Goal: Task Accomplishment & Management: Manage account settings

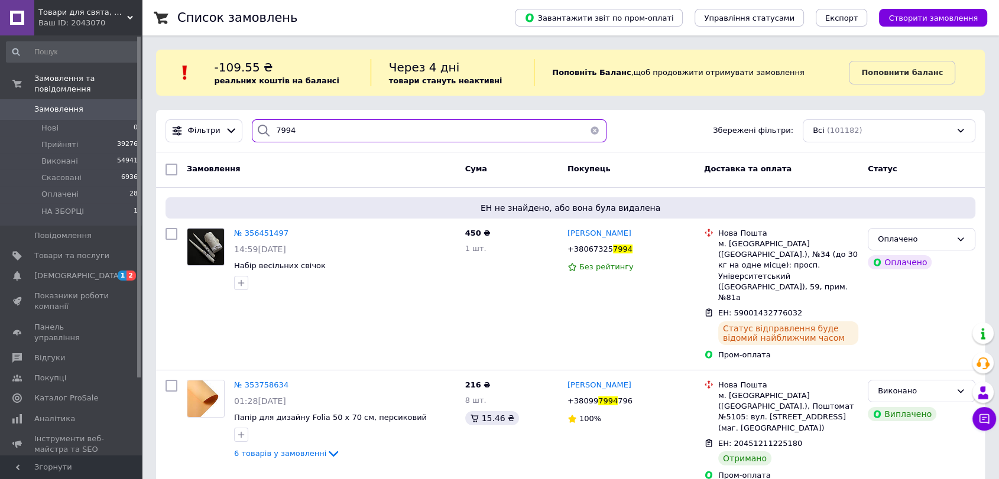
click at [321, 131] on input "7994" at bounding box center [429, 130] width 355 height 23
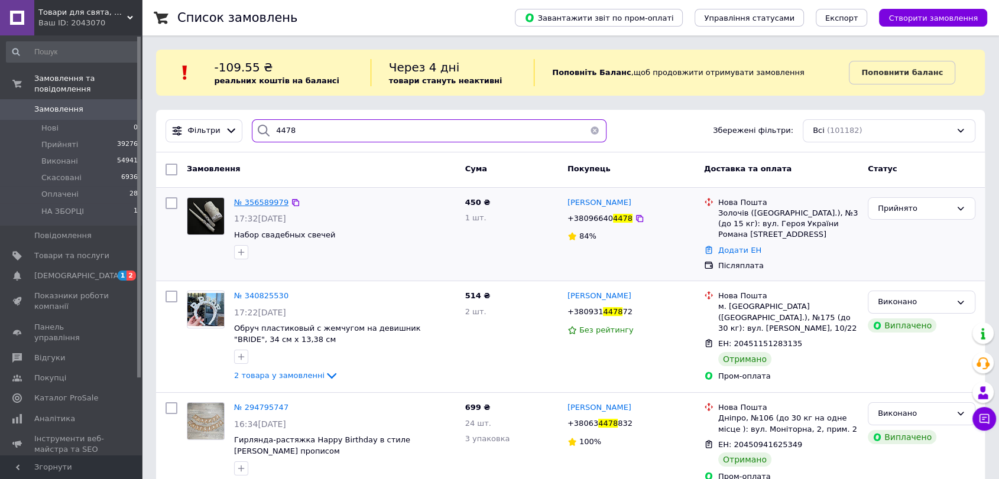
type input "4478"
click at [265, 203] on span "№ 356589979" at bounding box center [261, 202] width 54 height 9
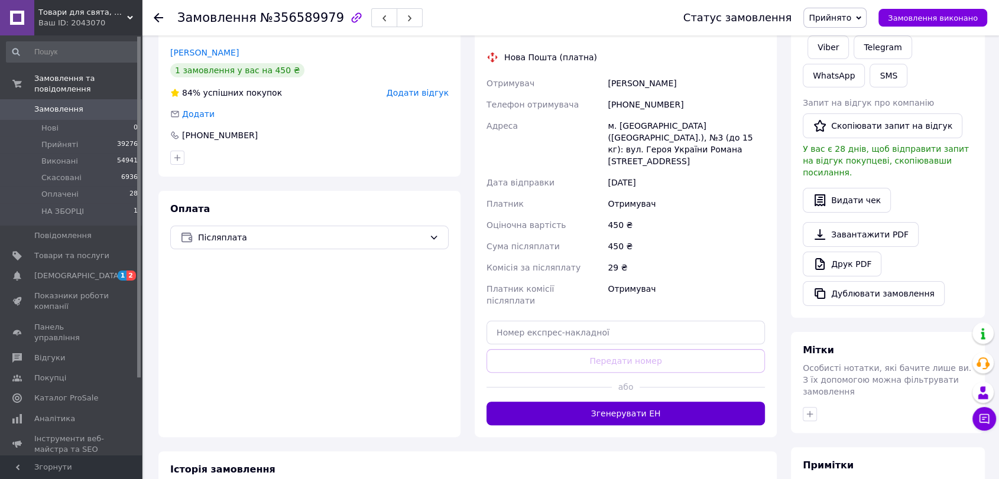
scroll to position [262, 0]
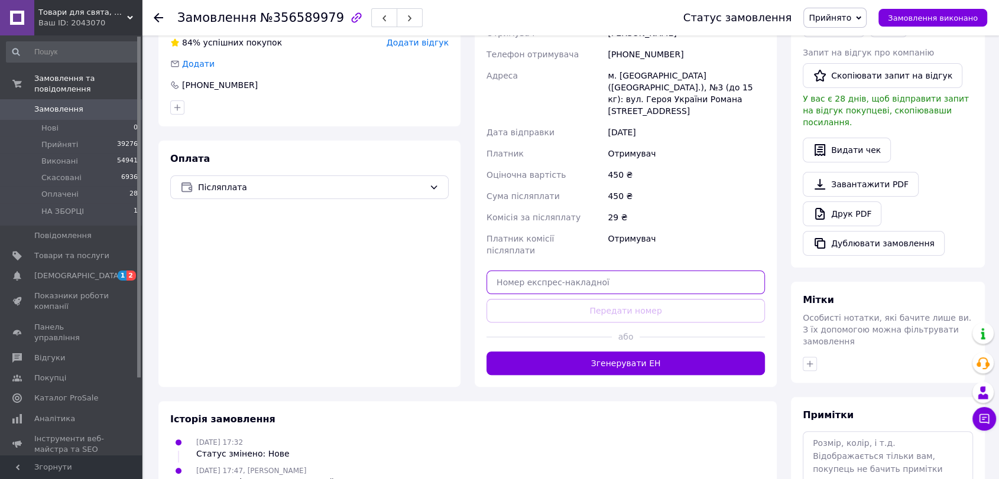
click at [573, 271] on input "text" at bounding box center [625, 283] width 278 height 24
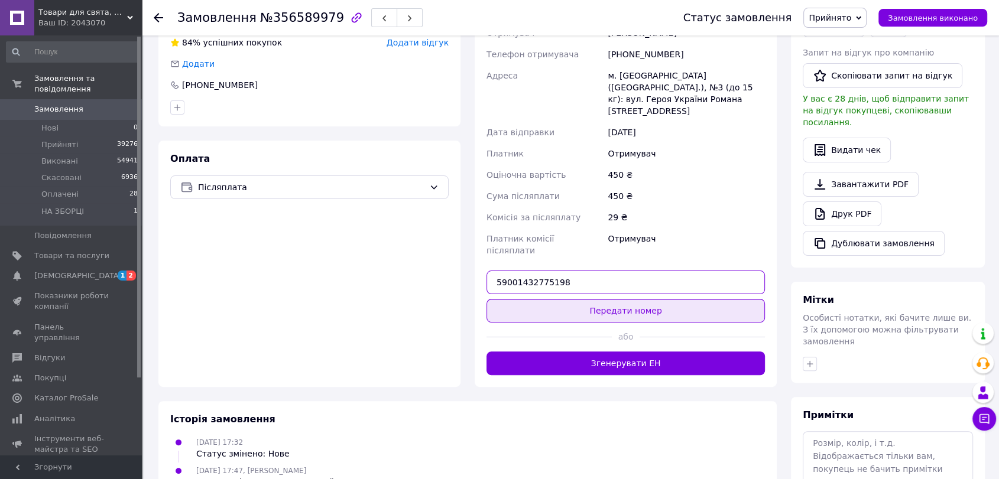
type input "59001432775198"
click at [591, 299] on button "Передати номер" at bounding box center [625, 311] width 278 height 24
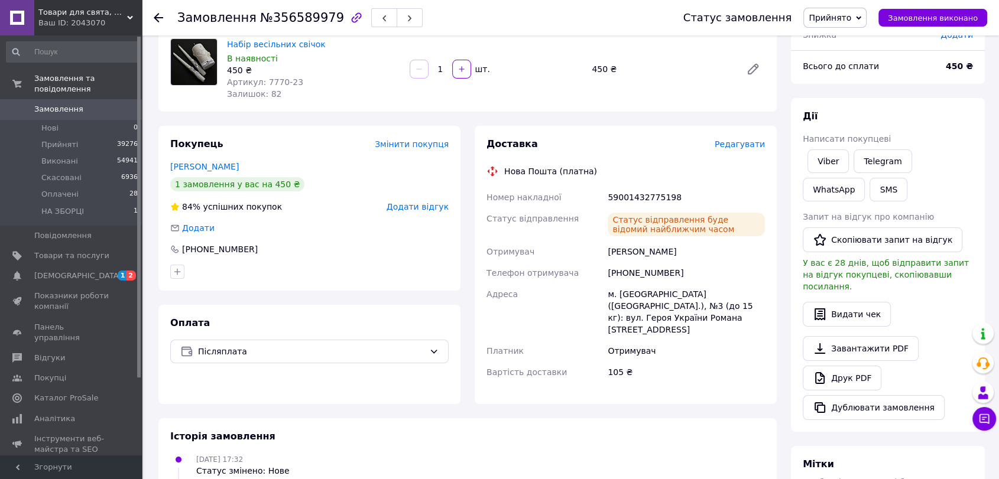
scroll to position [66, 0]
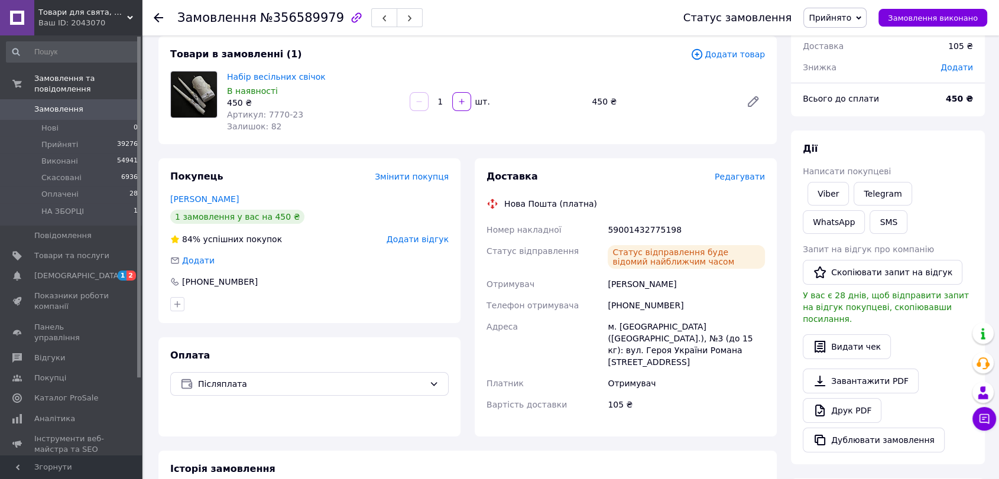
click at [160, 15] on icon at bounding box center [158, 17] width 9 height 9
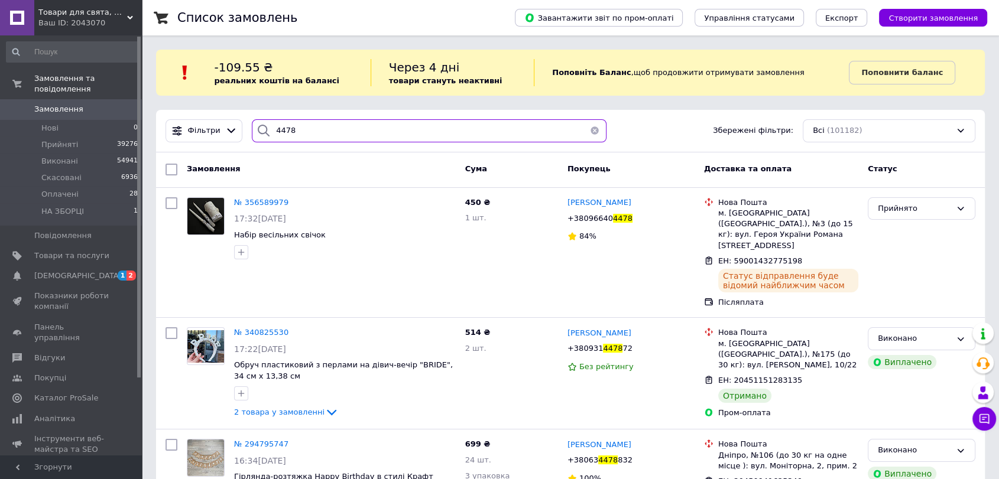
click at [323, 138] on input "4478" at bounding box center [429, 130] width 355 height 23
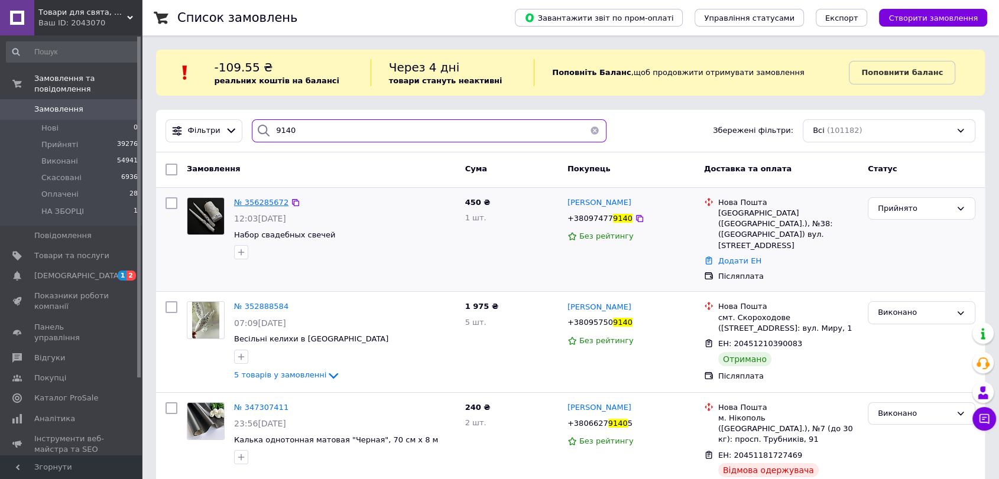
type input "9140"
click at [253, 198] on span "№ 356285672" at bounding box center [261, 202] width 54 height 9
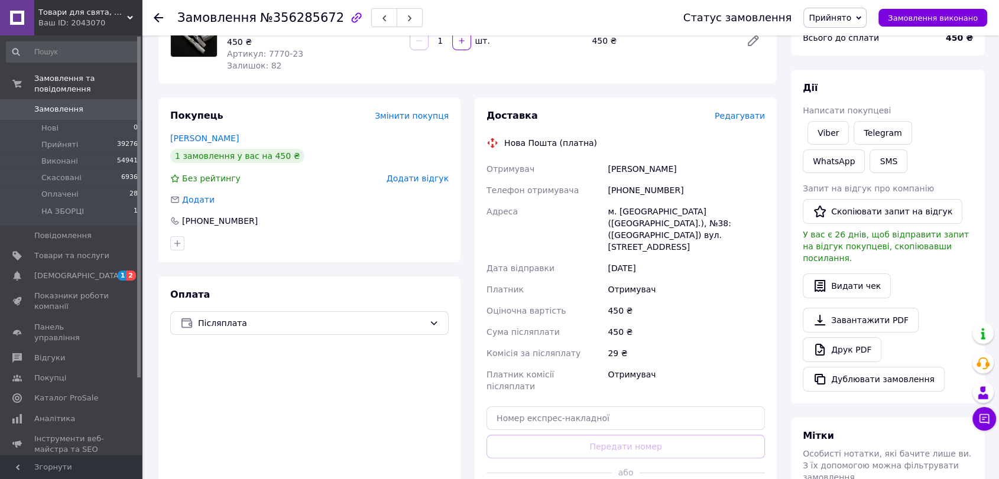
scroll to position [197, 0]
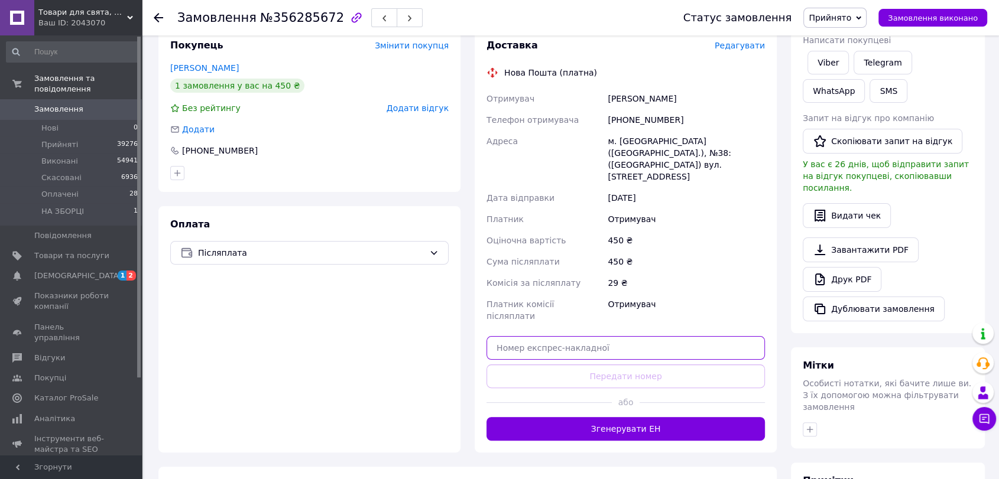
click at [630, 336] on input "text" at bounding box center [625, 348] width 278 height 24
type input "59001432783304"
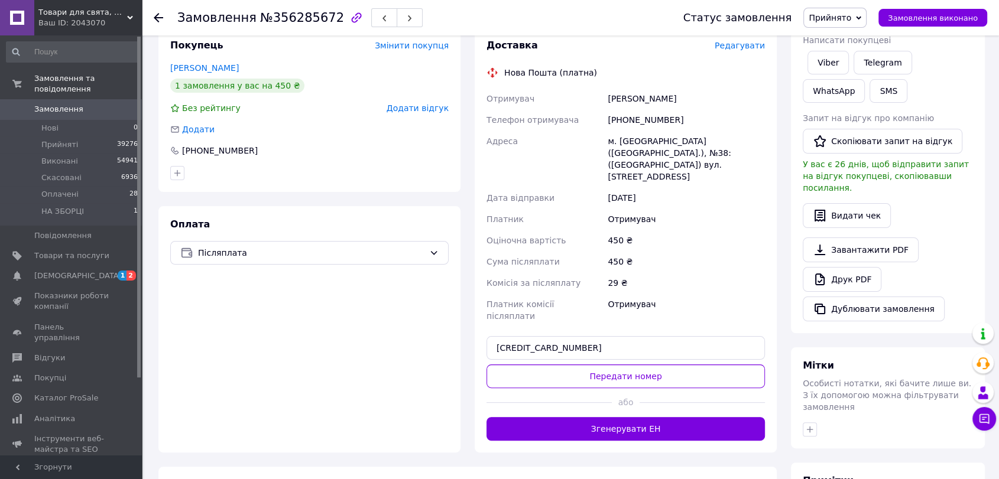
click at [656, 336] on div "Доставка Редагувати Нова Пошта (платна) Отримувач Лавренюк Ольга Телефон отриму…" at bounding box center [625, 240] width 278 height 402
click at [665, 365] on button "Передати номер" at bounding box center [625, 377] width 278 height 24
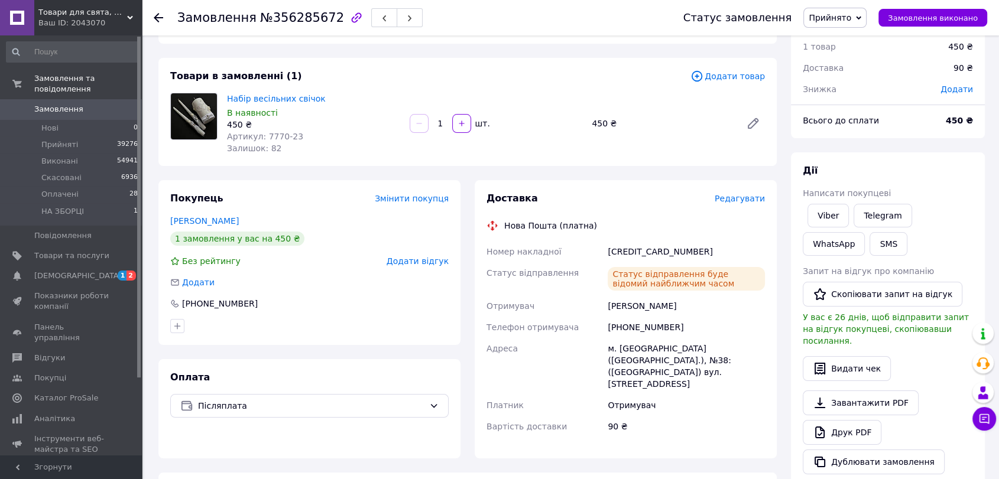
scroll to position [0, 0]
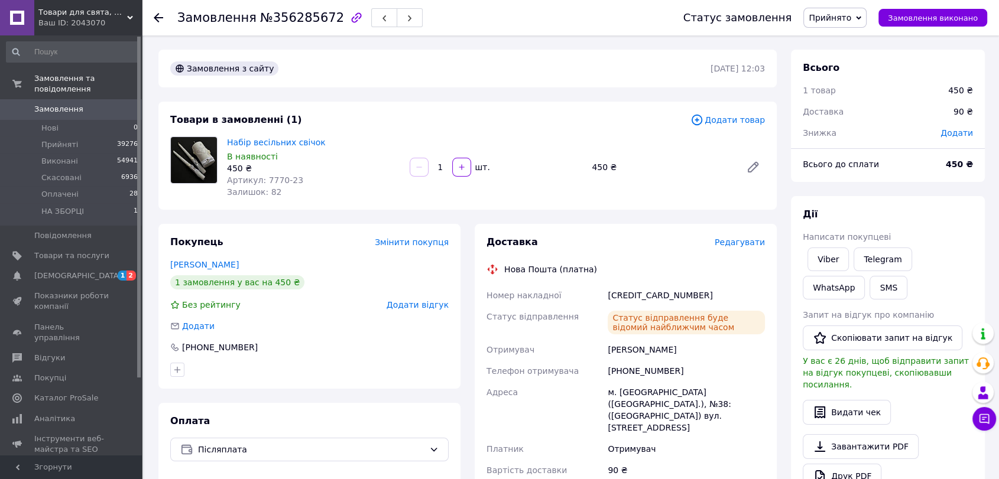
click at [156, 18] on use at bounding box center [158, 17] width 9 height 9
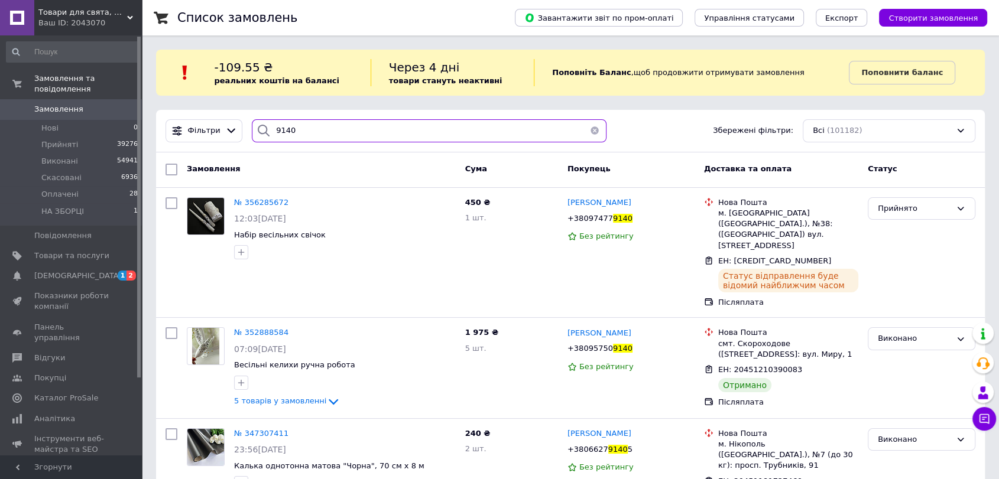
click at [307, 131] on input "9140" at bounding box center [429, 130] width 355 height 23
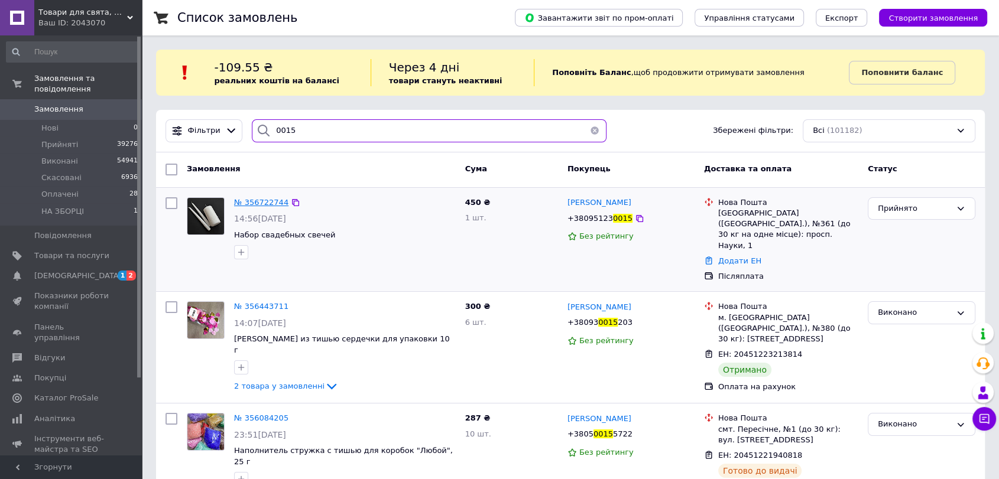
type input "0015"
click at [269, 203] on span "№ 356722744" at bounding box center [261, 202] width 54 height 9
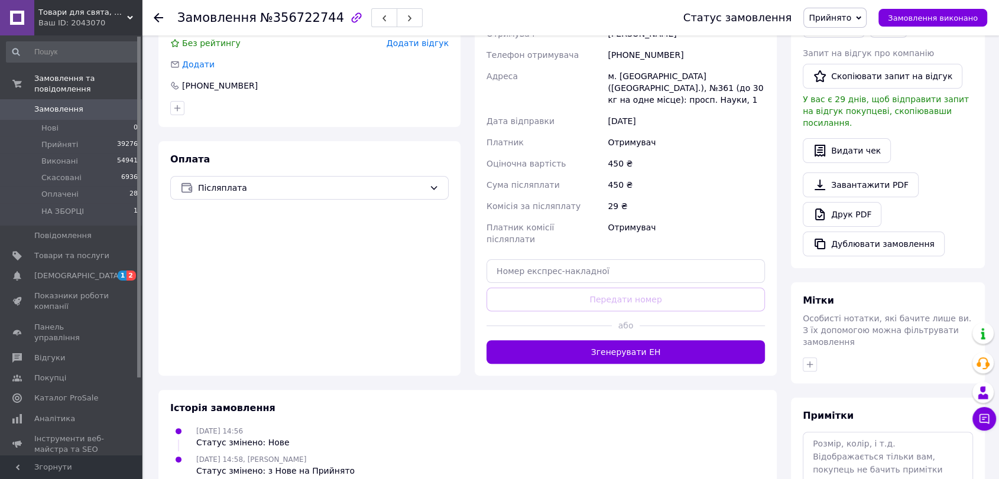
scroll to position [262, 0]
click at [580, 261] on div "Доставка Редагувати Нова Пошта (платна) Отримувач Борисенко Аліна Телефон отрим…" at bounding box center [625, 168] width 278 height 390
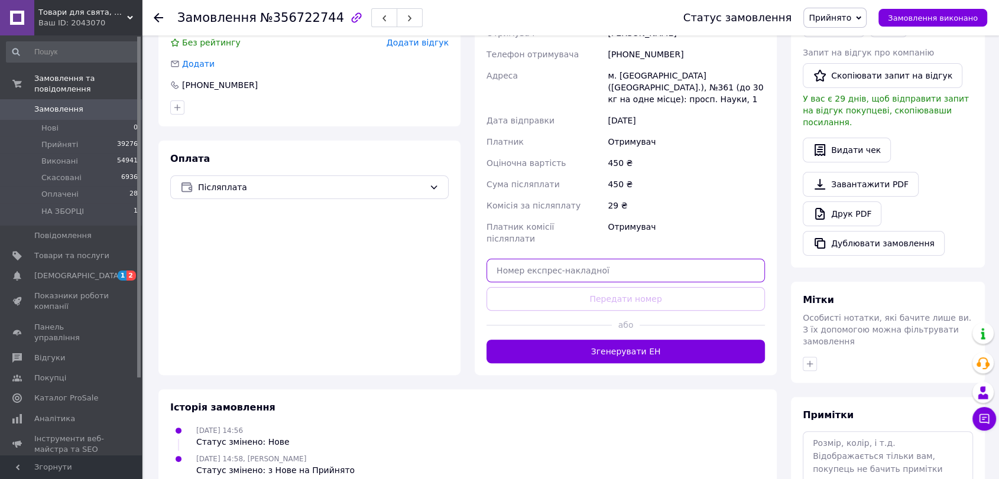
click at [581, 259] on input "text" at bounding box center [625, 271] width 278 height 24
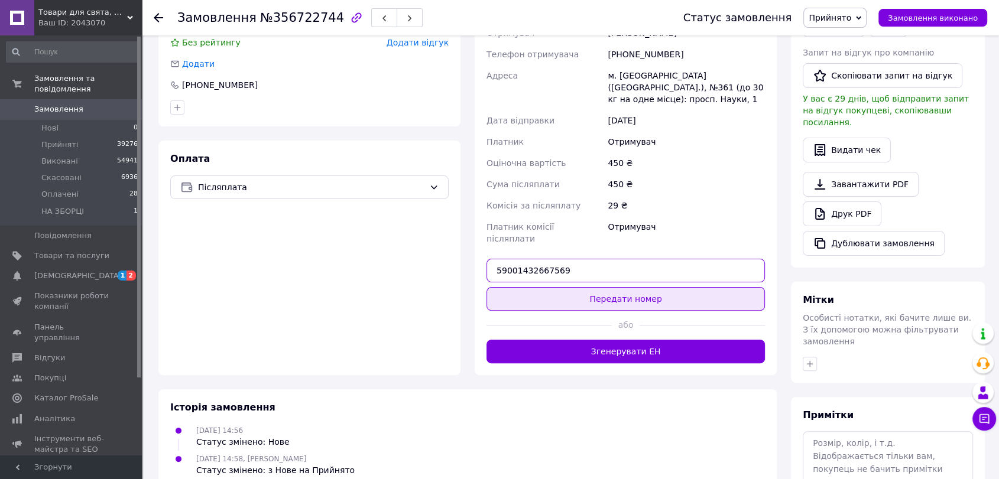
type input "59001432667569"
click at [560, 287] on button "Передати номер" at bounding box center [625, 299] width 278 height 24
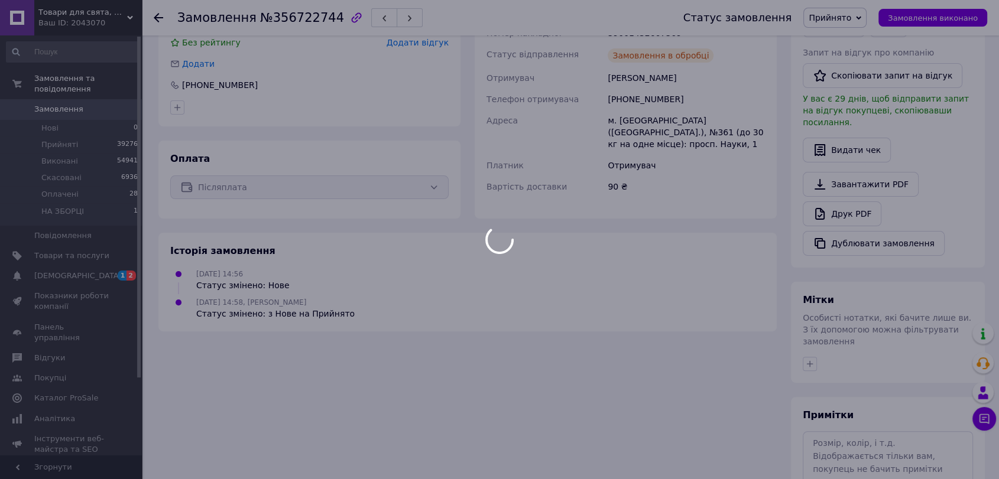
scroll to position [66, 0]
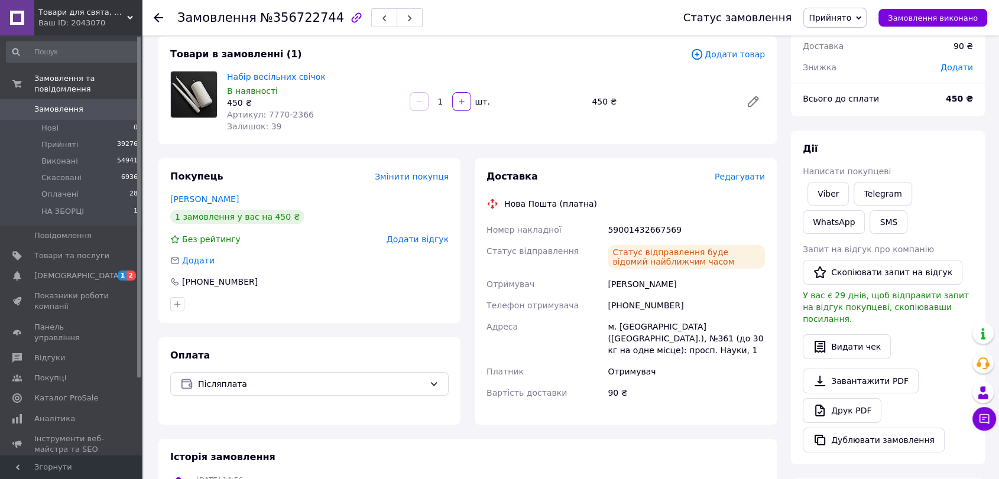
click at [162, 17] on use at bounding box center [158, 17] width 9 height 9
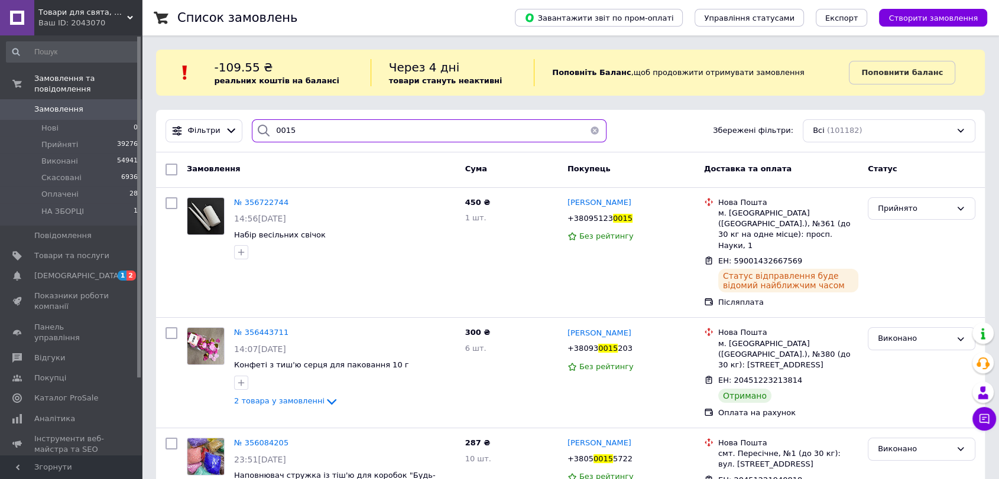
click at [298, 125] on input "0015" at bounding box center [429, 130] width 355 height 23
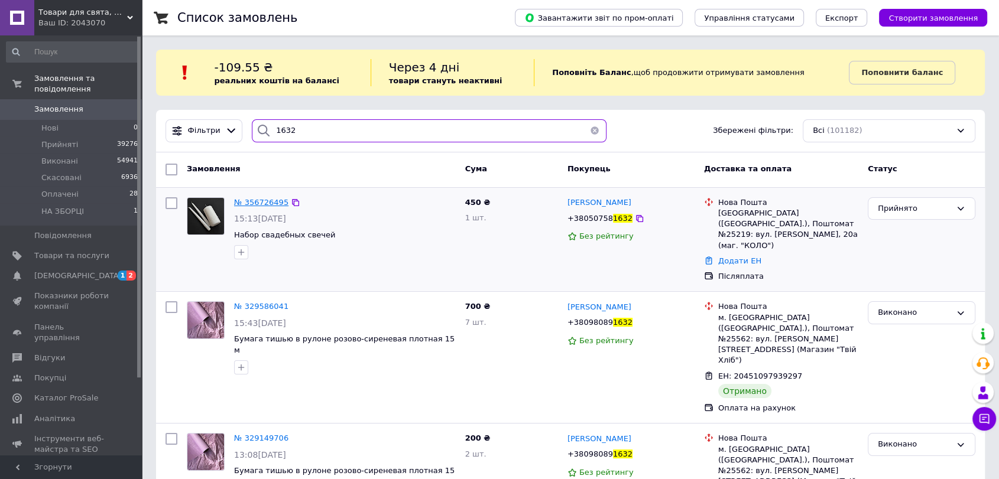
type input "1632"
click at [269, 200] on span "№ 356726495" at bounding box center [261, 202] width 54 height 9
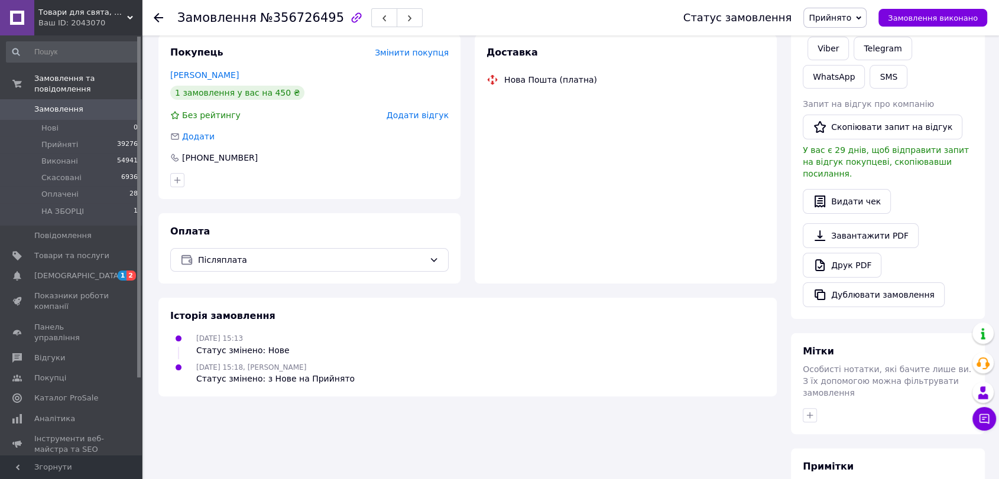
scroll to position [197, 0]
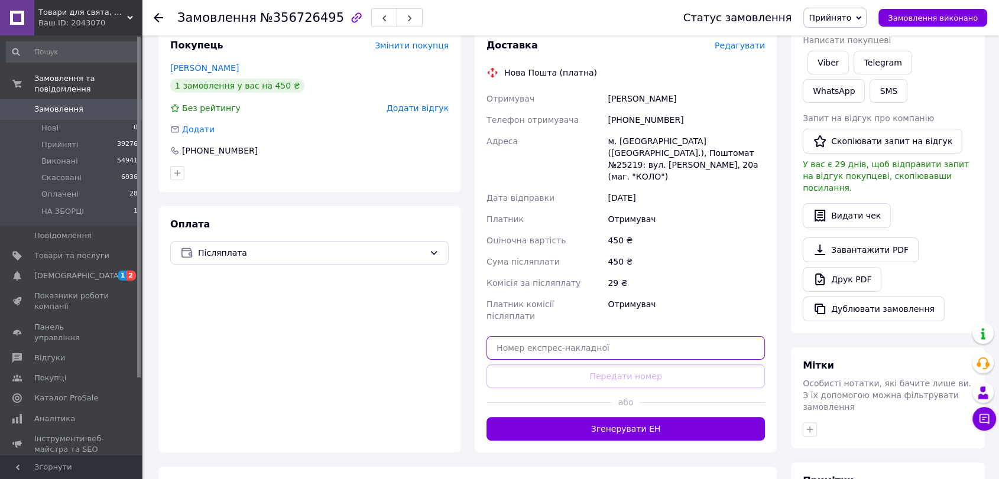
click at [586, 336] on input "text" at bounding box center [625, 348] width 278 height 24
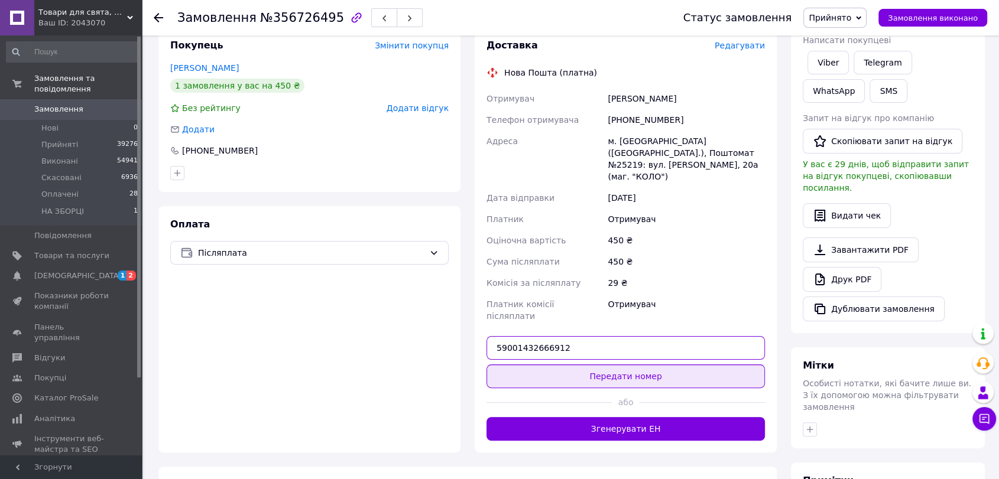
type input "59001432666912"
click at [615, 365] on button "Передати номер" at bounding box center [625, 377] width 278 height 24
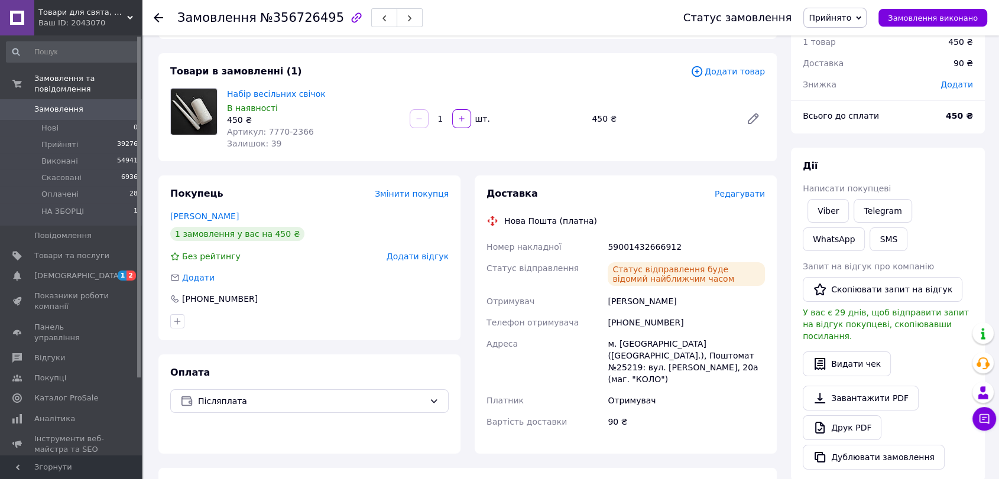
scroll to position [0, 0]
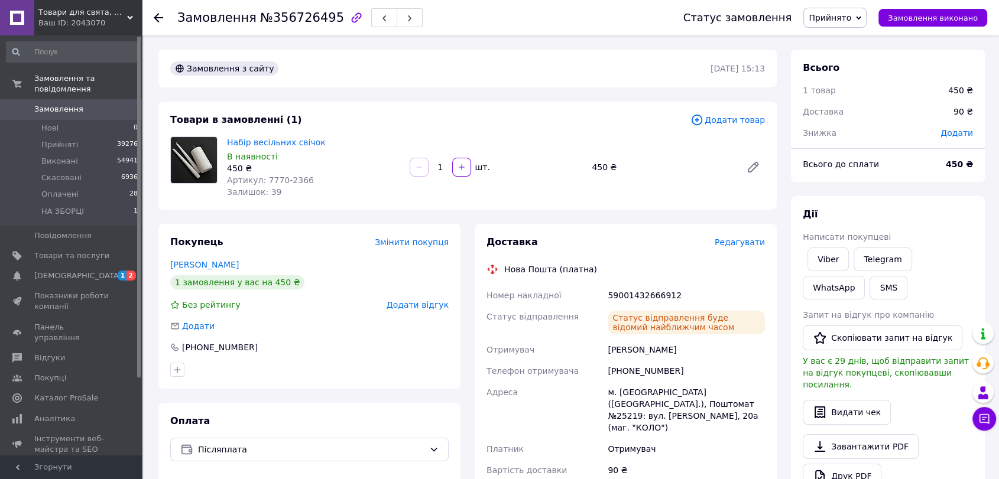
click at [159, 18] on use at bounding box center [158, 17] width 9 height 9
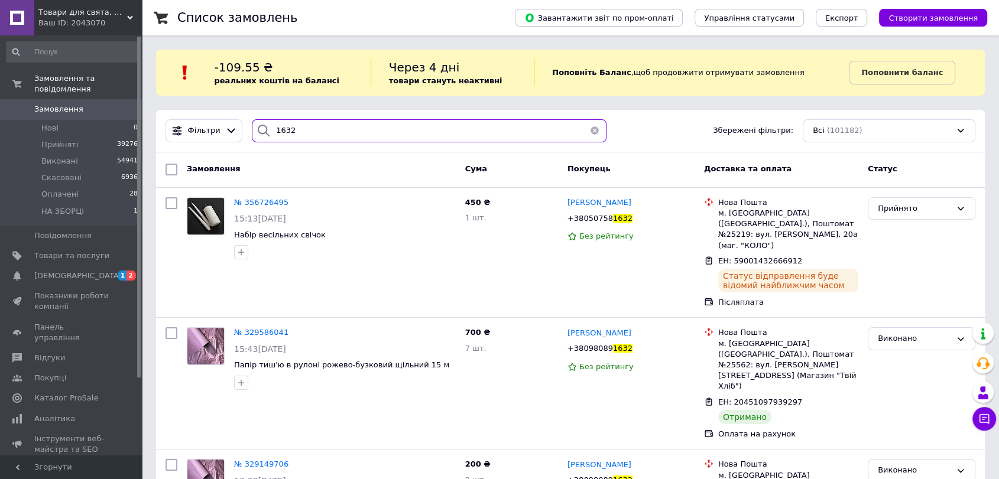
click at [300, 134] on input "1632" at bounding box center [429, 130] width 355 height 23
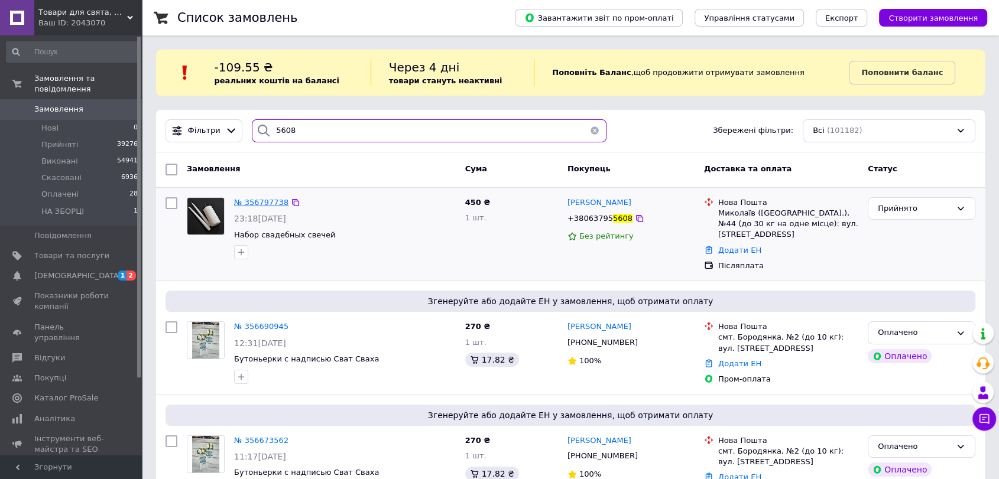
type input "5608"
click at [246, 200] on span "№ 356797738" at bounding box center [261, 202] width 54 height 9
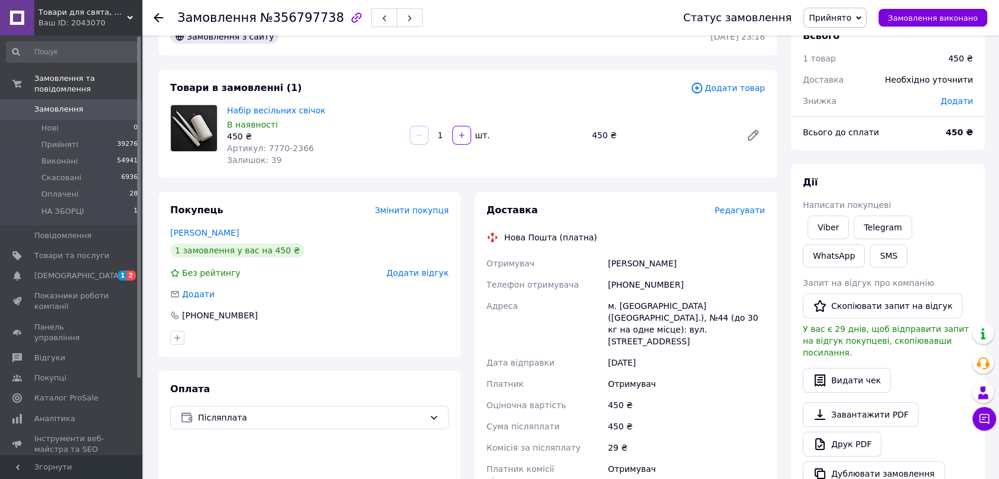
scroll to position [197, 0]
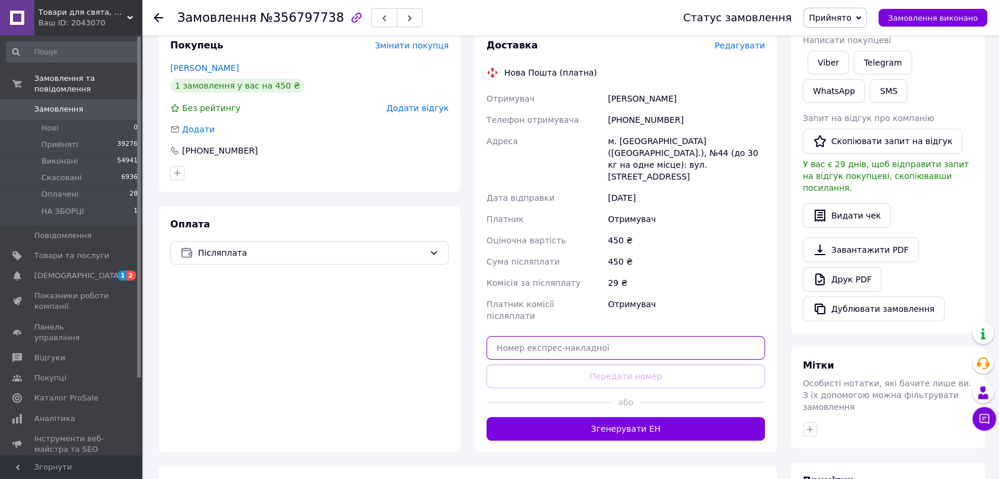
click at [609, 336] on input "text" at bounding box center [625, 348] width 278 height 24
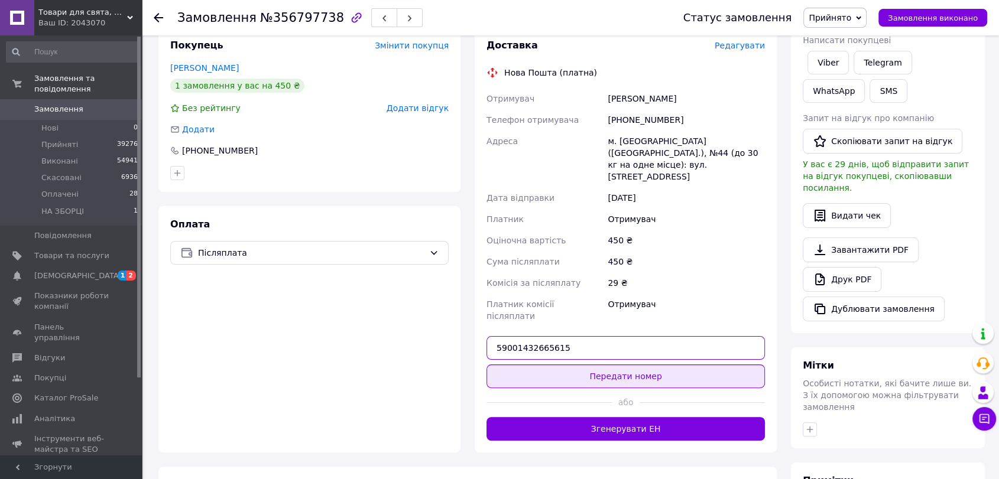
type input "59001432665615"
click at [600, 365] on button "Передати номер" at bounding box center [625, 377] width 278 height 24
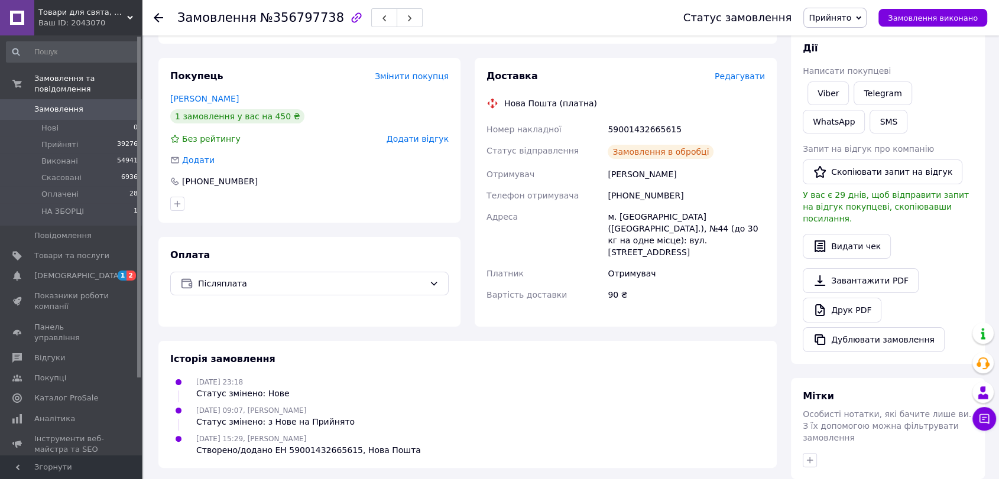
scroll to position [66, 0]
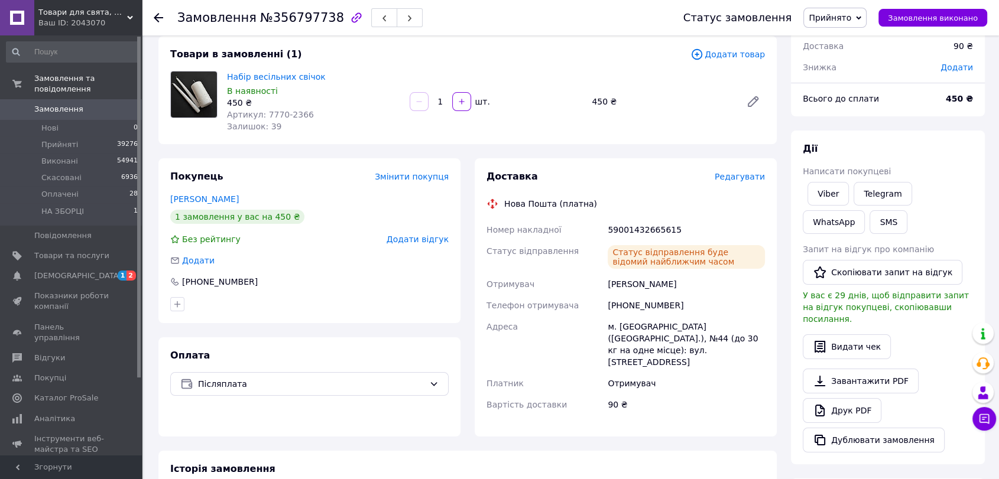
click at [157, 12] on div at bounding box center [158, 18] width 9 height 12
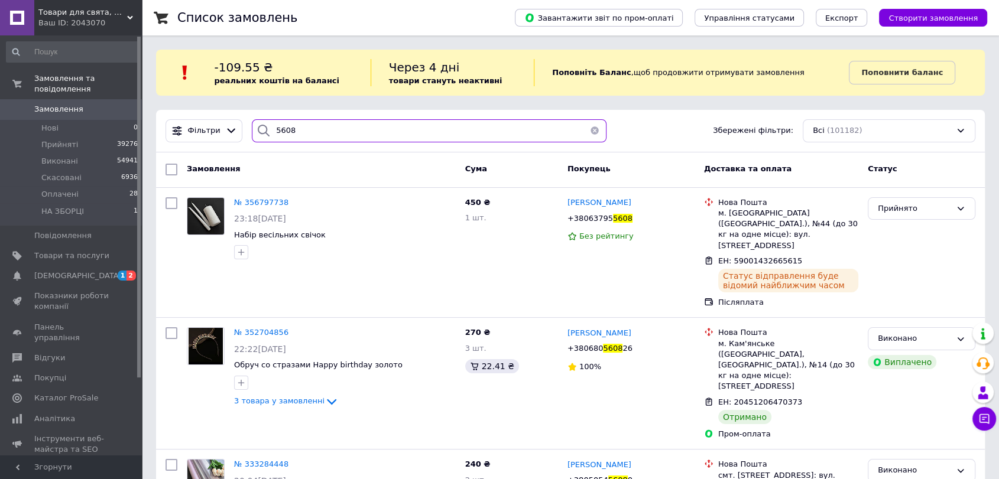
click at [300, 122] on input "5608" at bounding box center [429, 130] width 355 height 23
type input "5"
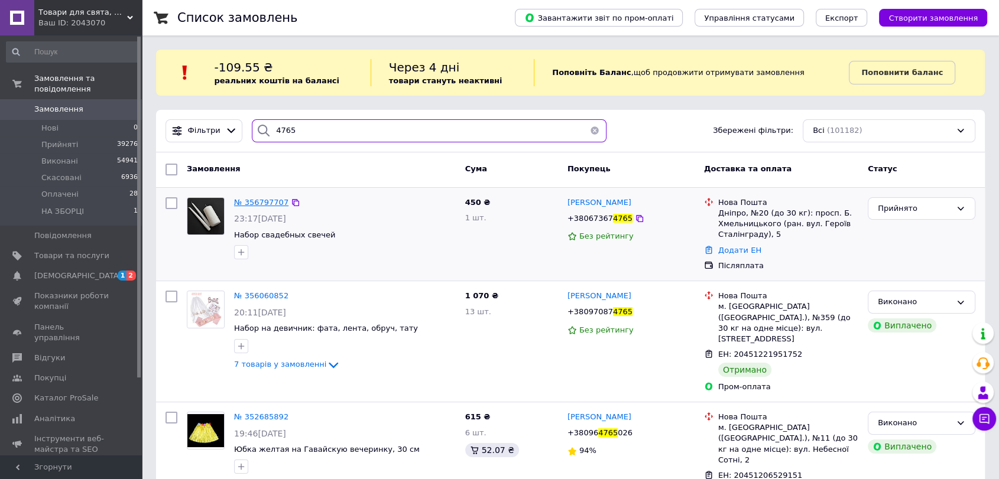
type input "4765"
click at [260, 202] on span "№ 356797707" at bounding box center [261, 202] width 54 height 9
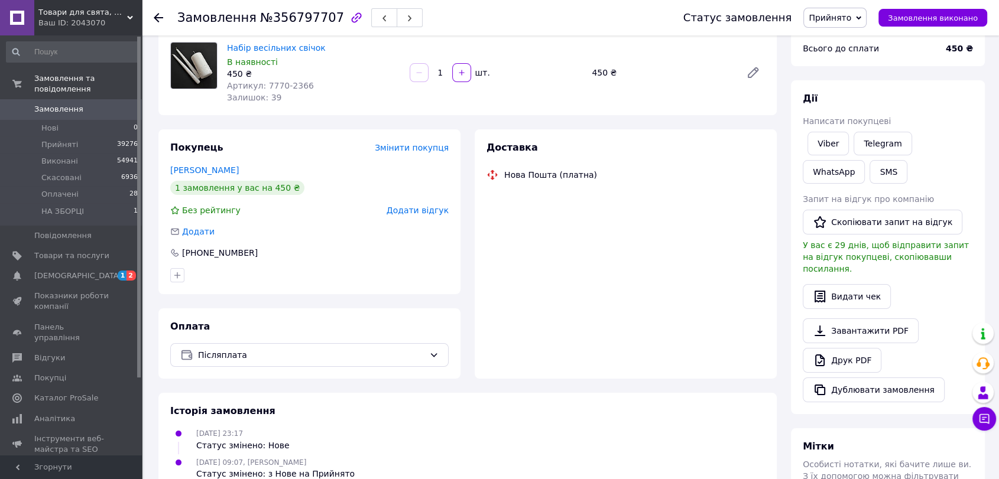
scroll to position [131, 0]
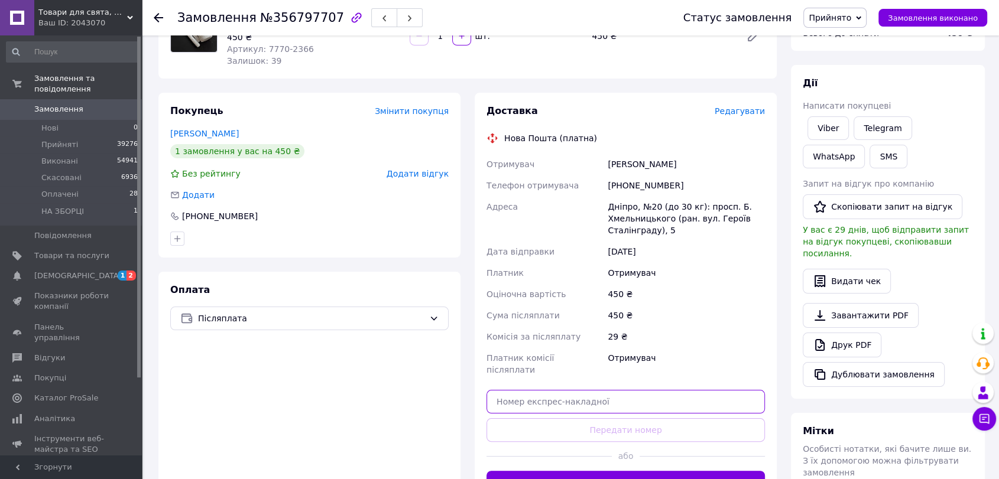
click at [577, 390] on input "text" at bounding box center [625, 402] width 278 height 24
type input "6"
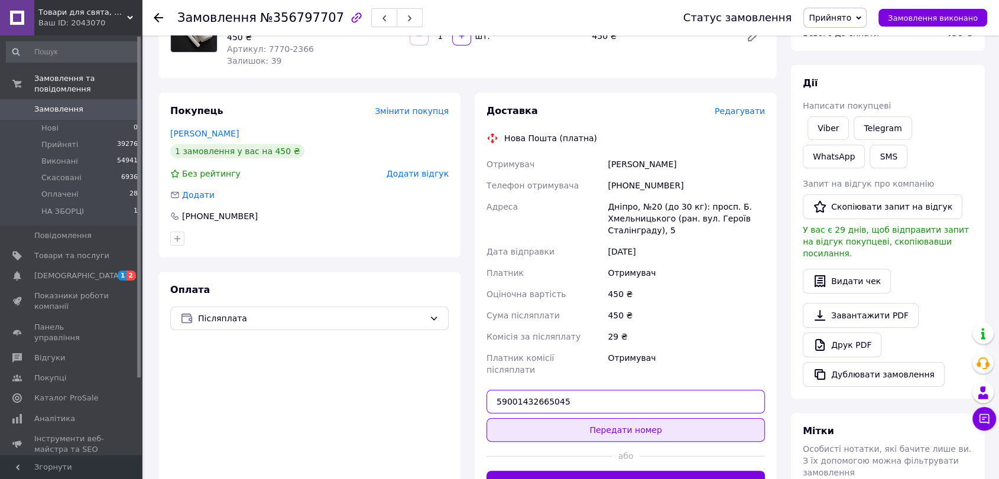
type input "59001432665045"
click at [596, 418] on button "Передати номер" at bounding box center [625, 430] width 278 height 24
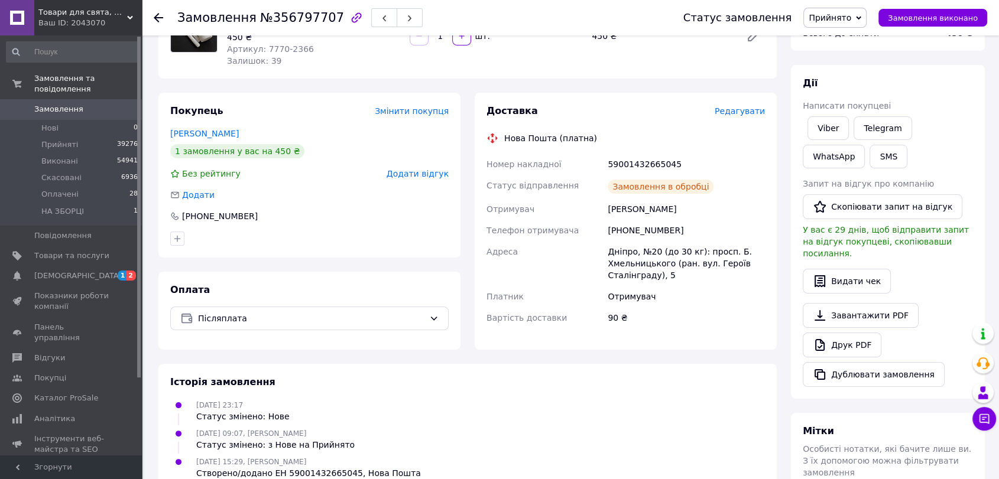
click at [157, 16] on icon at bounding box center [158, 17] width 9 height 9
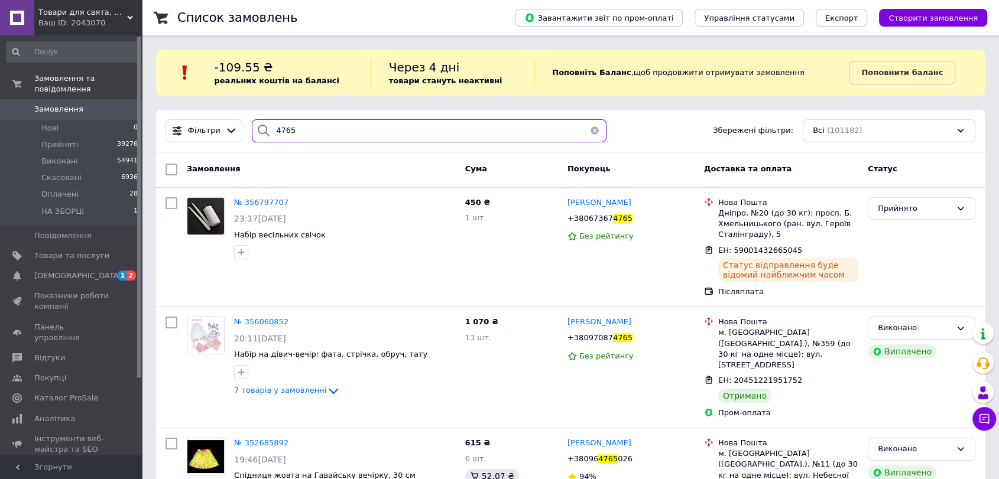
click at [308, 126] on input "4765" at bounding box center [429, 130] width 355 height 23
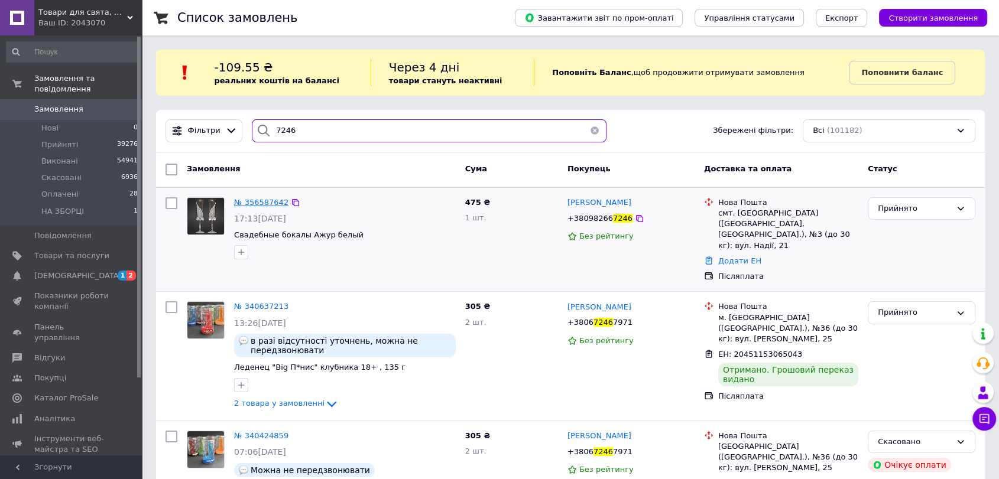
type input "7246"
click at [264, 201] on span "№ 356587642" at bounding box center [261, 202] width 54 height 9
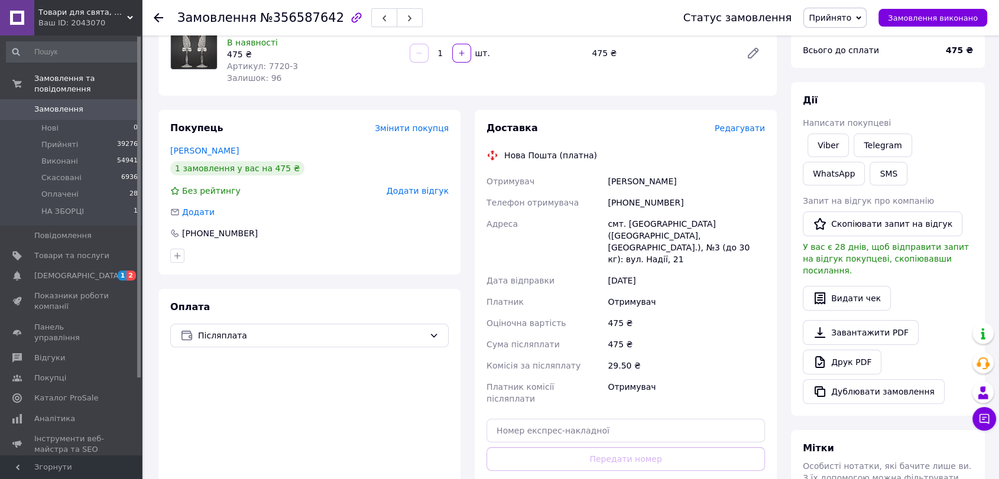
scroll to position [131, 0]
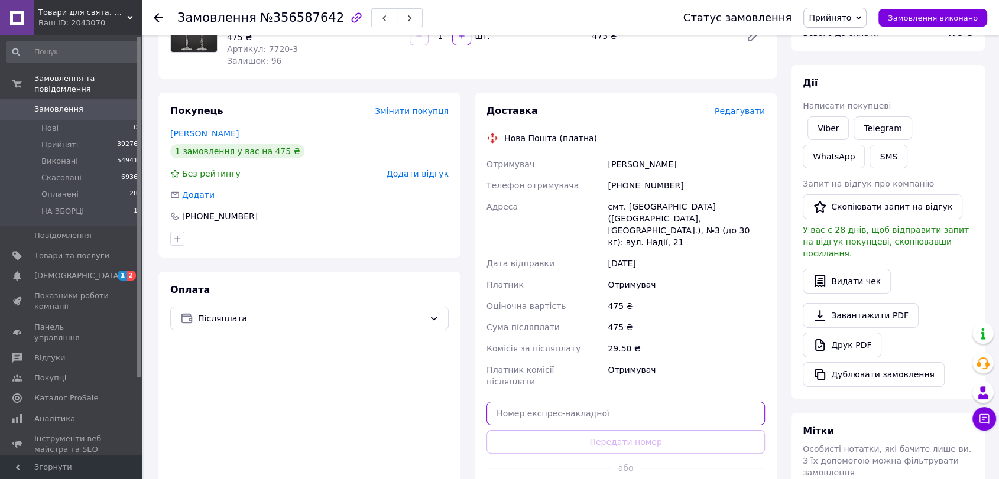
click at [574, 402] on input "text" at bounding box center [625, 414] width 278 height 24
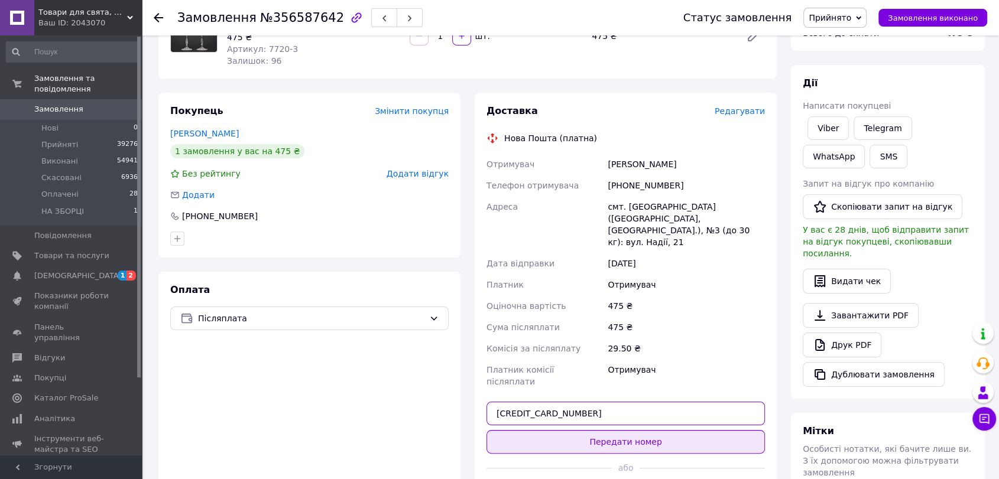
type input "59001432664371"
click at [587, 430] on button "Передати номер" at bounding box center [625, 442] width 278 height 24
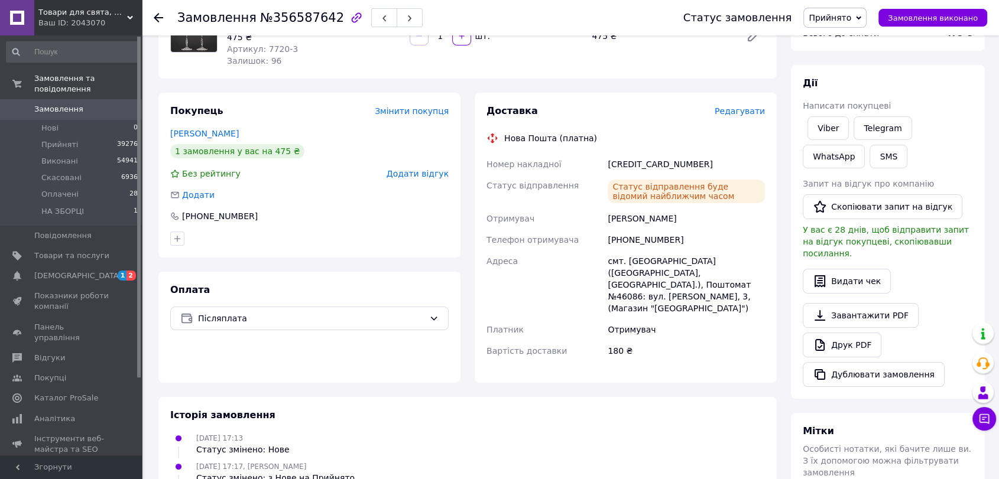
click at [156, 18] on icon at bounding box center [158, 17] width 9 height 9
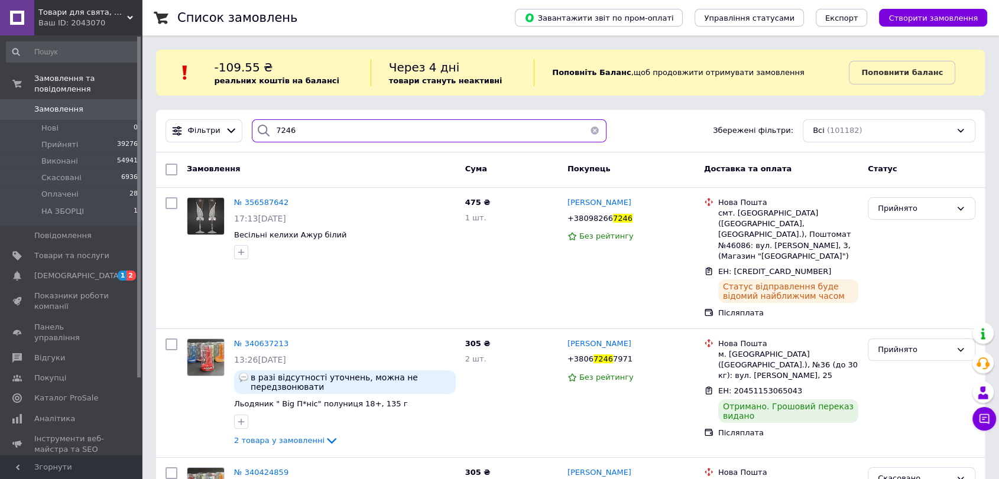
click at [291, 130] on input "7246" at bounding box center [429, 130] width 355 height 23
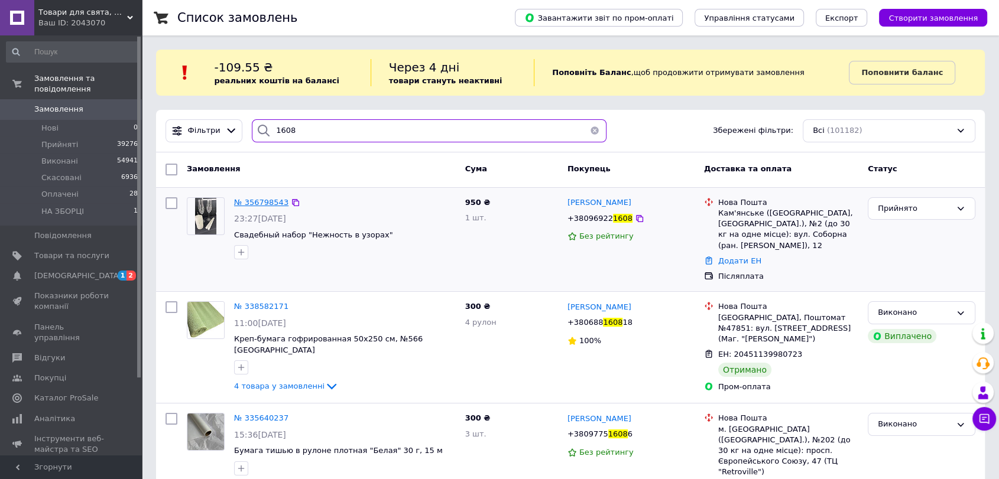
type input "1608"
click at [245, 201] on span "№ 356798543" at bounding box center [261, 202] width 54 height 9
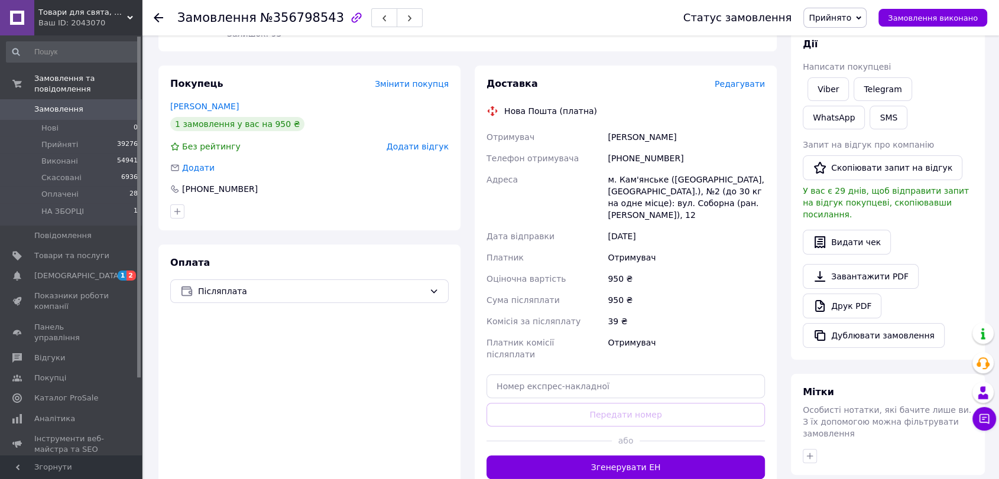
scroll to position [197, 0]
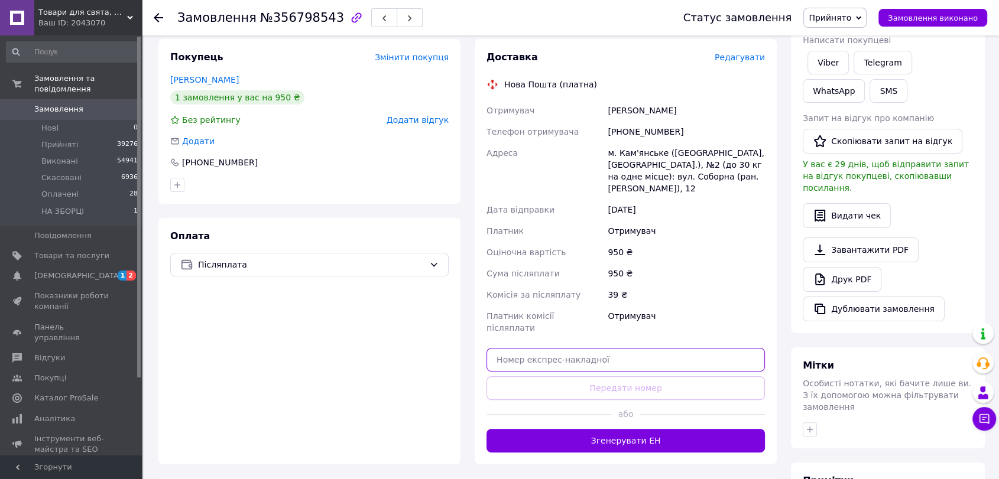
click at [593, 348] on input "text" at bounding box center [625, 360] width 278 height 24
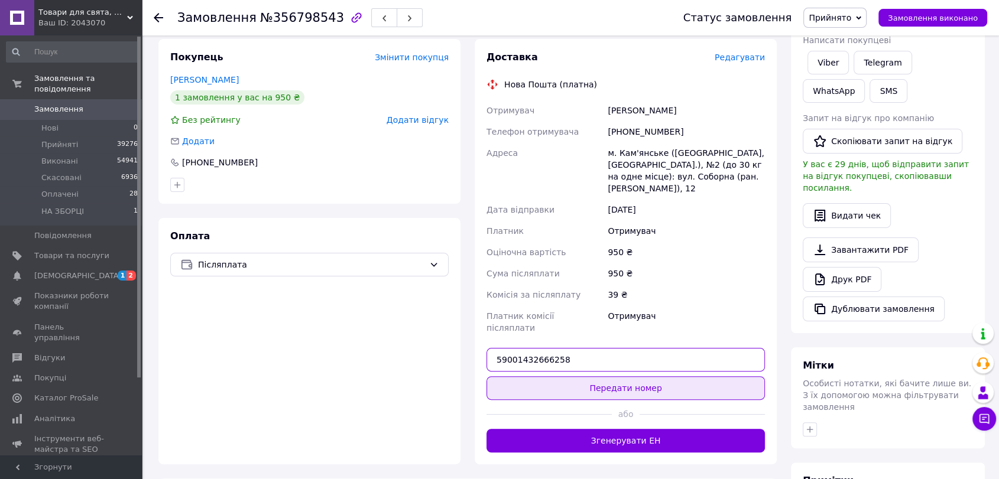
type input "59001432666258"
click at [603, 376] on button "Передати номер" at bounding box center [625, 388] width 278 height 24
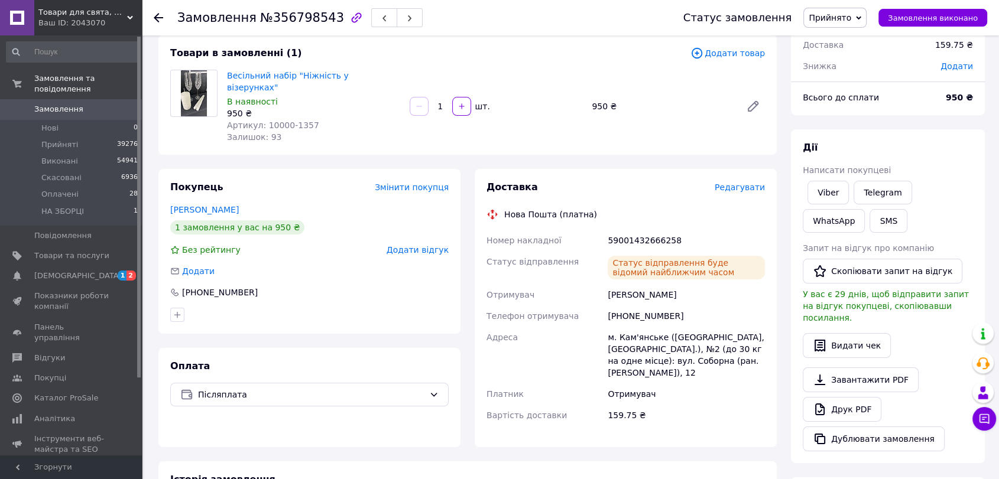
scroll to position [66, 0]
click at [158, 18] on use at bounding box center [158, 17] width 9 height 9
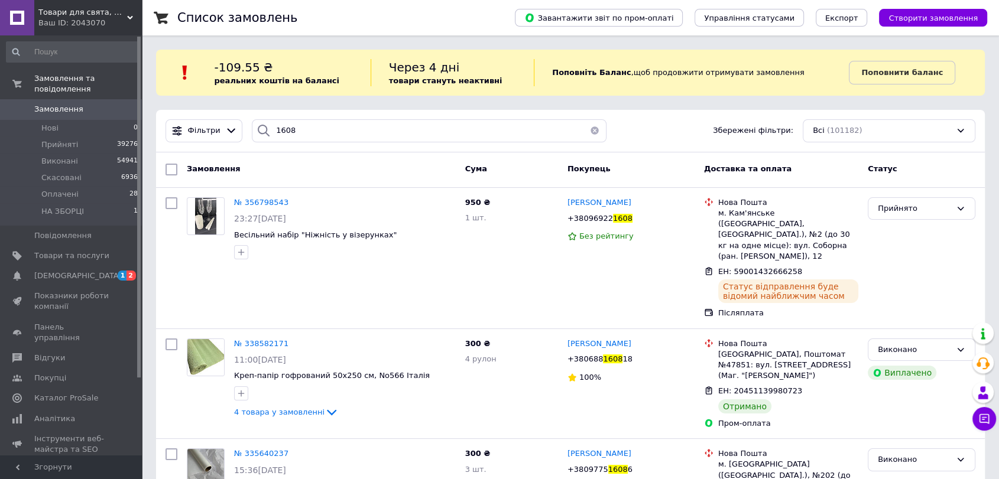
click at [586, 136] on button "button" at bounding box center [595, 130] width 24 height 23
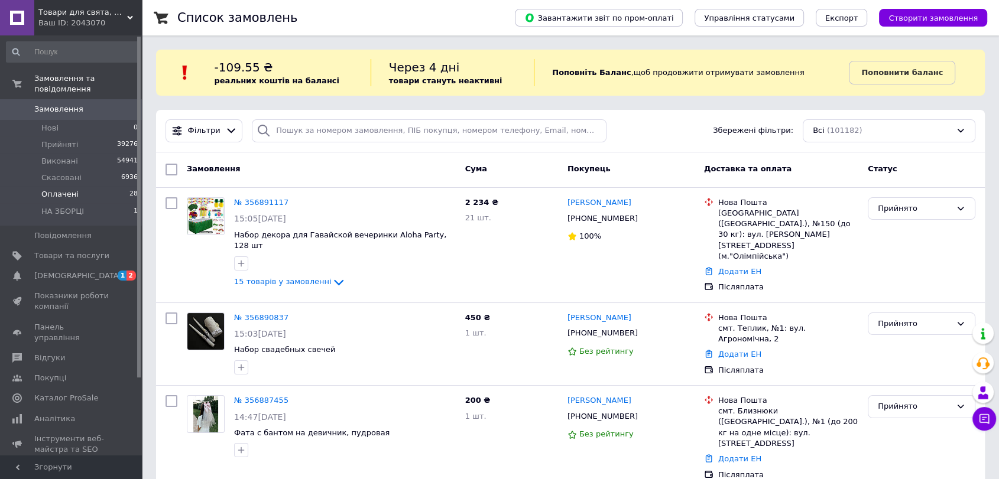
click at [55, 189] on span "Оплачені" at bounding box center [59, 194] width 37 height 11
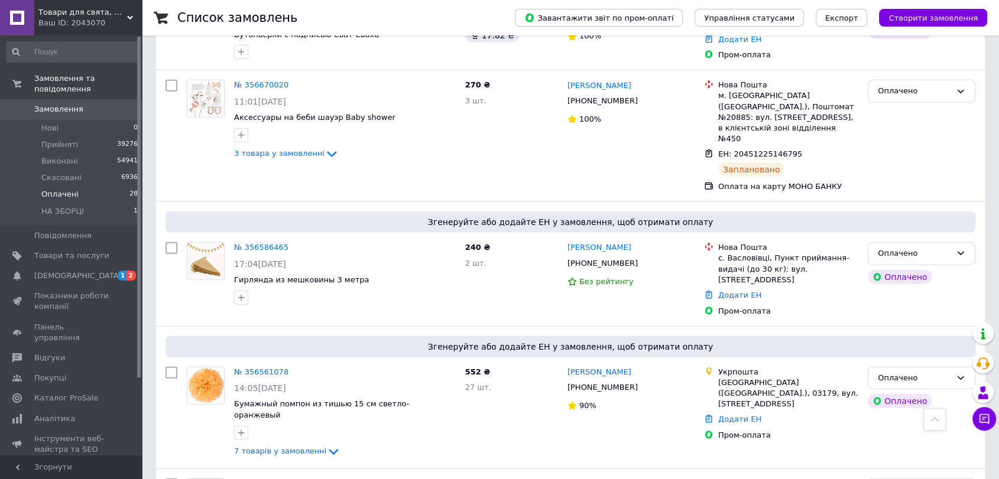
scroll to position [3024, 0]
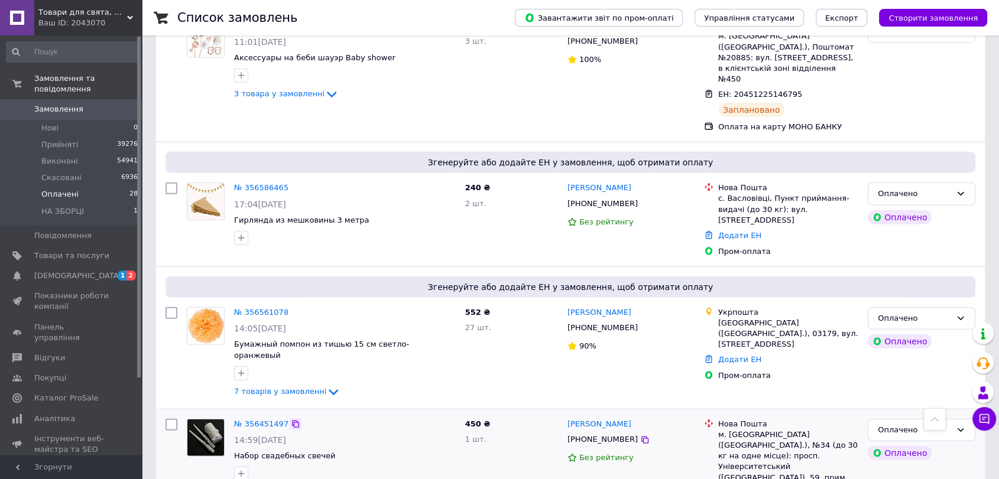
click at [291, 420] on icon at bounding box center [295, 424] width 9 height 9
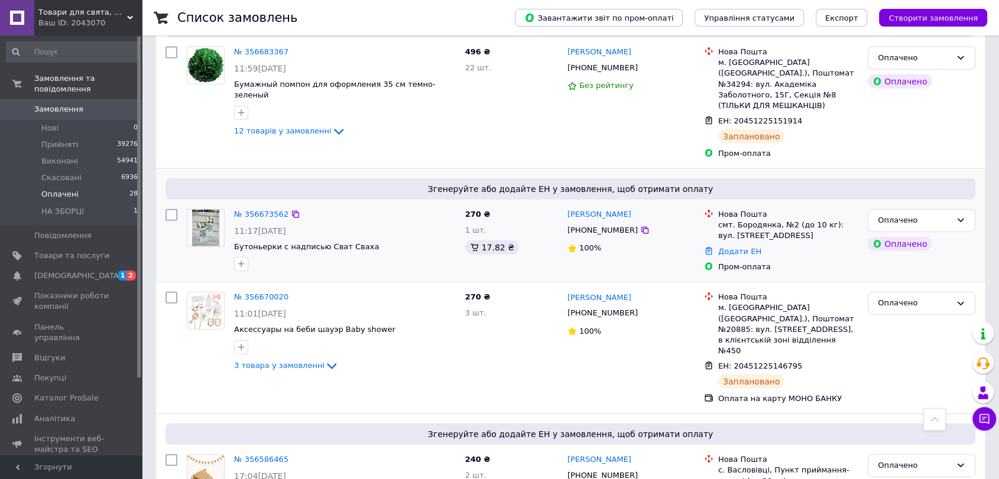
scroll to position [2695, 0]
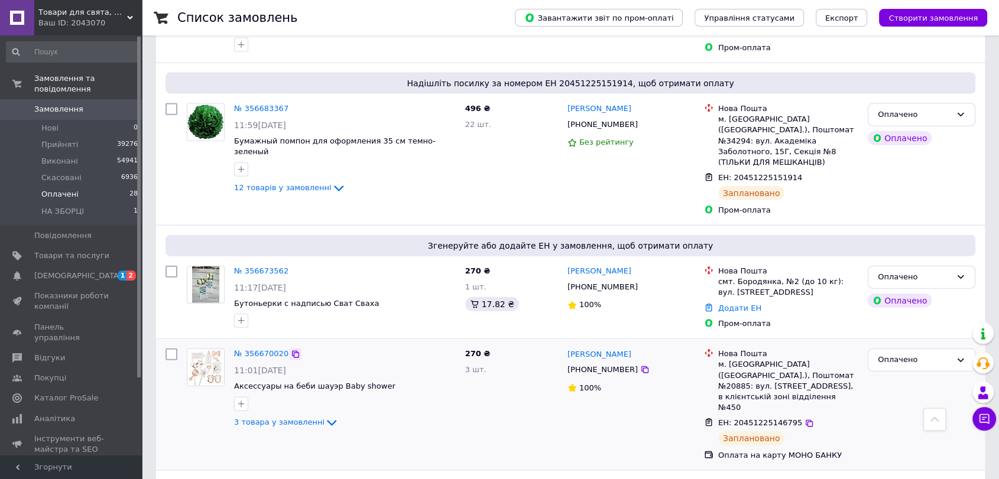
click at [291, 350] on icon at bounding box center [295, 354] width 9 height 9
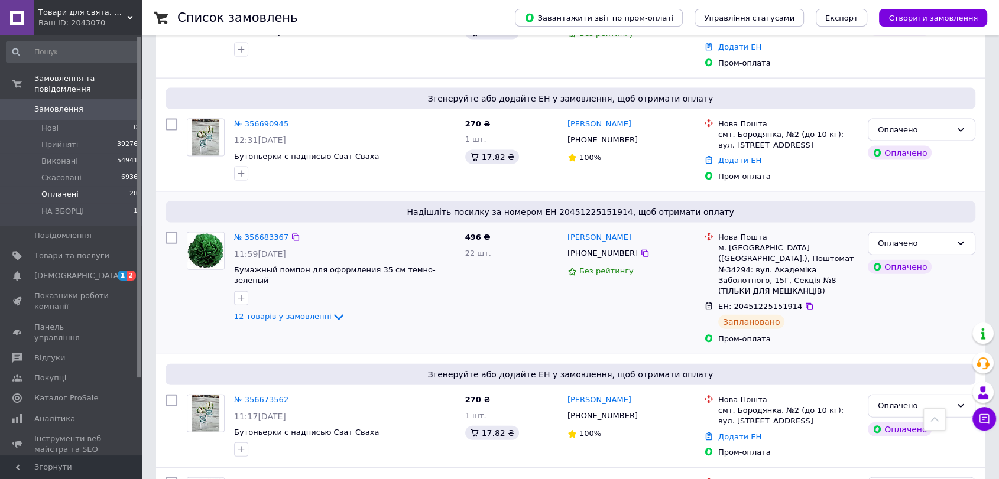
scroll to position [2564, 0]
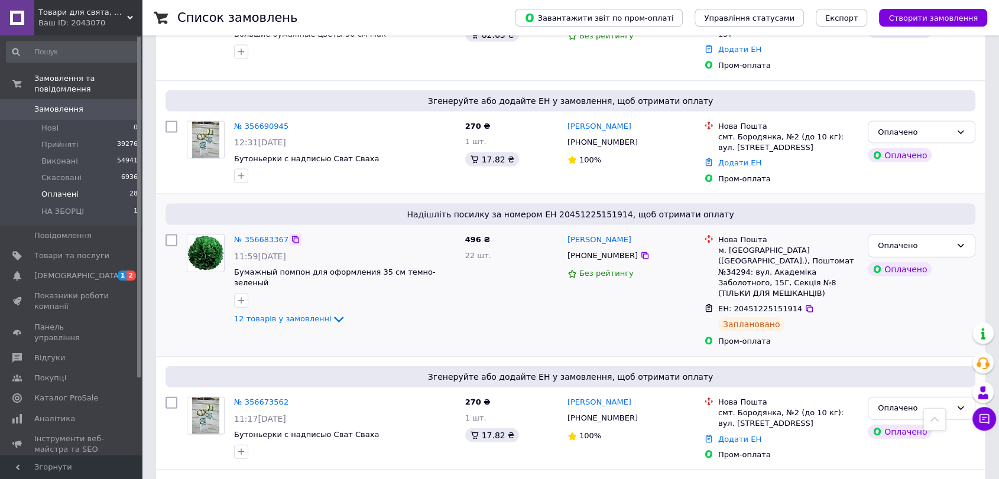
click at [292, 233] on div "№ 356683367" at bounding box center [345, 240] width 224 height 14
click at [292, 236] on icon at bounding box center [295, 239] width 7 height 7
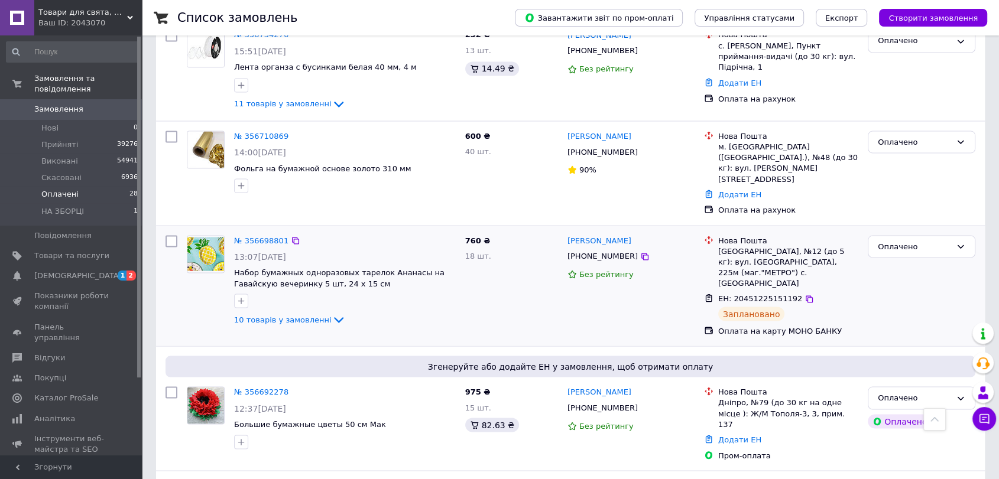
scroll to position [2170, 0]
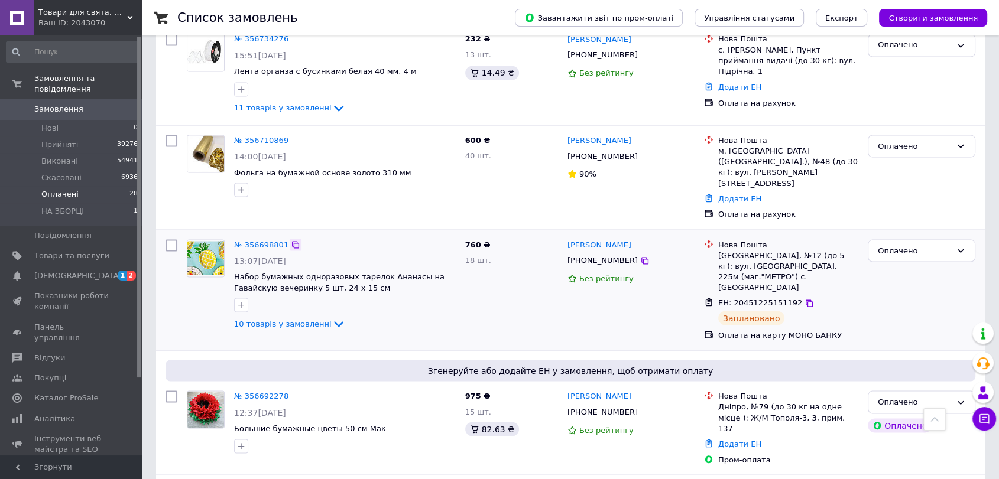
click at [292, 241] on icon at bounding box center [295, 244] width 7 height 7
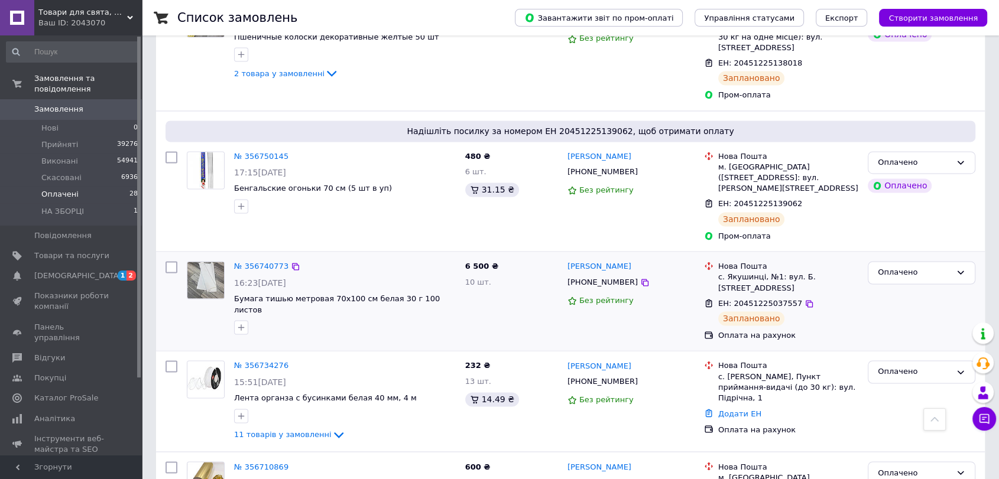
scroll to position [1842, 0]
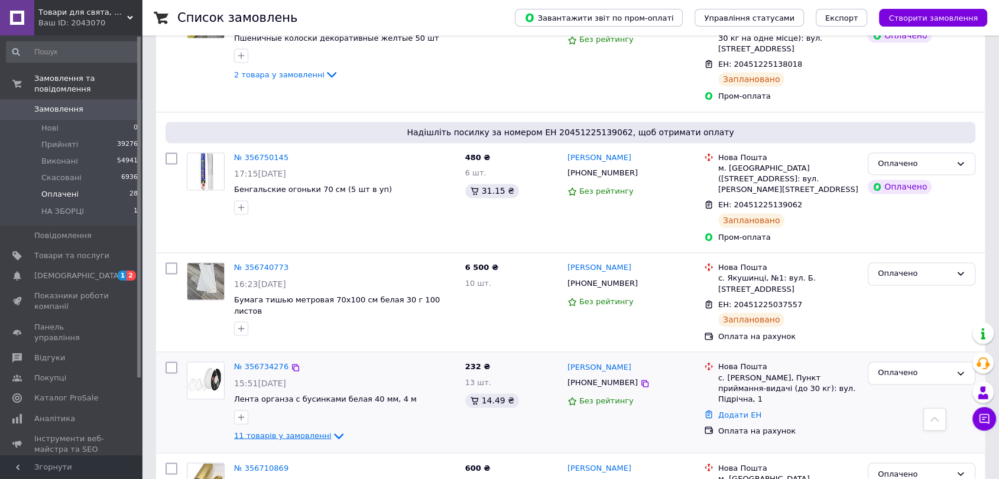
click at [270, 431] on span "11 товарів у замовленні" at bounding box center [282, 435] width 97 height 9
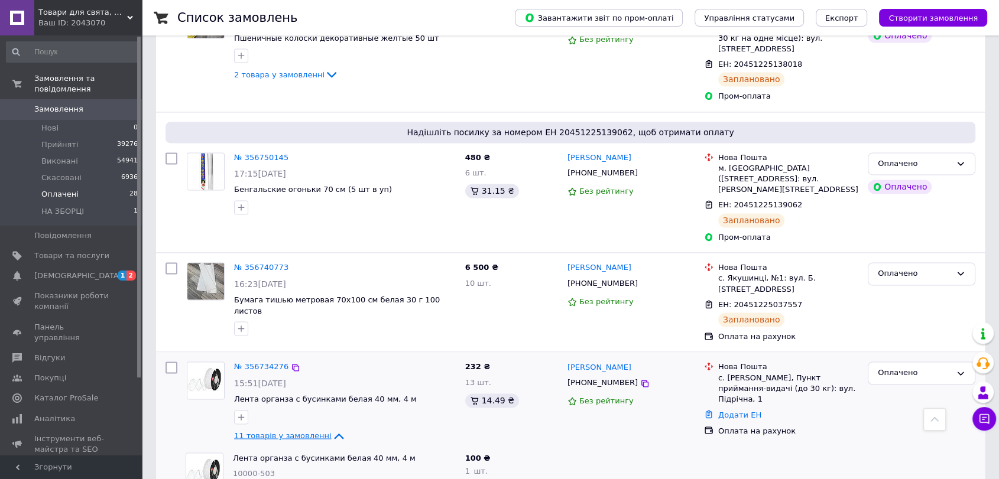
click at [270, 431] on span "11 товарів у замовленні" at bounding box center [282, 435] width 97 height 9
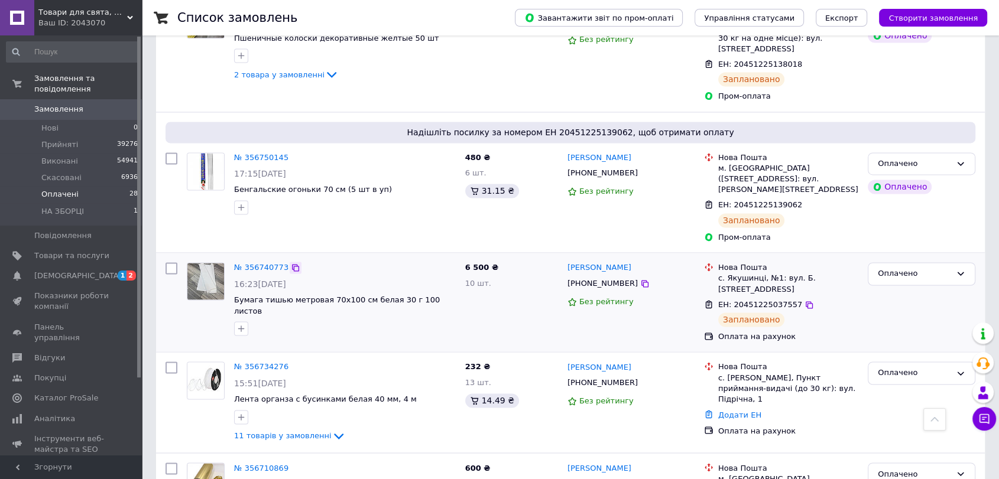
click at [292, 264] on icon at bounding box center [295, 267] width 7 height 7
click at [291, 153] on icon at bounding box center [295, 157] width 9 height 9
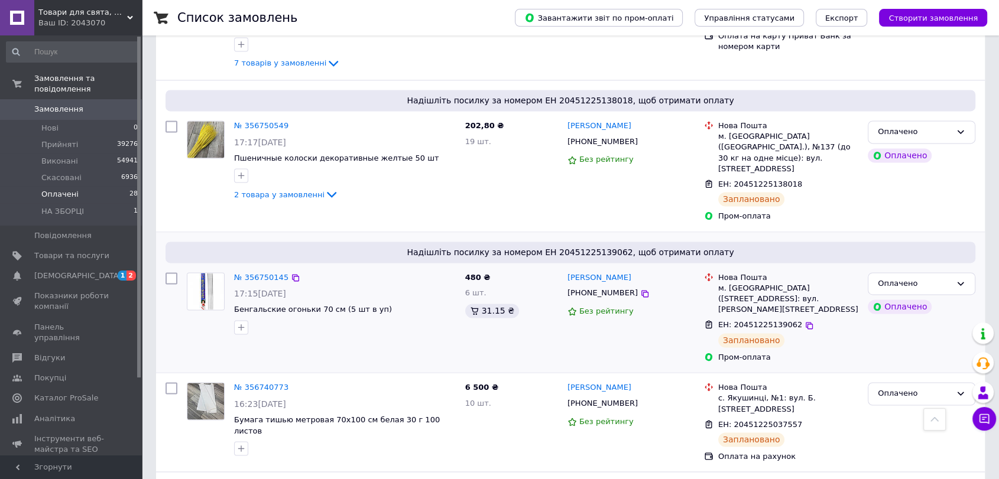
scroll to position [1711, 0]
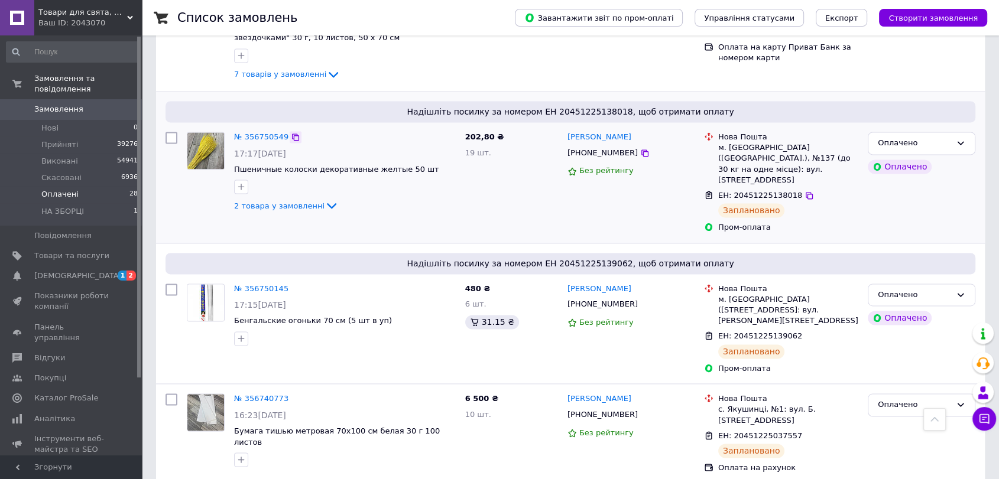
click at [291, 132] on icon at bounding box center [295, 136] width 9 height 9
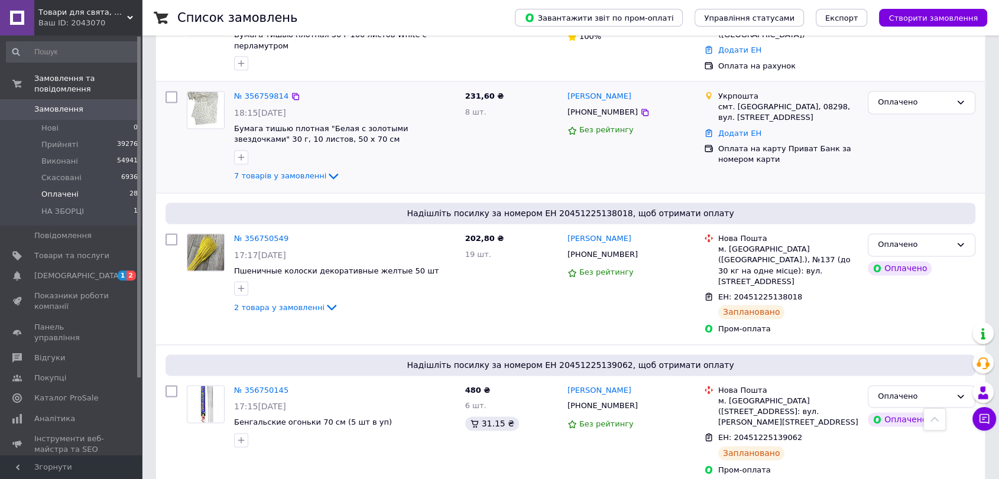
scroll to position [1579, 0]
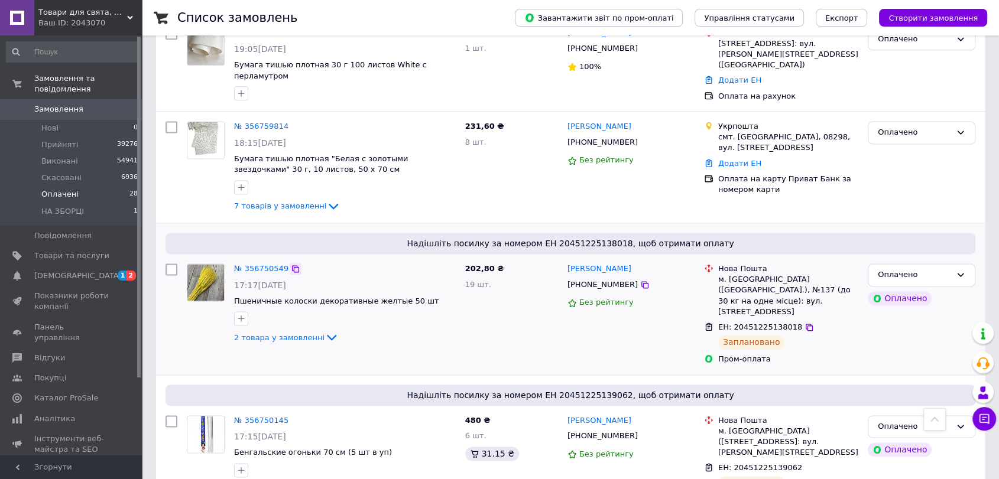
click at [292, 265] on icon at bounding box center [295, 268] width 7 height 7
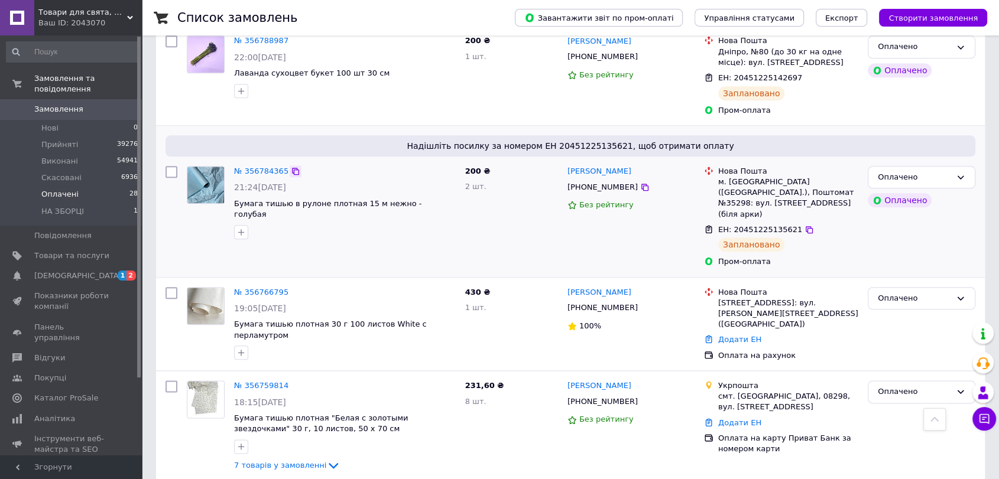
scroll to position [1316, 0]
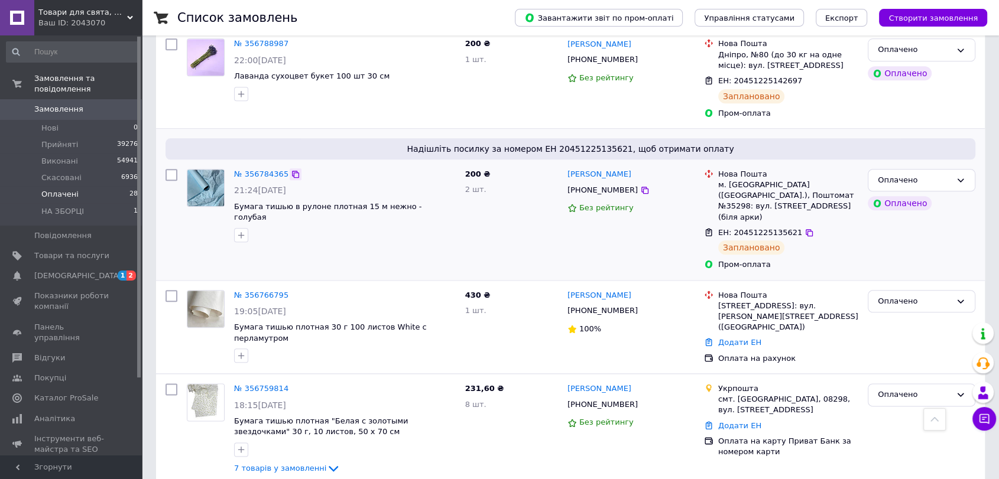
click at [292, 171] on icon at bounding box center [295, 174] width 7 height 7
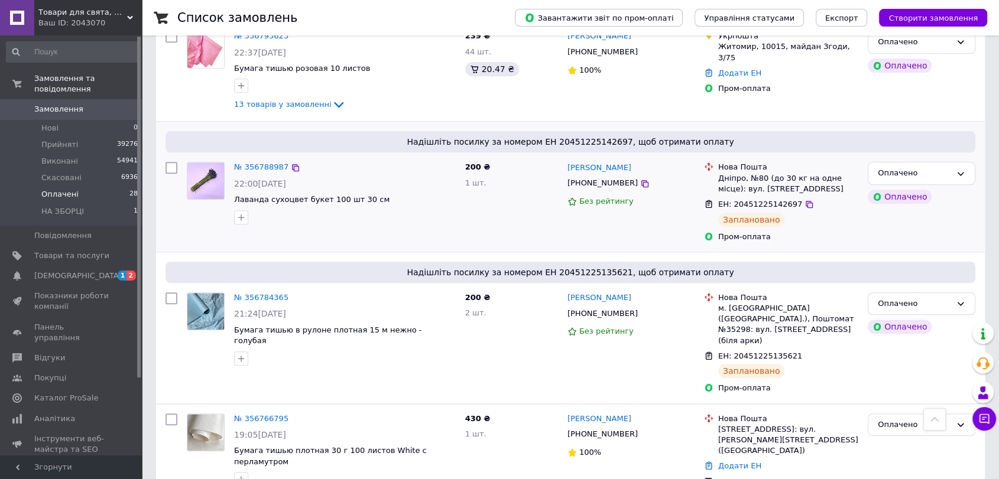
scroll to position [1185, 0]
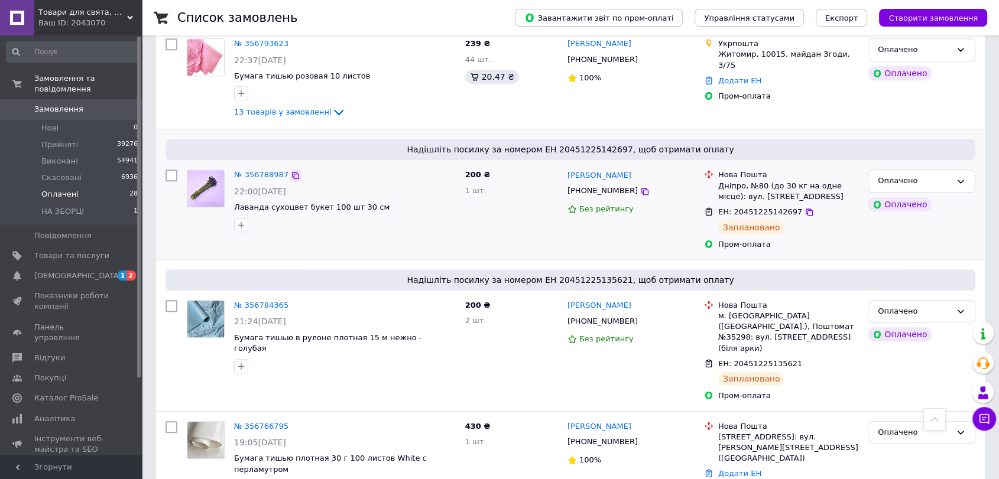
click at [292, 172] on icon at bounding box center [295, 175] width 7 height 7
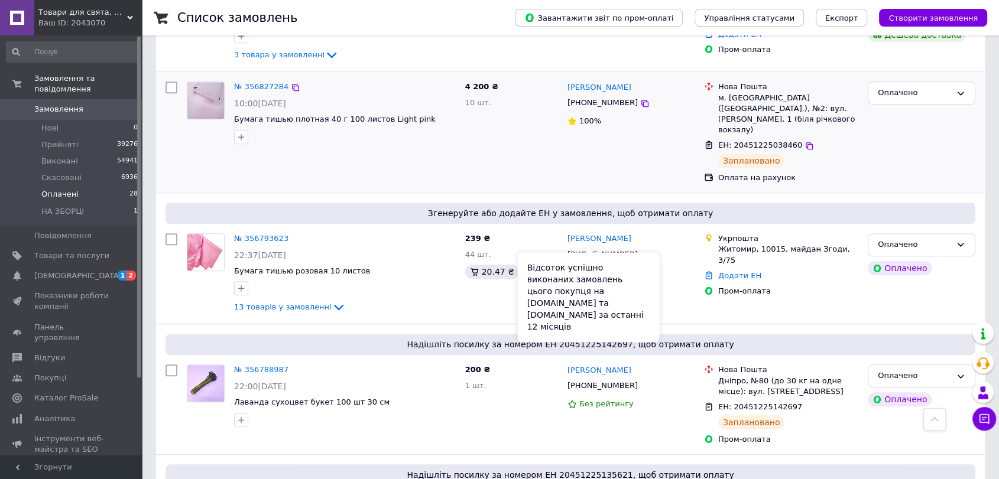
scroll to position [988, 0]
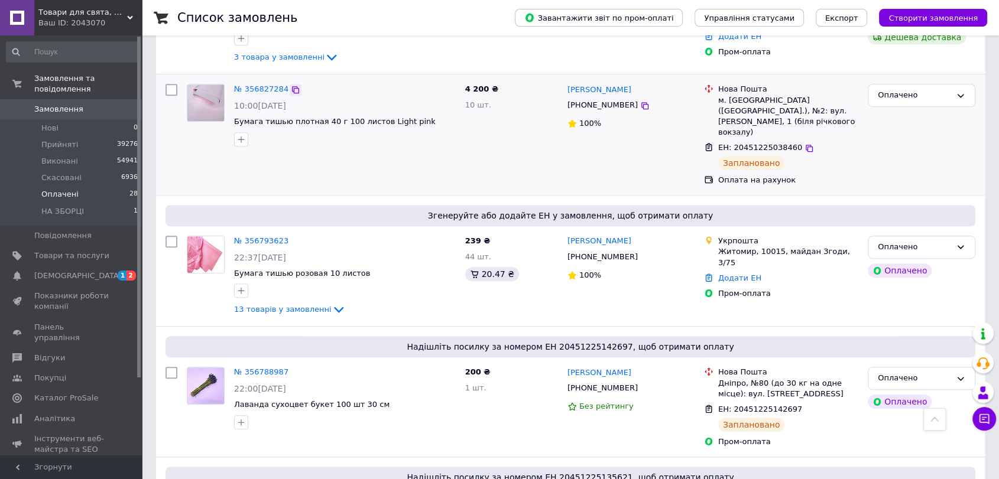
click at [292, 86] on icon at bounding box center [295, 89] width 7 height 7
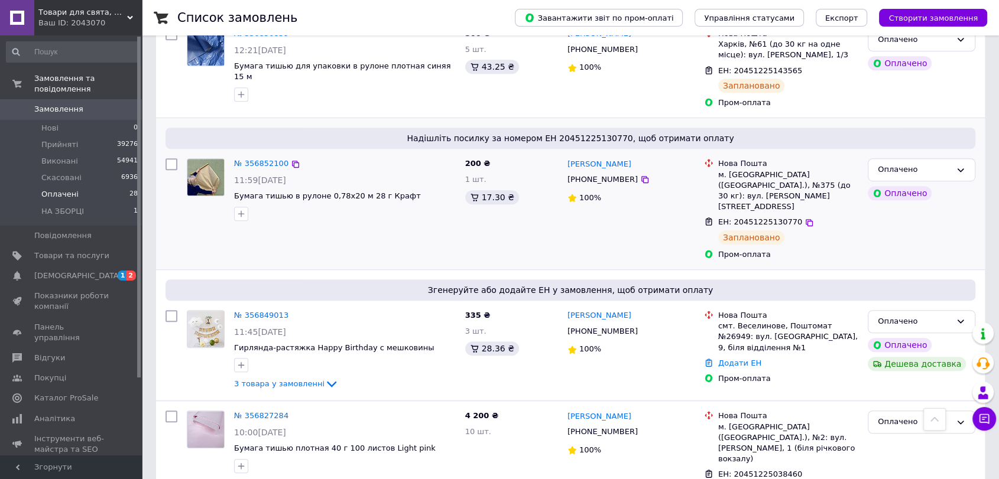
scroll to position [660, 0]
click at [292, 162] on icon at bounding box center [295, 165] width 7 height 7
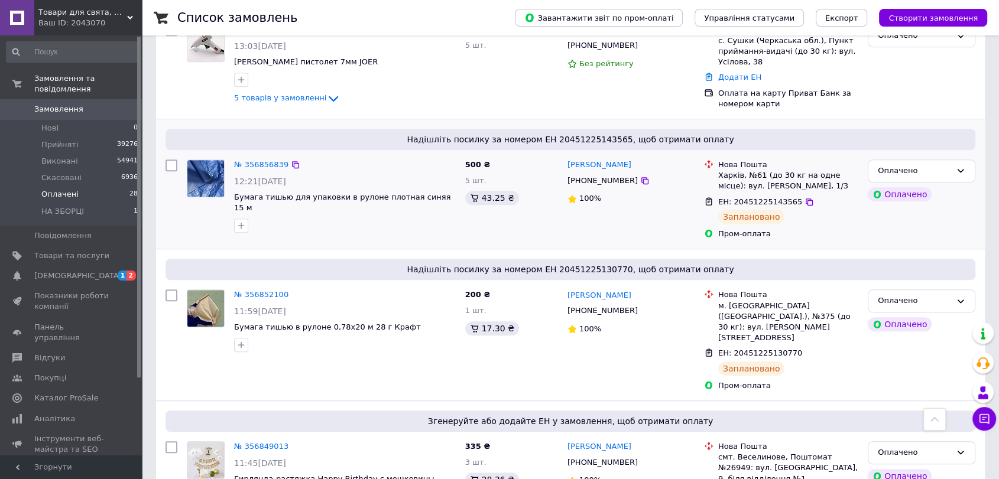
scroll to position [529, 0]
click at [291, 162] on icon at bounding box center [295, 165] width 9 height 9
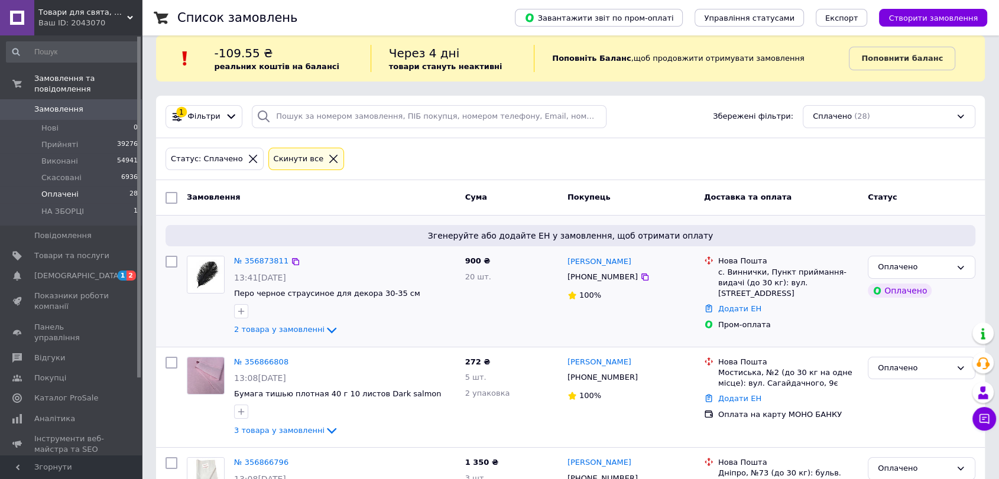
scroll to position [4, 0]
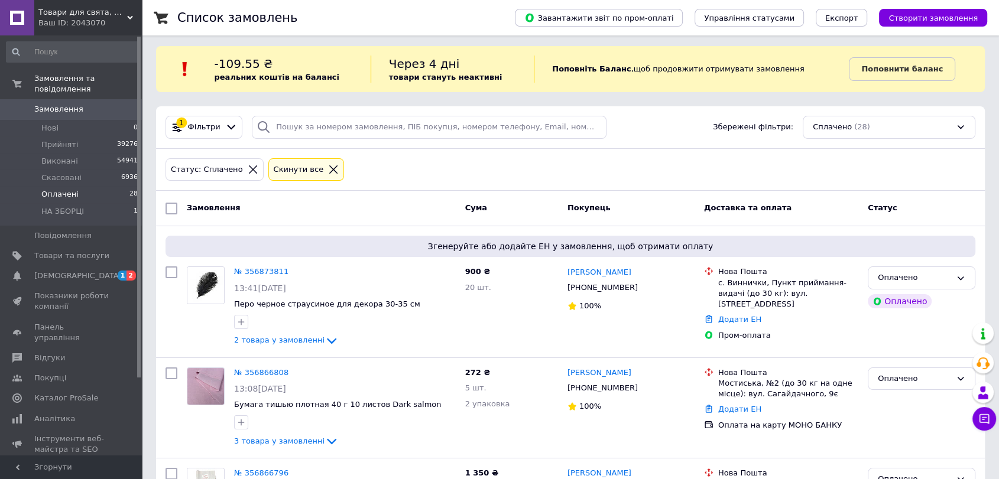
click at [61, 189] on span "Оплачені" at bounding box center [59, 194] width 37 height 11
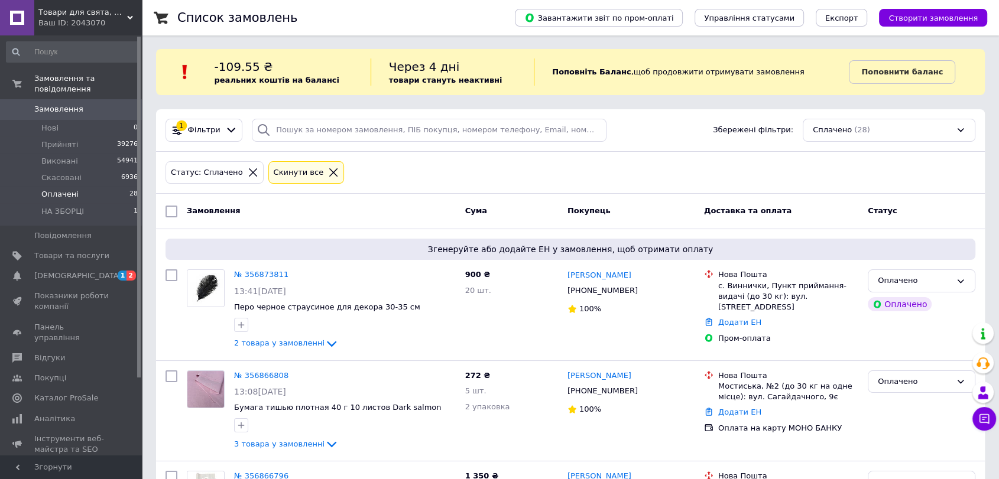
scroll to position [0, 0]
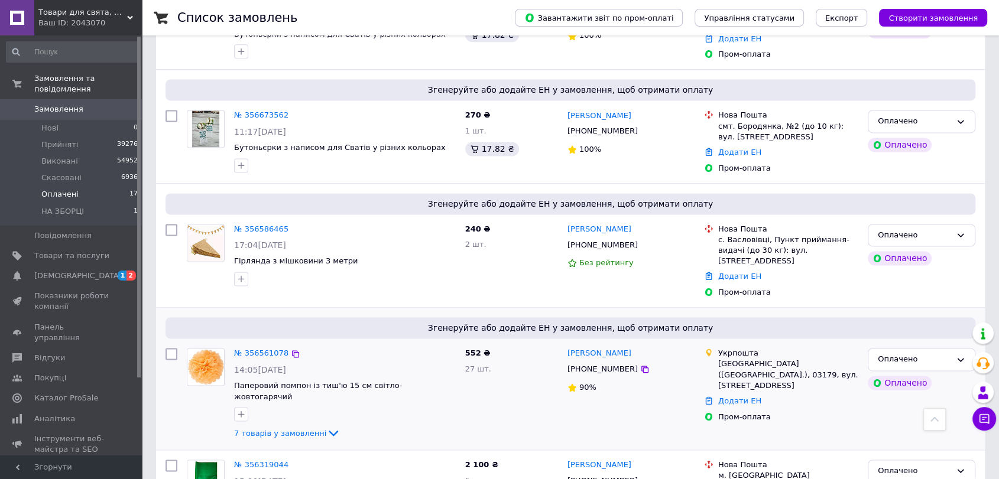
scroll to position [1621, 0]
click at [44, 139] on span "Прийняті" at bounding box center [59, 144] width 37 height 11
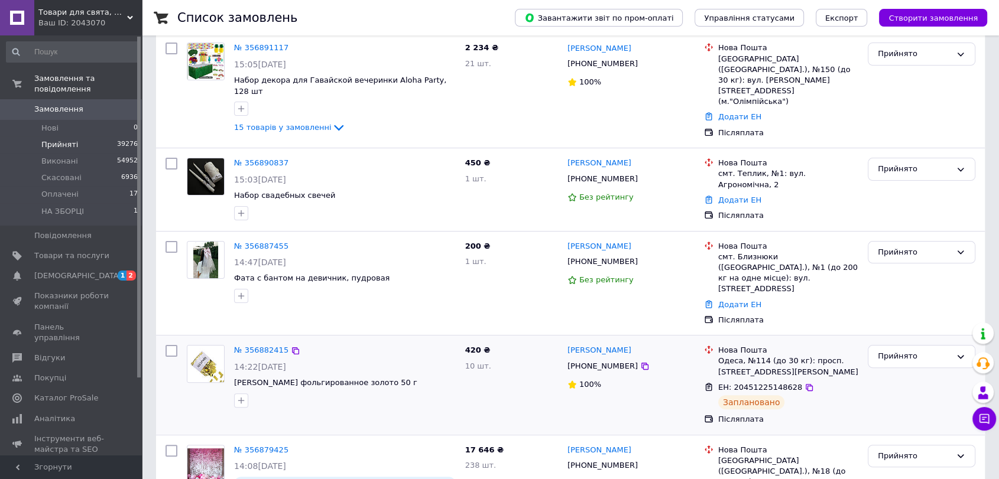
scroll to position [262, 0]
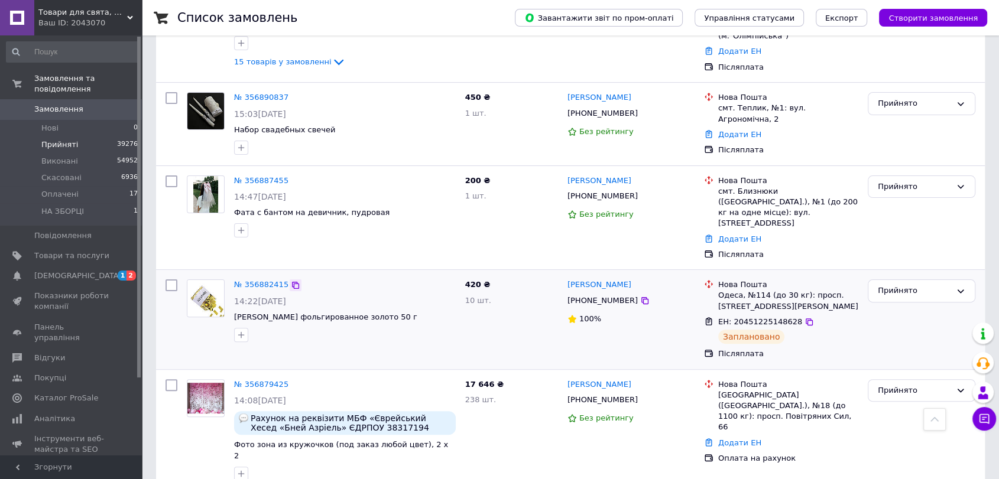
click at [292, 282] on icon at bounding box center [295, 285] width 7 height 7
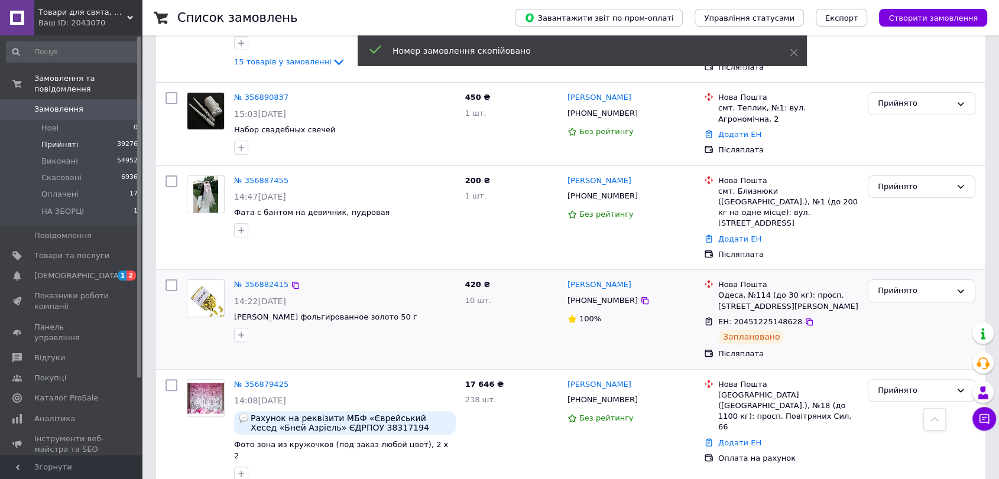
click at [334, 278] on div "№ 356882415" at bounding box center [345, 285] width 224 height 14
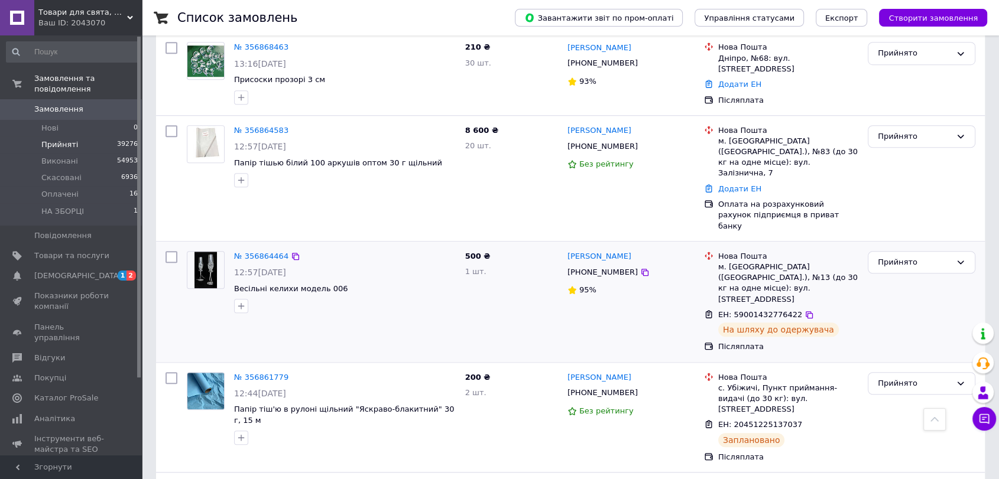
scroll to position [853, 0]
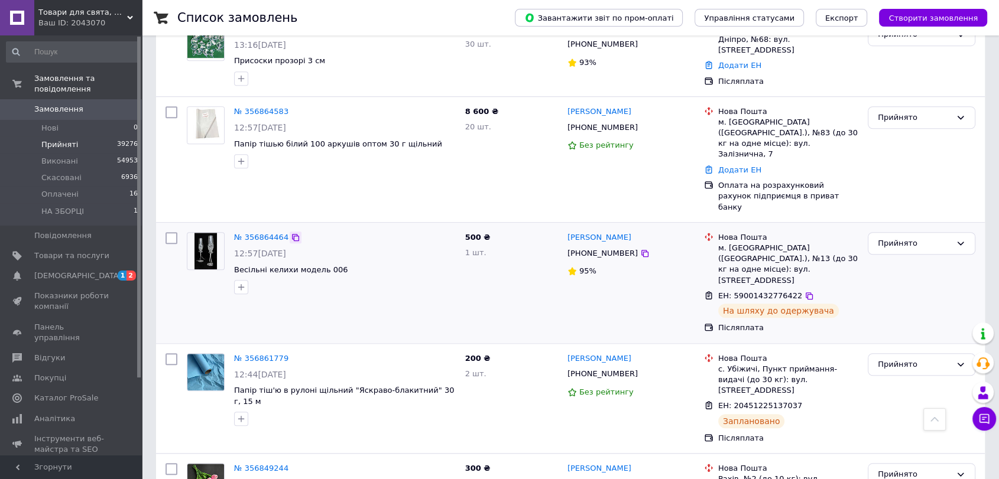
click at [292, 234] on icon at bounding box center [295, 237] width 7 height 7
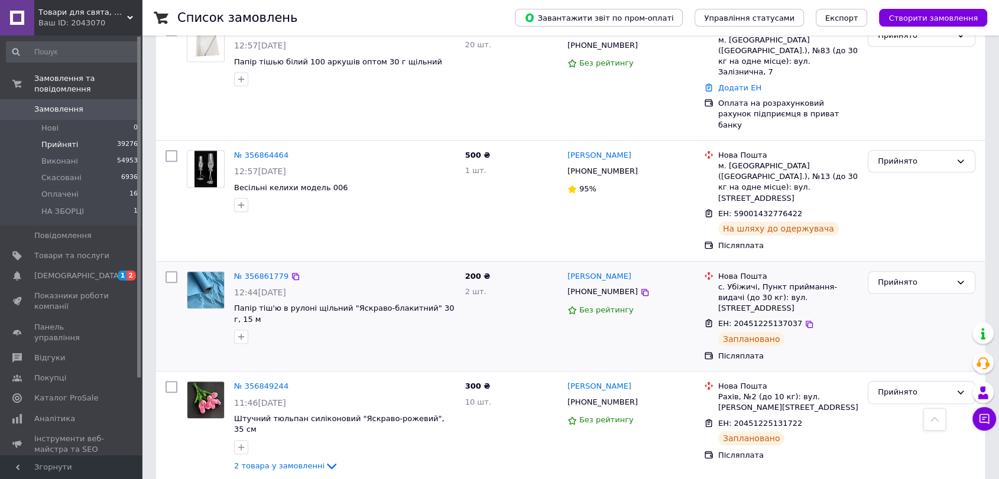
scroll to position [984, 0]
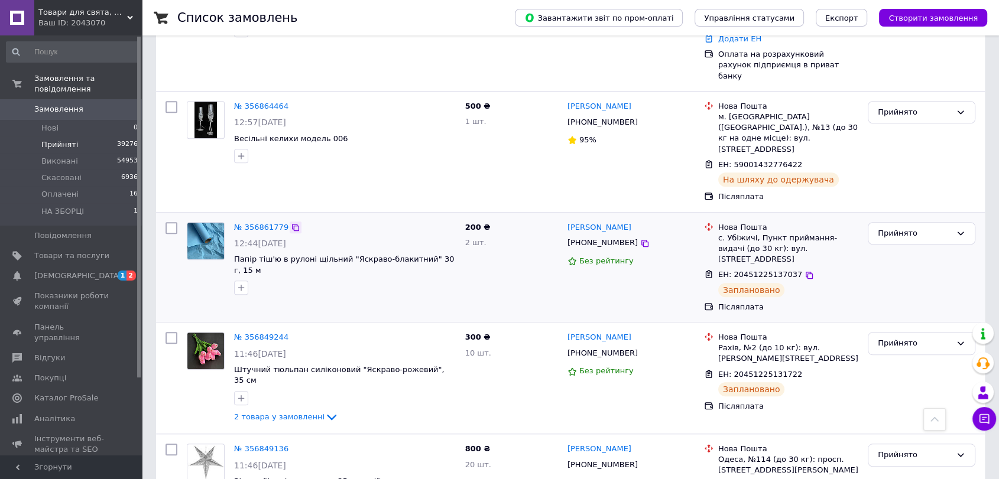
click at [290, 222] on div at bounding box center [296, 228] width 12 height 12
click at [291, 223] on icon at bounding box center [295, 227] width 9 height 9
click at [291, 333] on icon at bounding box center [295, 337] width 9 height 9
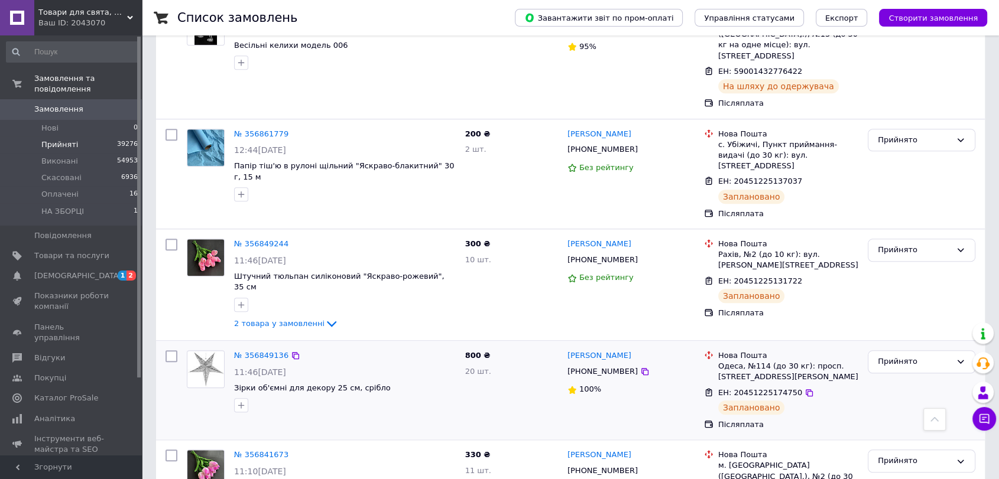
scroll to position [1116, 0]
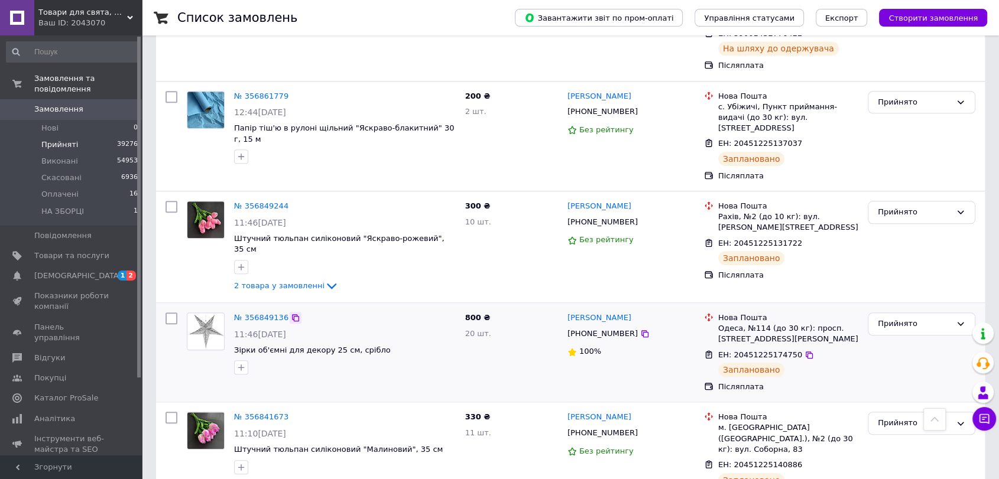
click at [291, 313] on icon at bounding box center [295, 317] width 9 height 9
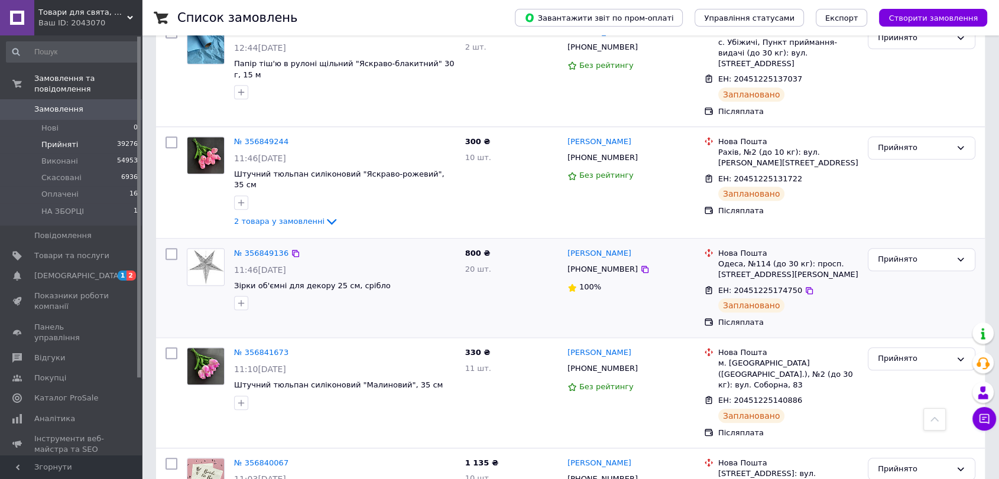
scroll to position [1182, 0]
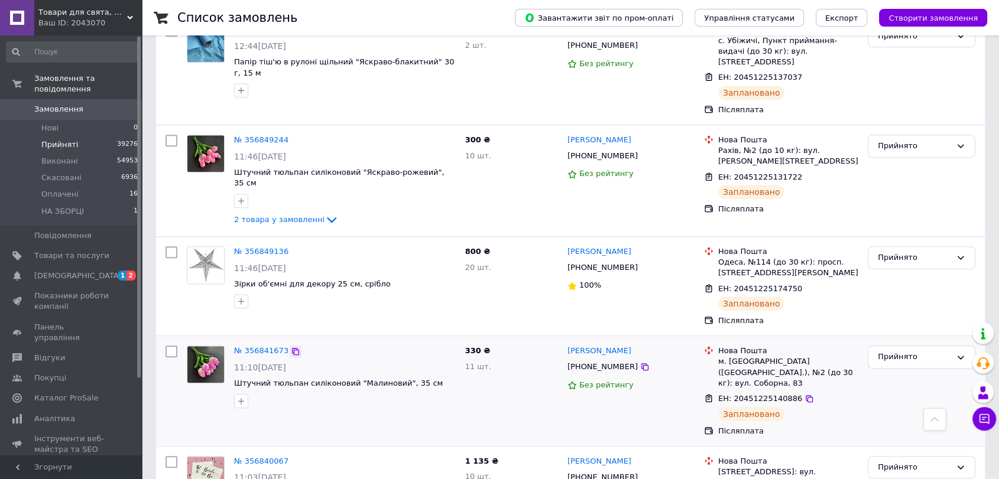
click at [291, 347] on icon at bounding box center [295, 351] width 9 height 9
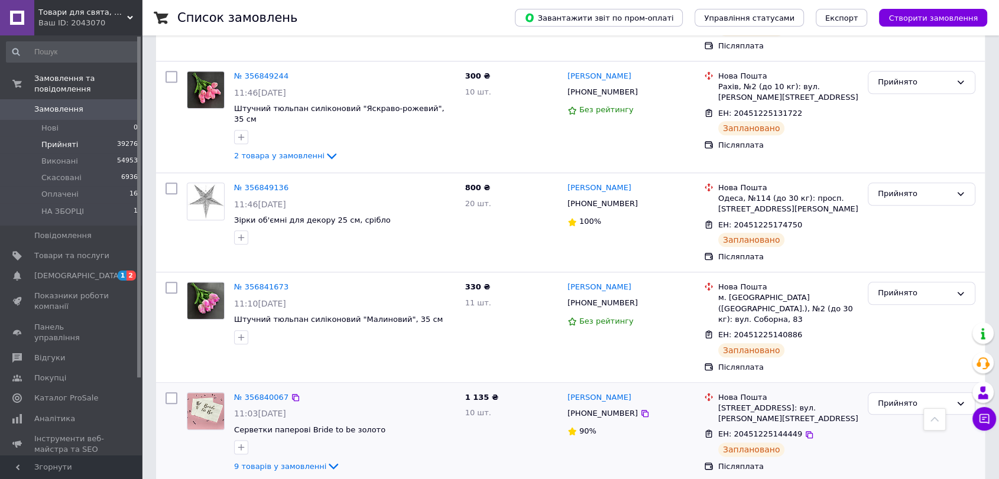
scroll to position [1247, 0]
click at [292, 392] on icon at bounding box center [295, 395] width 7 height 7
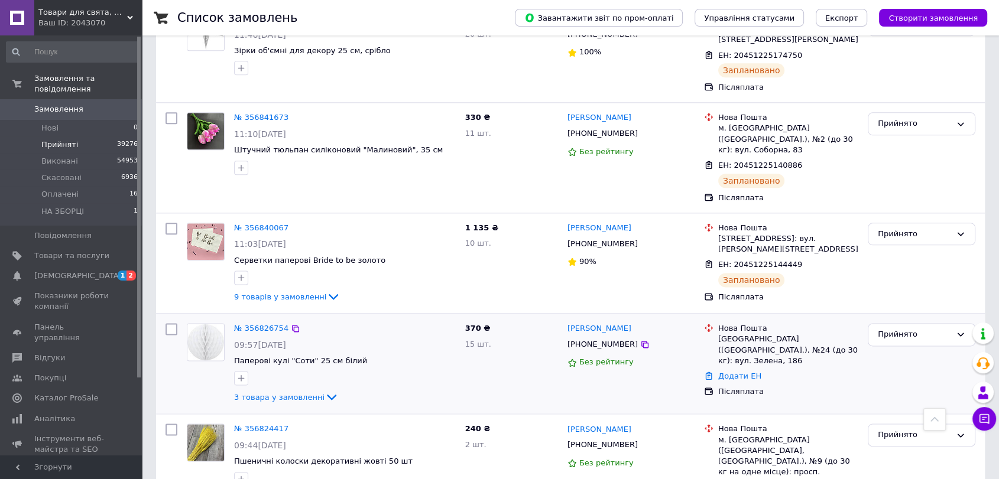
scroll to position [1444, 0]
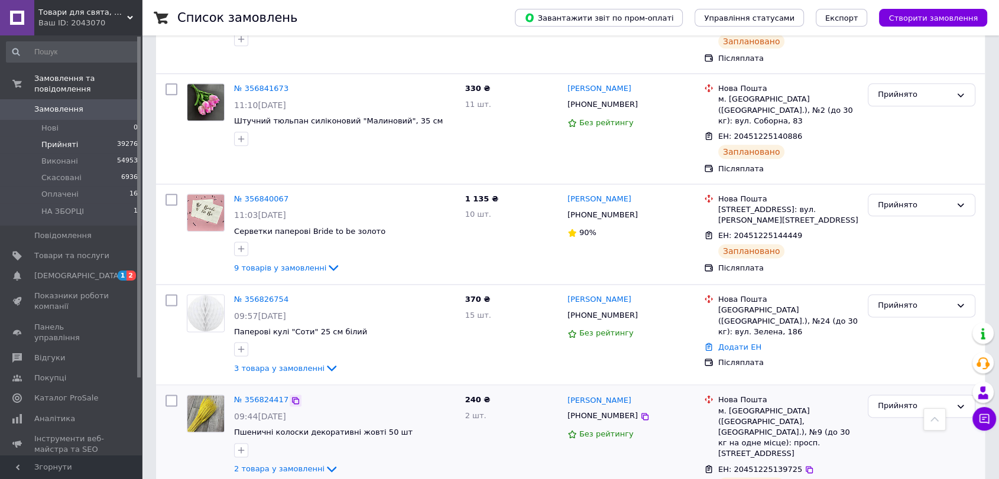
click at [291, 396] on icon at bounding box center [295, 400] width 9 height 9
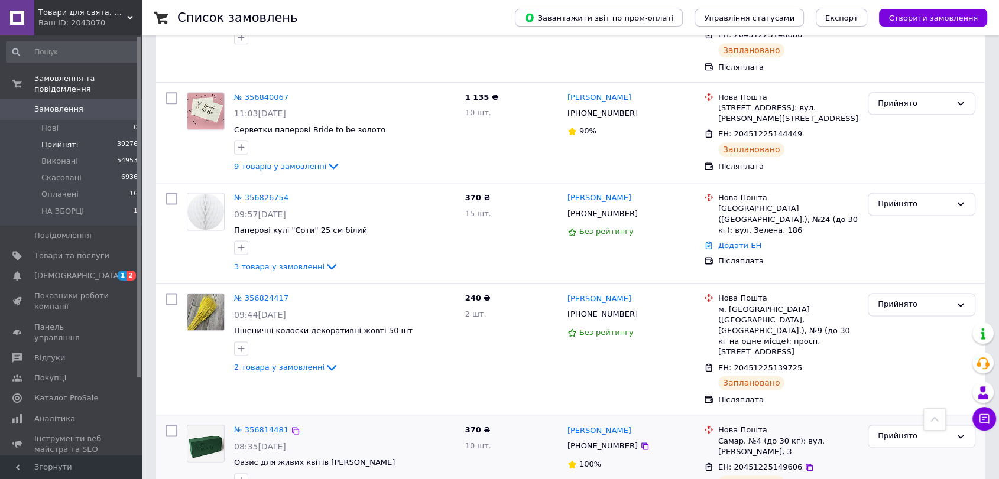
scroll to position [1575, 0]
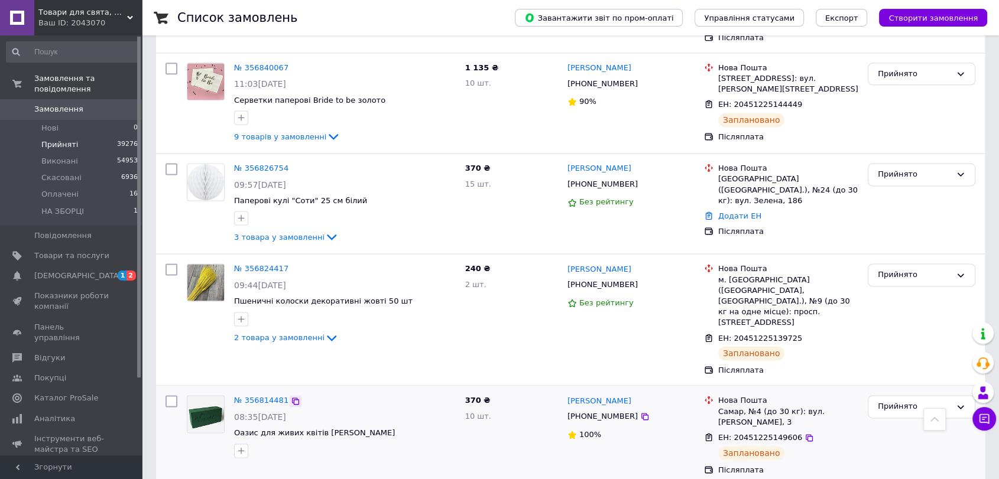
click at [292, 398] on icon at bounding box center [295, 401] width 7 height 7
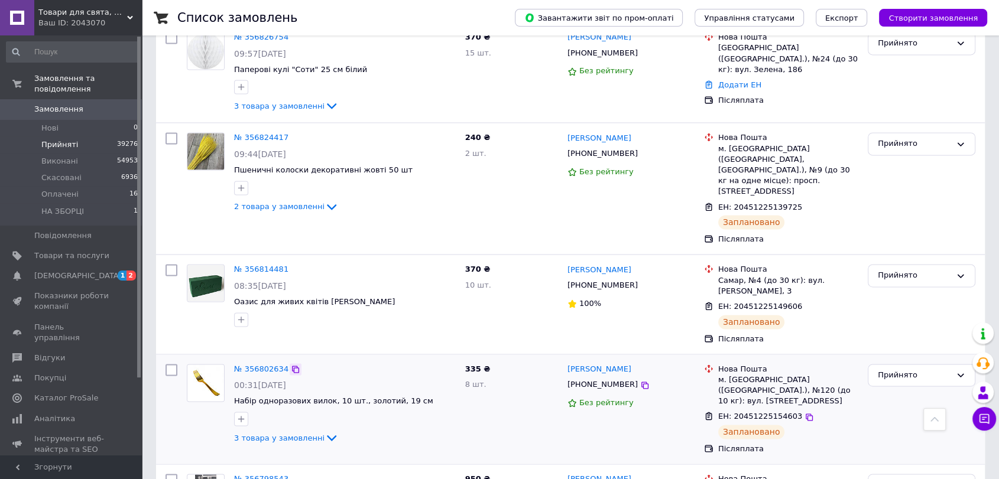
click at [291, 365] on icon at bounding box center [295, 369] width 9 height 9
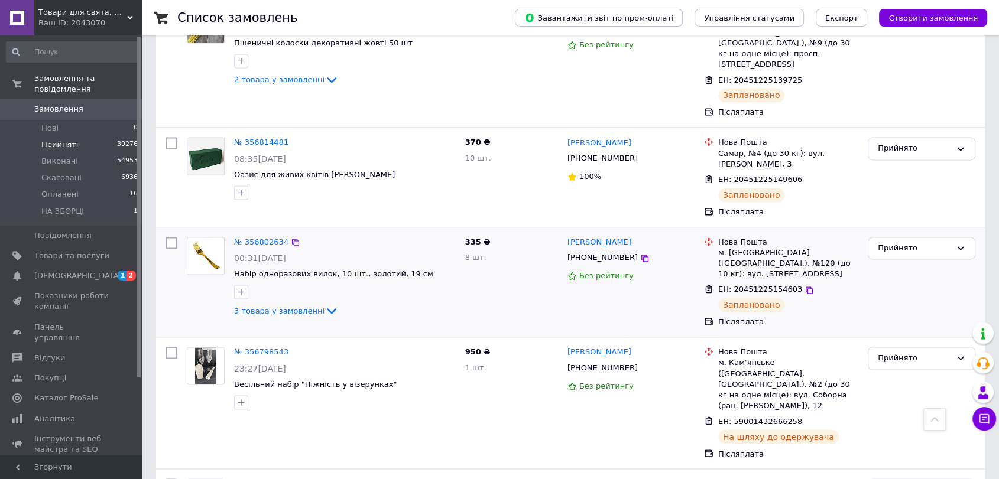
scroll to position [1838, 0]
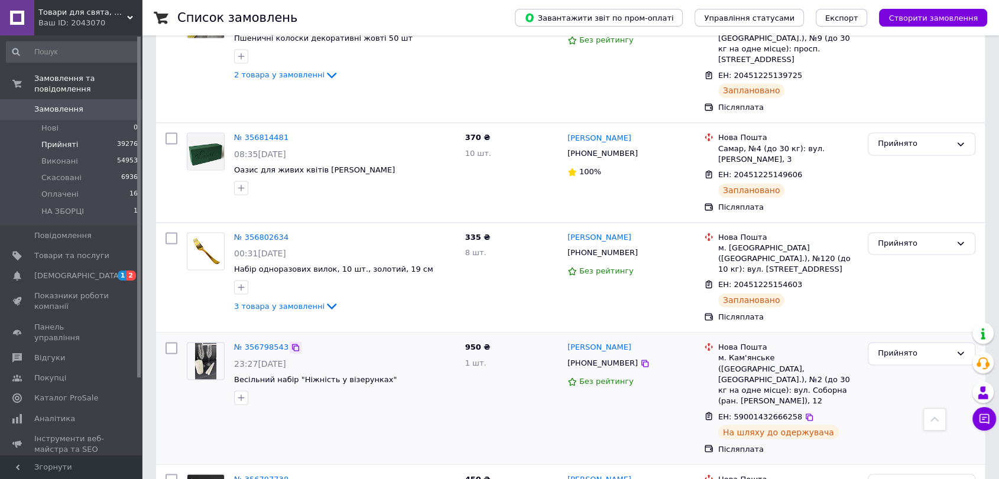
click at [292, 344] on icon at bounding box center [295, 347] width 7 height 7
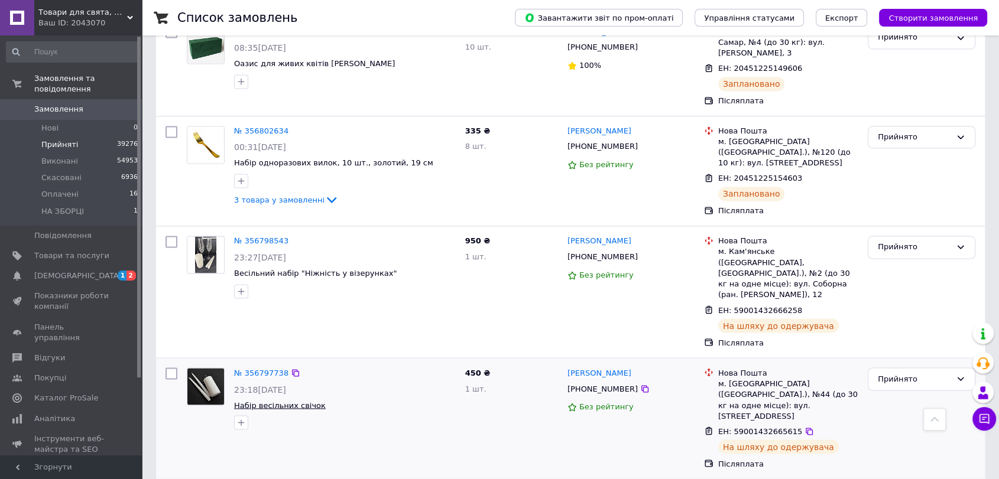
scroll to position [1969, 0]
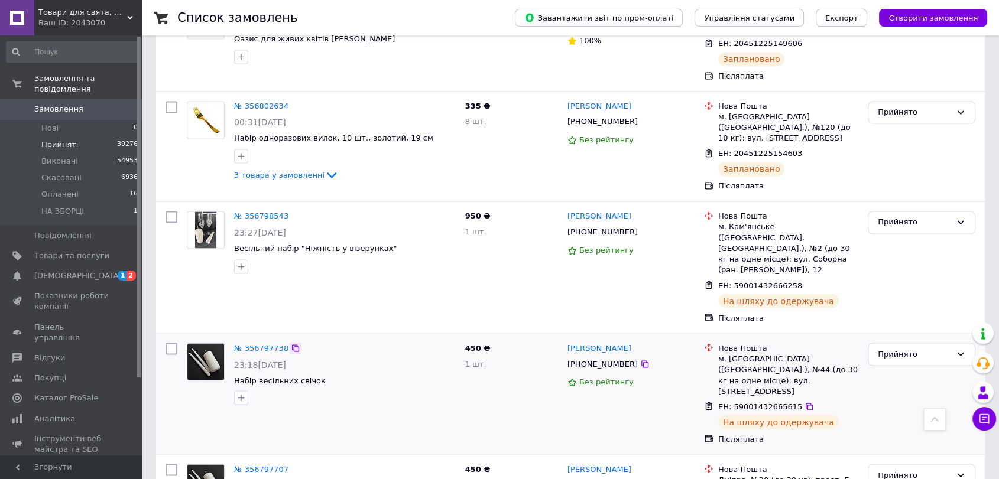
click at [292, 344] on icon at bounding box center [295, 347] width 7 height 7
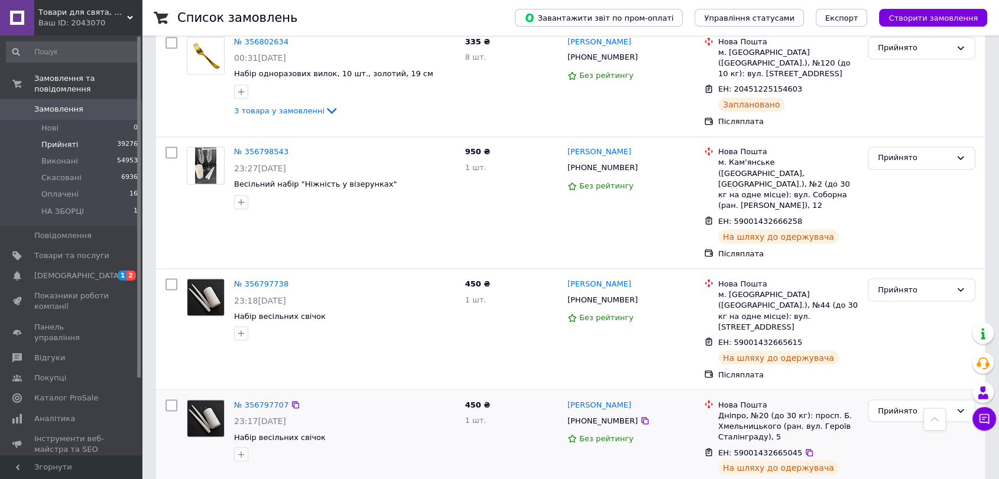
scroll to position [2035, 0]
click at [291, 399] on icon at bounding box center [295, 403] width 9 height 9
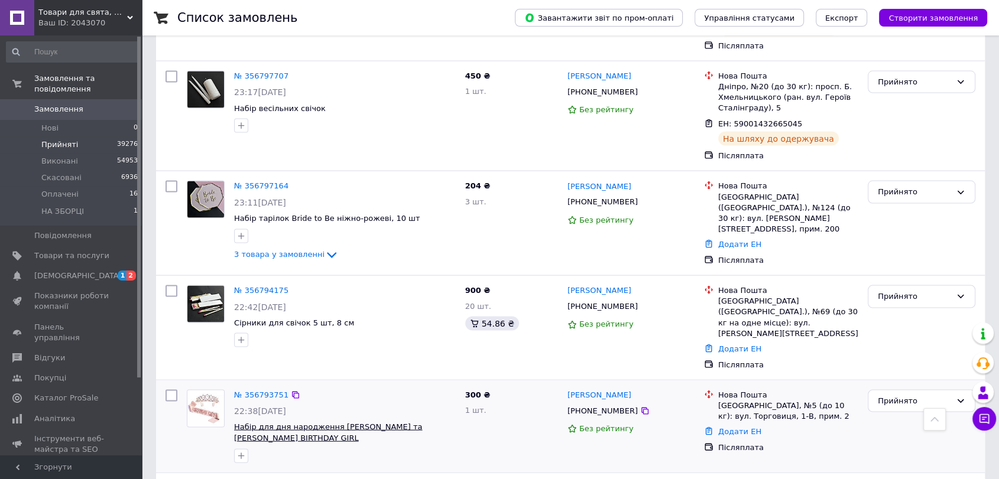
scroll to position [2364, 0]
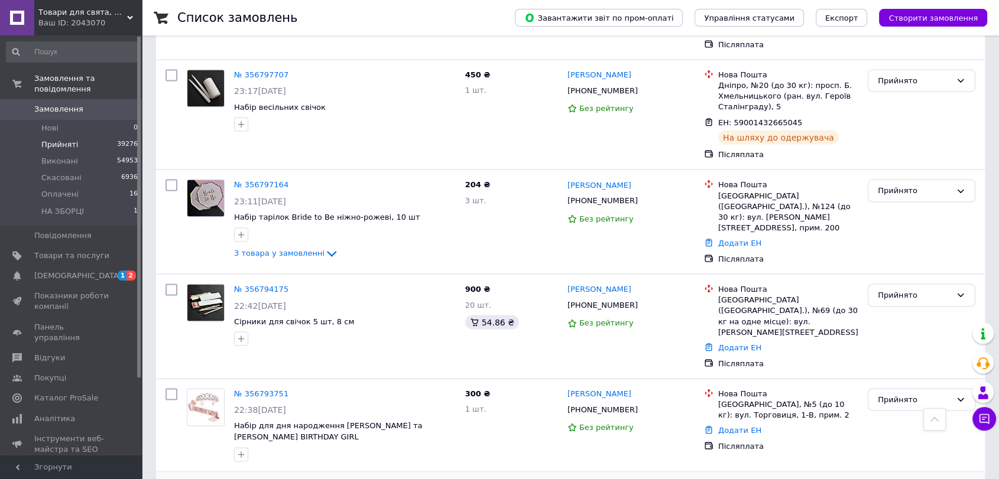
click at [291, 479] on icon at bounding box center [295, 486] width 9 height 9
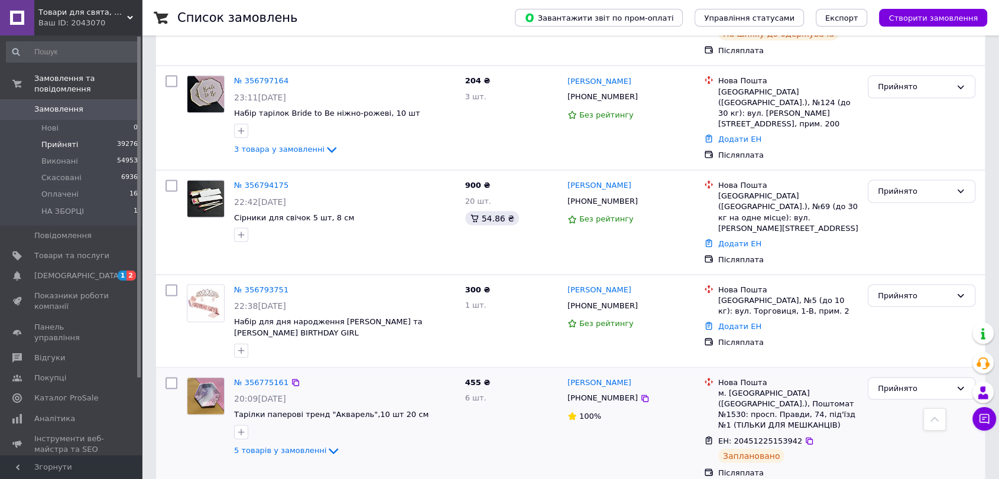
scroll to position [2495, 0]
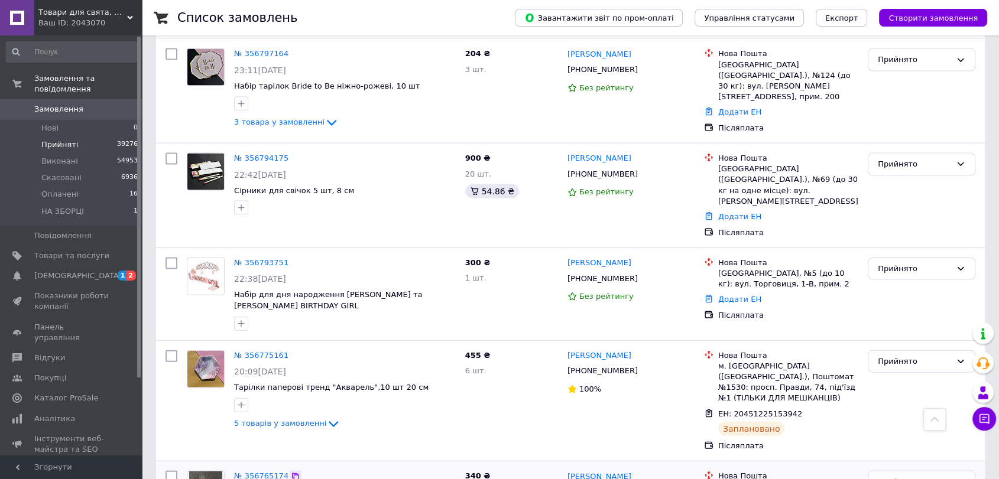
click at [291, 472] on icon at bounding box center [295, 476] width 9 height 9
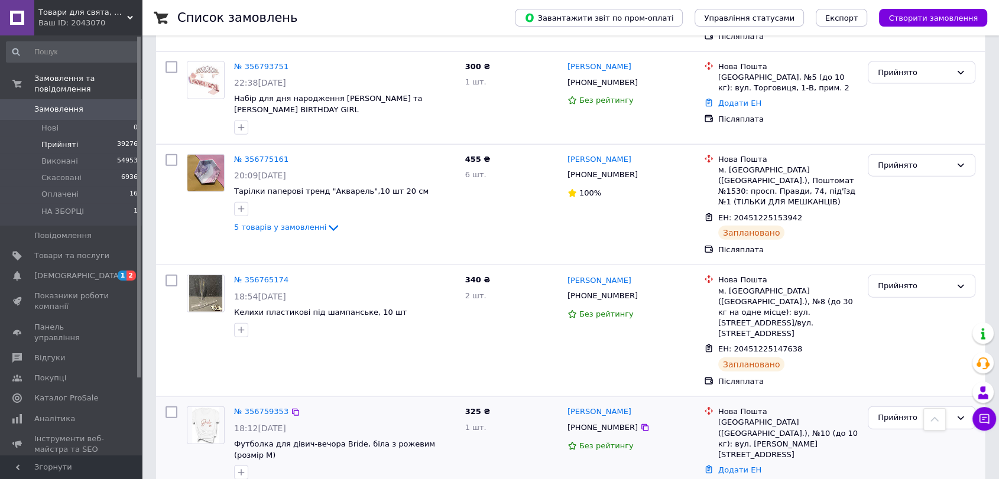
scroll to position [2691, 0]
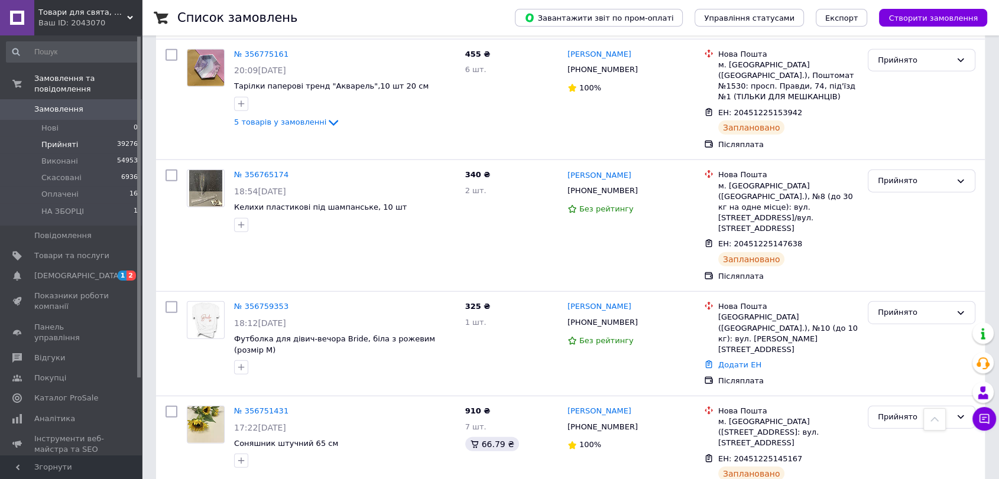
scroll to position [2823, 0]
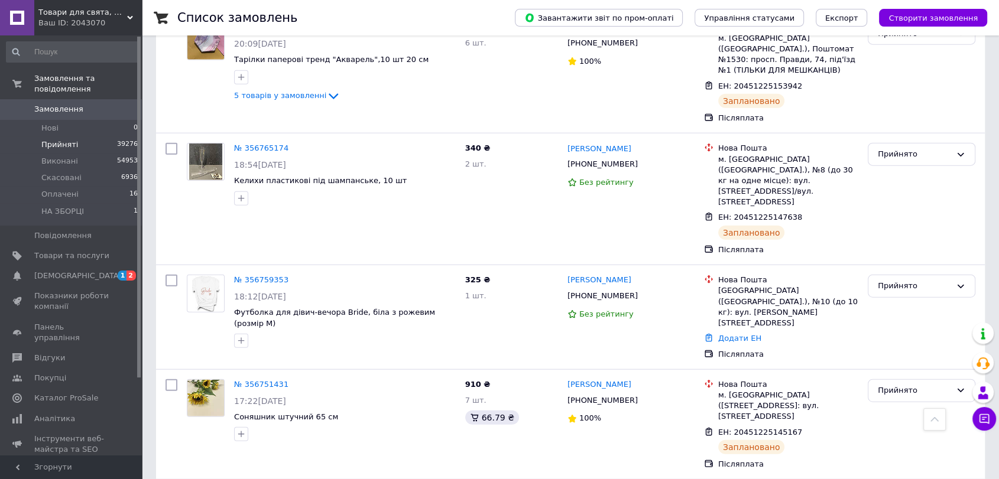
drag, startPoint x: 290, startPoint y: 213, endPoint x: 250, endPoint y: 284, distance: 81.7
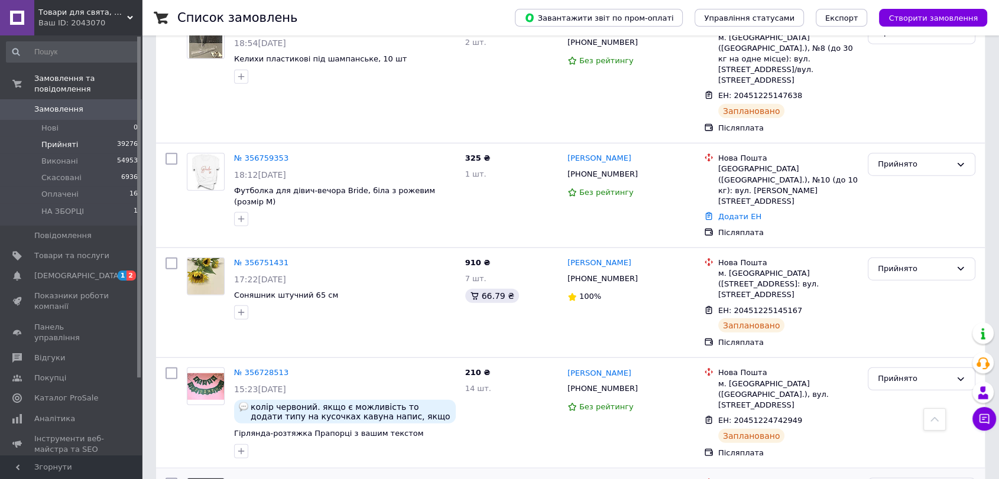
scroll to position [2954, 0]
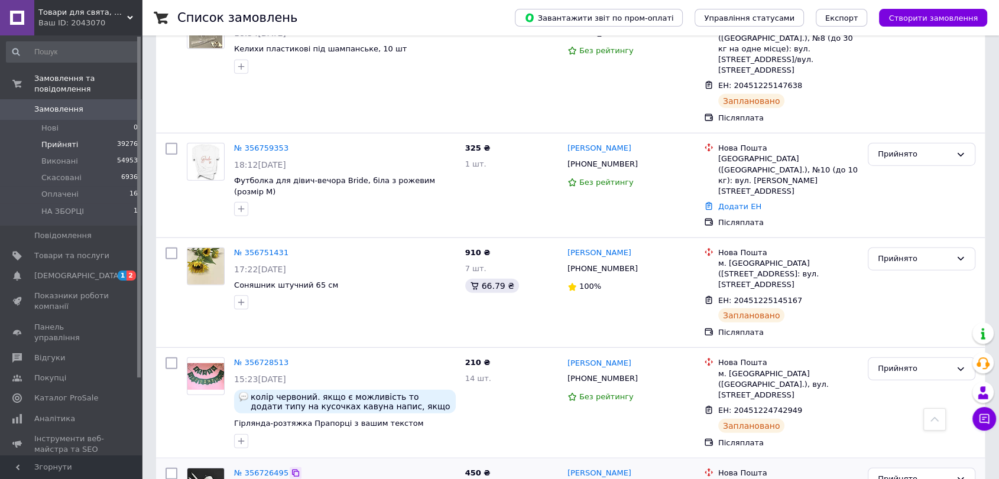
click at [292, 470] on icon at bounding box center [295, 473] width 7 height 7
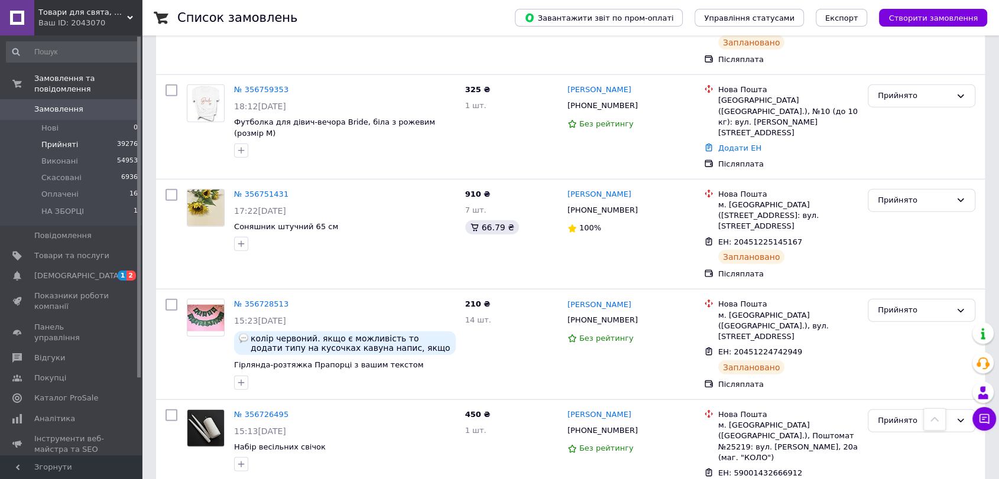
scroll to position [3020, 0]
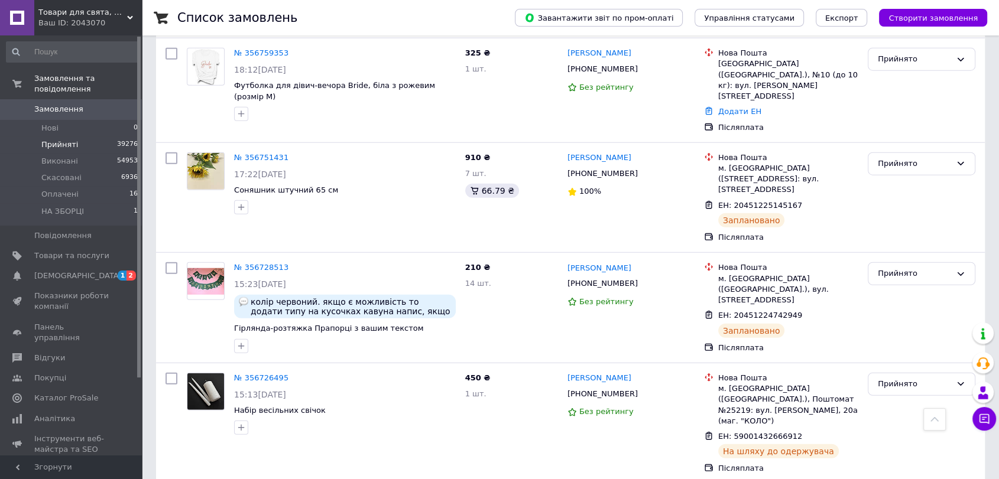
scroll to position [3086, 0]
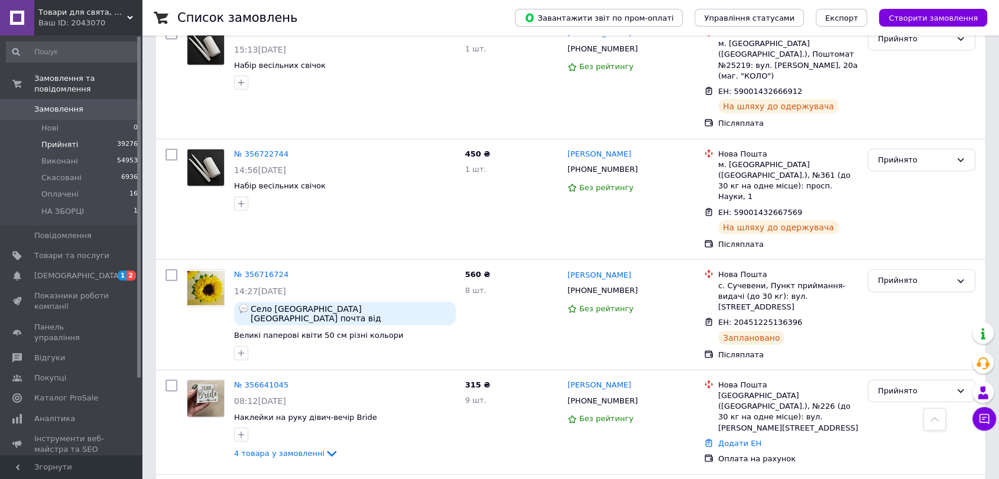
scroll to position [3414, 0]
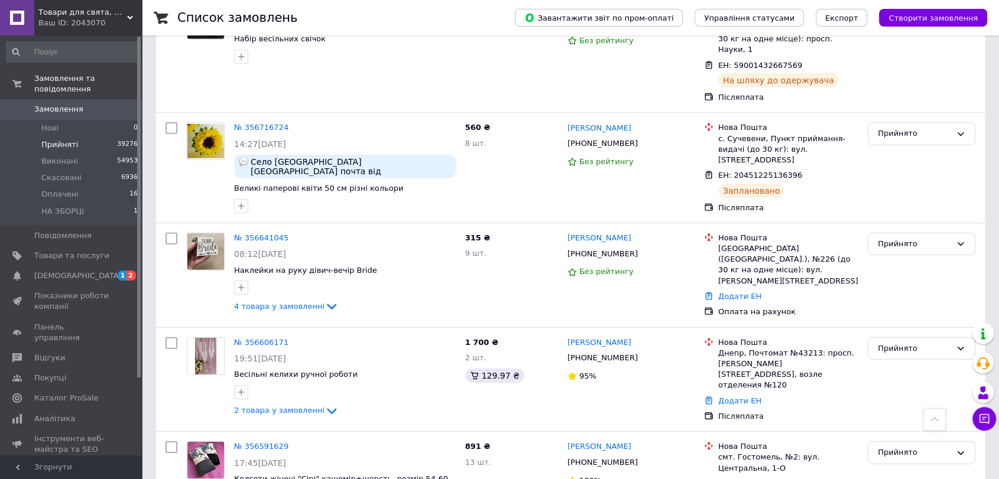
scroll to position [3545, 0]
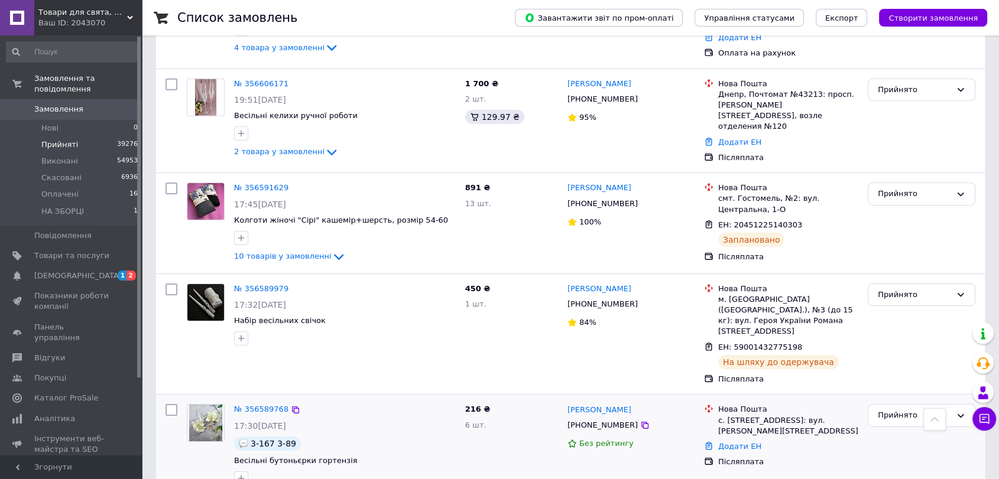
scroll to position [3808, 0]
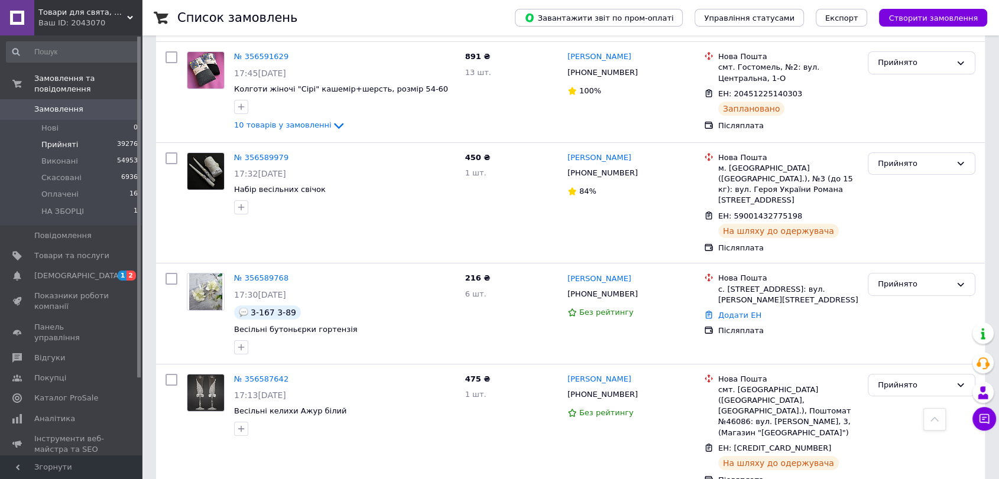
scroll to position [3939, 0]
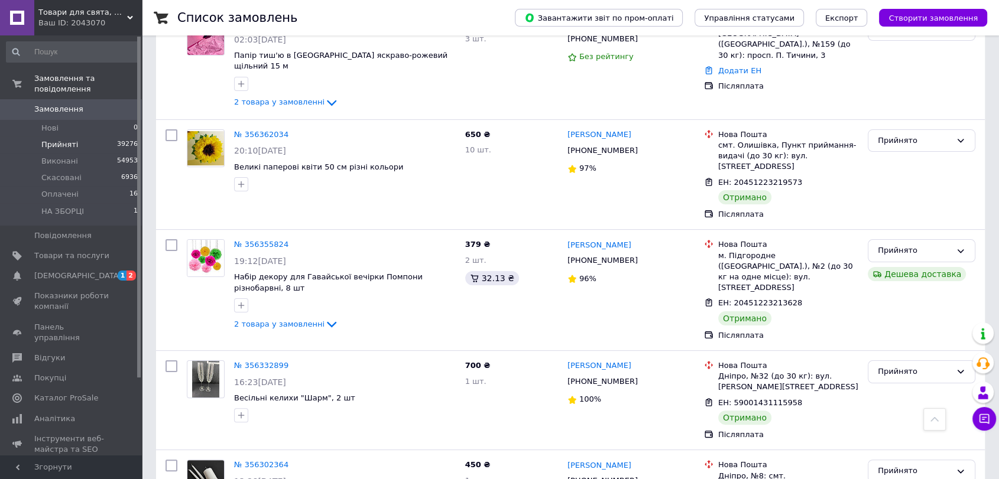
scroll to position [4661, 0]
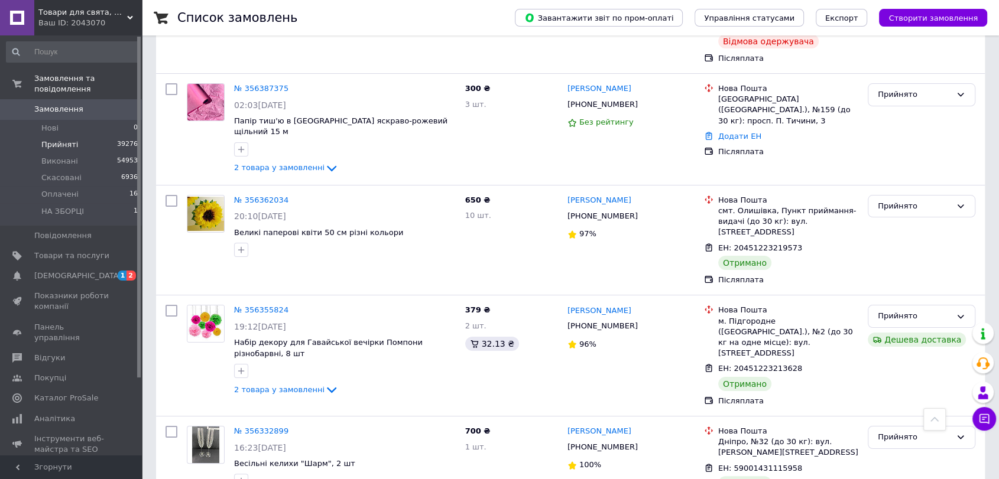
scroll to position [4595, 0]
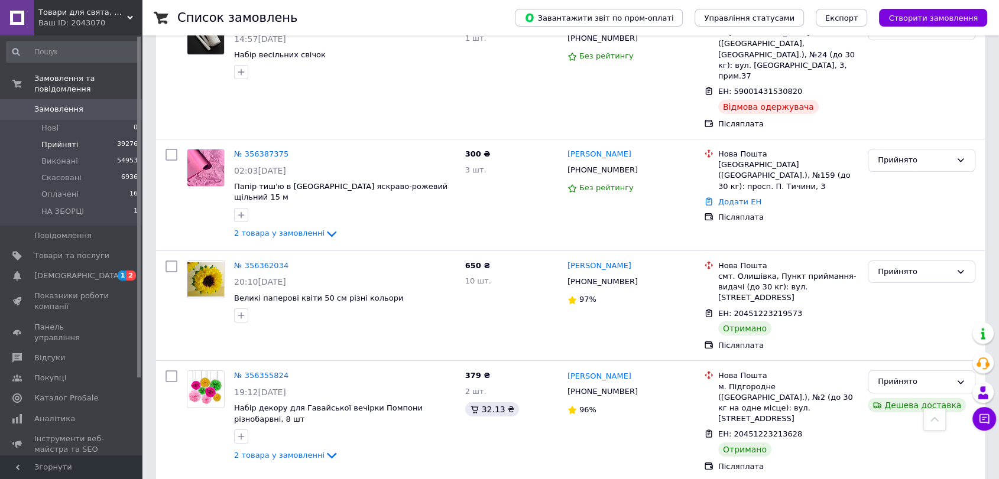
scroll to position [4530, 0]
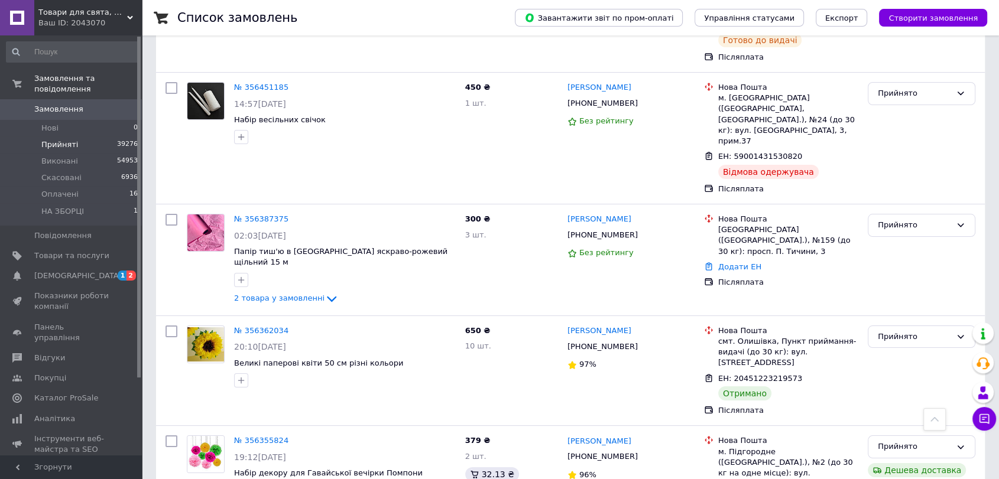
scroll to position [4464, 0]
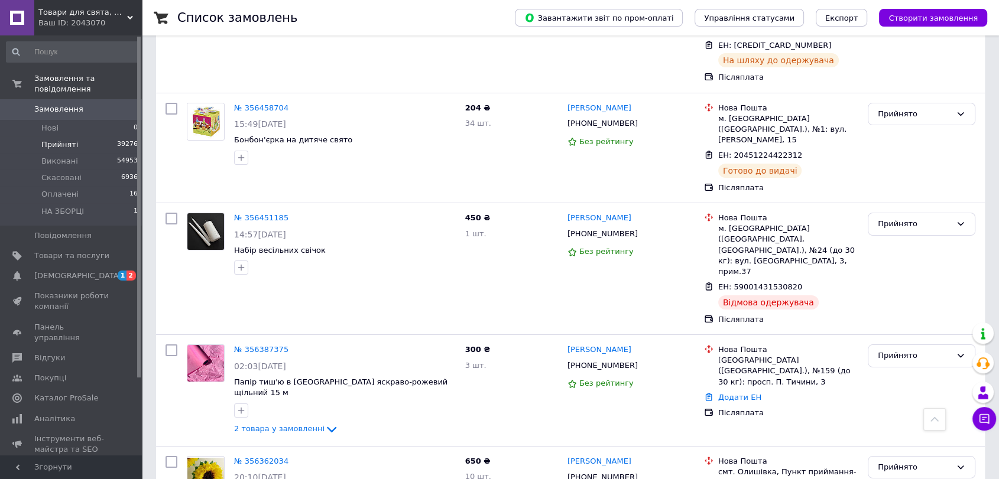
scroll to position [4333, 0]
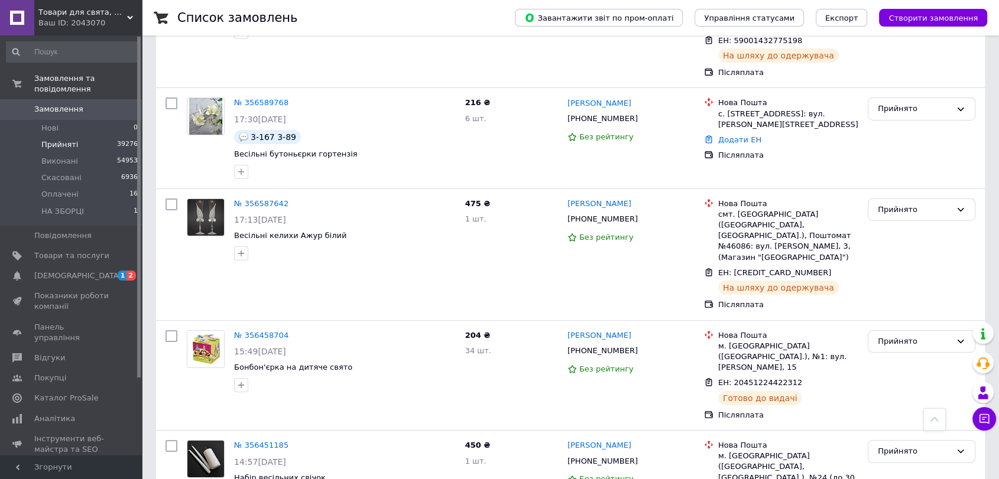
scroll to position [4070, 0]
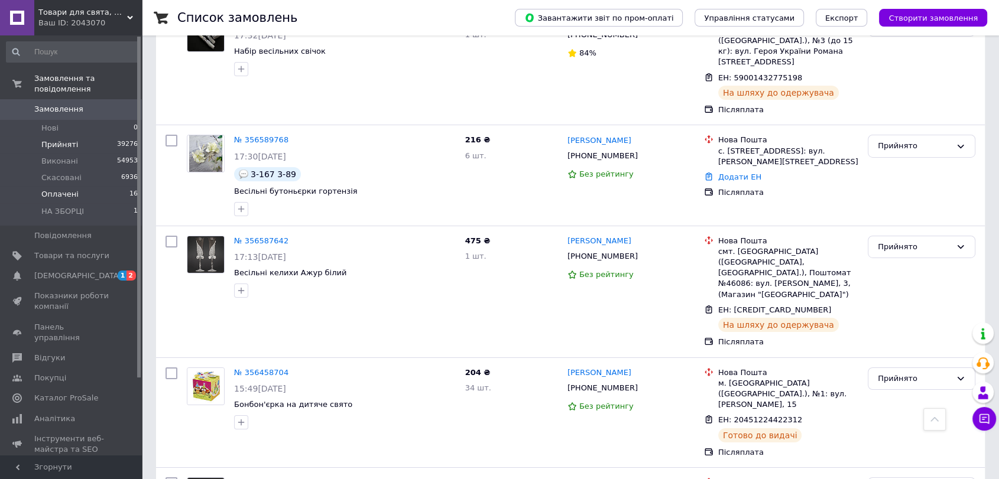
click at [58, 189] on span "Оплачені" at bounding box center [59, 194] width 37 height 11
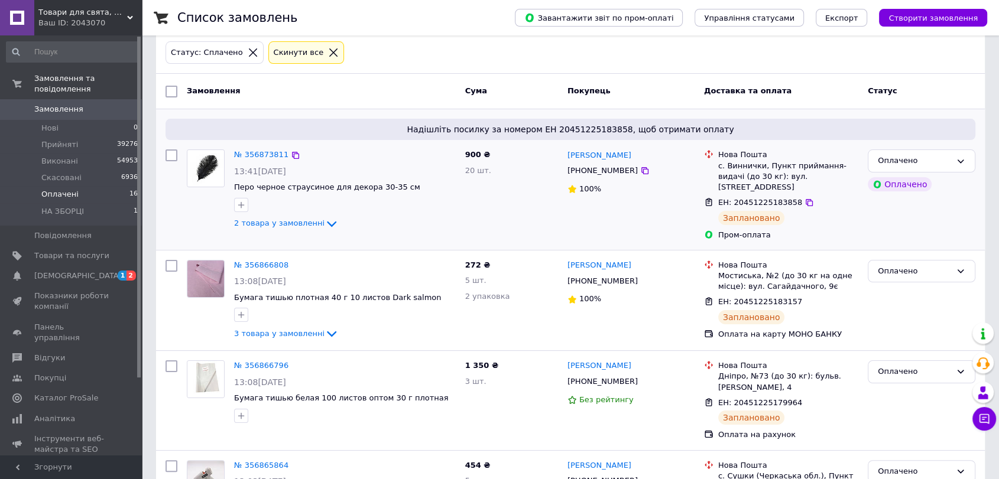
scroll to position [131, 0]
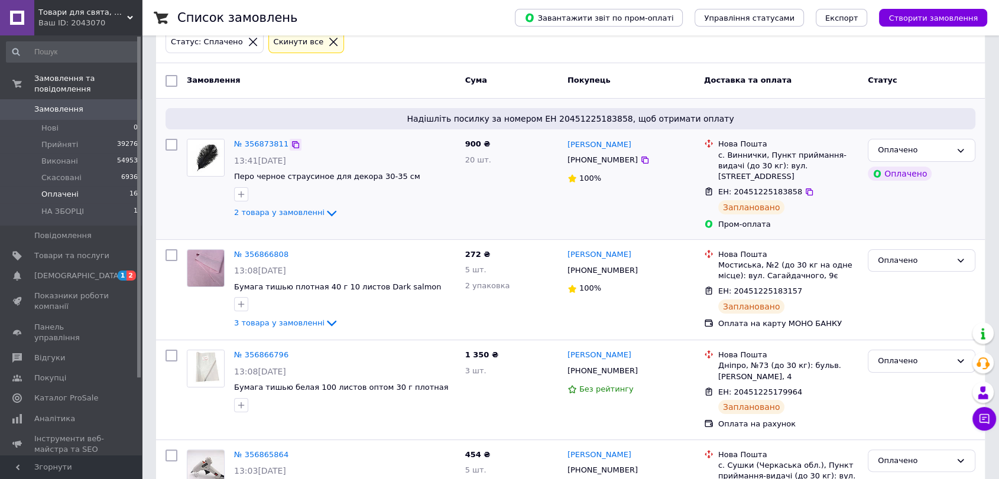
click at [291, 144] on icon at bounding box center [295, 144] width 9 height 9
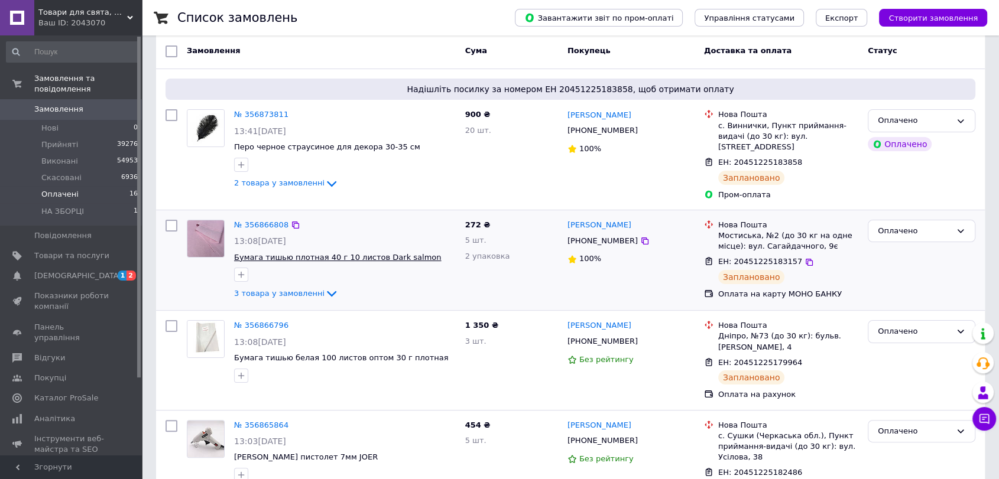
scroll to position [197, 0]
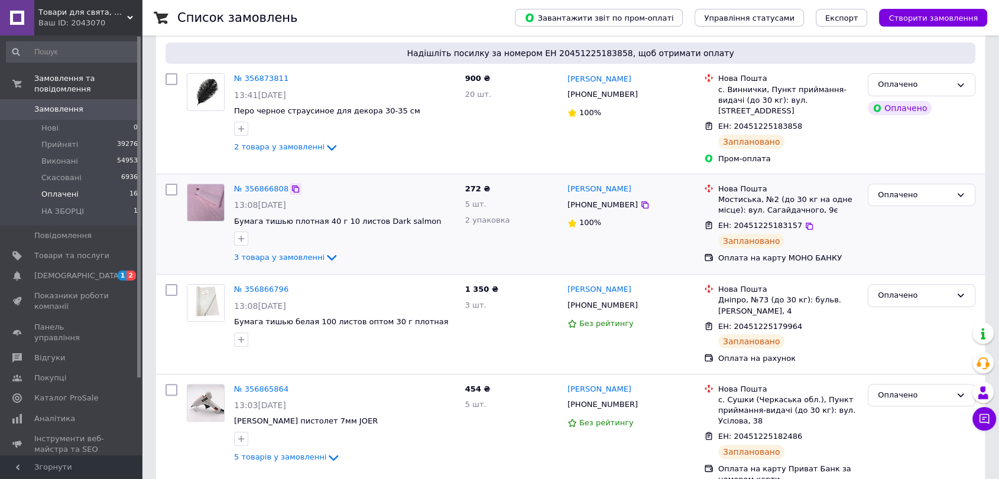
click at [291, 184] on icon at bounding box center [295, 188] width 9 height 9
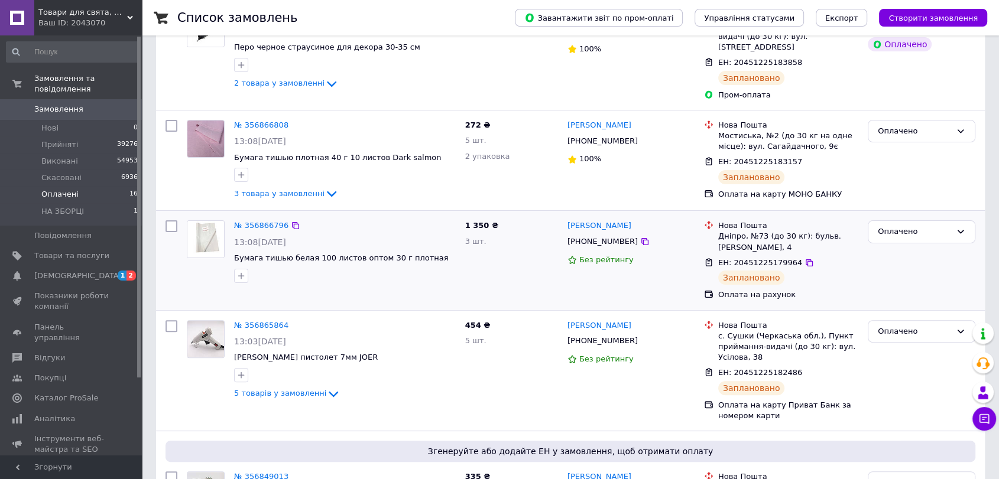
scroll to position [262, 0]
click at [291, 219] on icon at bounding box center [295, 223] width 9 height 9
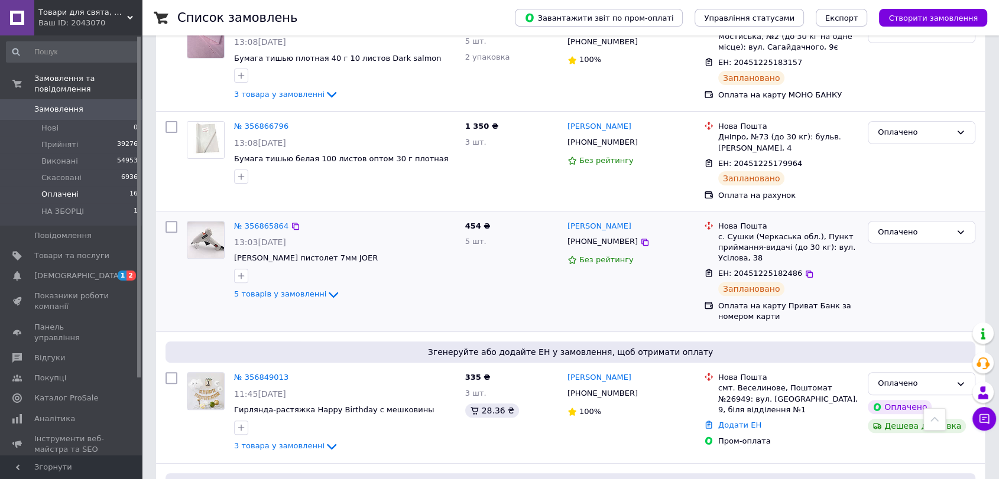
scroll to position [394, 0]
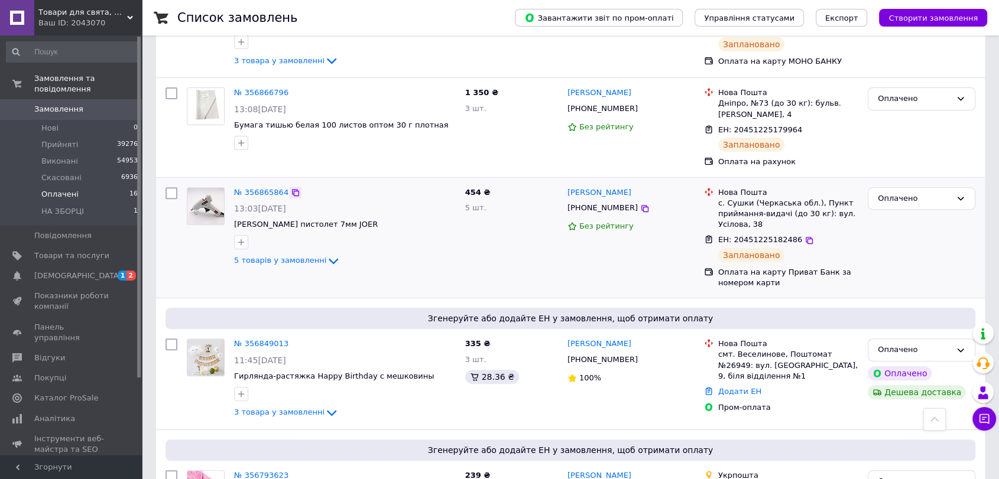
click at [291, 188] on icon at bounding box center [295, 192] width 9 height 9
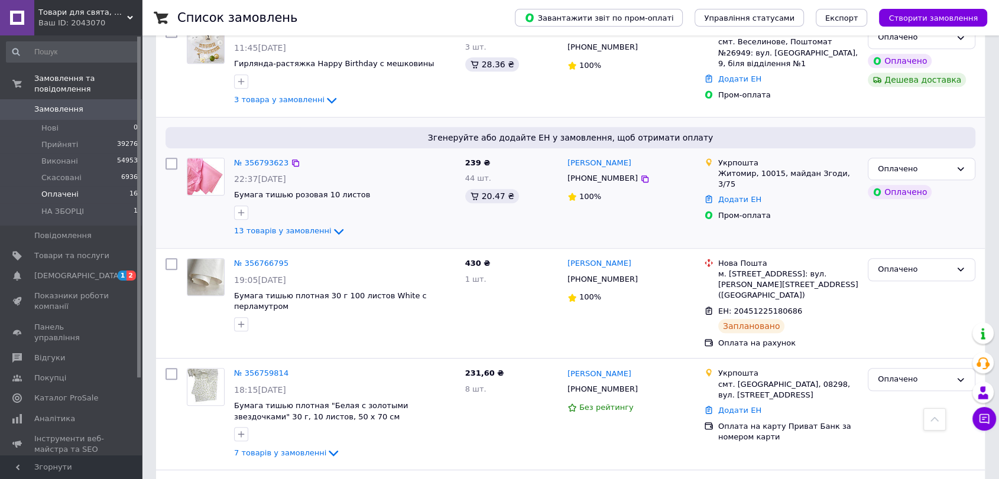
scroll to position [722, 0]
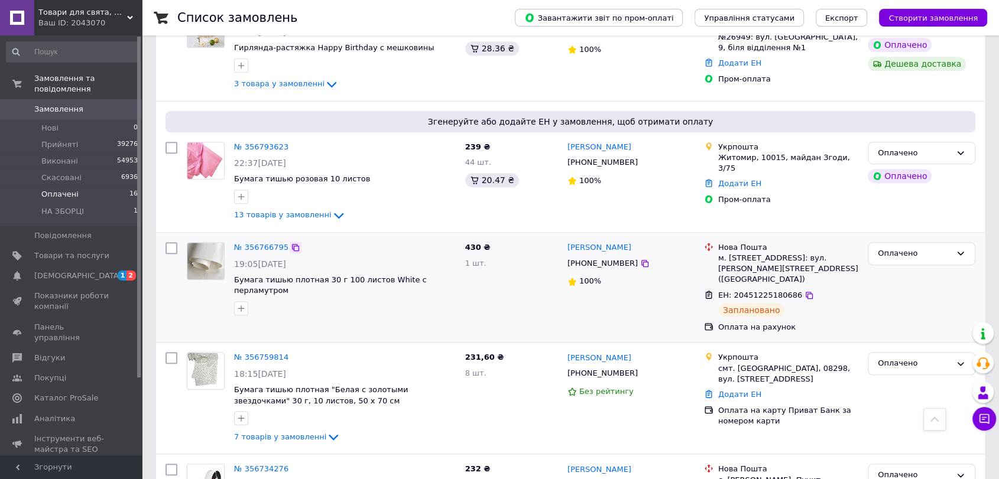
click at [291, 243] on icon at bounding box center [295, 247] width 9 height 9
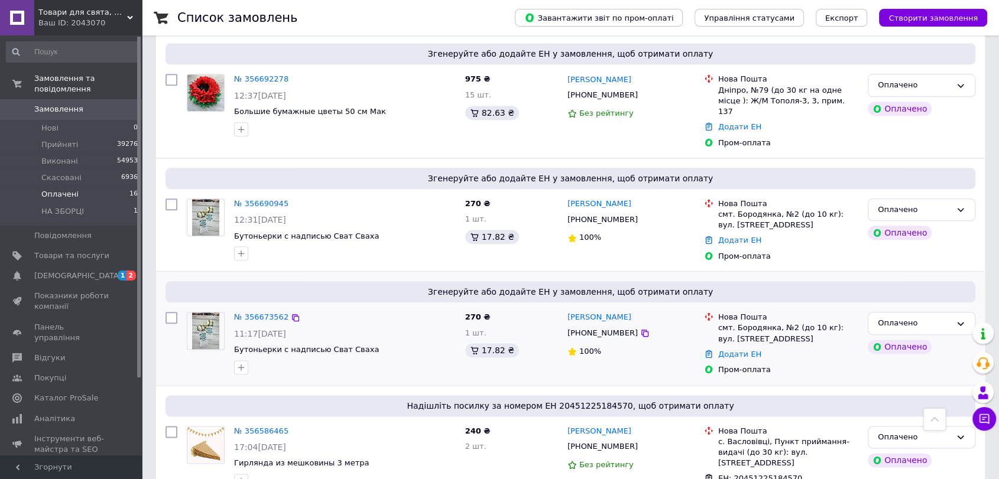
scroll to position [1510, 0]
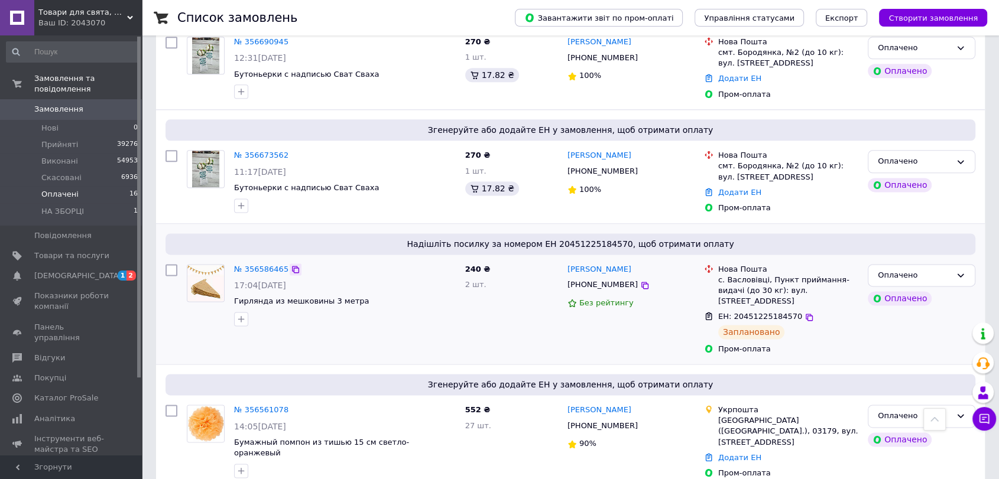
click at [292, 266] on icon at bounding box center [295, 269] width 7 height 7
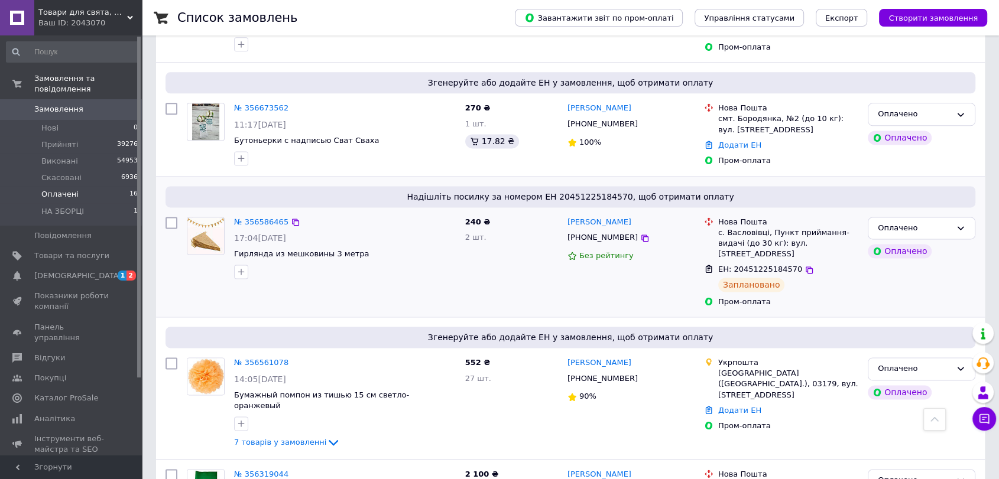
scroll to position [1558, 0]
click at [65, 139] on span "Прийняті" at bounding box center [59, 144] width 37 height 11
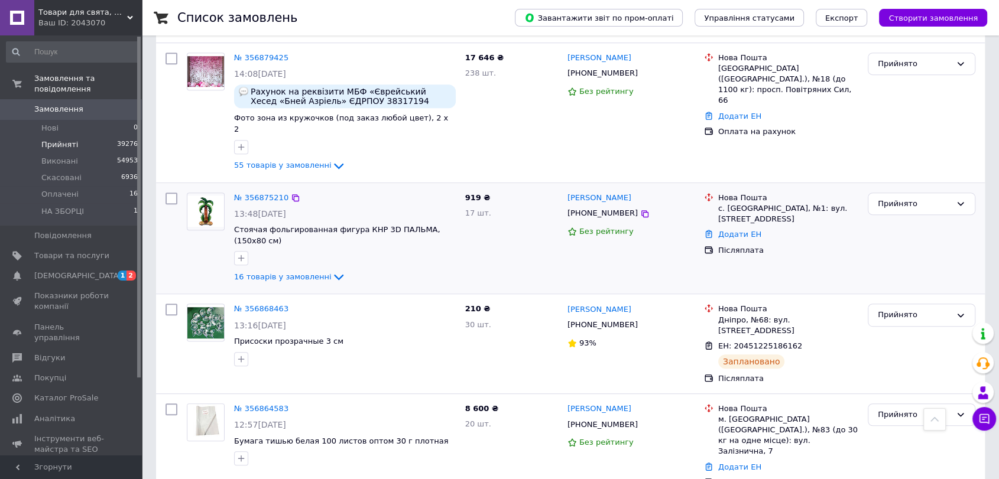
scroll to position [591, 0]
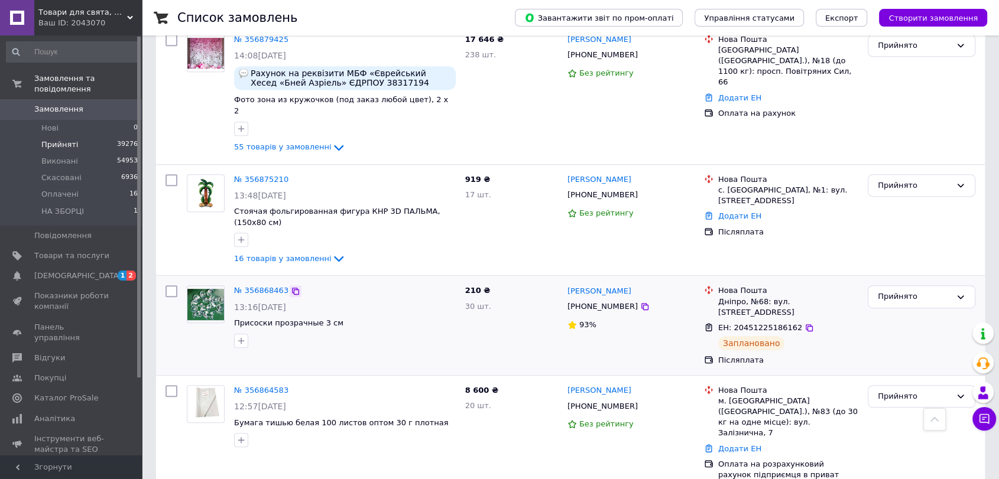
click at [292, 288] on icon at bounding box center [295, 291] width 7 height 7
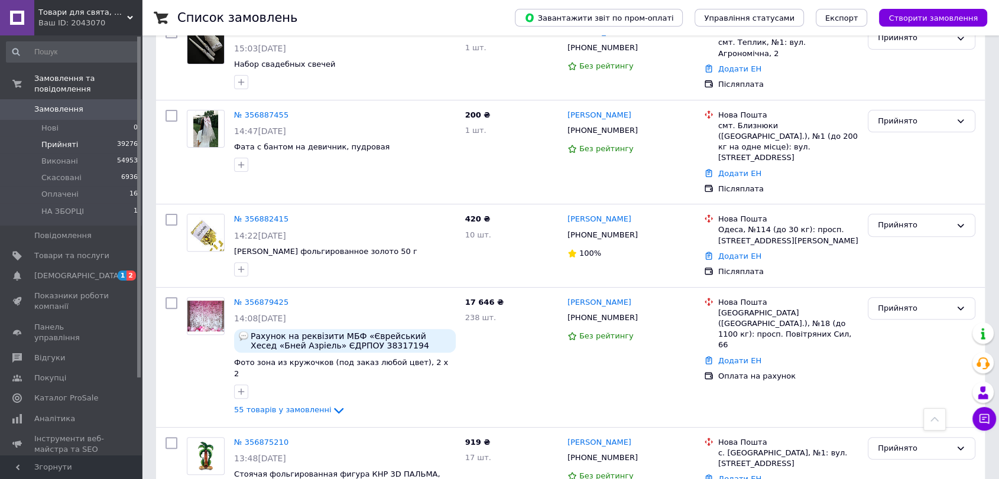
scroll to position [0, 0]
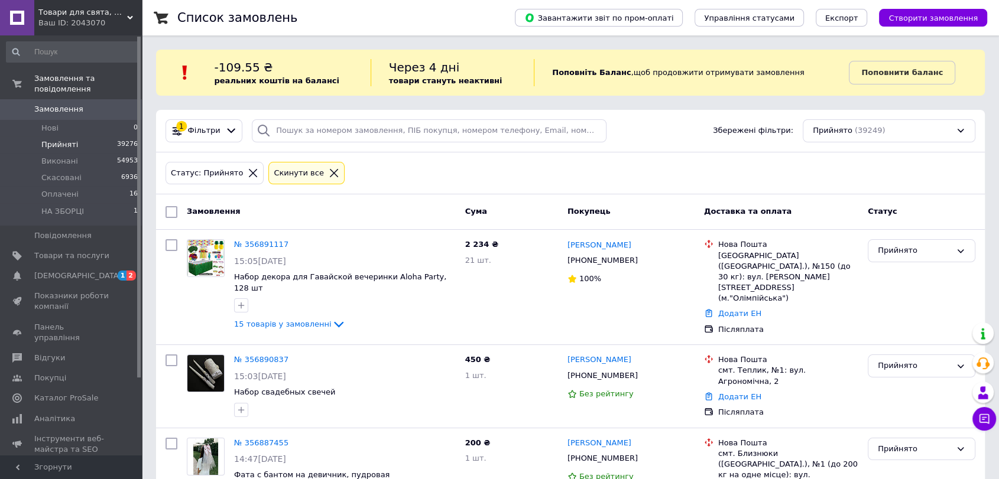
click at [248, 171] on icon at bounding box center [253, 173] width 11 height 11
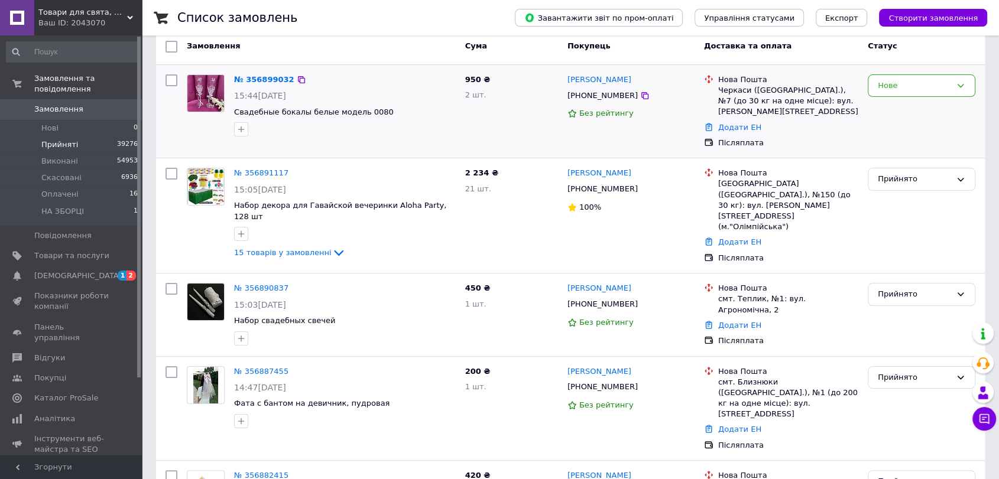
scroll to position [131, 0]
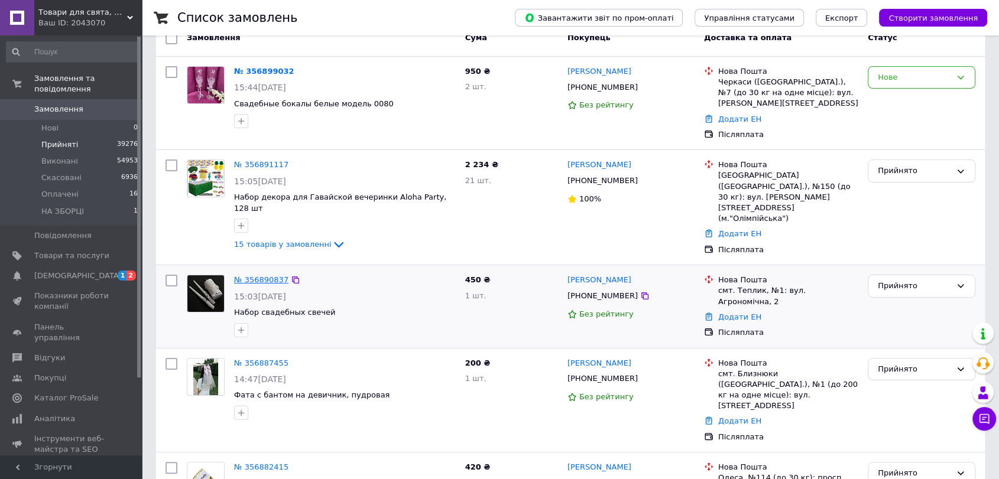
click at [268, 275] on link "№ 356890837" at bounding box center [261, 279] width 54 height 9
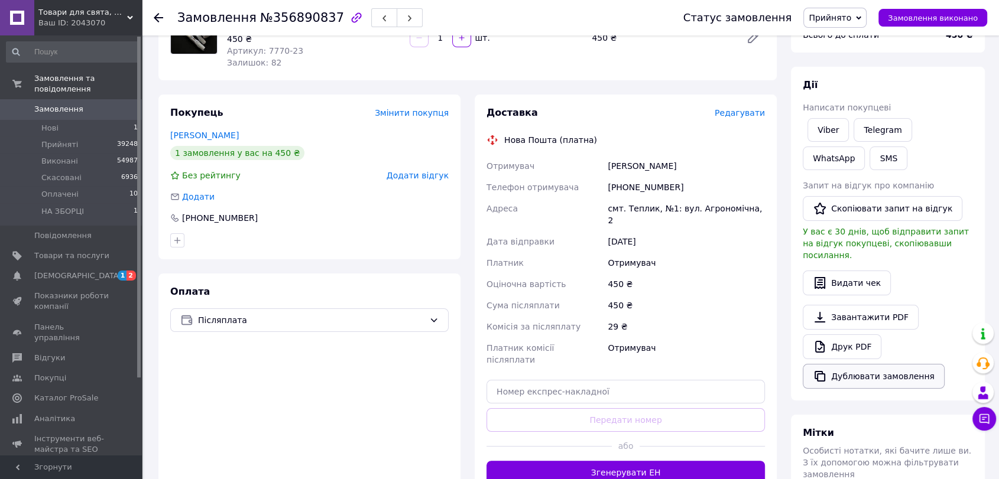
scroll to position [131, 0]
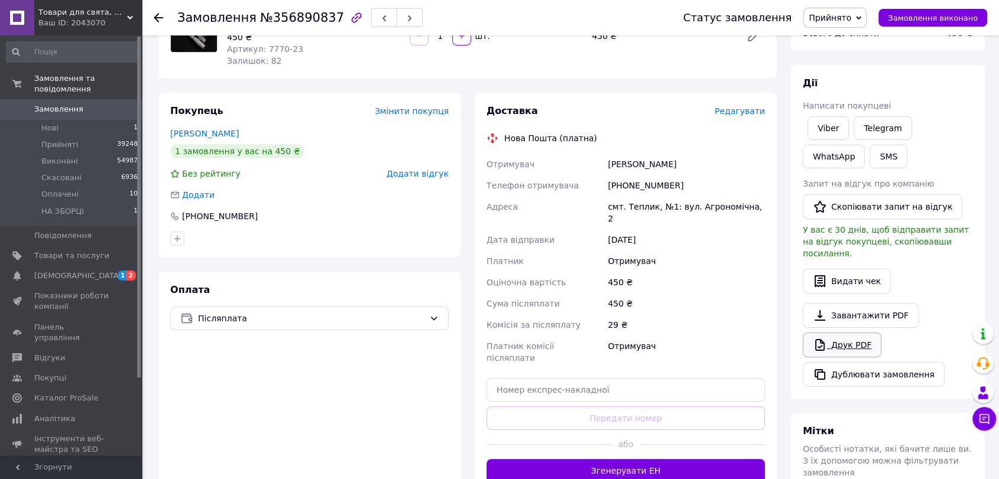
click at [848, 333] on link "Друк PDF" at bounding box center [841, 345] width 79 height 25
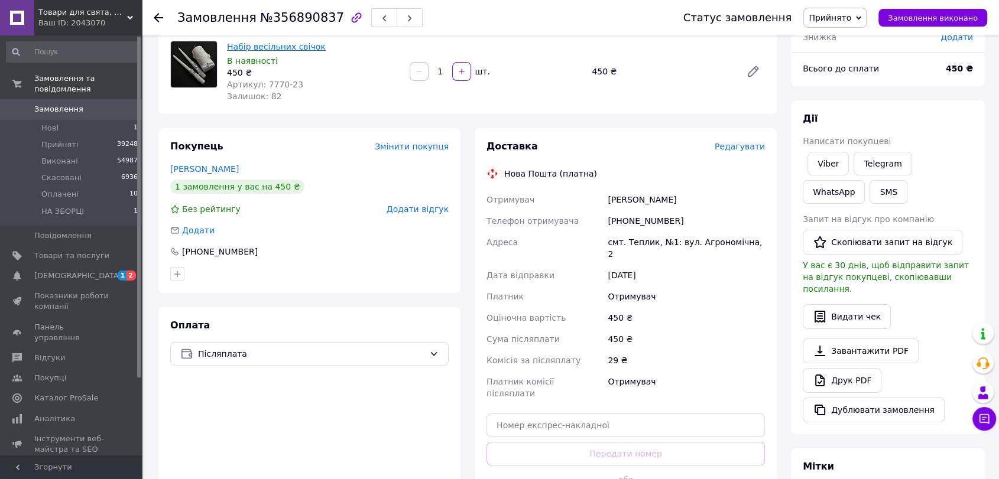
scroll to position [0, 0]
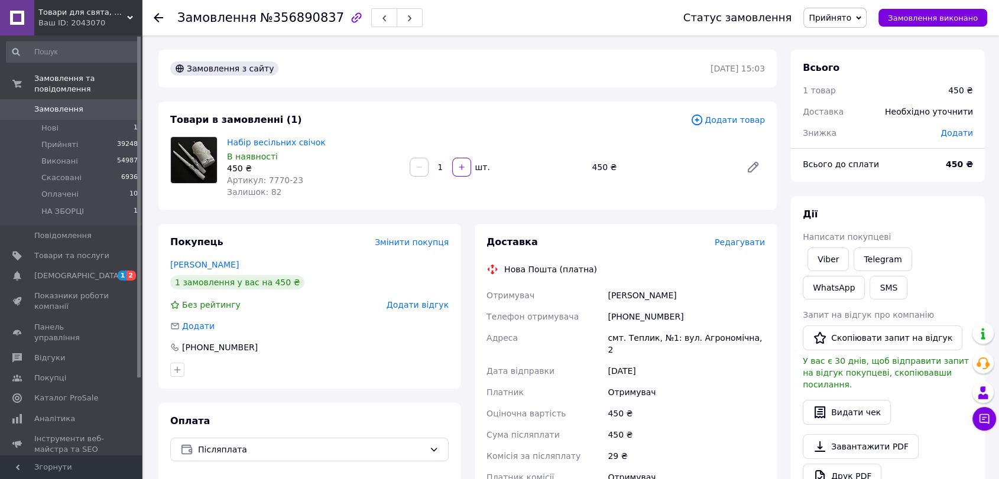
click at [161, 15] on icon at bounding box center [158, 17] width 9 height 9
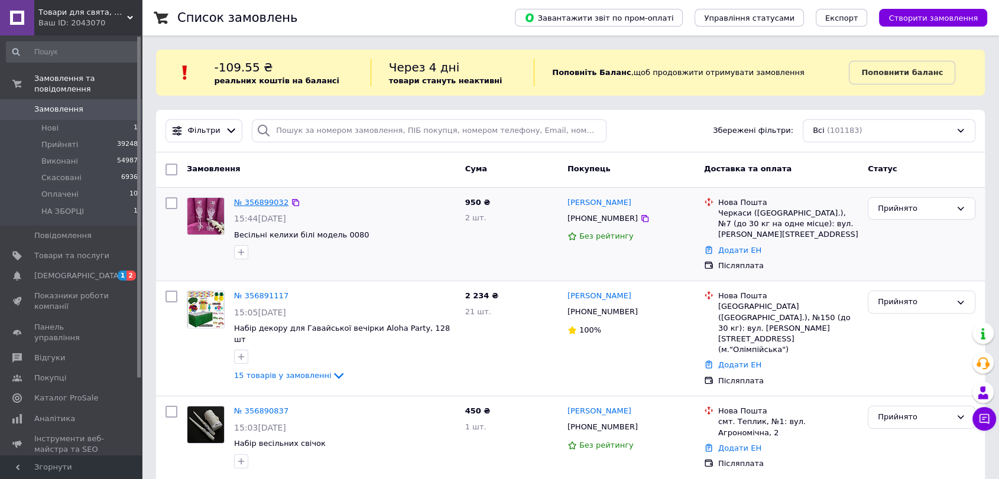
click at [268, 201] on link "№ 356899032" at bounding box center [261, 202] width 54 height 9
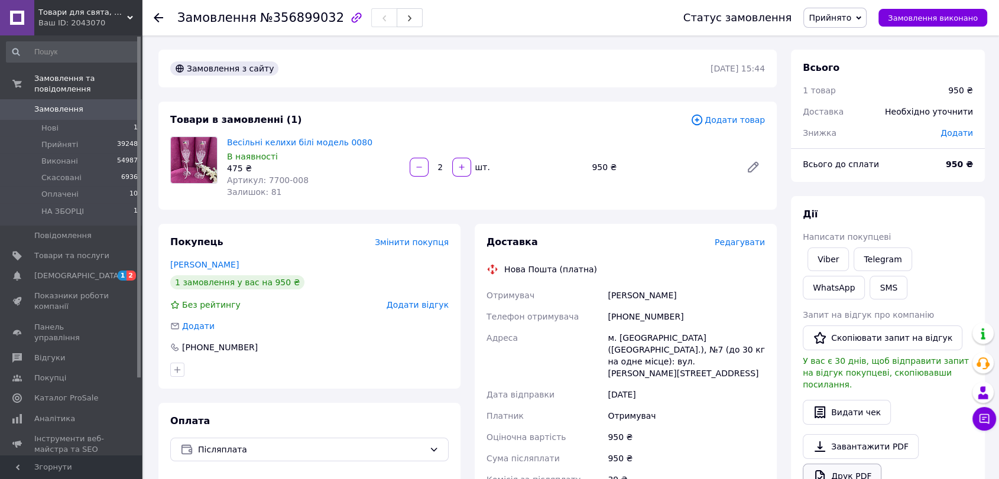
click at [829, 464] on link "Друк PDF" at bounding box center [841, 476] width 79 height 25
click at [869, 276] on button "SMS" at bounding box center [888, 288] width 38 height 24
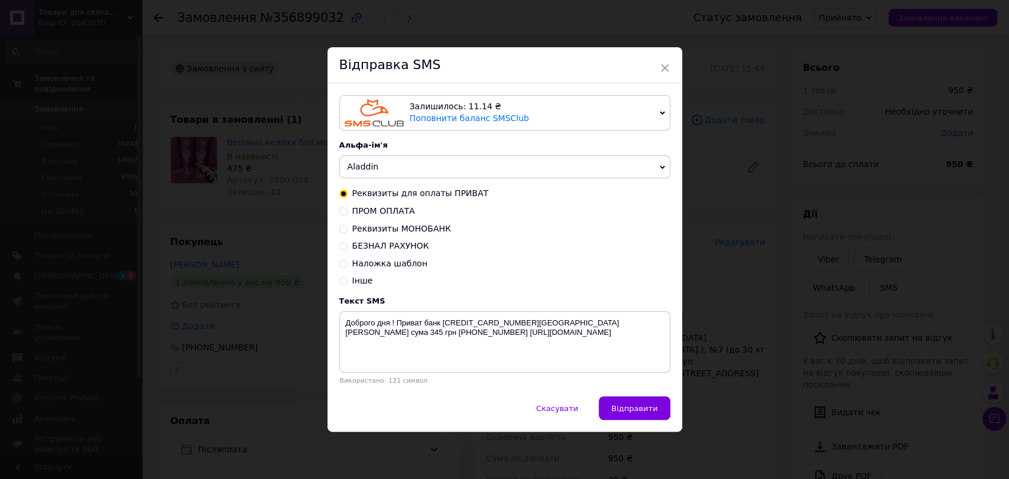
click at [391, 266] on span "Наложка шаблон" at bounding box center [389, 263] width 75 height 9
click at [347, 266] on input "Наложка шаблон" at bounding box center [343, 263] width 8 height 8
radio input "true"
radio input "false"
type textarea "Доброго дня ! Ваше замовлення прийнято - відправляєм, з повагою магазин Аладдін…"
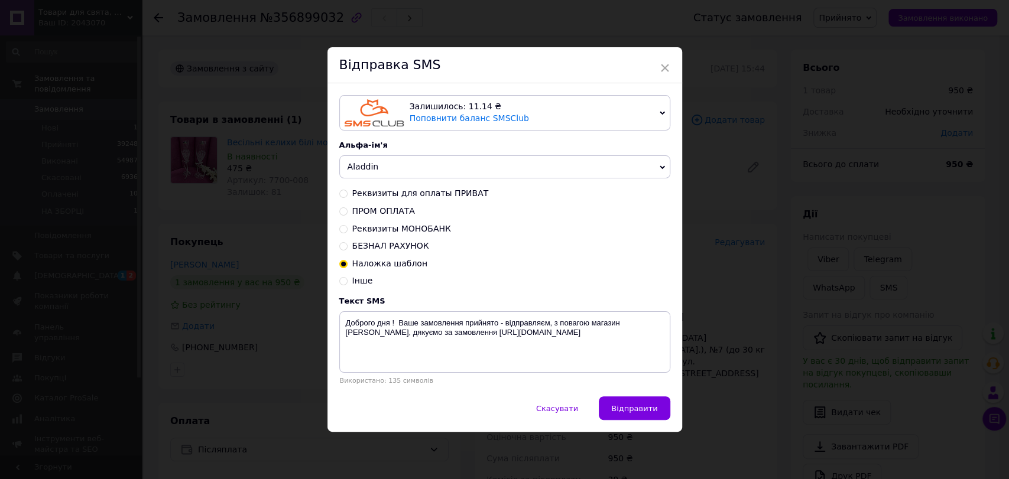
drag, startPoint x: 332, startPoint y: 315, endPoint x: 359, endPoint y: 330, distance: 31.2
click at [392, 329] on div "Залишилось: 11.14 ₴ Поповнити баланс SMSClub Підключити LetsAds Альфа-ім'я Alad…" at bounding box center [504, 239] width 355 height 313
drag, startPoint x: 340, startPoint y: 324, endPoint x: 544, endPoint y: 356, distance: 205.8
click at [544, 357] on textarea "Доброго дня ! Ваше замовлення прийнято - відправляєм, з повагою магазин Аладдін…" at bounding box center [504, 341] width 331 height 61
drag, startPoint x: 720, startPoint y: 156, endPoint x: 737, endPoint y: 162, distance: 18.1
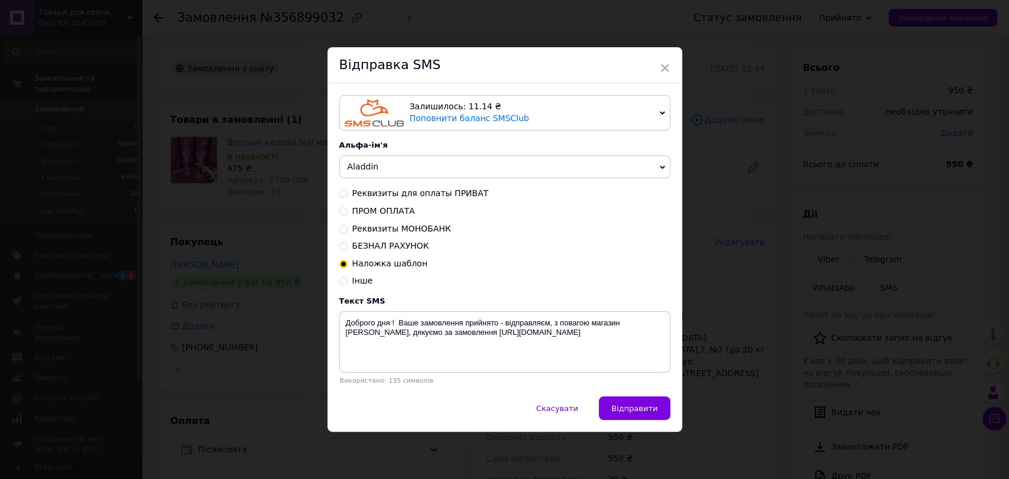
click at [721, 156] on div "× Відправка SMS Залишилось: 11.14 ₴ Поповнити баланс SMSClub Підключити LetsAds…" at bounding box center [504, 239] width 1009 height 479
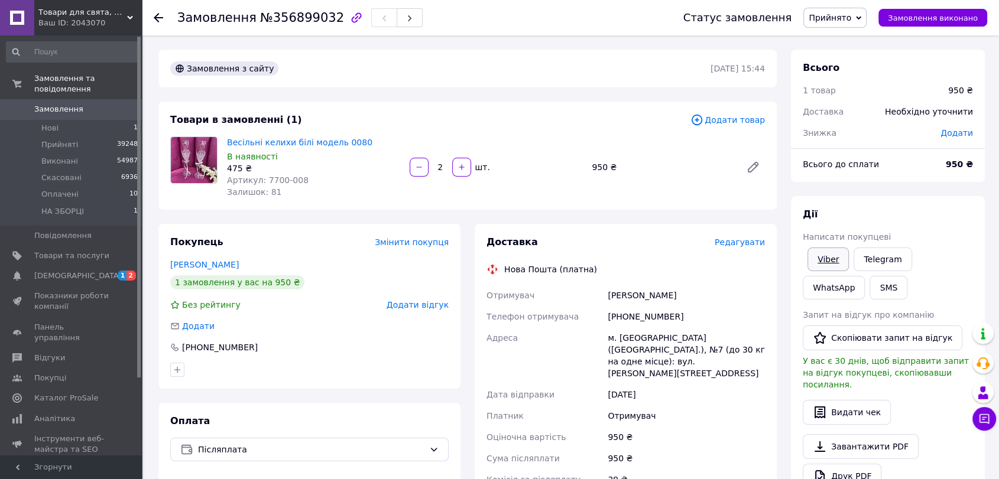
click at [841, 252] on link "Viber" at bounding box center [827, 260] width 41 height 24
click at [824, 256] on link "Viber" at bounding box center [827, 260] width 41 height 24
click at [158, 19] on icon at bounding box center [158, 17] width 9 height 9
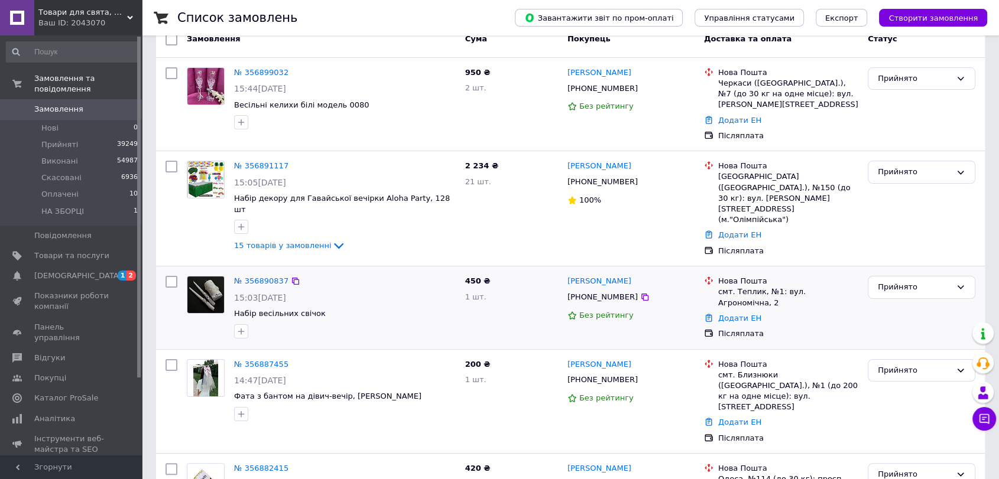
scroll to position [131, 0]
click at [266, 275] on link "№ 356890837" at bounding box center [261, 279] width 54 height 9
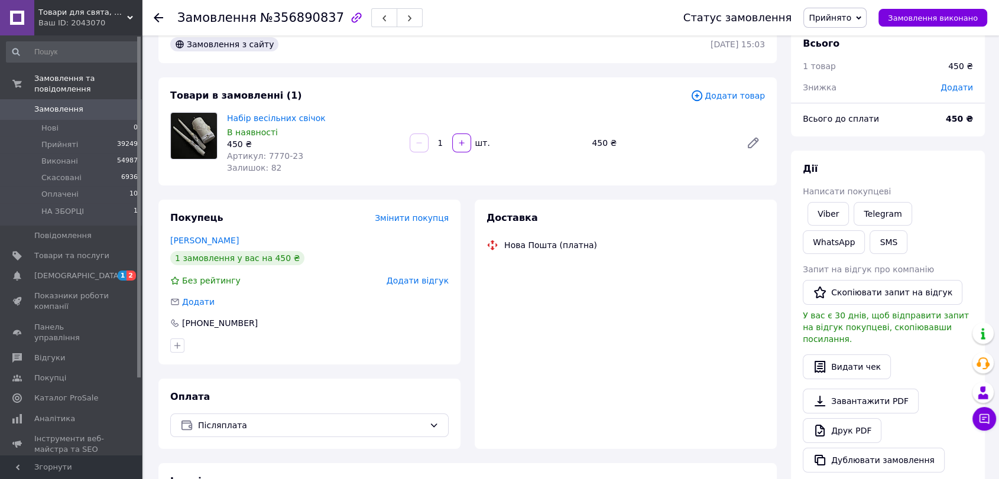
scroll to position [131, 0]
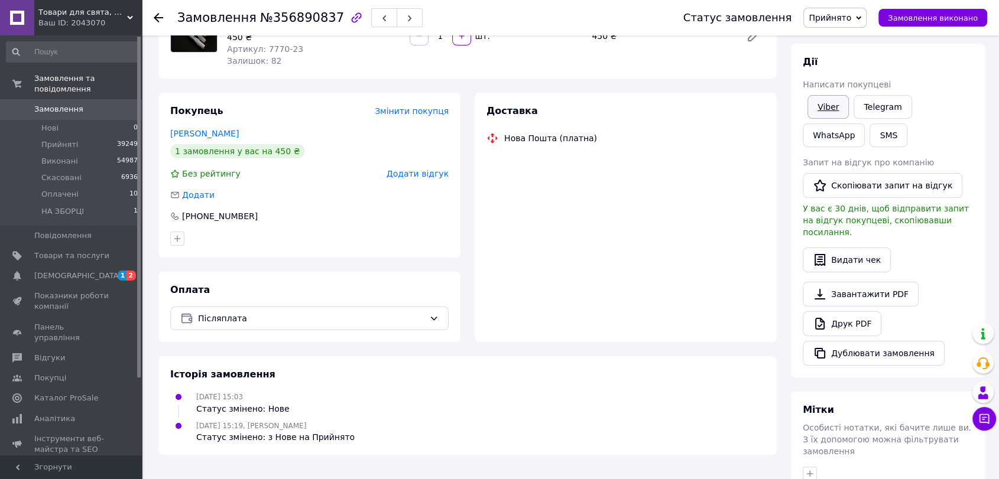
click at [835, 111] on link "Viber" at bounding box center [827, 107] width 41 height 24
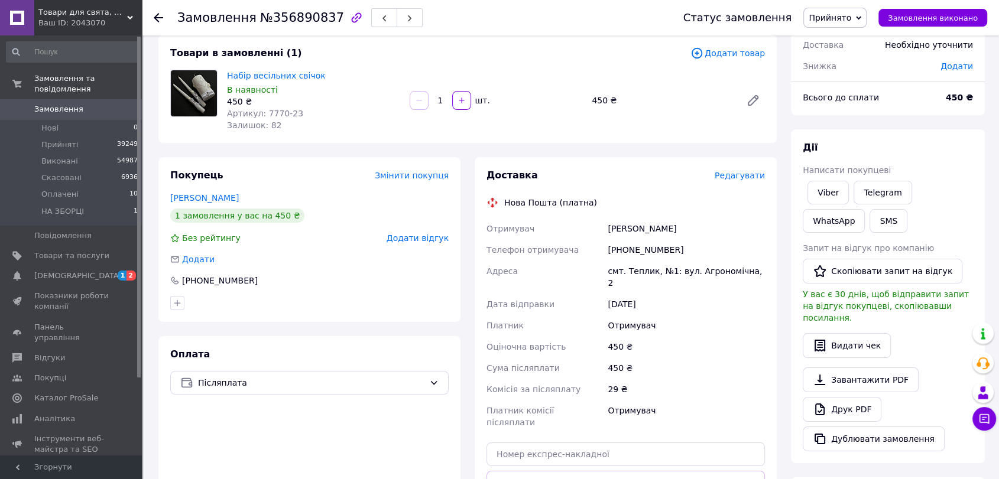
scroll to position [66, 0]
click at [155, 18] on use at bounding box center [158, 17] width 9 height 9
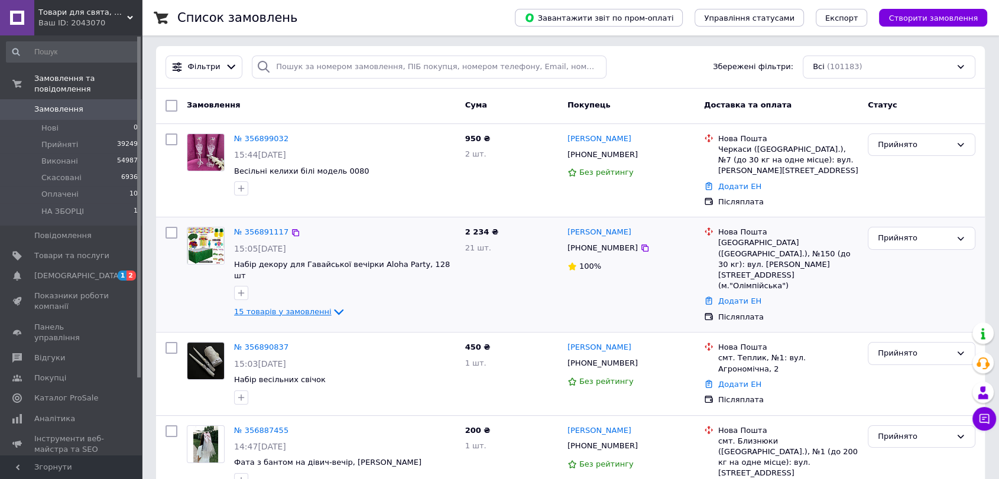
scroll to position [66, 0]
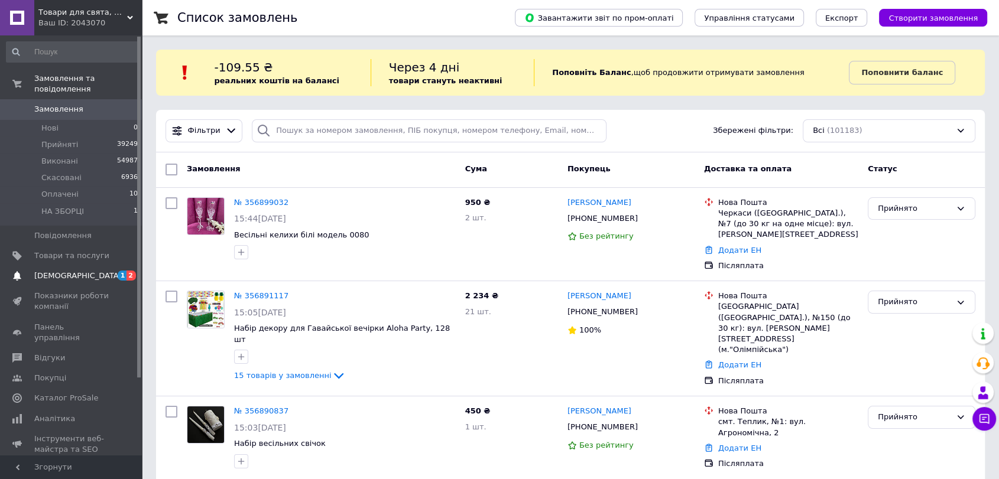
click at [108, 271] on span "[DEMOGRAPHIC_DATA]" at bounding box center [71, 276] width 75 height 11
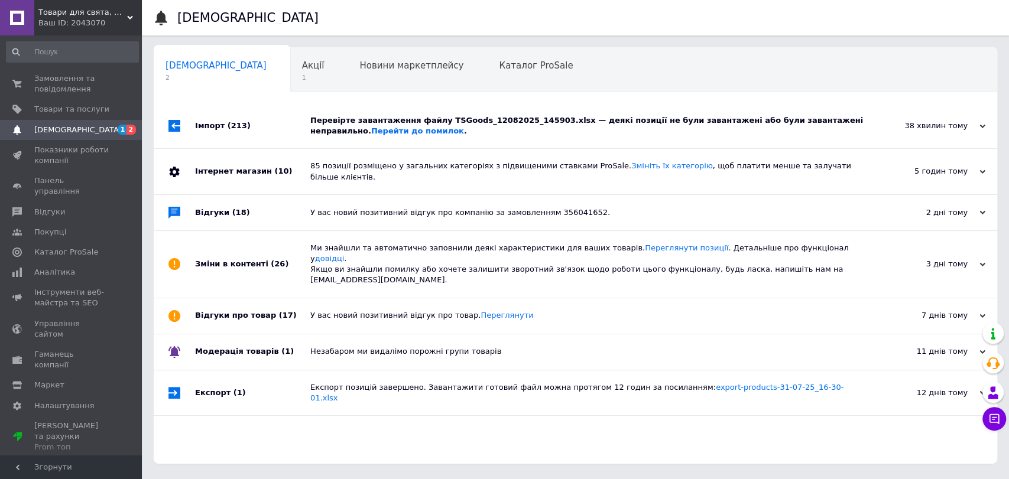
click at [279, 129] on div "Імпорт (213)" at bounding box center [252, 125] width 115 height 45
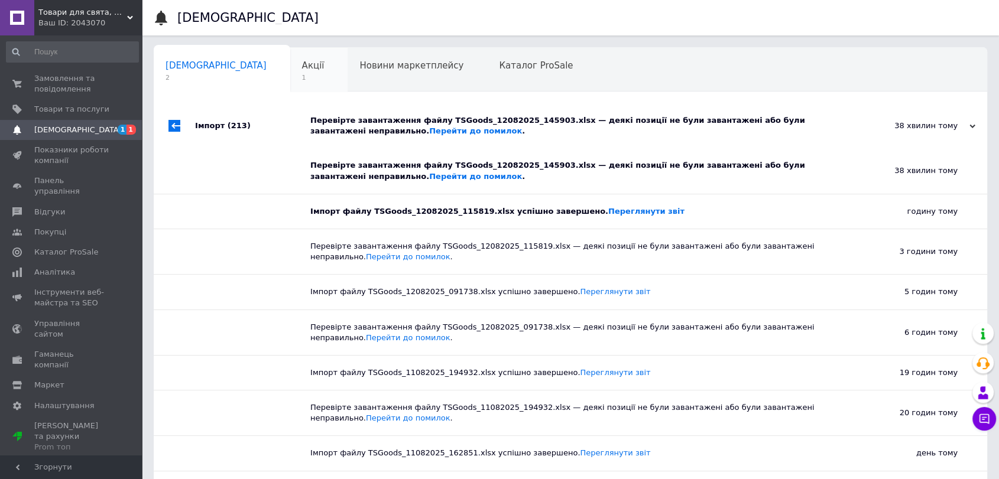
click at [290, 66] on div "Акції 1" at bounding box center [319, 70] width 58 height 45
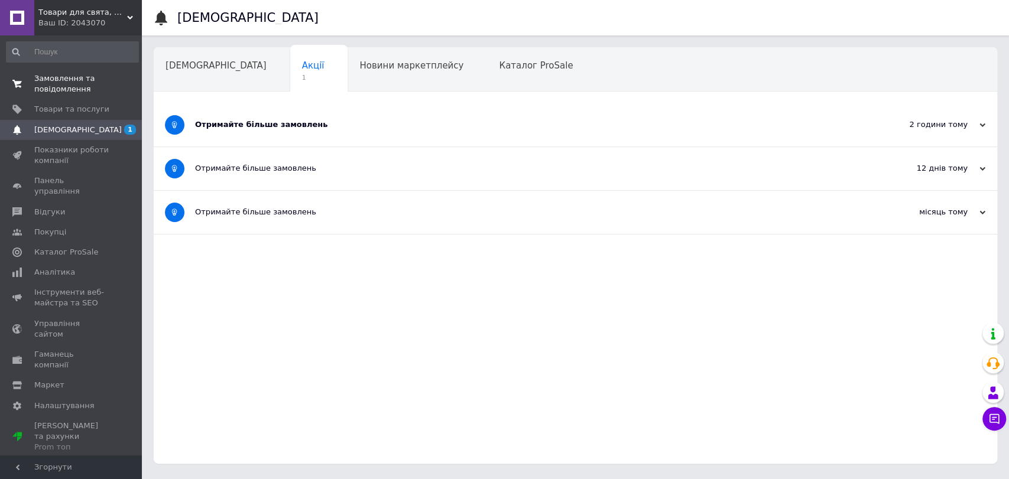
click at [58, 85] on span "Замовлення та повідомлення" at bounding box center [71, 83] width 75 height 21
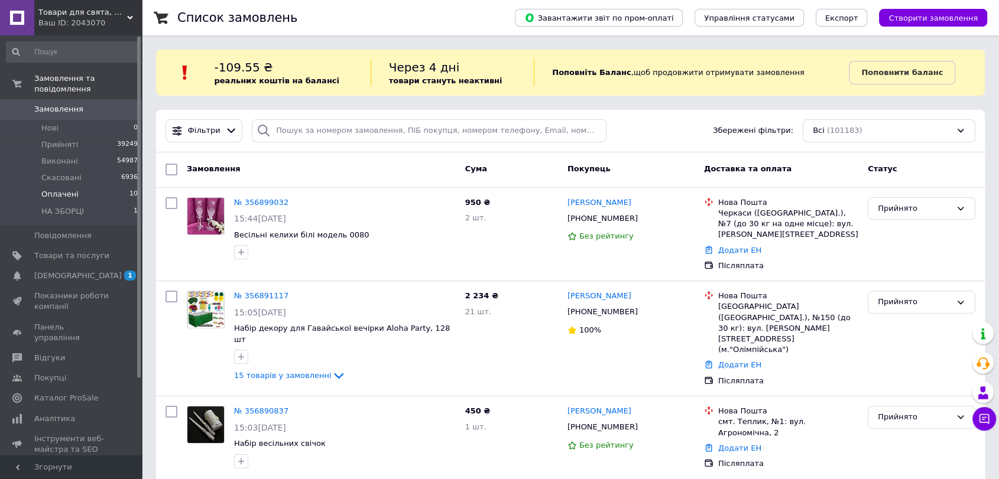
click at [51, 189] on span "Оплачені" at bounding box center [59, 194] width 37 height 11
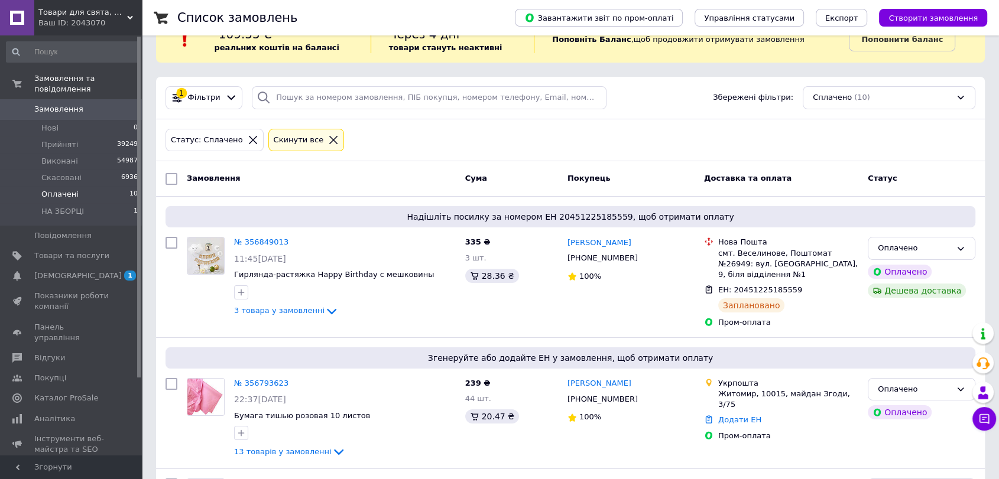
scroll to position [66, 0]
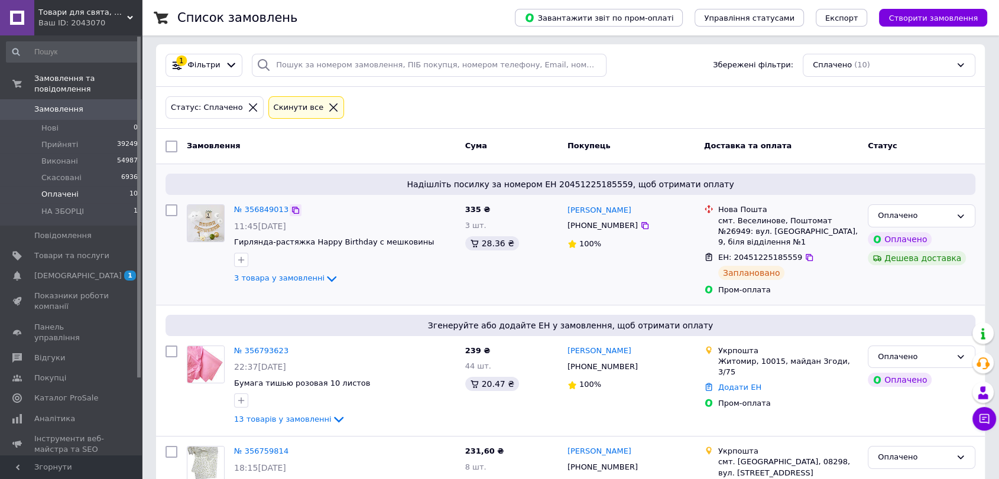
click at [291, 206] on icon at bounding box center [295, 210] width 9 height 9
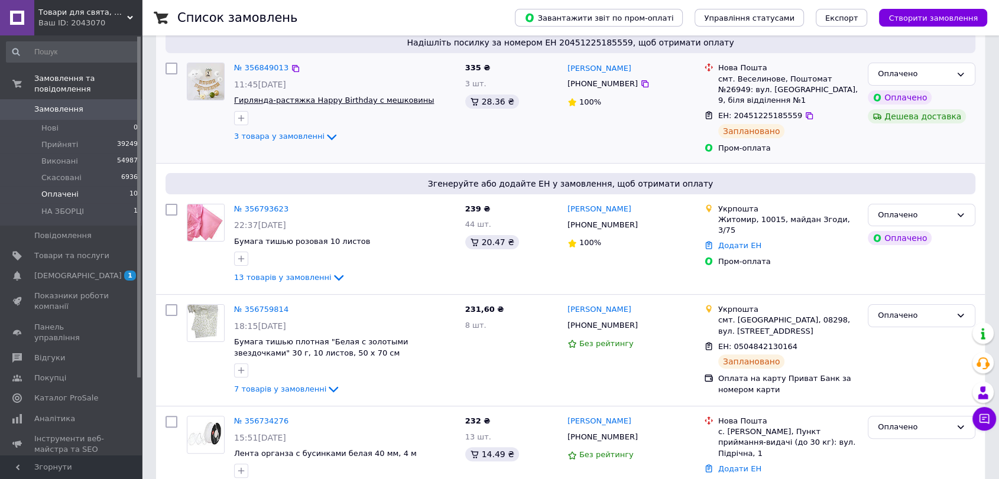
scroll to position [262, 0]
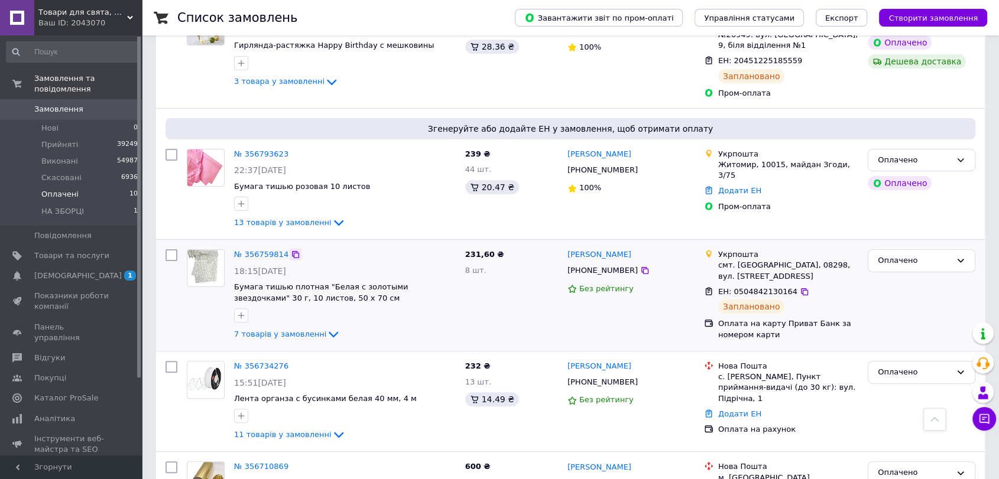
click at [292, 252] on icon at bounding box center [295, 254] width 7 height 7
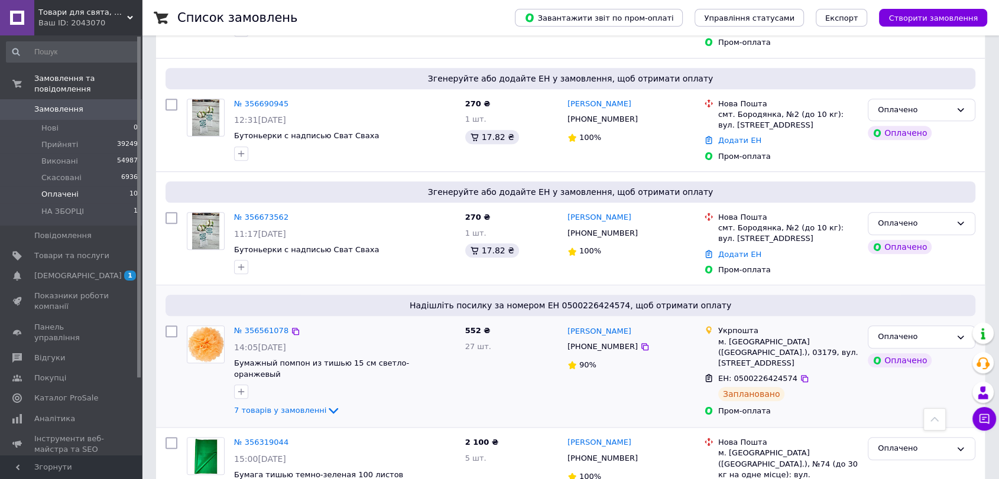
scroll to position [886, 0]
click at [291, 326] on icon at bounding box center [295, 330] width 9 height 9
click at [54, 139] on span "Прийняті" at bounding box center [59, 144] width 37 height 11
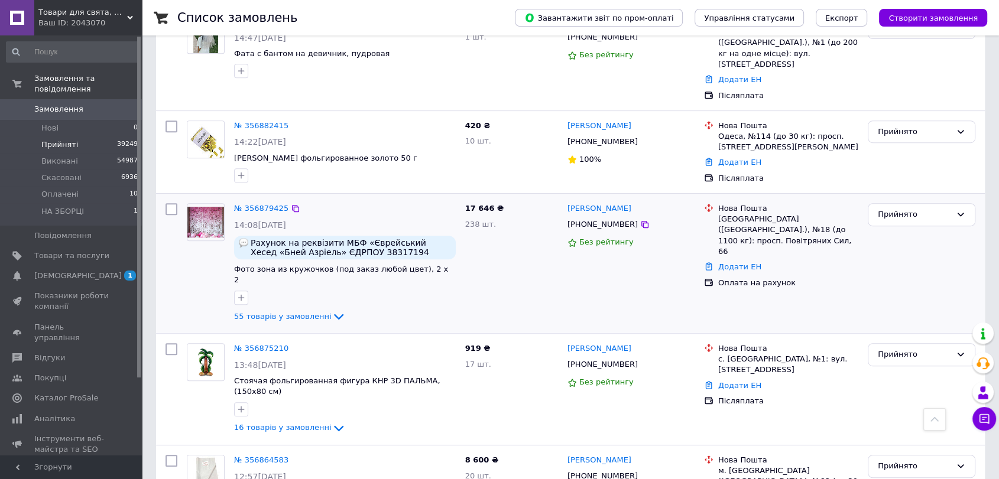
scroll to position [525, 0]
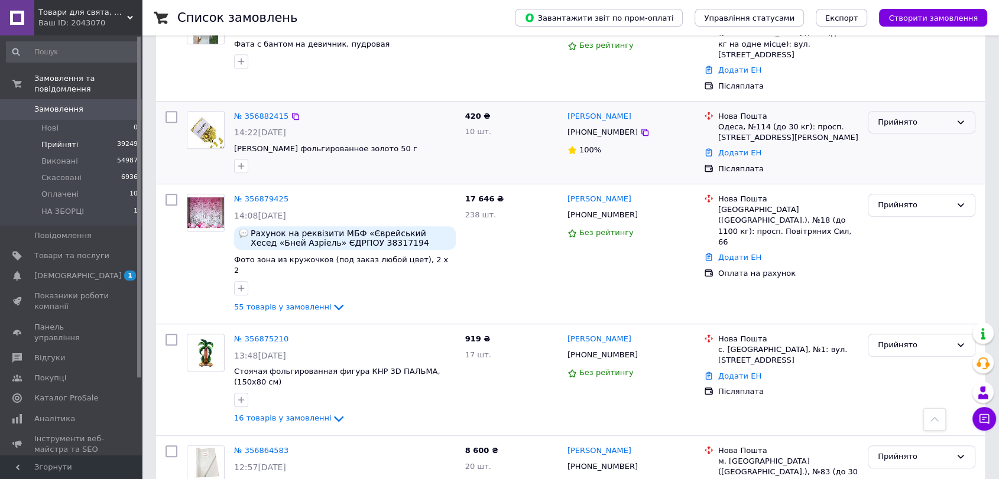
click at [919, 111] on div "Прийнято" at bounding box center [921, 122] width 108 height 23
click at [905, 136] on li "Виконано" at bounding box center [921, 147] width 106 height 22
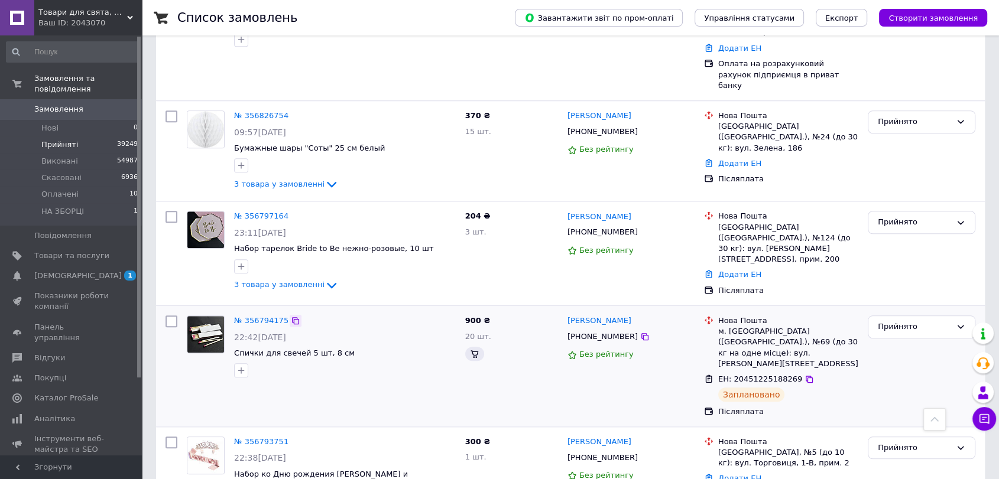
scroll to position [983, 0]
click at [291, 317] on icon at bounding box center [295, 321] width 9 height 9
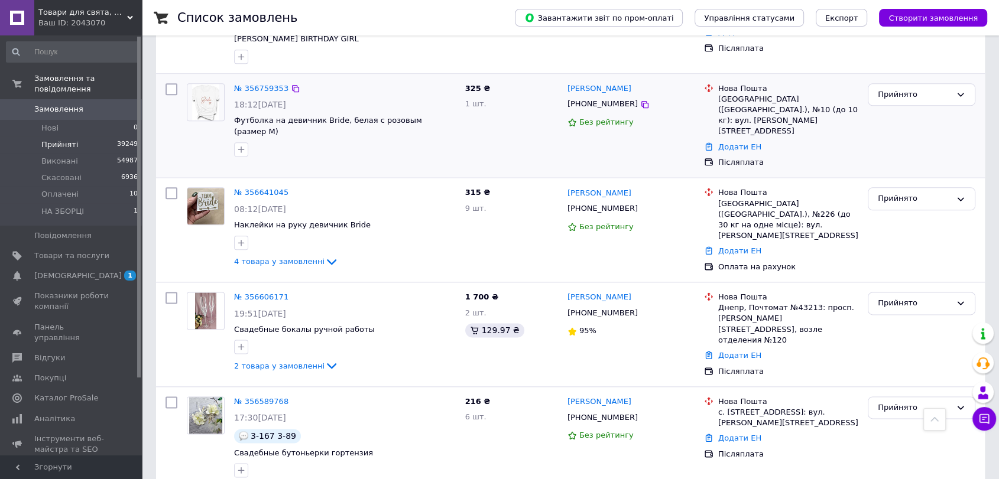
scroll to position [1442, 0]
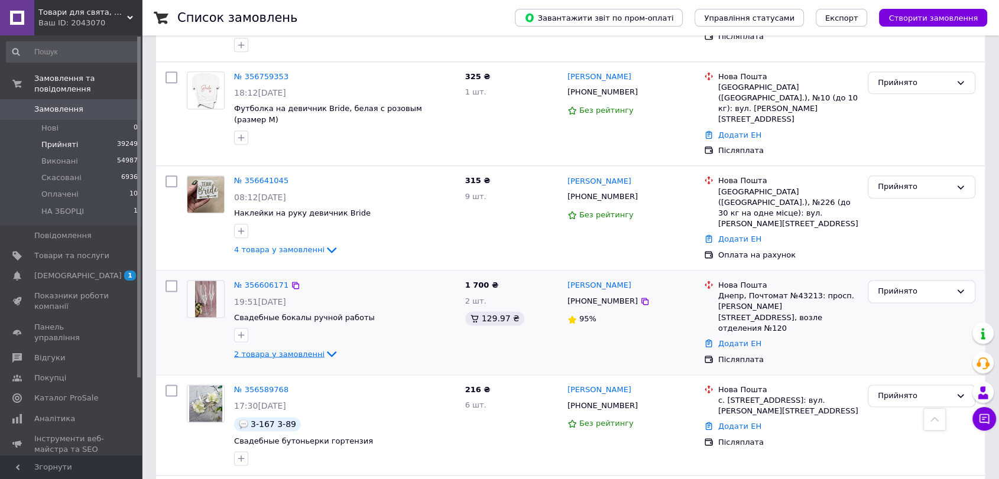
click at [264, 349] on span "2 товара у замовленні" at bounding box center [279, 353] width 90 height 9
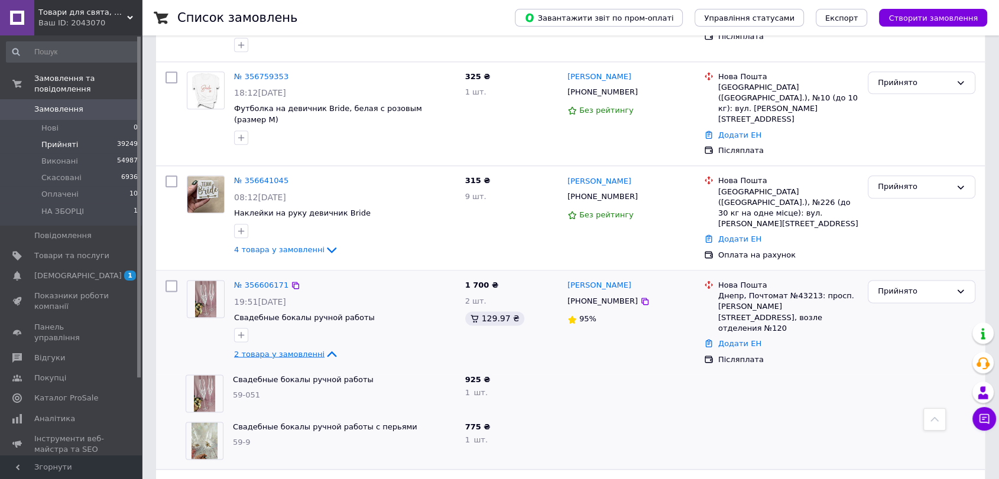
click at [264, 349] on span "2 товара у замовленні" at bounding box center [279, 353] width 90 height 9
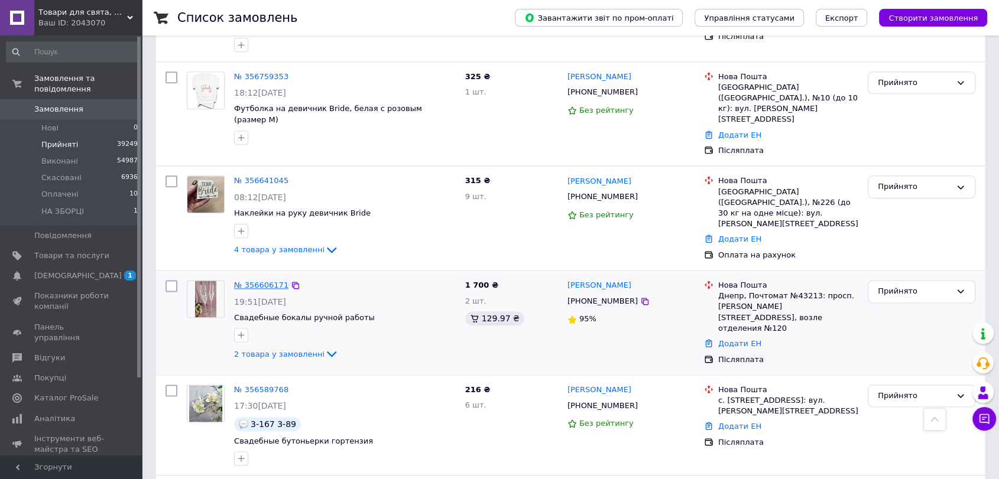
click at [264, 281] on link "№ 356606171" at bounding box center [261, 285] width 54 height 9
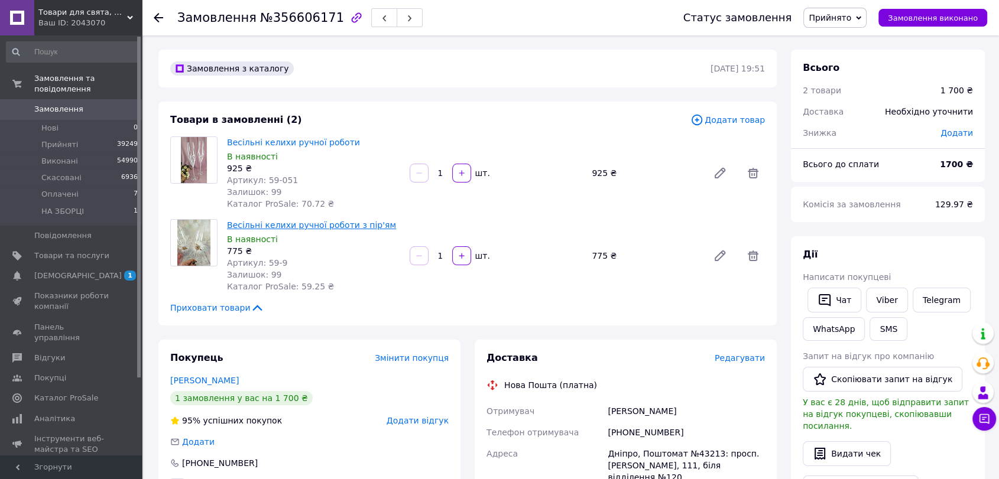
click at [305, 223] on link "Весільні келихи ручної роботи з пір'ям" at bounding box center [311, 224] width 169 height 9
click at [156, 12] on div at bounding box center [158, 18] width 9 height 12
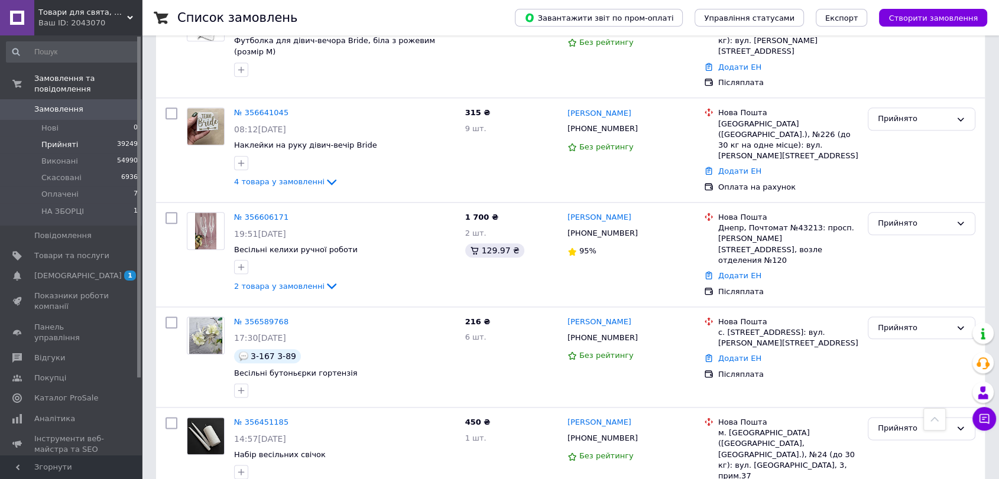
scroll to position [1313, 0]
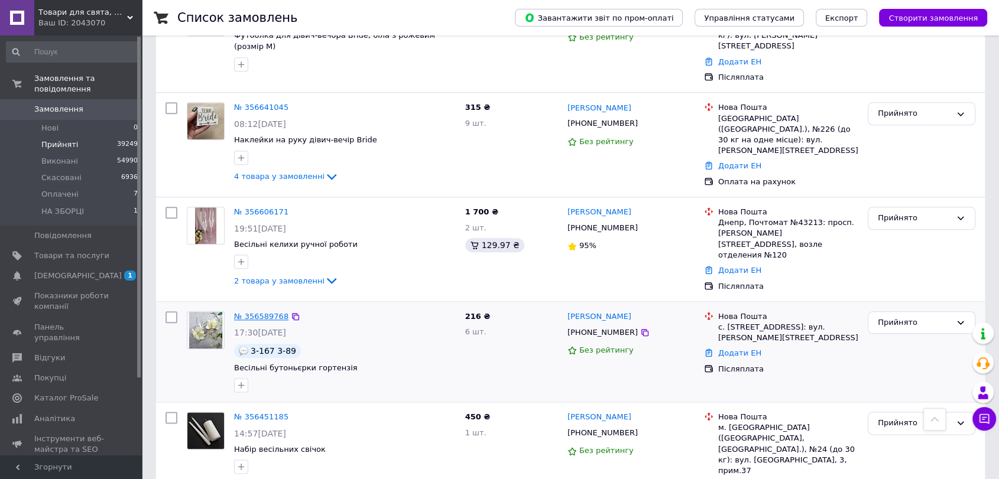
click at [250, 312] on link "№ 356589768" at bounding box center [261, 316] width 54 height 9
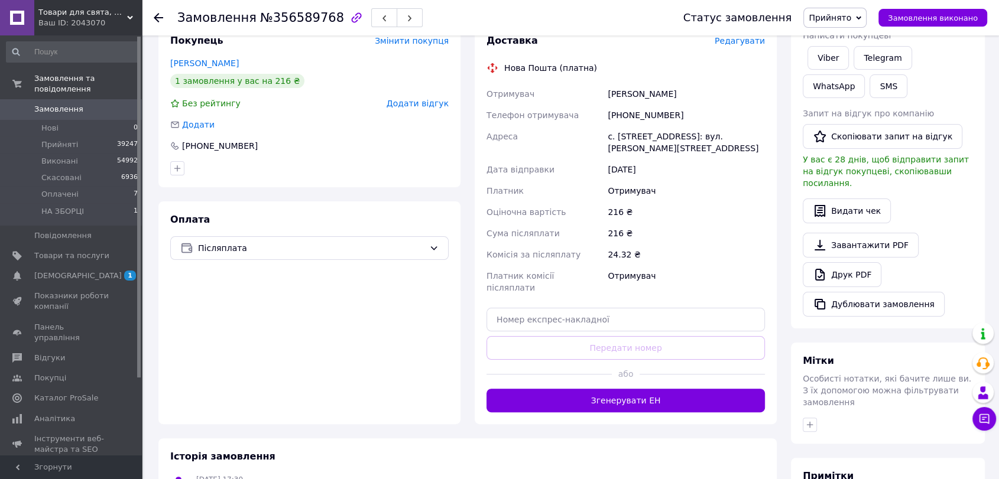
scroll to position [194, 0]
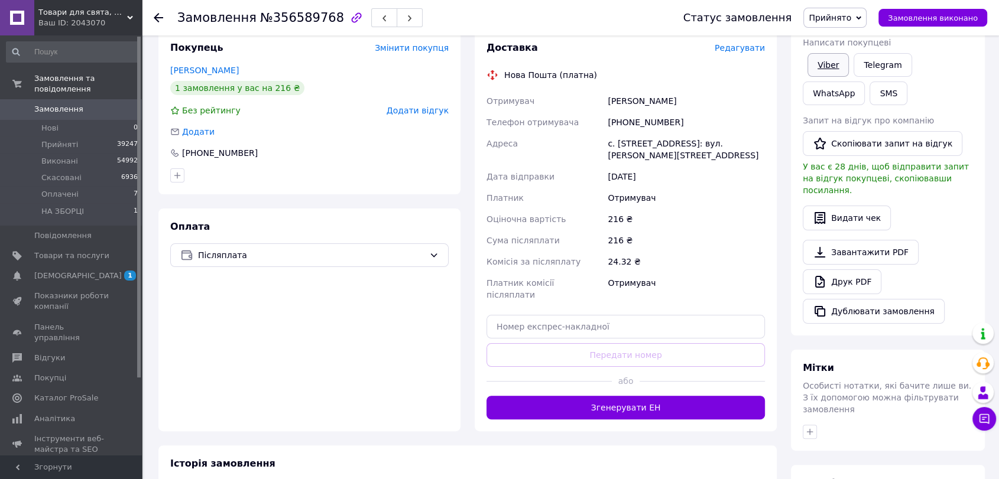
click at [819, 57] on link "Viber" at bounding box center [827, 65] width 41 height 24
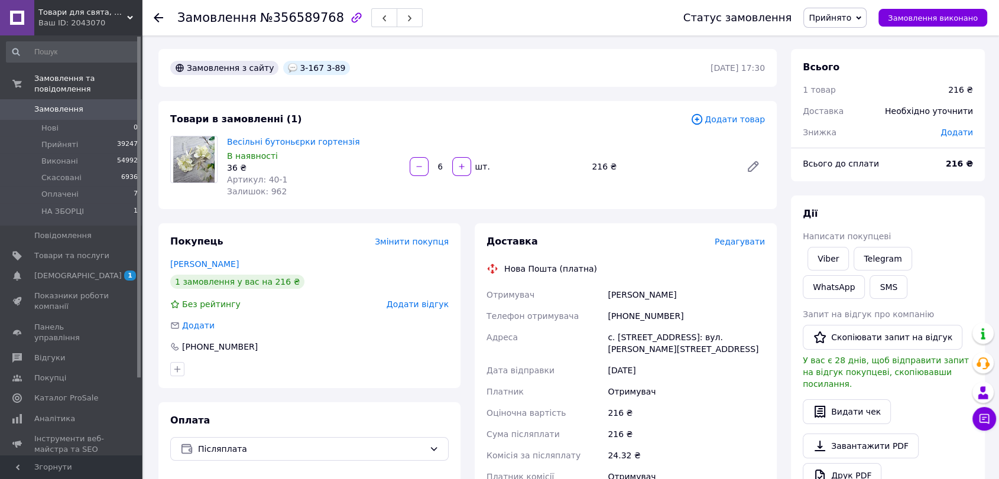
scroll to position [0, 0]
drag, startPoint x: 265, startPoint y: 22, endPoint x: 323, endPoint y: 20, distance: 58.5
click at [323, 20] on span "№356589768" at bounding box center [302, 18] width 84 height 14
copy span "356589768"
click at [162, 14] on icon at bounding box center [158, 17] width 9 height 9
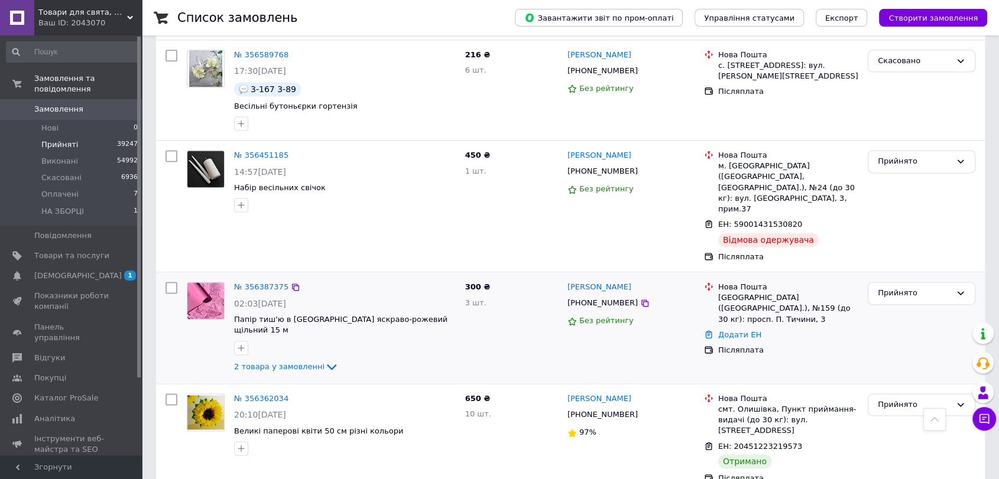
scroll to position [1575, 0]
click at [291, 394] on icon at bounding box center [295, 398] width 9 height 9
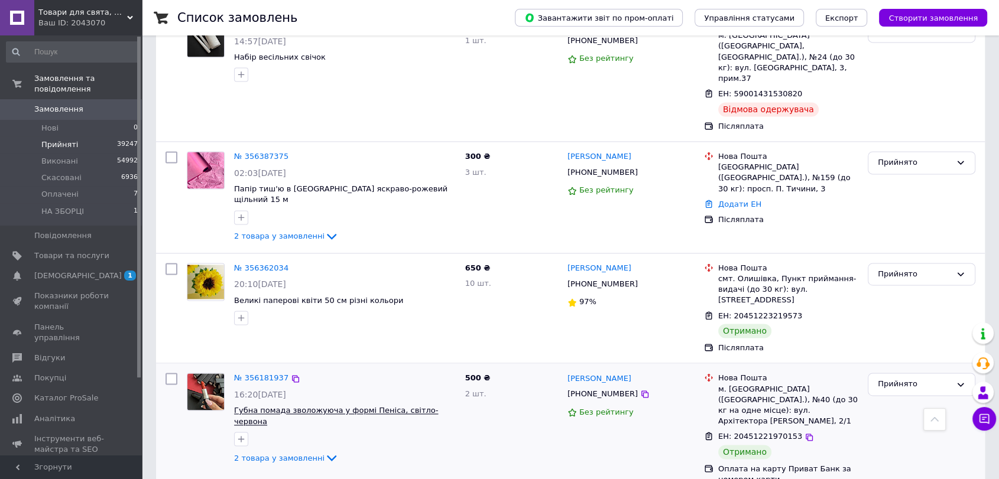
scroll to position [1706, 0]
click at [291, 373] on icon at bounding box center [295, 377] width 9 height 9
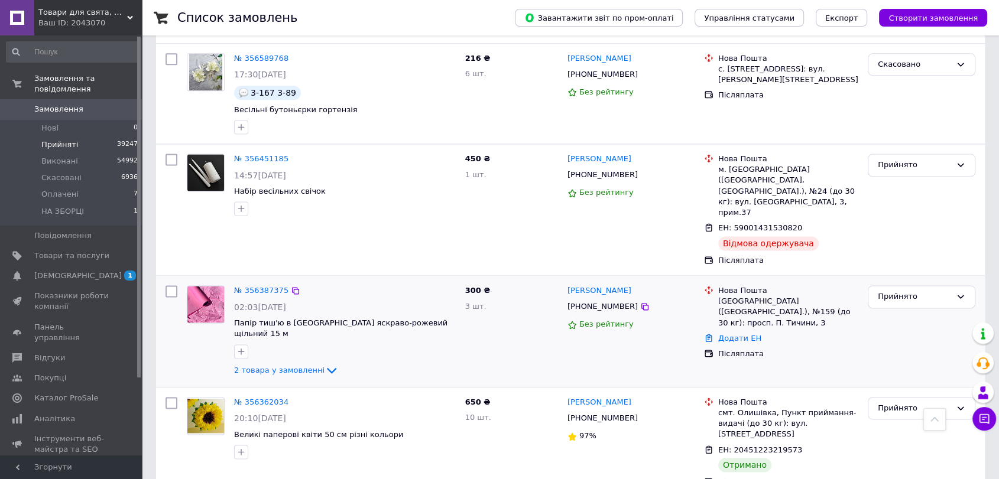
scroll to position [1575, 0]
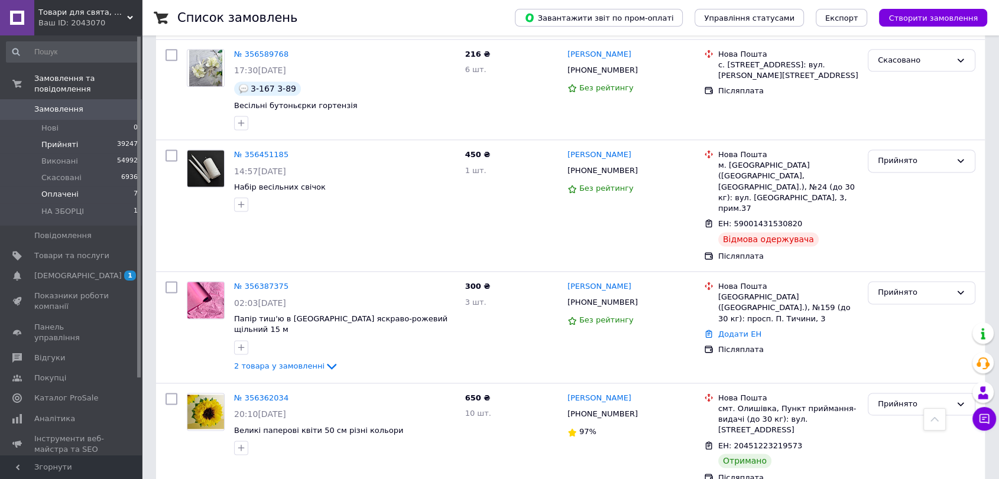
click at [89, 186] on li "Оплачені 7" at bounding box center [72, 194] width 145 height 17
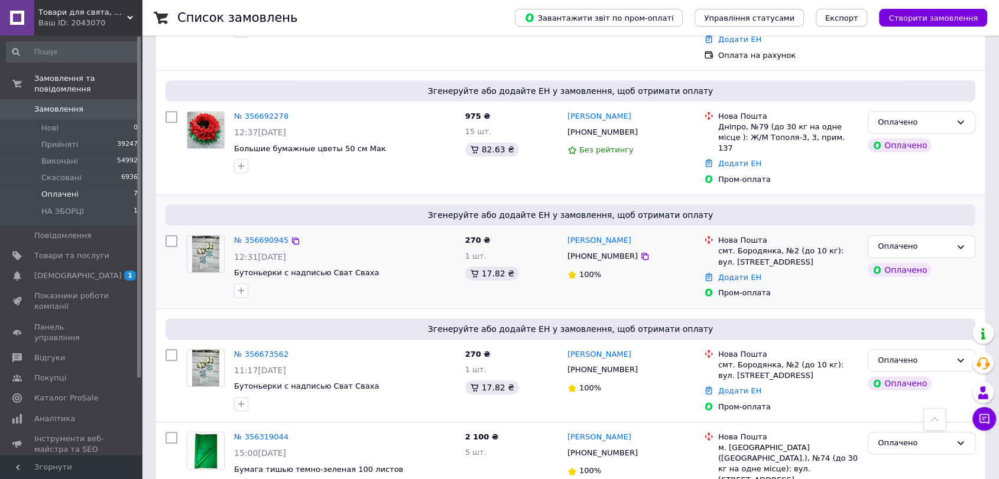
scroll to position [502, 0]
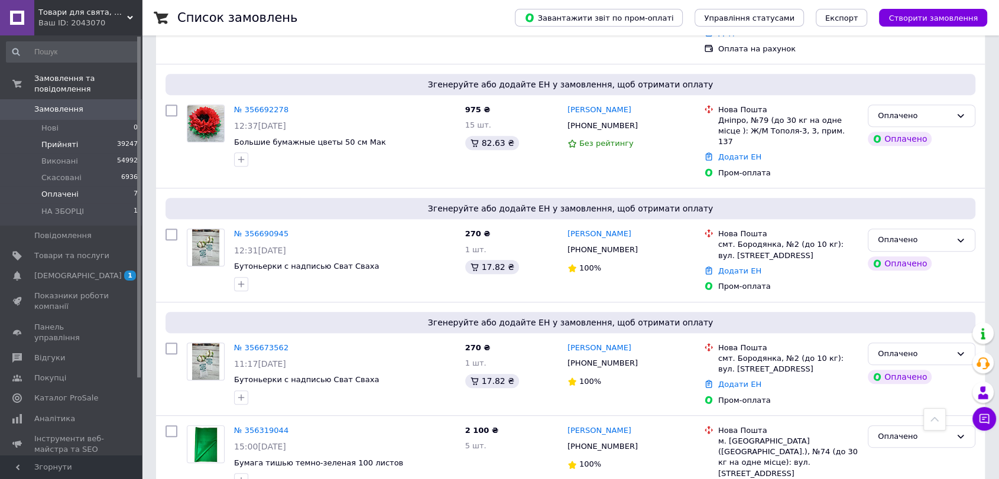
click at [40, 136] on li "Прийняті 39247" at bounding box center [72, 144] width 145 height 17
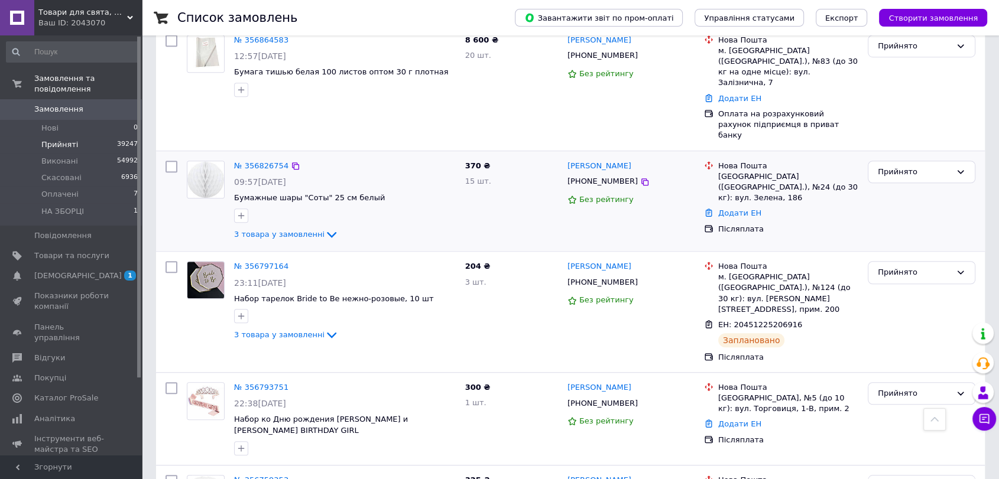
scroll to position [853, 0]
click at [291, 261] on icon at bounding box center [295, 265] width 9 height 9
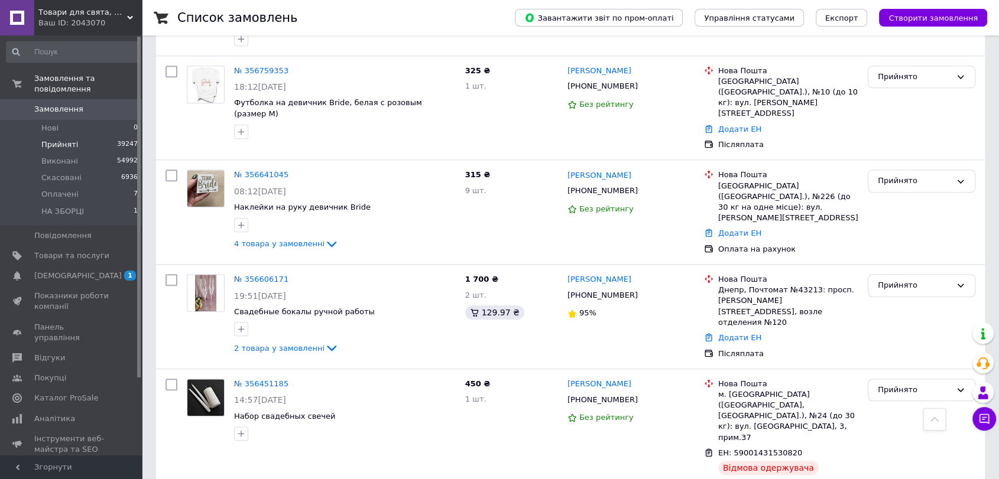
scroll to position [1247, 0]
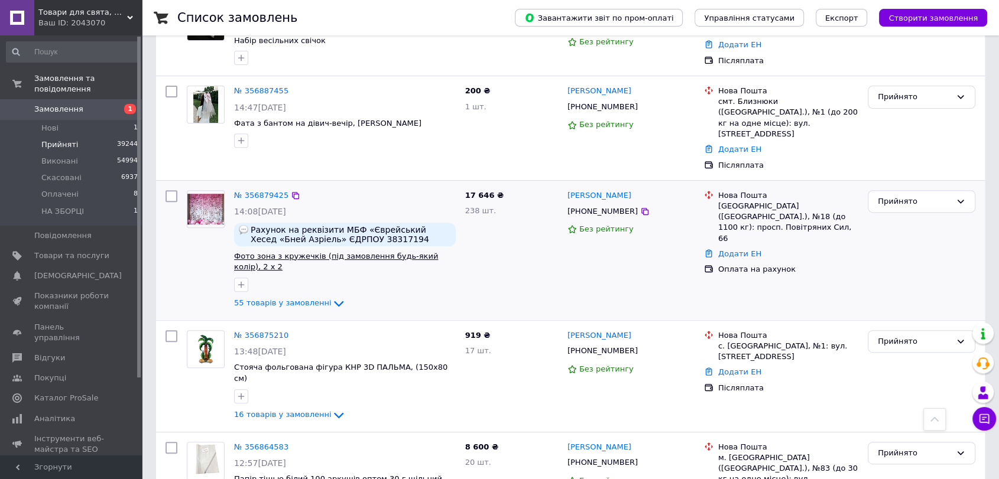
scroll to position [459, 0]
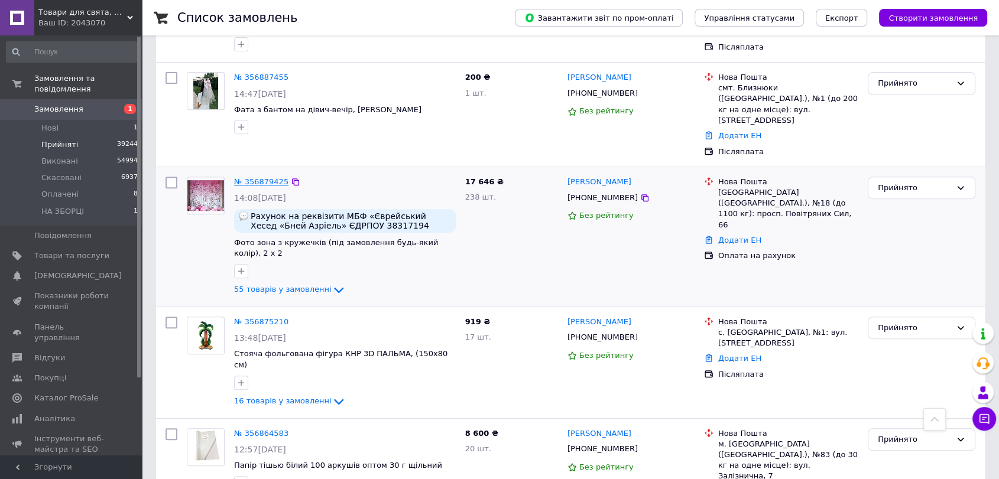
click at [250, 177] on link "№ 356879425" at bounding box center [261, 181] width 54 height 9
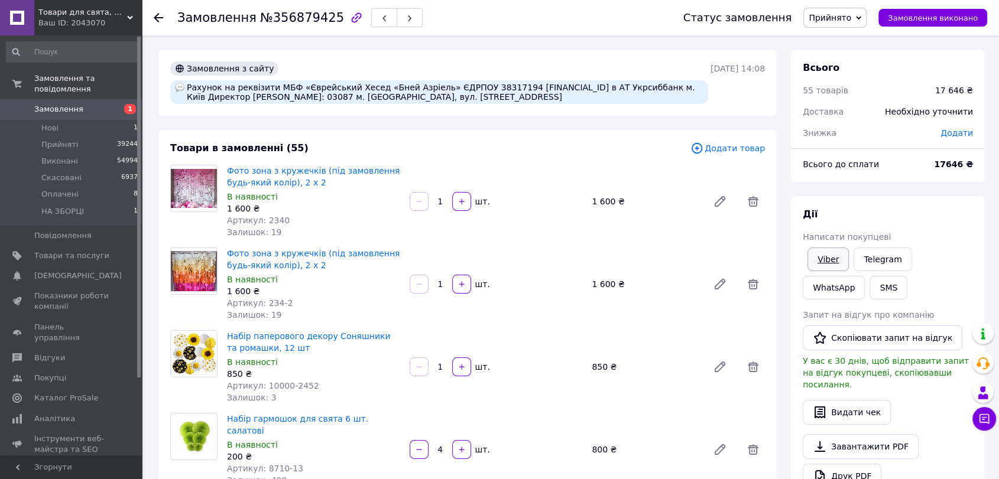
click at [831, 262] on link "Viber" at bounding box center [827, 260] width 41 height 24
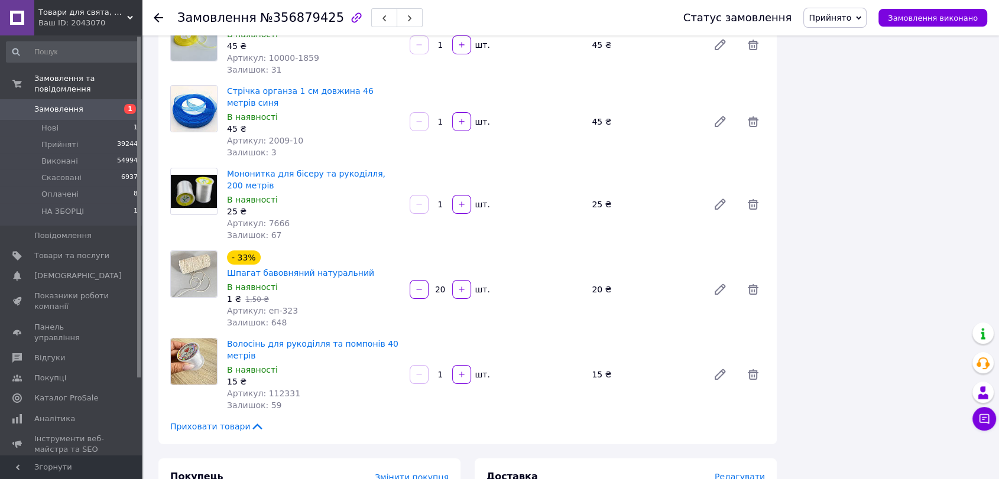
scroll to position [4333, 0]
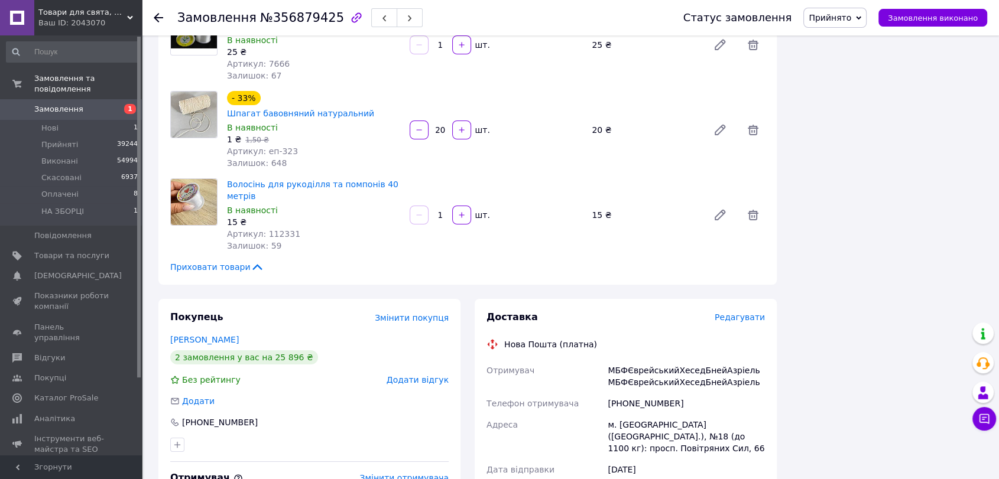
click at [161, 19] on icon at bounding box center [158, 17] width 9 height 9
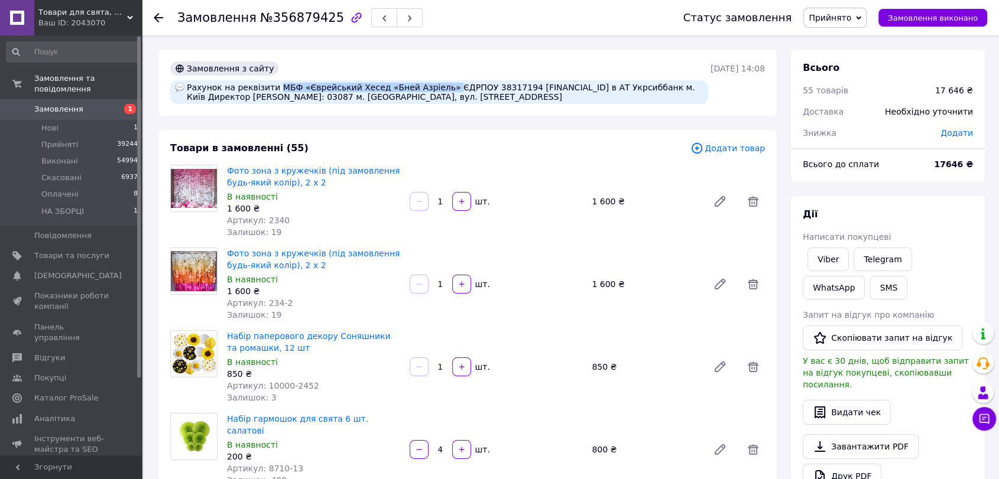
drag, startPoint x: 270, startPoint y: 88, endPoint x: 425, endPoint y: 87, distance: 155.4
click at [425, 87] on div "Рахунок на реквізити МБФ «Єврейський Хесед «Бней Азріель» ЄДРПОУ 38317194 [FINA…" at bounding box center [439, 92] width 538 height 24
copy div "МБФ «Єврейський Хесед «[PERSON_NAME]»"
click at [69, 139] on span "Прийняті" at bounding box center [59, 144] width 37 height 11
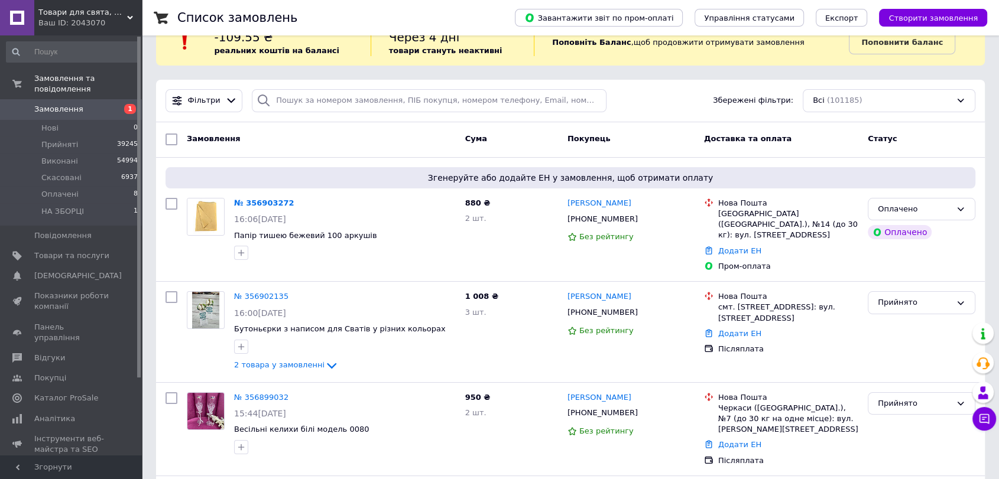
scroll to position [131, 0]
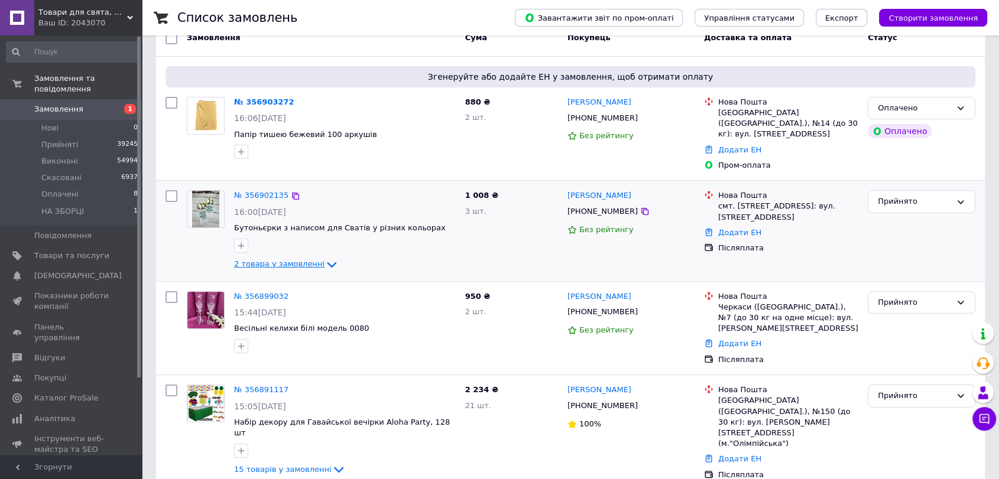
click at [304, 259] on span "2 товара у замовленні" at bounding box center [279, 263] width 90 height 9
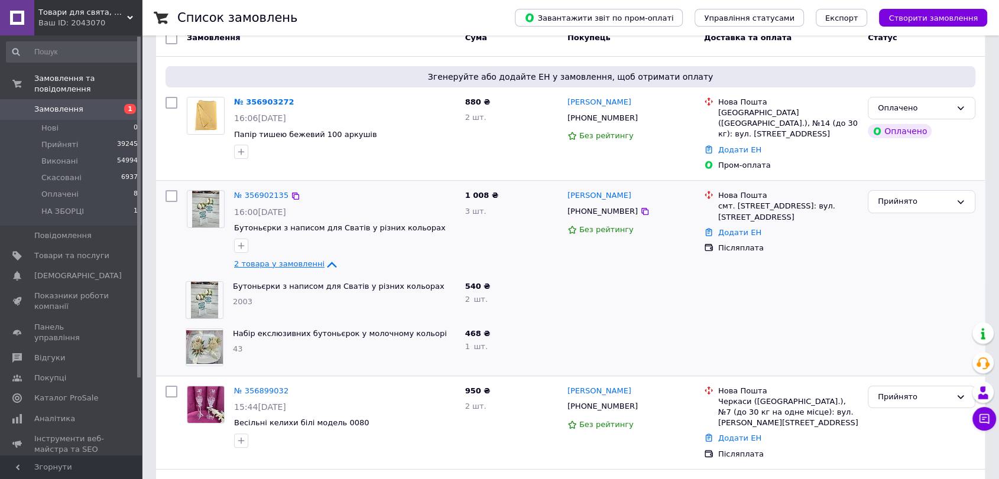
click at [304, 259] on link "2 товара у замовленні" at bounding box center [286, 263] width 105 height 9
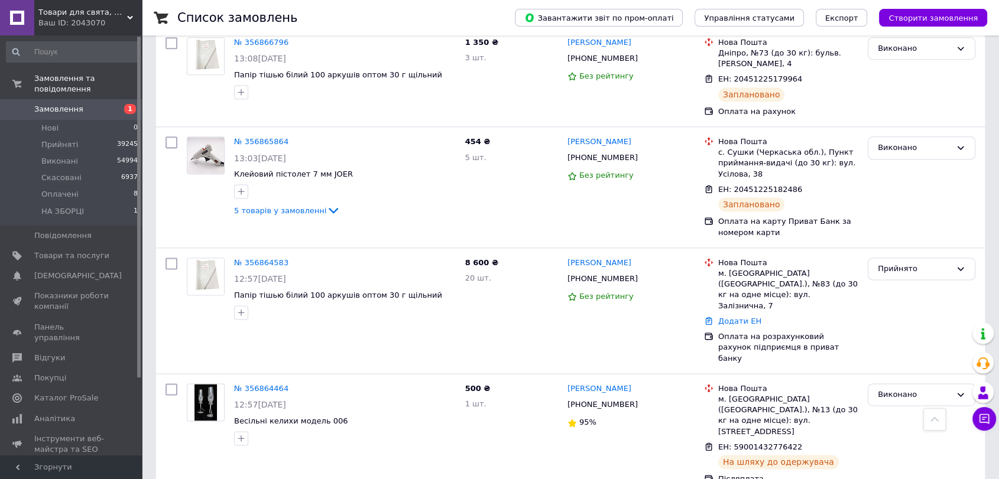
scroll to position [1575, 0]
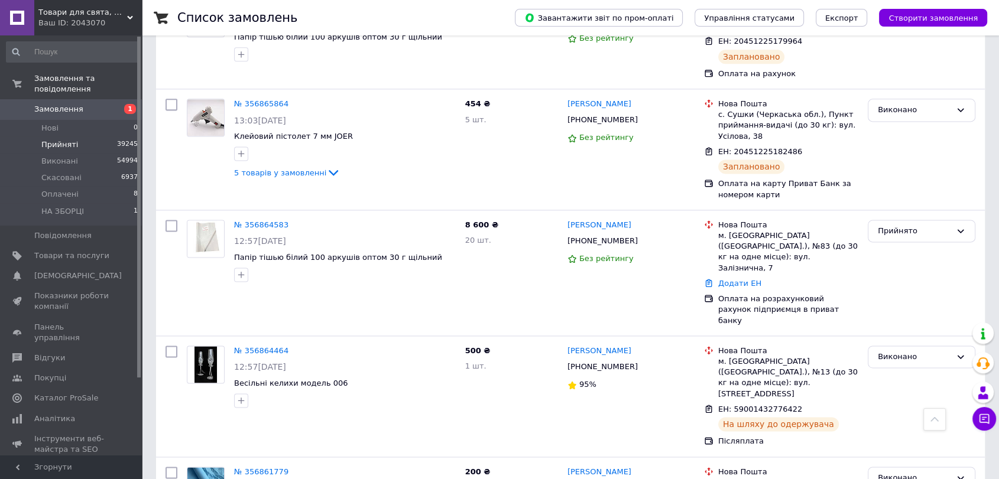
click at [86, 136] on li "Прийняті 39245" at bounding box center [72, 144] width 145 height 17
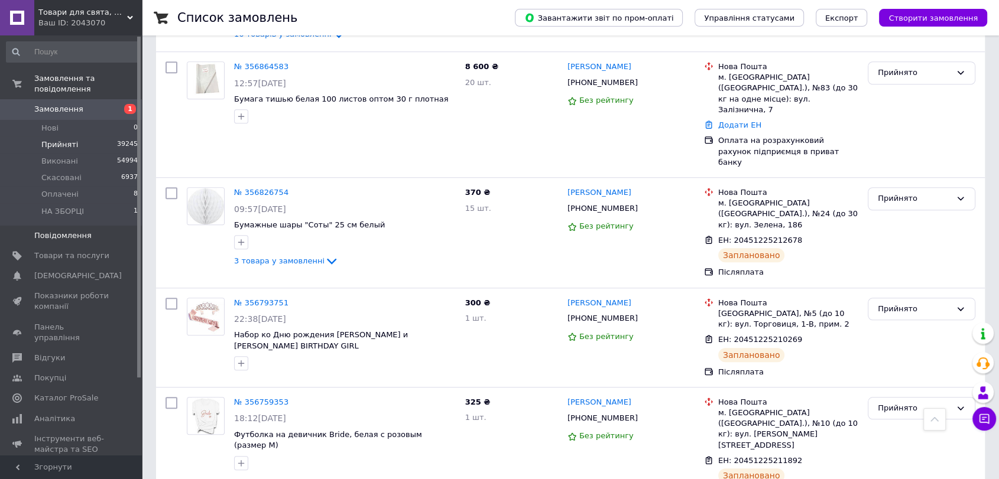
scroll to position [919, 0]
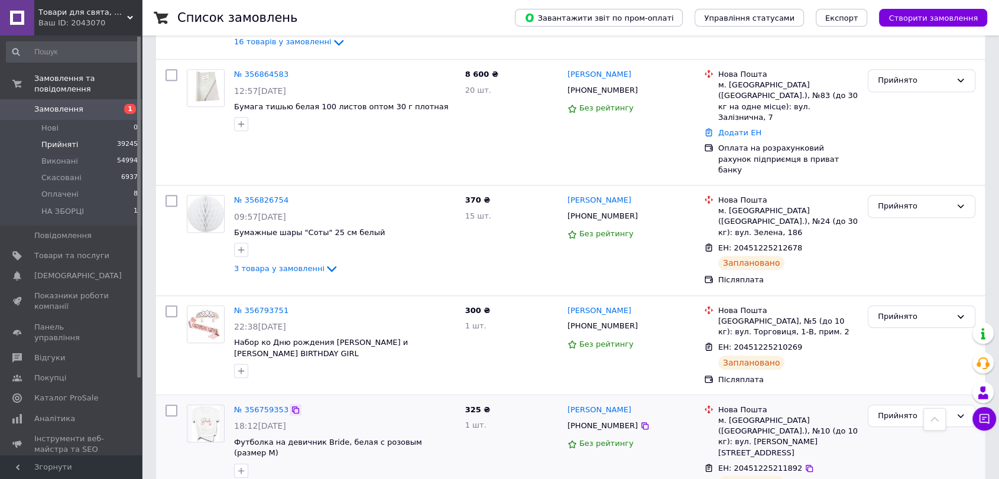
click at [291, 405] on icon at bounding box center [295, 409] width 9 height 9
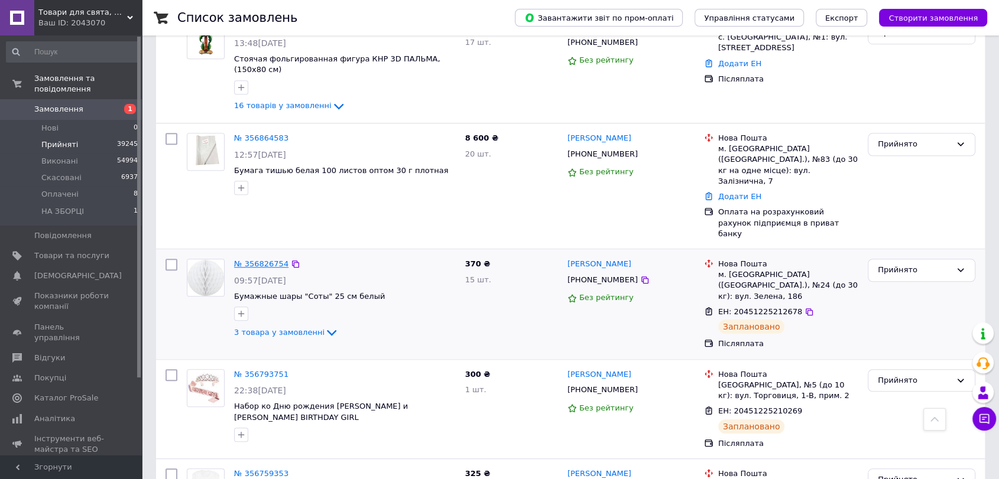
scroll to position [853, 0]
click at [292, 262] on icon at bounding box center [295, 265] width 7 height 7
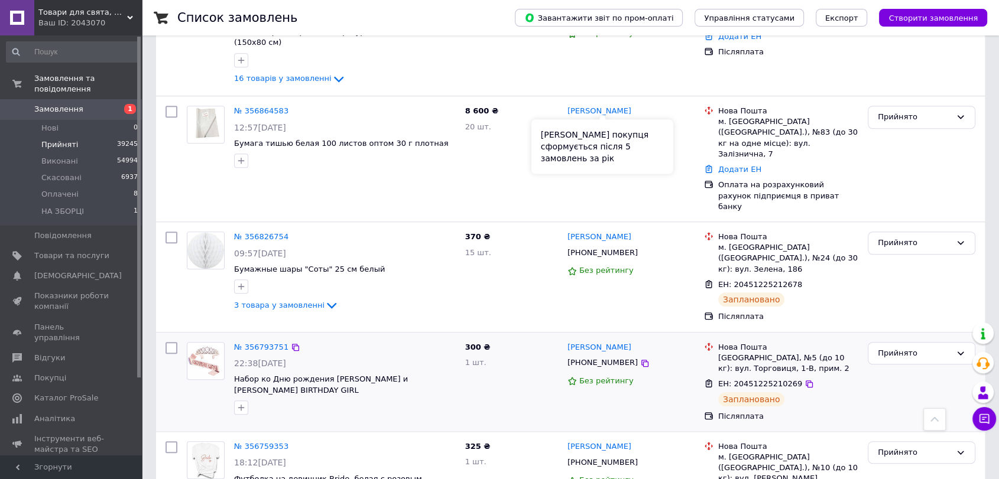
scroll to position [919, 0]
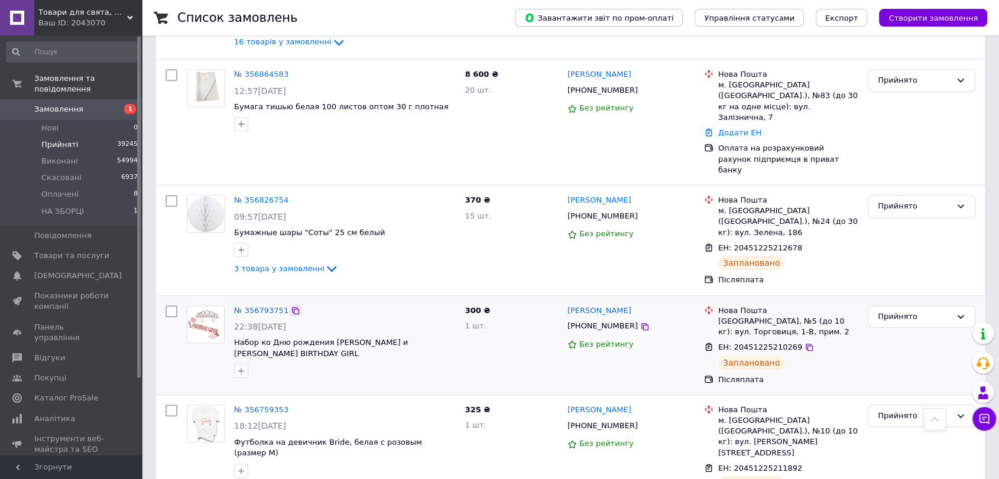
drag, startPoint x: 292, startPoint y: 233, endPoint x: 290, endPoint y: 223, distance: 10.2
click at [292, 306] on icon at bounding box center [295, 310] width 9 height 9
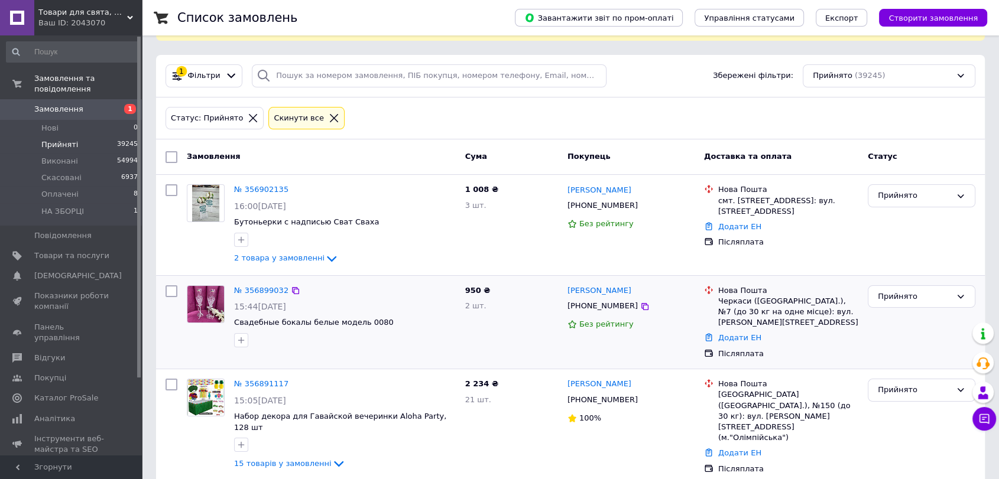
scroll to position [0, 0]
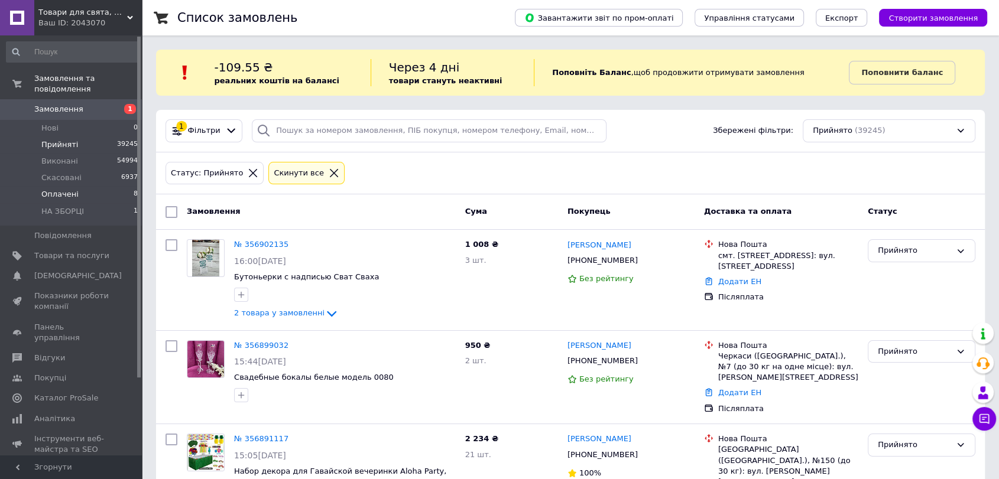
click at [63, 189] on span "Оплачені" at bounding box center [59, 194] width 37 height 11
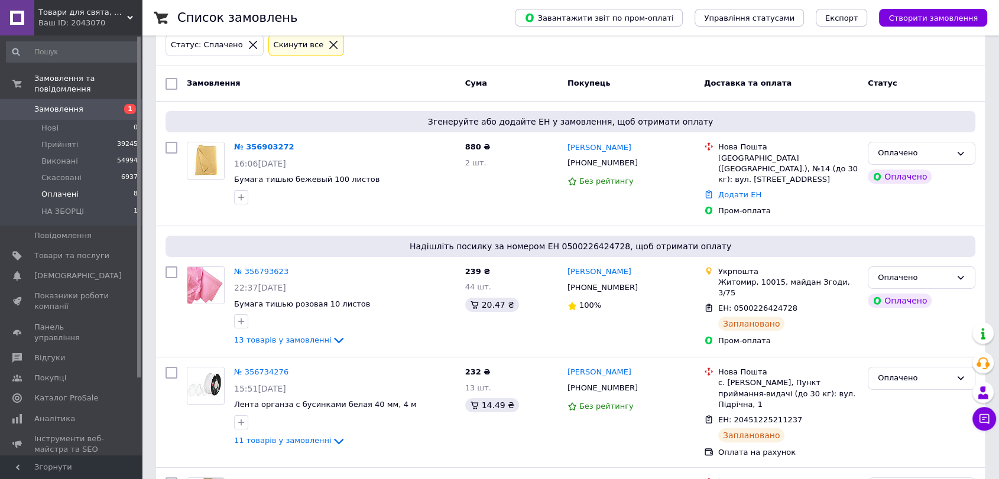
scroll to position [131, 0]
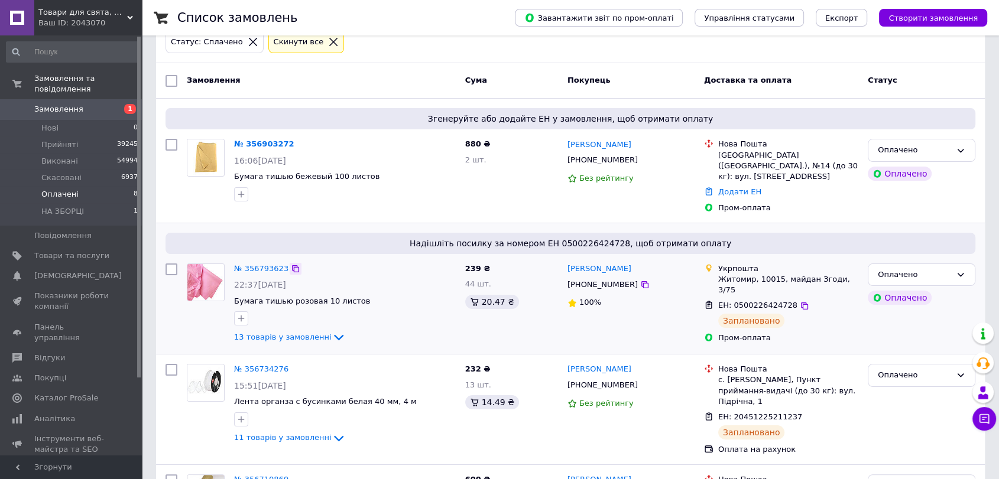
click at [292, 265] on icon at bounding box center [295, 268] width 7 height 7
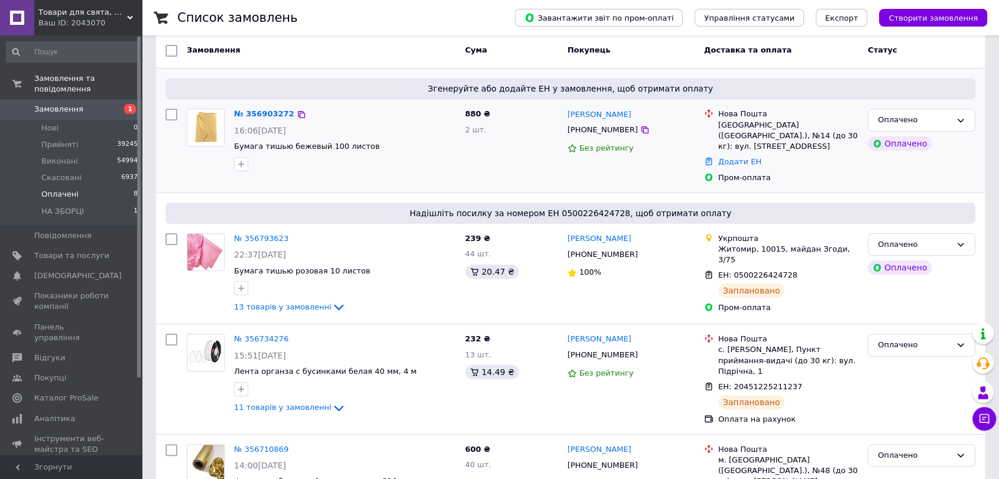
scroll to position [262, 0]
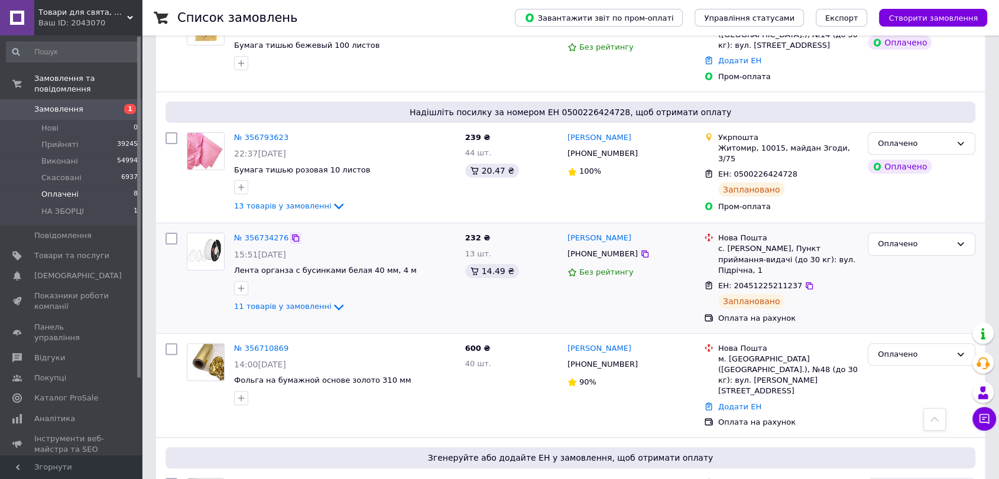
click at [292, 235] on icon at bounding box center [295, 238] width 7 height 7
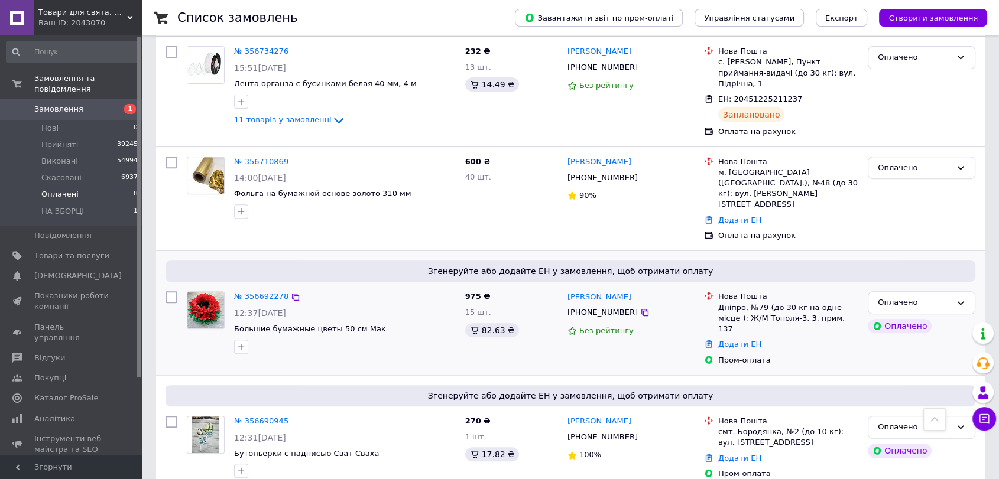
scroll to position [459, 0]
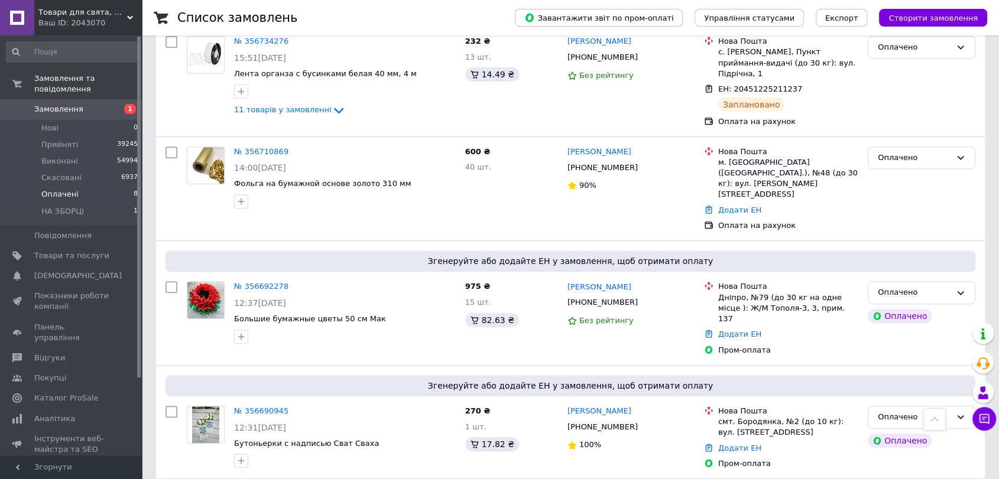
click at [151, 147] on div "Список замовлень Завантажити звіт по пром-оплаті Управління статусами Експорт С…" at bounding box center [570, 126] width 857 height 1170
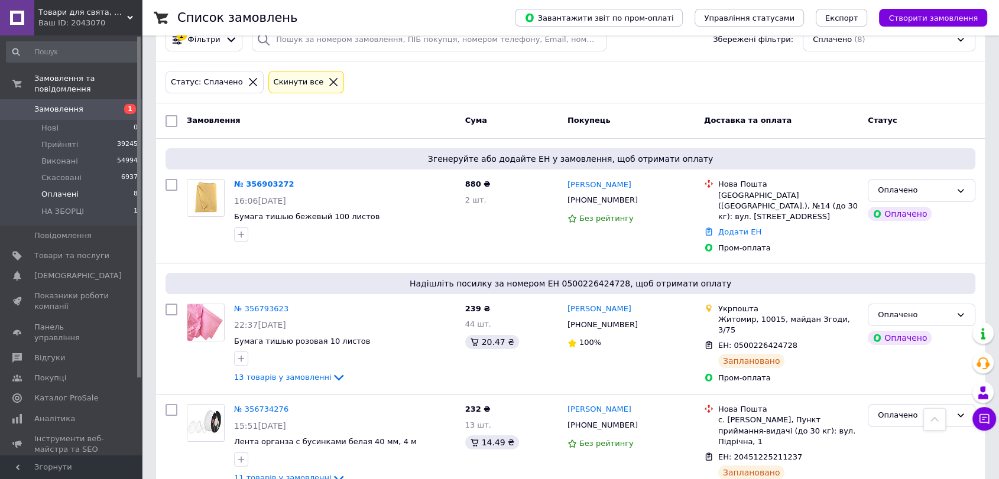
scroll to position [90, 0]
click at [43, 136] on li "Прийняті 39245" at bounding box center [72, 144] width 145 height 17
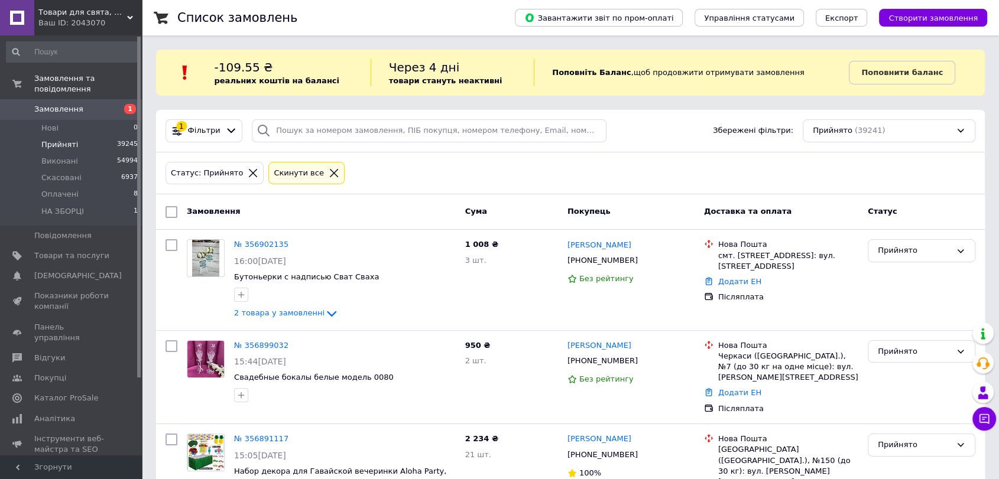
click at [82, 136] on li "Прийняті 39245" at bounding box center [72, 144] width 145 height 17
click at [64, 189] on span "Оплачені" at bounding box center [59, 194] width 37 height 11
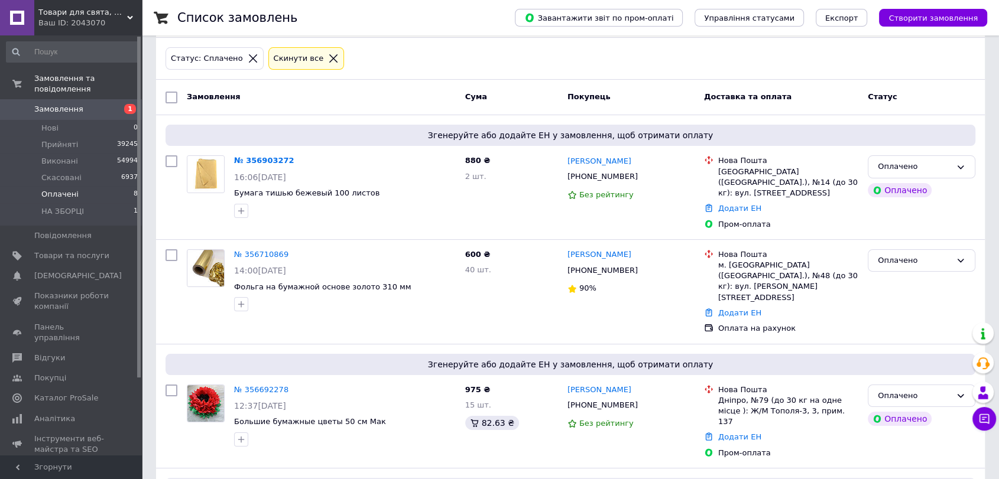
scroll to position [197, 0]
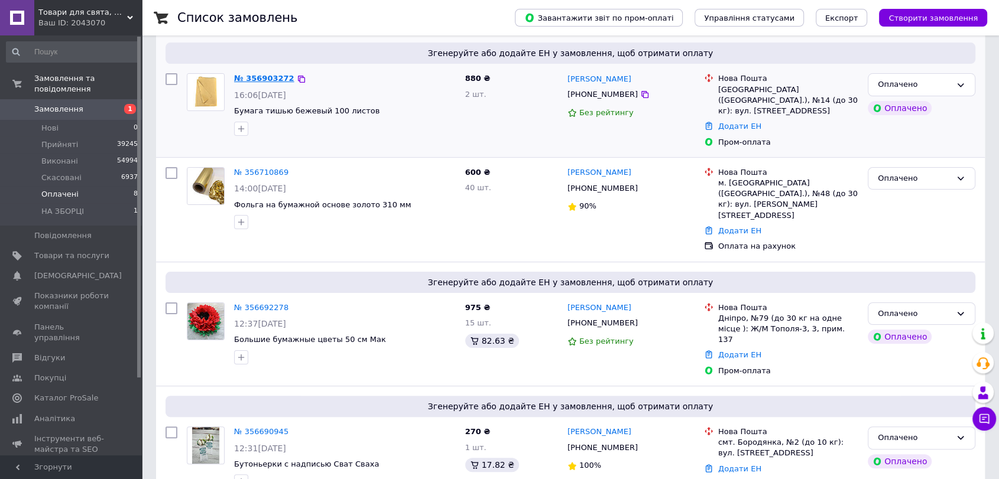
click at [250, 83] on link "№ 356903272" at bounding box center [264, 78] width 60 height 9
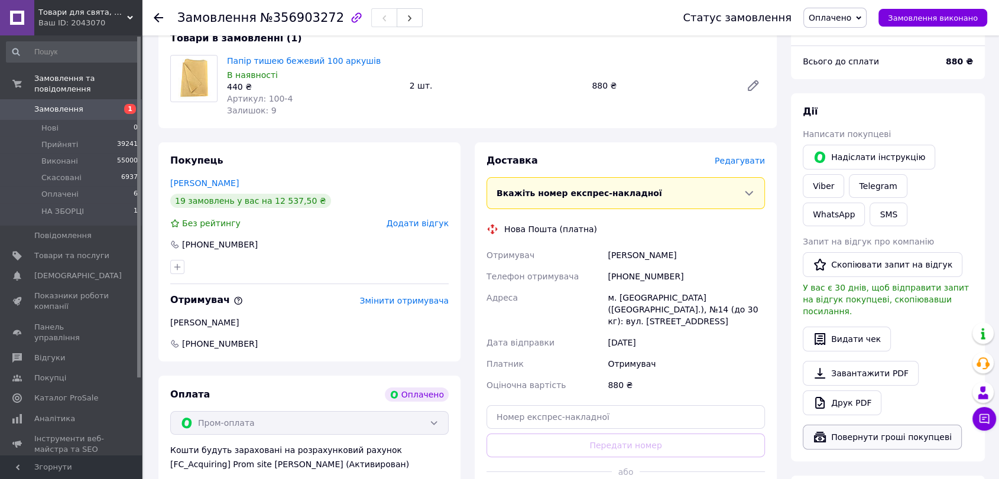
scroll to position [142, 0]
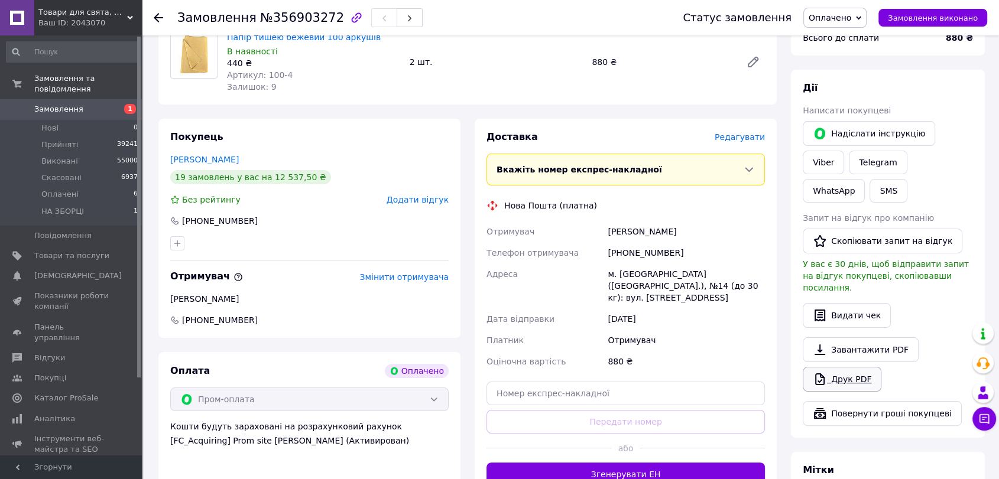
click at [851, 367] on link "Друк PDF" at bounding box center [841, 379] width 79 height 25
click at [907, 179] on button "SMS" at bounding box center [888, 191] width 38 height 24
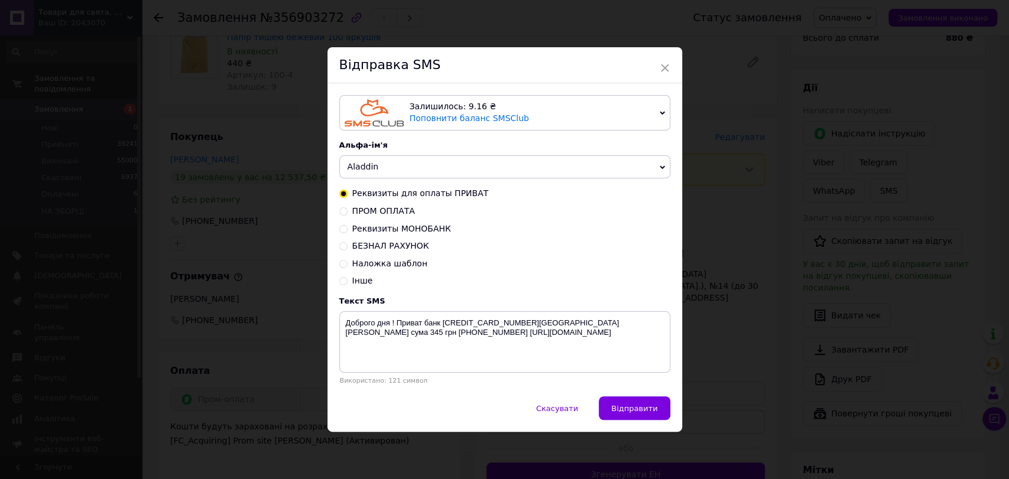
click at [368, 216] on span "ПРОМ ОПЛАТА" at bounding box center [383, 210] width 63 height 9
click at [347, 214] on input "ПРОМ ОПЛАТА" at bounding box center [343, 210] width 8 height 8
radio input "true"
radio input "false"
type textarea "Доброго дня! Ваша оплата зафіксована. Відправка 1-2 дні. Дякуємо за замовлення!…"
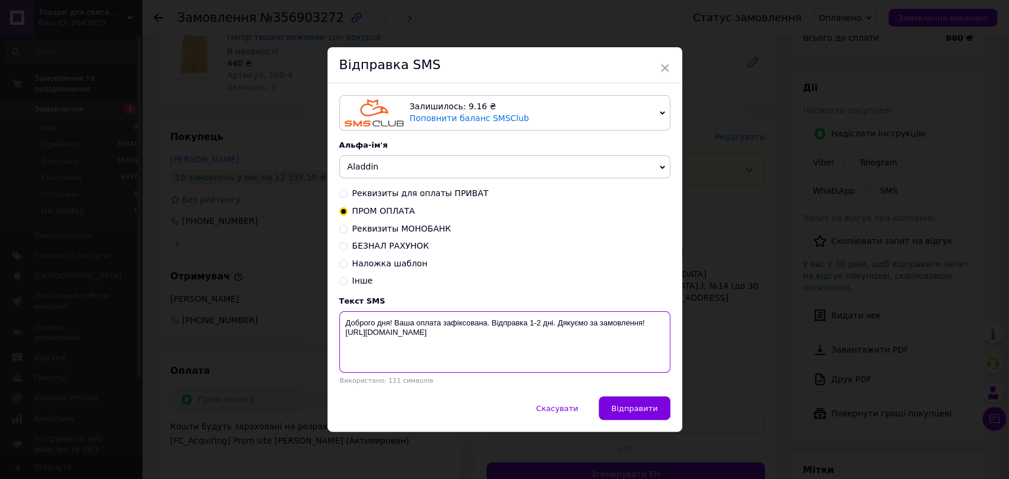
drag, startPoint x: 340, startPoint y: 323, endPoint x: 499, endPoint y: 344, distance: 160.4
click at [499, 344] on textarea "Доброго дня! Ваша оплата зафіксована. Відправка 1-2 дні. Дякуємо за замовлення!…" at bounding box center [504, 341] width 331 height 61
click at [994, 138] on div "× Відправка SMS Залишилось: 9.16 ₴ Поповнити баланс SMSClub Підключити LetsAds …" at bounding box center [504, 239] width 1009 height 479
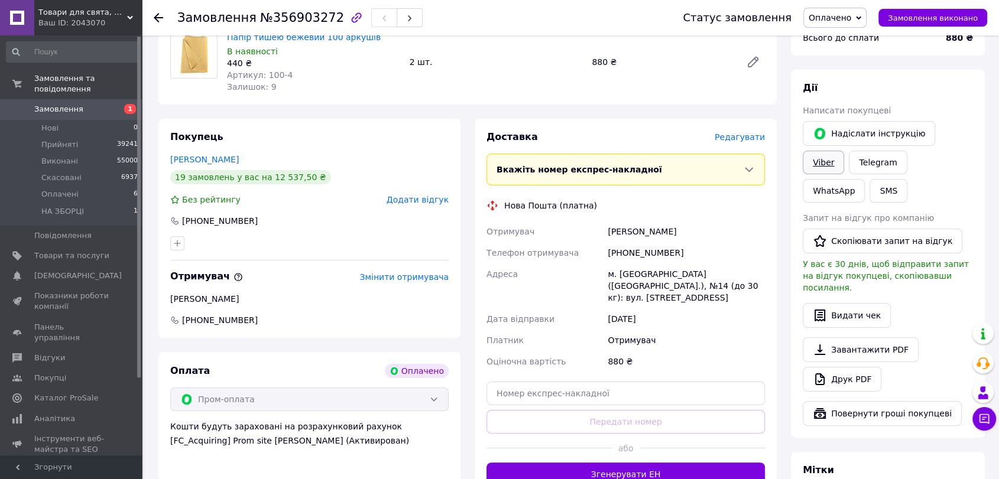
click at [844, 151] on link "Viber" at bounding box center [822, 163] width 41 height 24
click at [159, 14] on icon at bounding box center [158, 17] width 9 height 9
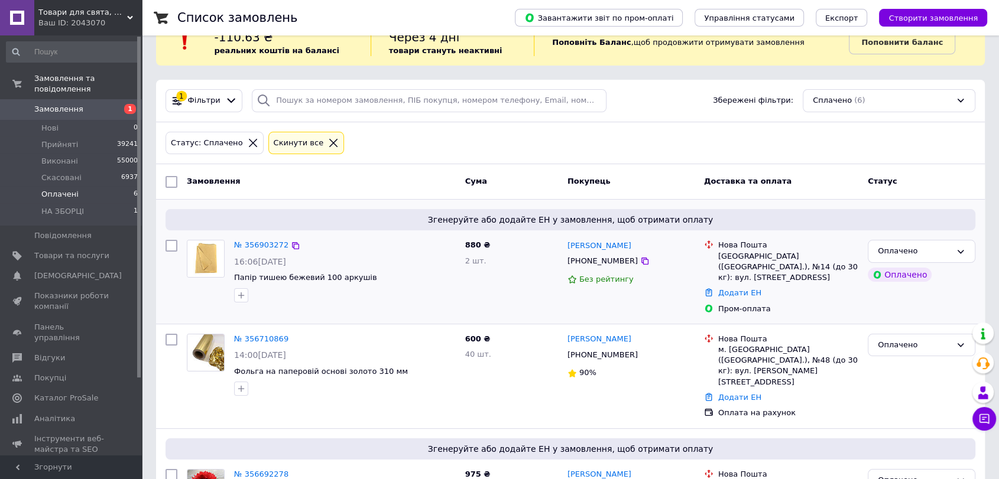
scroll to position [66, 0]
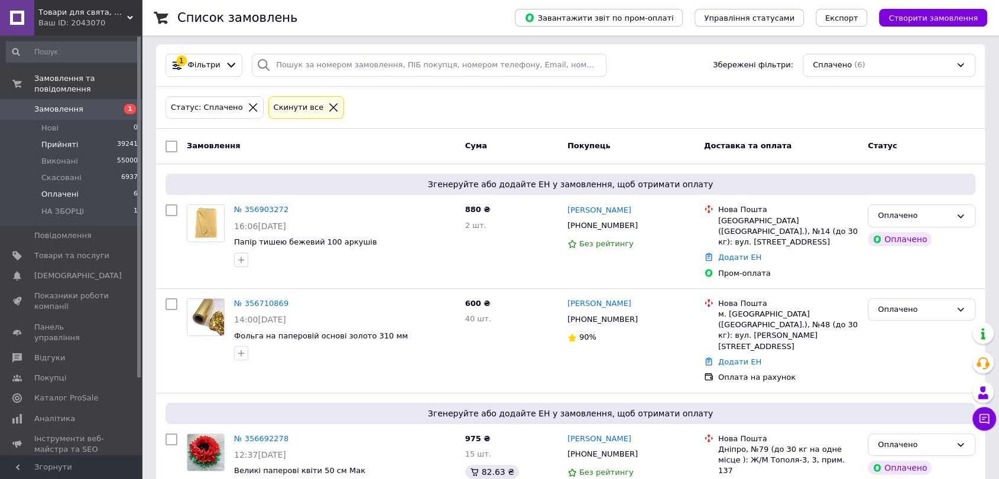
click at [73, 139] on span "Прийняті" at bounding box center [59, 144] width 37 height 11
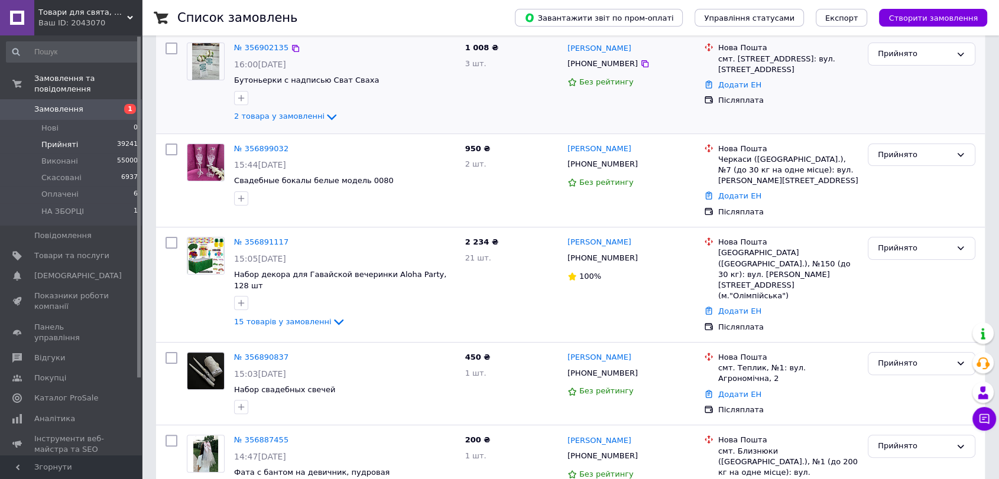
scroll to position [131, 0]
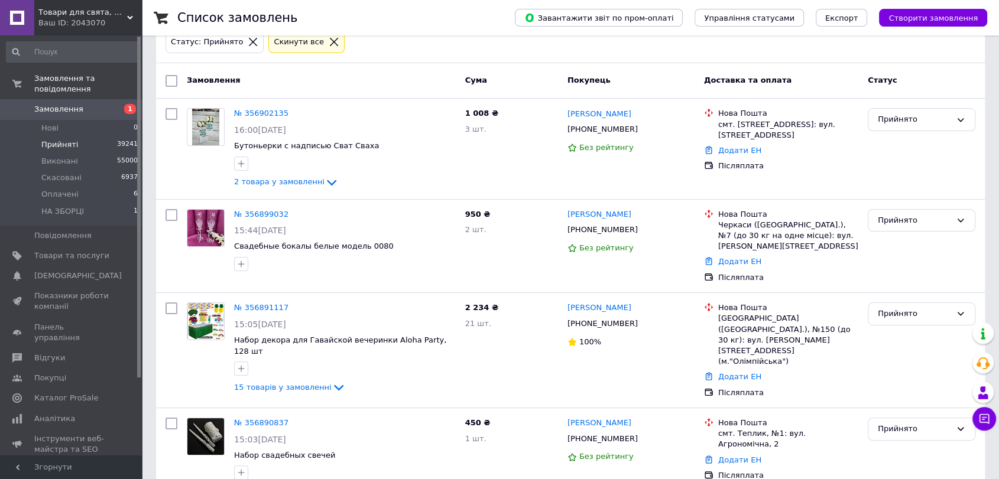
click at [66, 139] on span "Прийняті" at bounding box center [59, 144] width 37 height 11
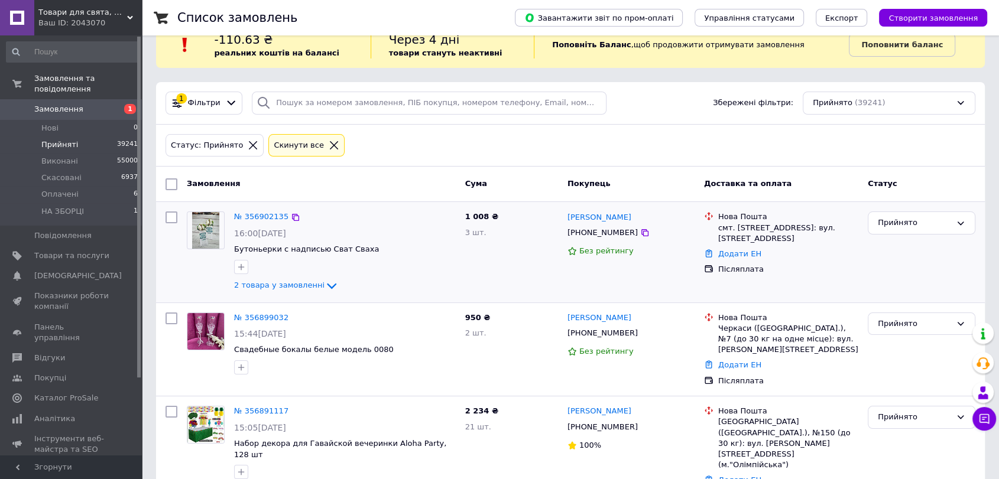
scroll to position [0, 0]
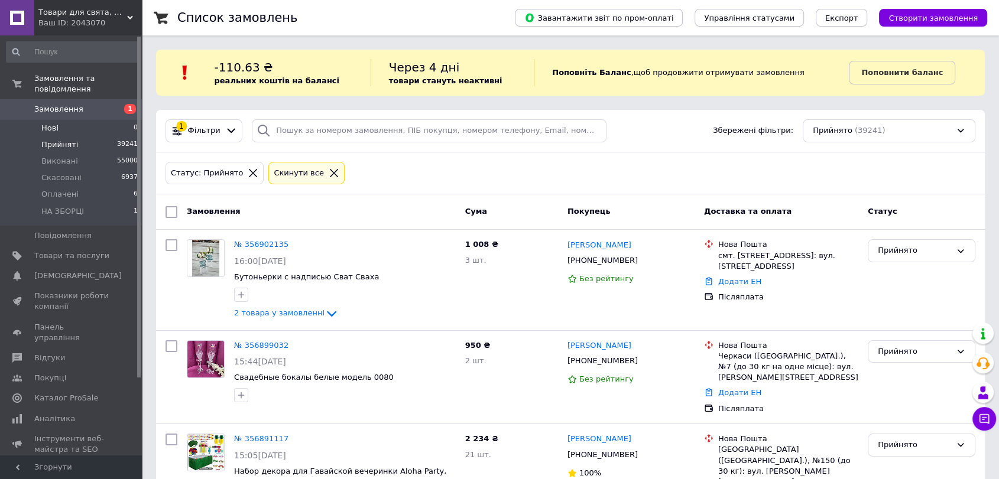
click at [64, 120] on li "Нові 0" at bounding box center [72, 128] width 145 height 17
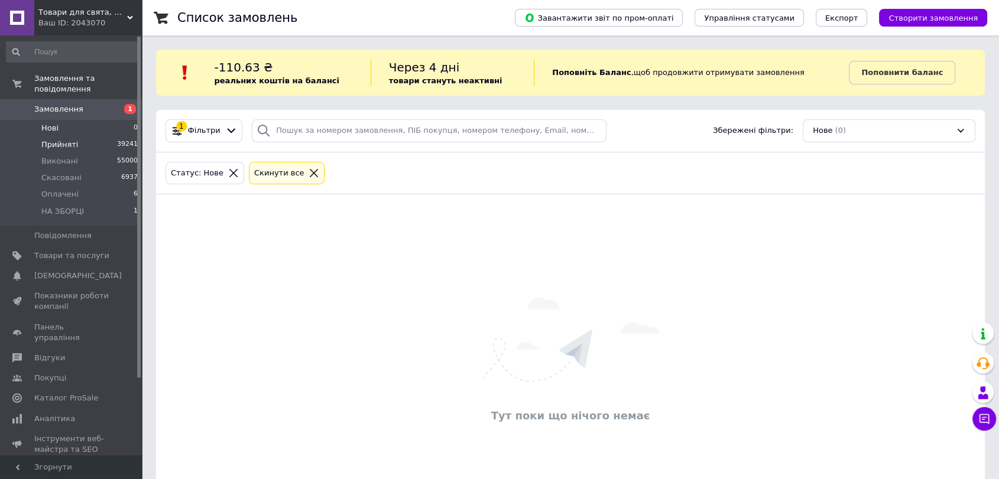
click at [73, 139] on span "Прийняті" at bounding box center [59, 144] width 37 height 11
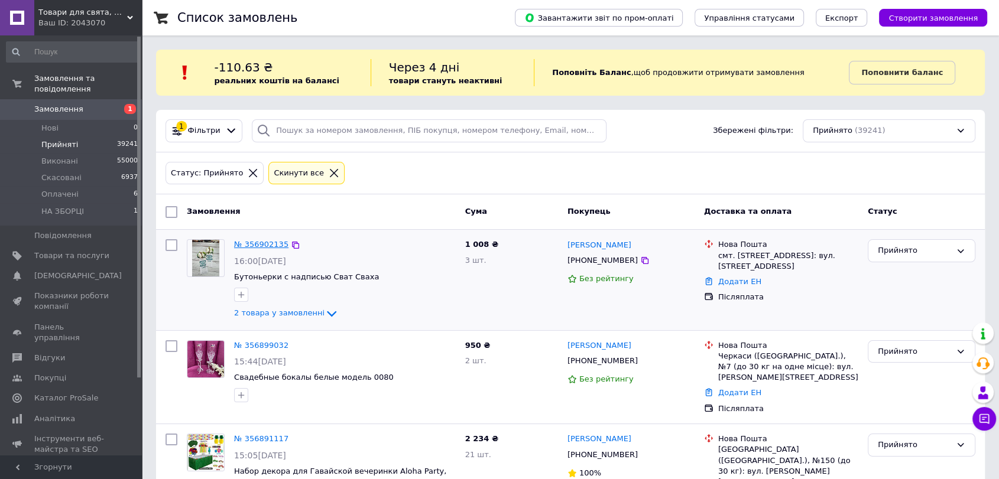
click at [255, 240] on link "№ 356902135" at bounding box center [261, 244] width 54 height 9
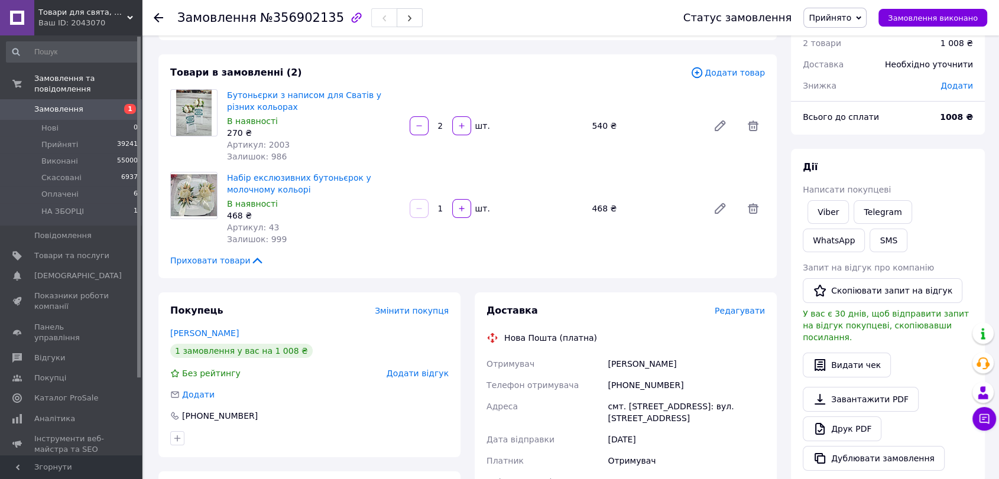
scroll to position [66, 0]
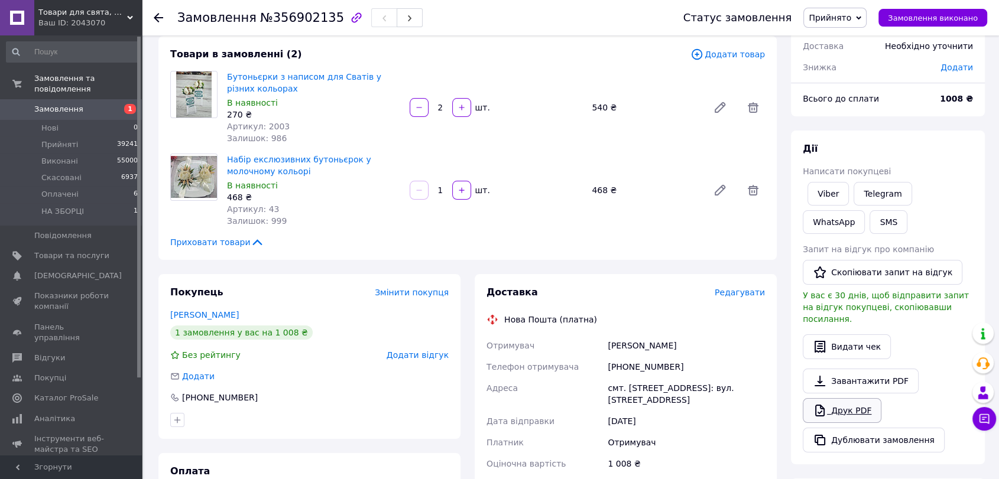
click at [867, 398] on link "Друк PDF" at bounding box center [841, 410] width 79 height 25
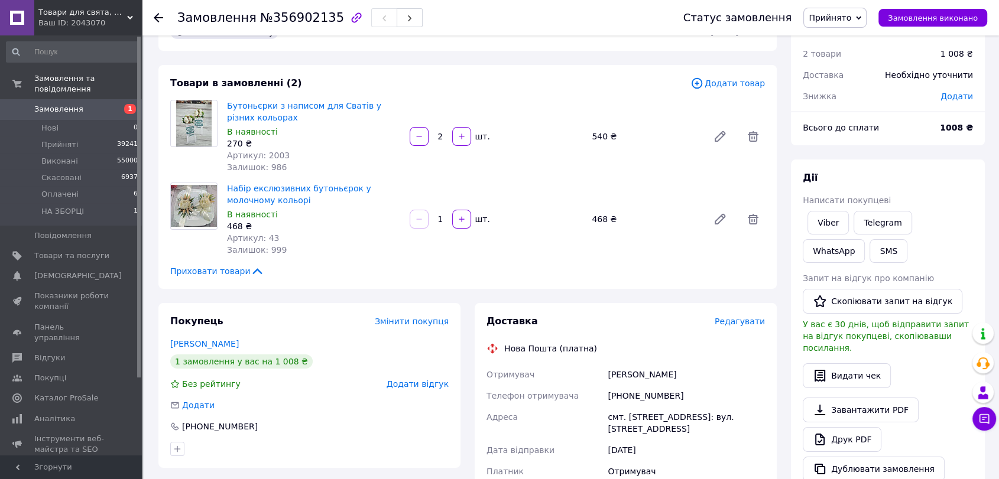
scroll to position [0, 0]
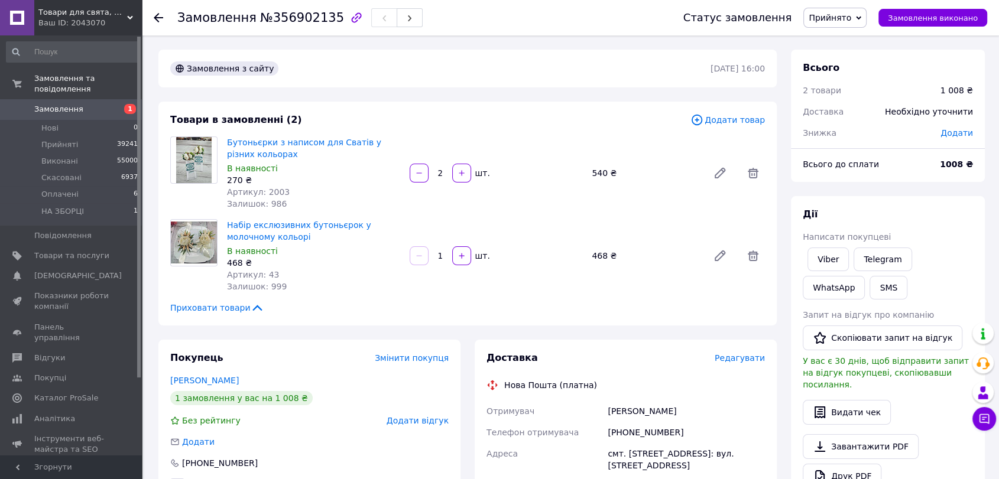
click at [159, 16] on icon at bounding box center [158, 17] width 9 height 9
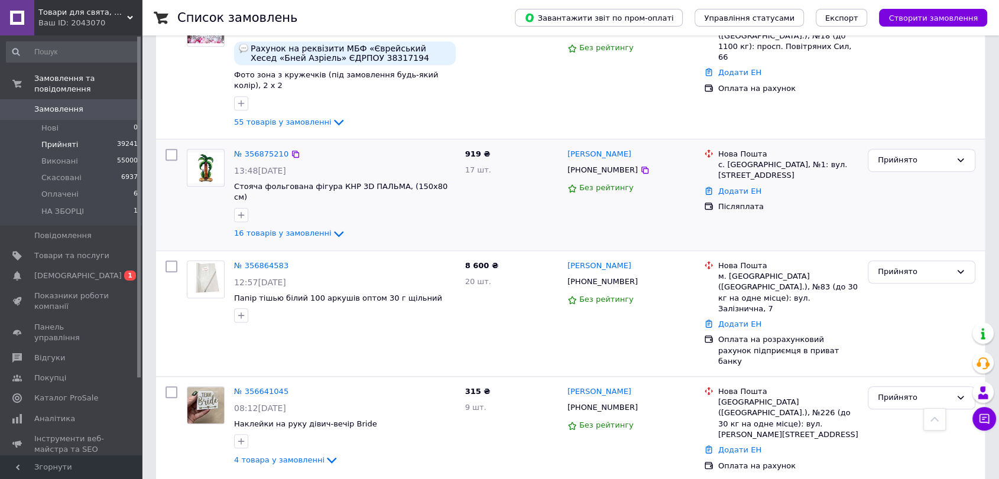
scroll to position [722, 0]
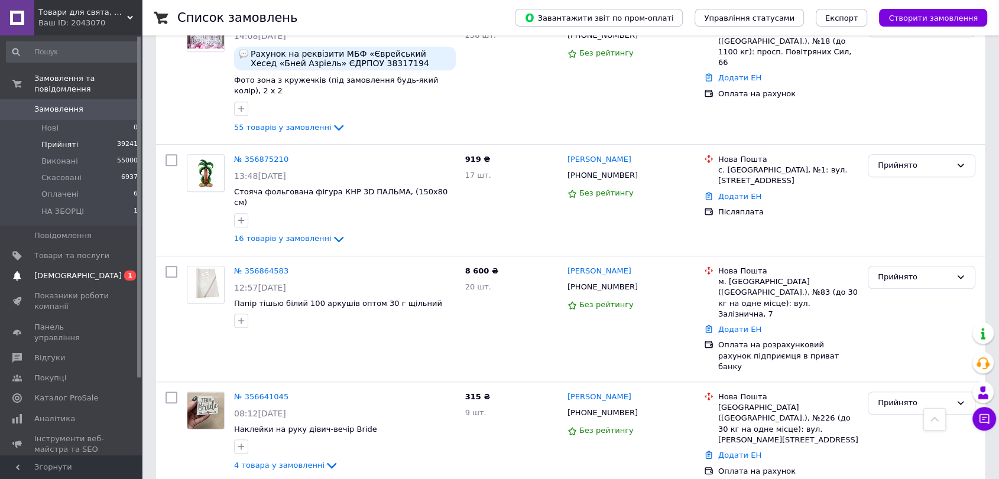
click at [113, 271] on span "0 1" at bounding box center [125, 276] width 32 height 11
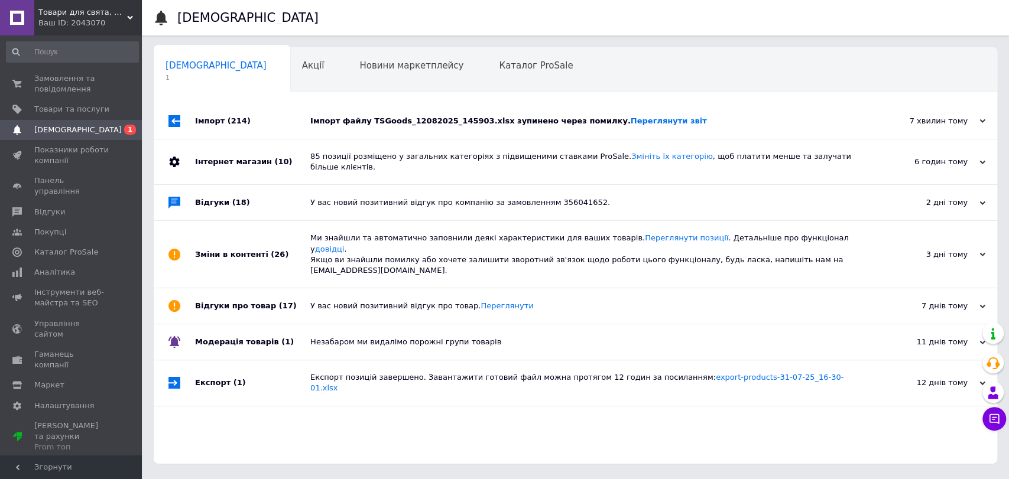
click at [230, 106] on div "Імпорт (214)" at bounding box center [252, 120] width 115 height 35
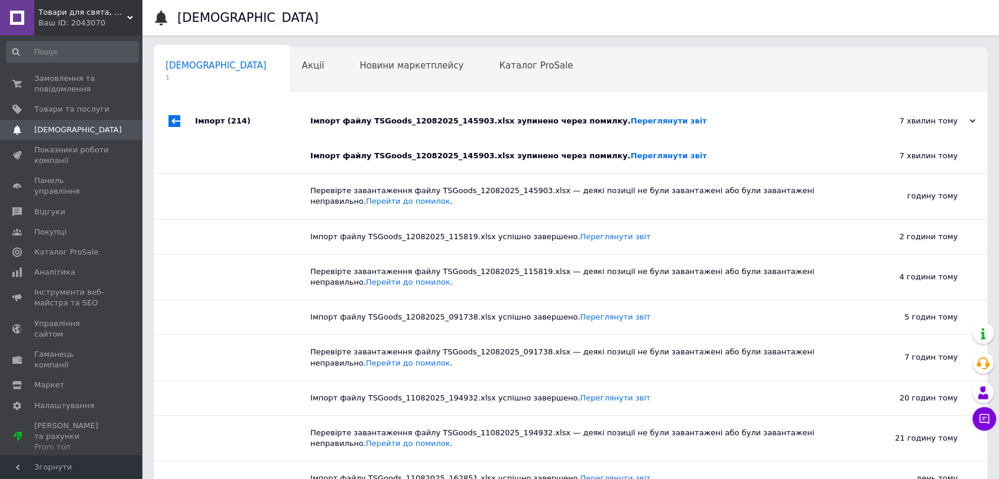
click at [213, 118] on div "Імпорт (214)" at bounding box center [252, 120] width 115 height 35
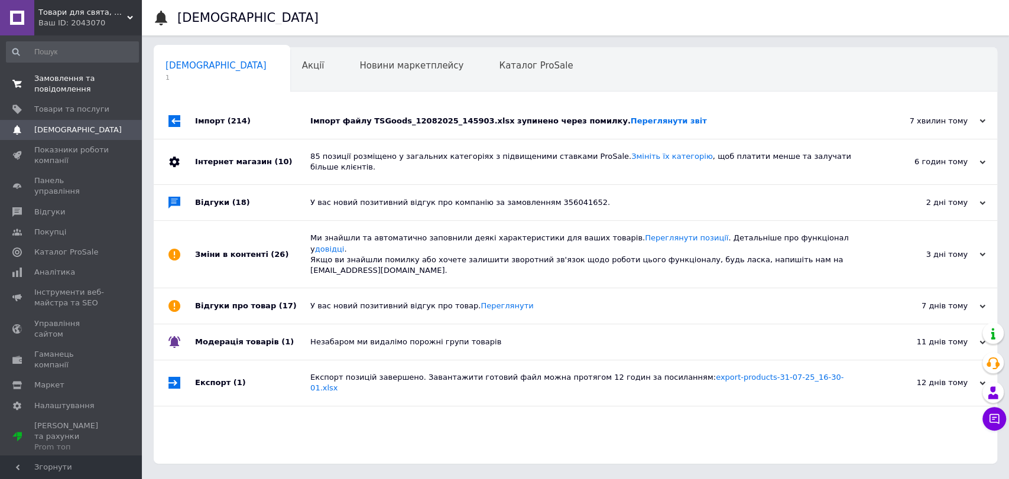
click at [78, 74] on span "Замовлення та повідомлення" at bounding box center [71, 83] width 75 height 21
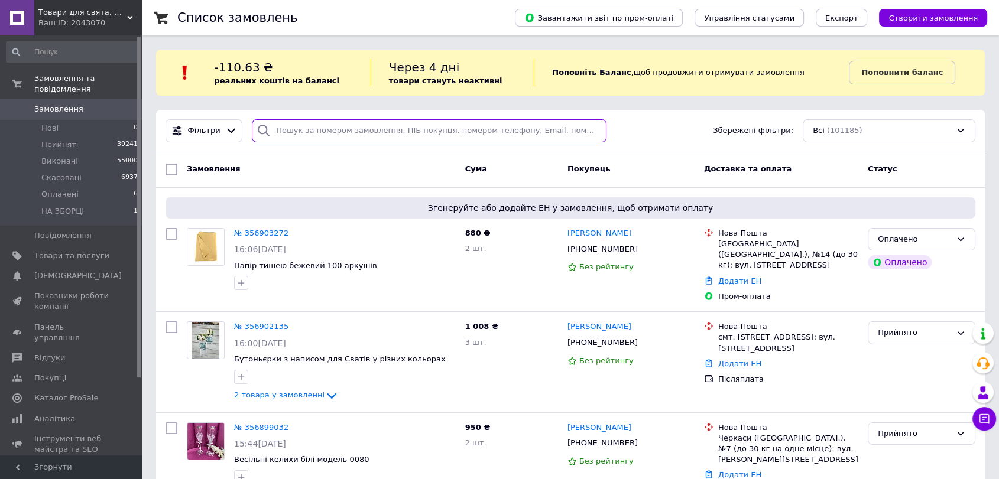
click at [280, 129] on input "search" at bounding box center [429, 130] width 355 height 23
paste input "[PHONE_NUMBER]"
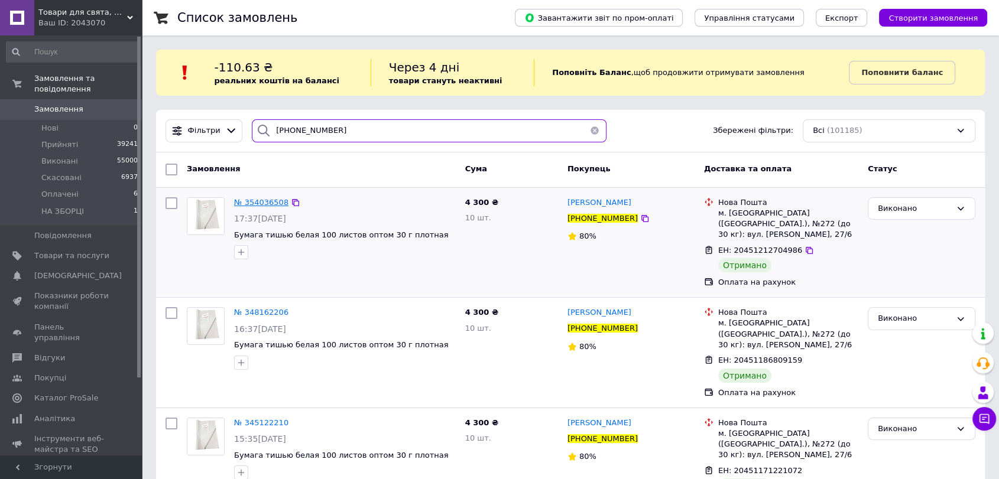
type input "[PHONE_NUMBER]"
click at [266, 202] on span "№ 354036508" at bounding box center [261, 202] width 54 height 9
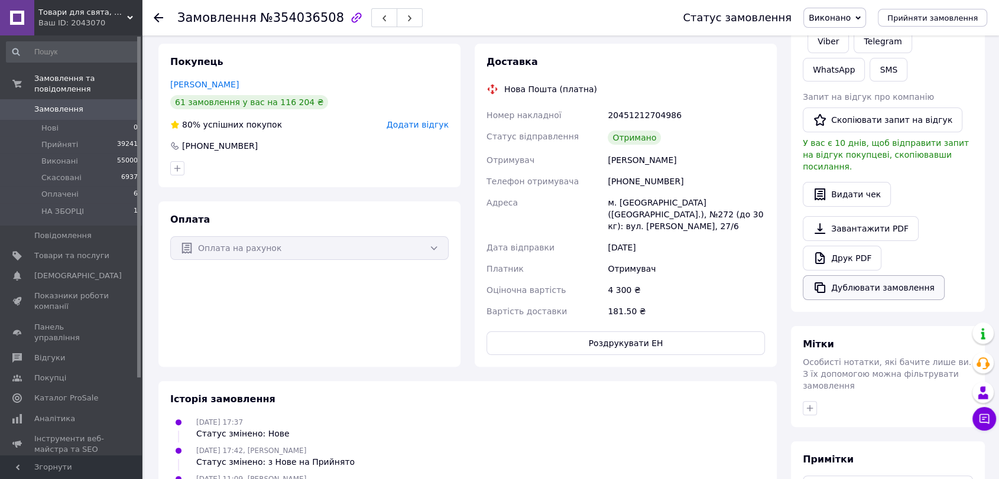
click at [870, 278] on button "Дублювати замовлення" at bounding box center [873, 287] width 142 height 25
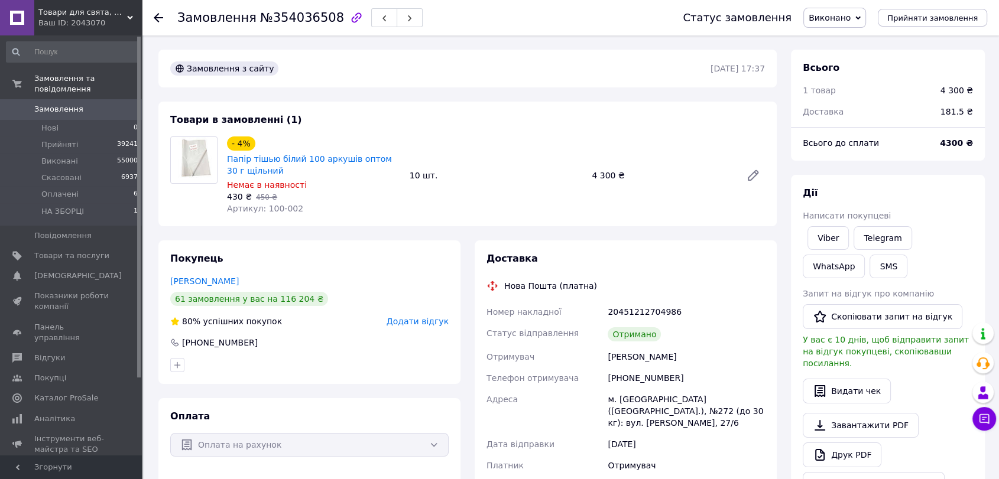
click at [161, 20] on icon at bounding box center [158, 17] width 9 height 9
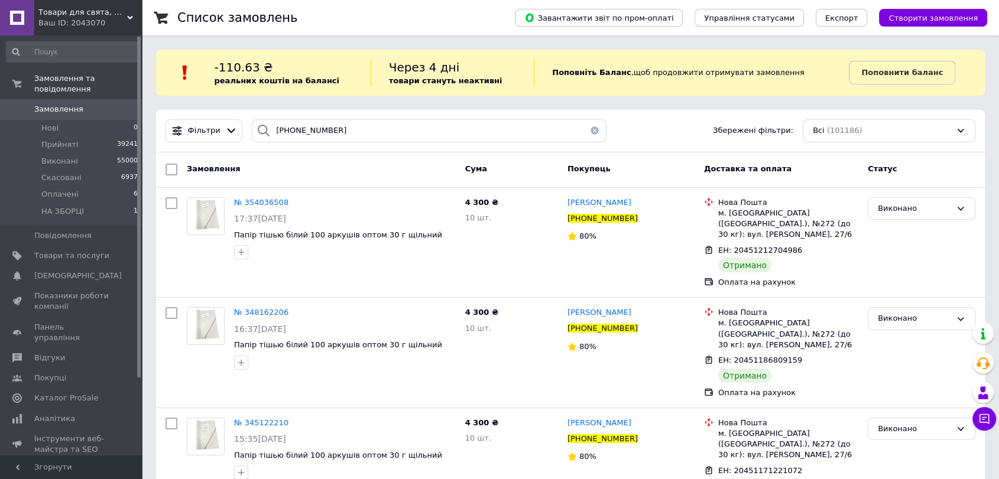
click at [593, 131] on button "button" at bounding box center [595, 130] width 24 height 23
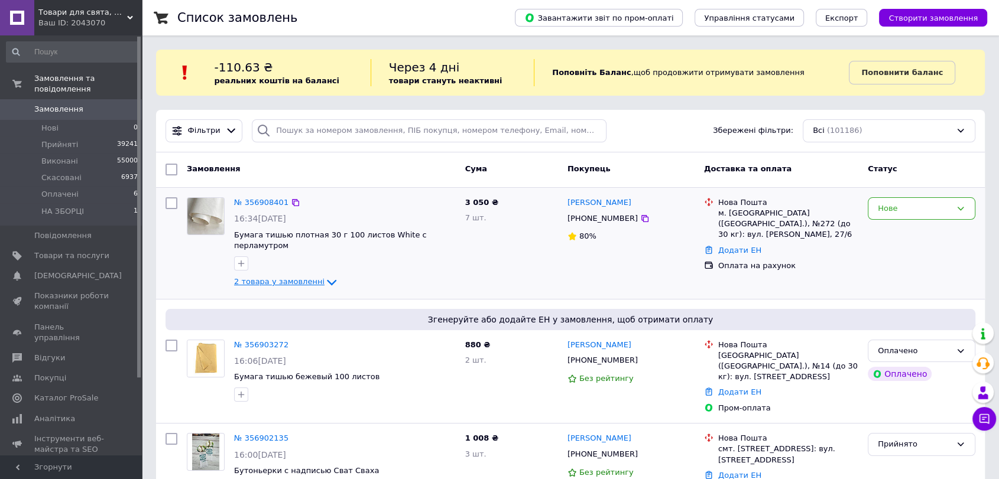
click at [287, 277] on span "2 товара у замовленні" at bounding box center [279, 281] width 90 height 9
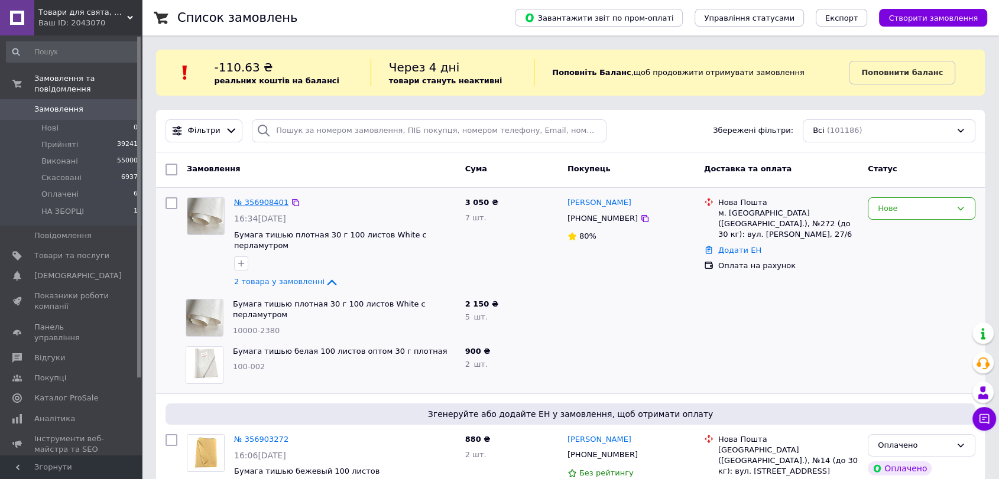
click at [251, 200] on link "№ 356908401" at bounding box center [261, 202] width 54 height 9
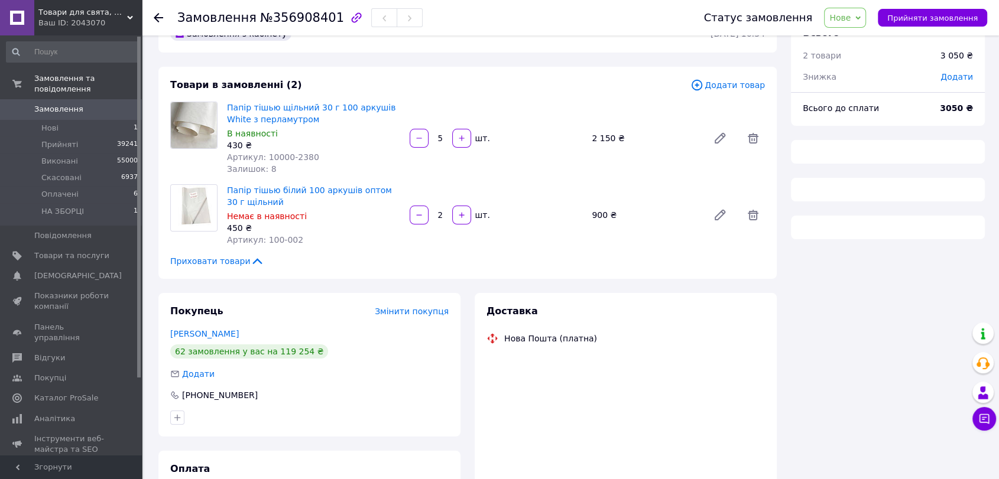
scroll to position [128, 0]
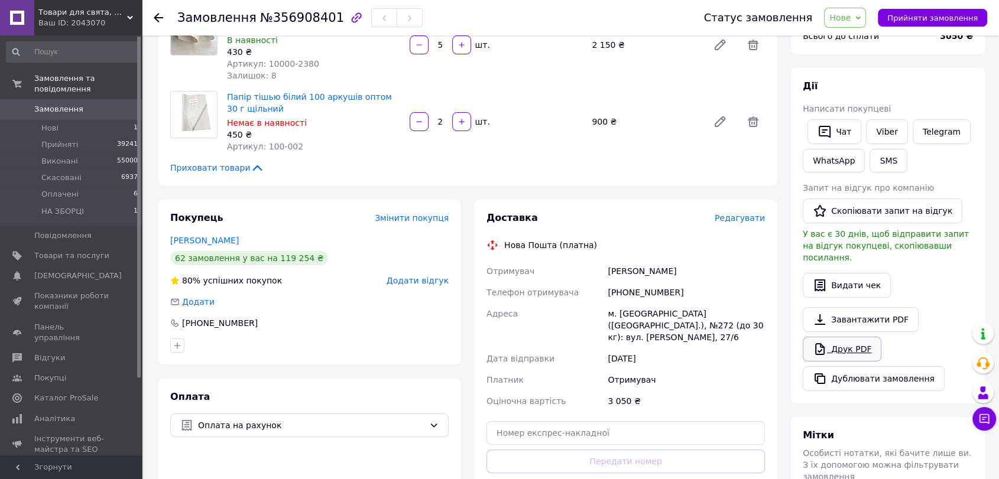
click at [853, 337] on link "Друк PDF" at bounding box center [841, 349] width 79 height 25
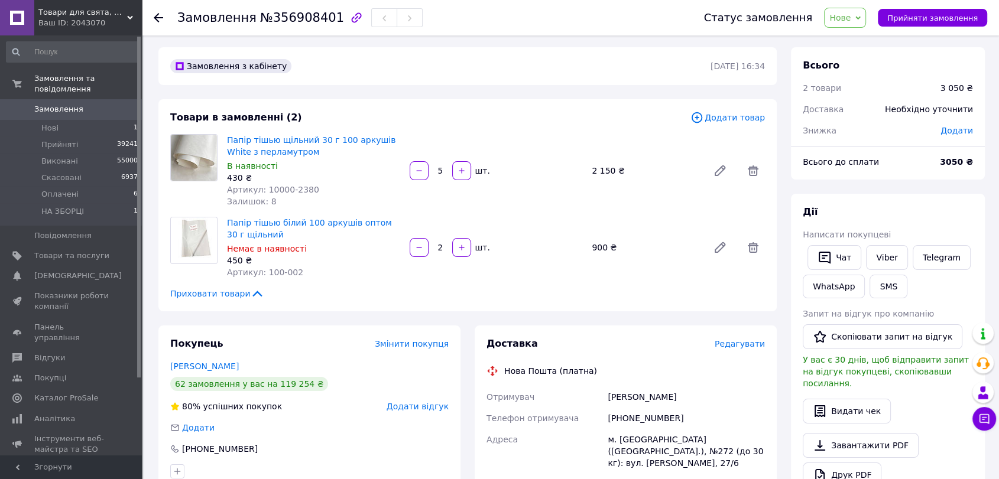
scroll to position [0, 0]
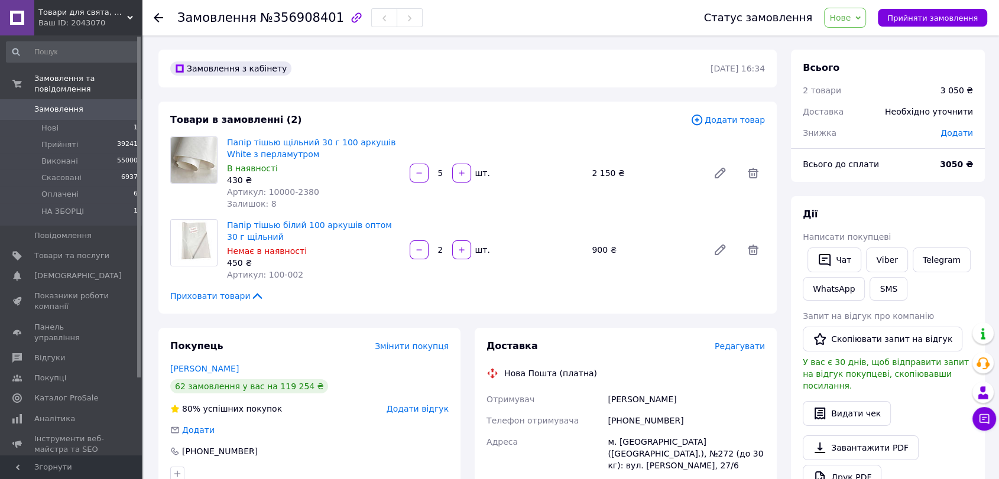
click at [61, 104] on span "Замовлення" at bounding box center [58, 109] width 49 height 11
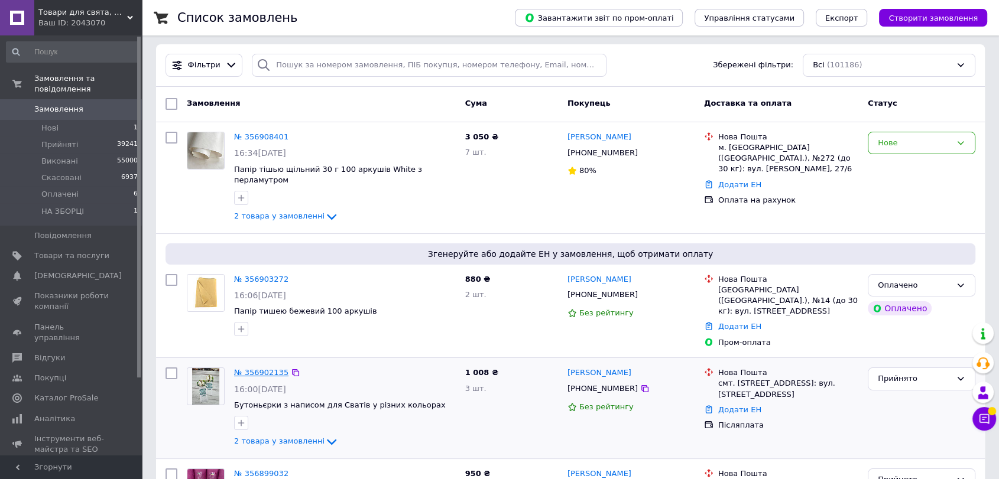
click at [238, 368] on link "№ 356902135" at bounding box center [261, 372] width 54 height 9
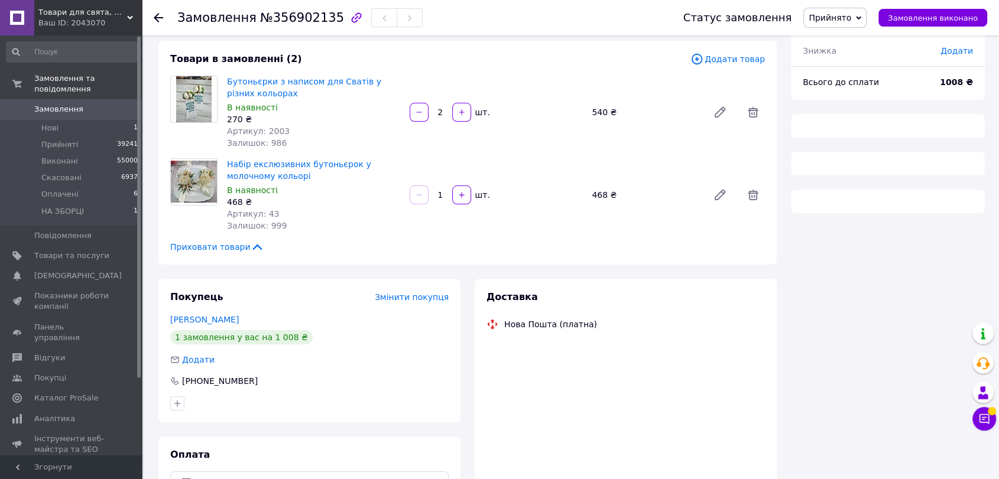
scroll to position [66, 0]
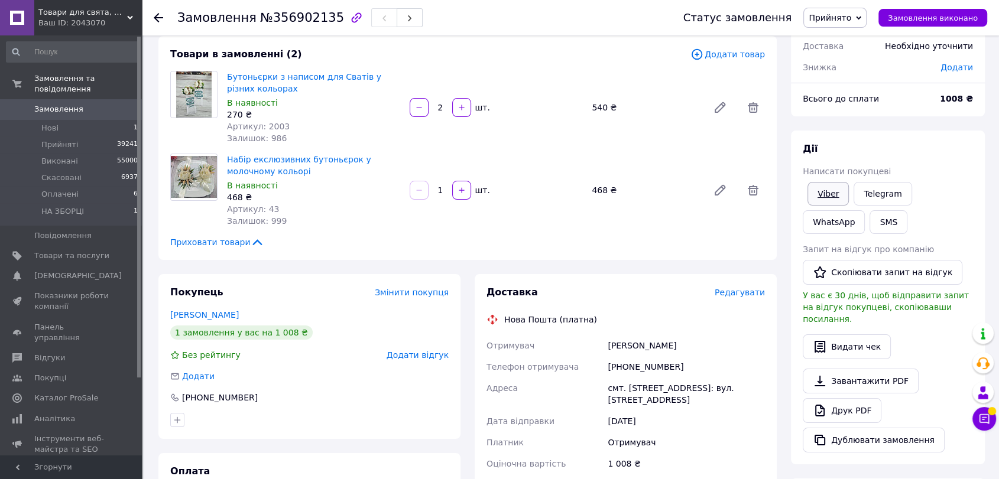
click at [823, 193] on link "Viber" at bounding box center [827, 194] width 41 height 24
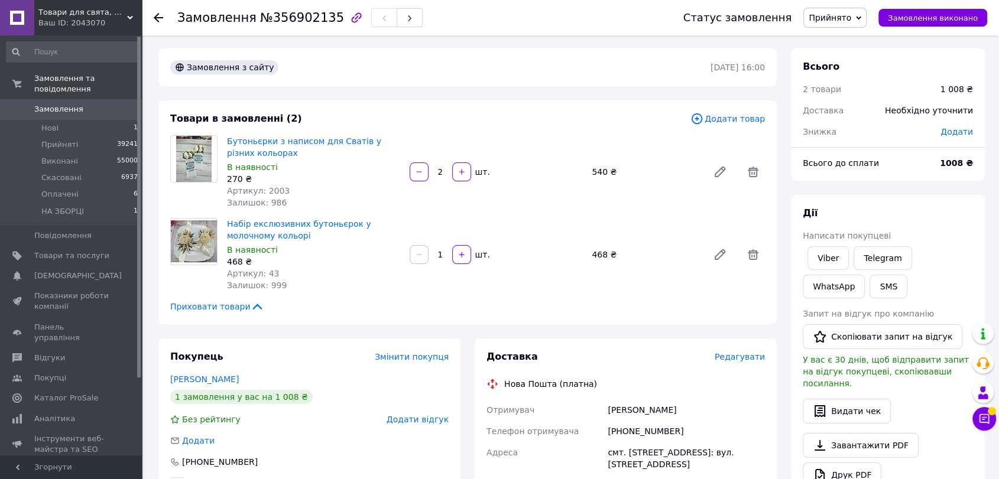
scroll to position [0, 0]
click at [82, 104] on span "Замовлення" at bounding box center [71, 109] width 75 height 11
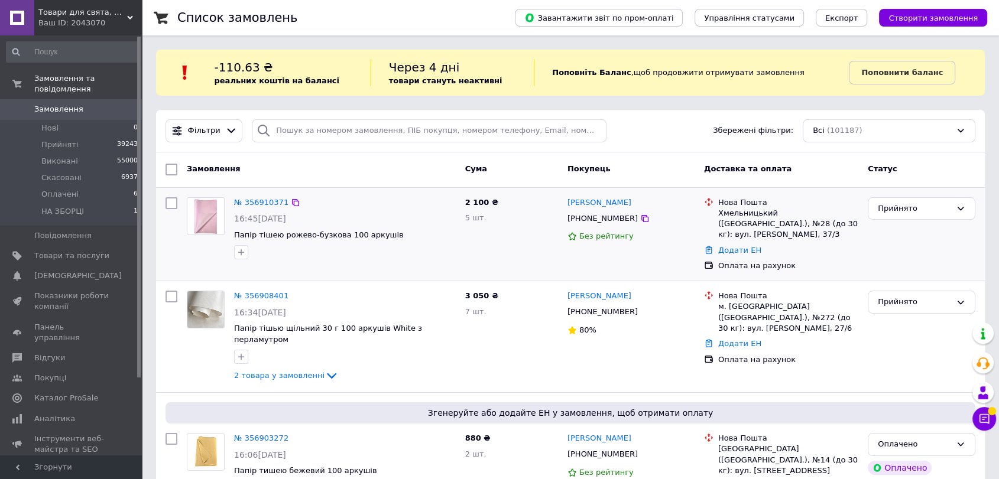
click at [264, 196] on div "№ 356910371" at bounding box center [261, 203] width 57 height 14
click at [261, 199] on link "№ 356910371" at bounding box center [261, 202] width 54 height 9
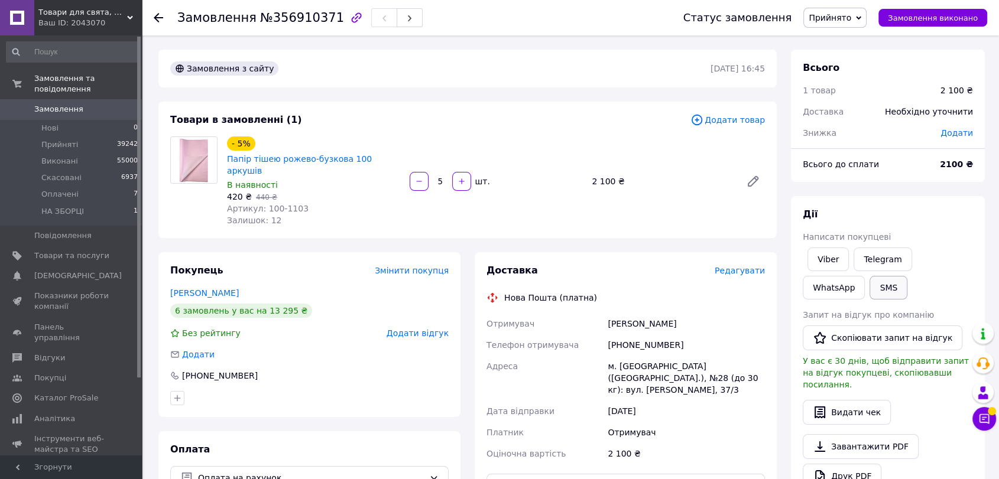
click at [869, 283] on button "SMS" at bounding box center [888, 288] width 38 height 24
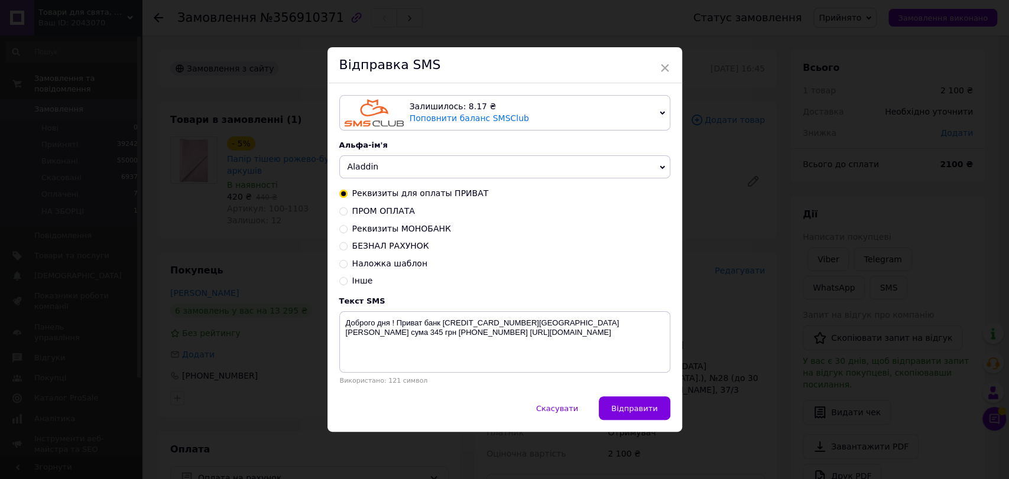
click at [371, 257] on div "Реквизиты для оплаты ПРИВАТ ПРОМ ОПЛАТА Реквизиты МОНОБАНК БЕЗНАЛ РАХУНОК Налож…" at bounding box center [504, 237] width 331 height 99
click at [375, 245] on span "БЕЗНАЛ РАХУНОК" at bounding box center [390, 245] width 77 height 9
click at [347, 245] on input "БЕЗНАЛ РАХУНОК" at bounding box center [343, 245] width 8 height 8
radio input "true"
radio input "false"
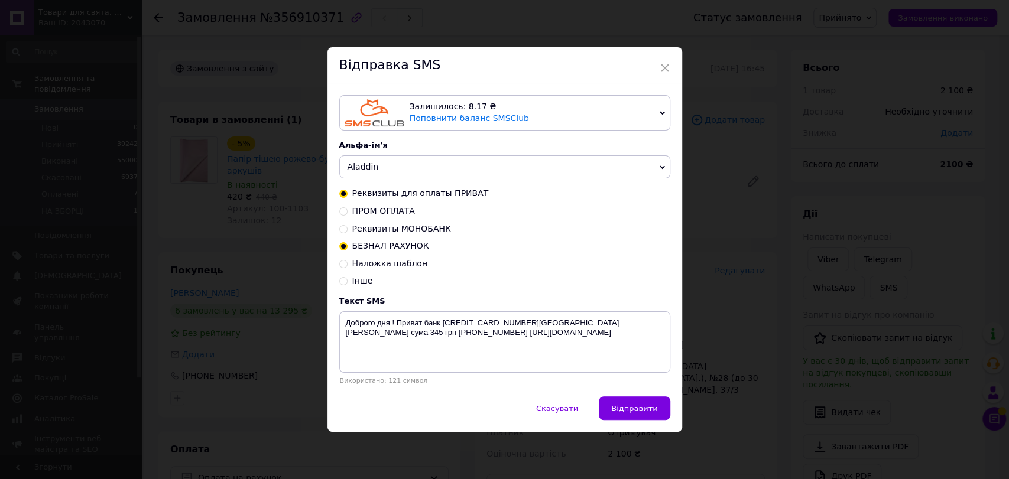
type textarea "Доброго дня! Сума грн ФОП [PERSON_NAME]. Р/р [FINANCIAL_ID] в ПАТ КБ "ПриватБан…"
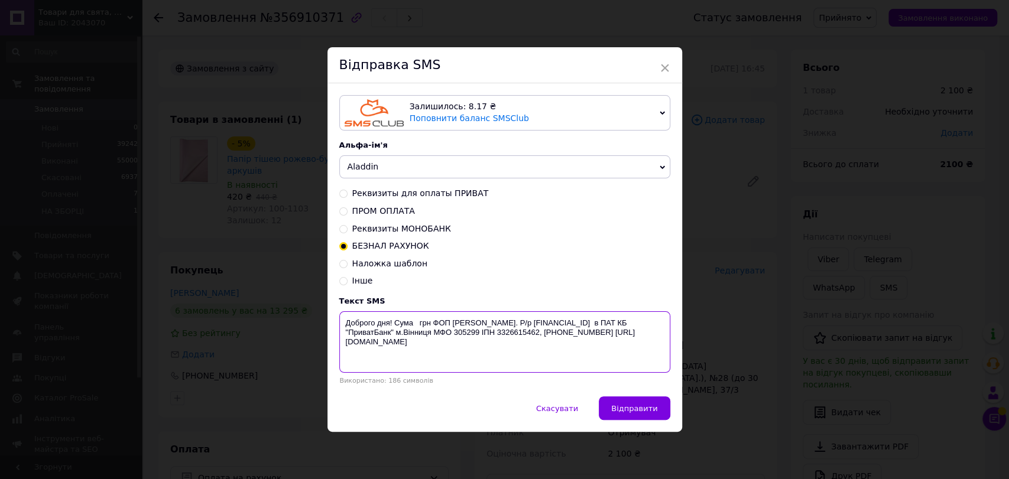
drag, startPoint x: 342, startPoint y: 321, endPoint x: 485, endPoint y: 352, distance: 146.8
click at [485, 352] on textarea "Доброго дня! Сума грн ФОП [PERSON_NAME]. Р/р [FINANCIAL_ID] в ПАТ КБ "ПриватБан…" at bounding box center [504, 341] width 331 height 61
click at [859, 140] on div "× Відправка SMS Залишилось: 8.17 ₴ Поповнити баланс SMSClub Підключити LetsAds …" at bounding box center [504, 239] width 1009 height 479
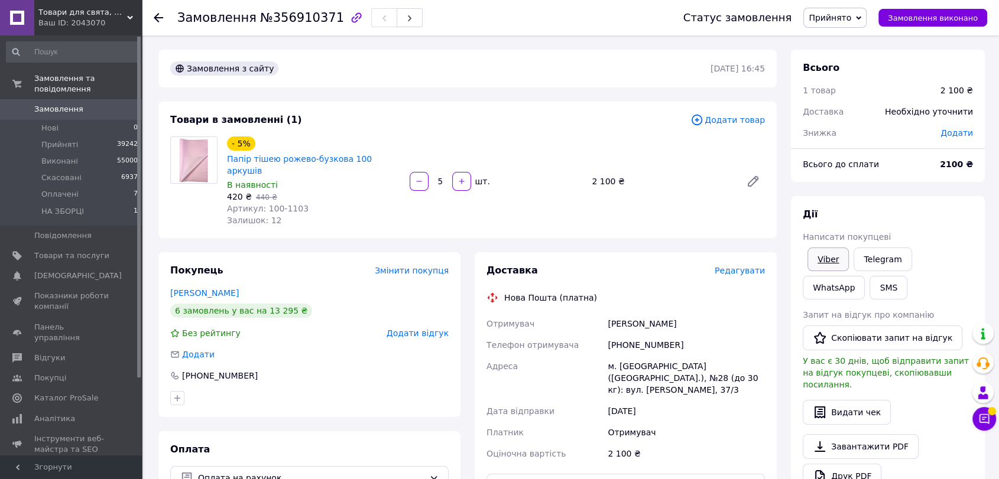
click at [822, 253] on link "Viber" at bounding box center [827, 260] width 41 height 24
click at [160, 17] on use at bounding box center [158, 17] width 9 height 9
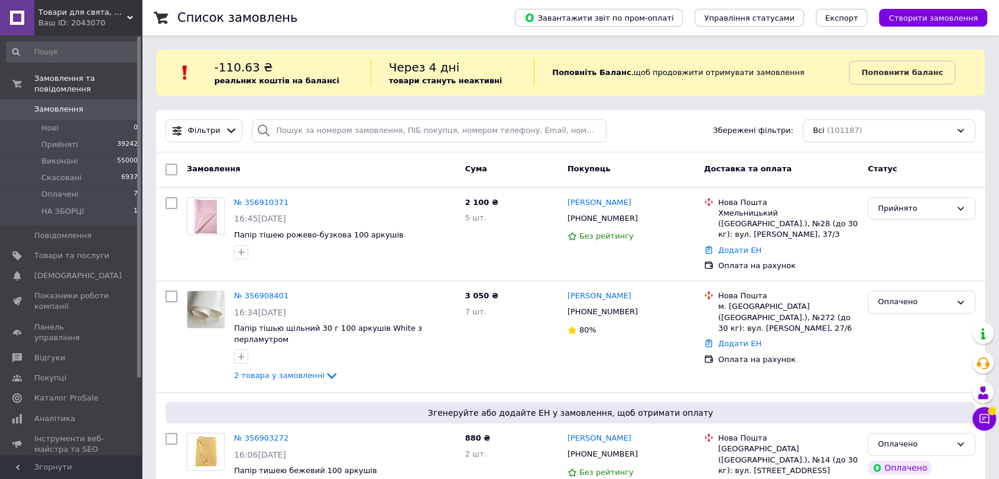
click at [60, 104] on span "Замовлення" at bounding box center [58, 109] width 49 height 11
click at [99, 186] on li "Оплачені 7" at bounding box center [72, 194] width 145 height 17
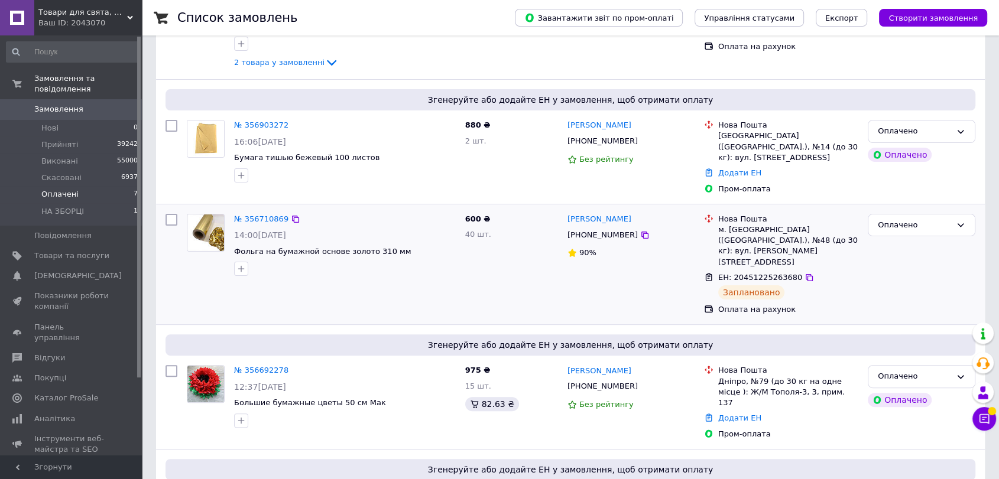
scroll to position [262, 0]
click at [291, 214] on icon at bounding box center [295, 218] width 9 height 9
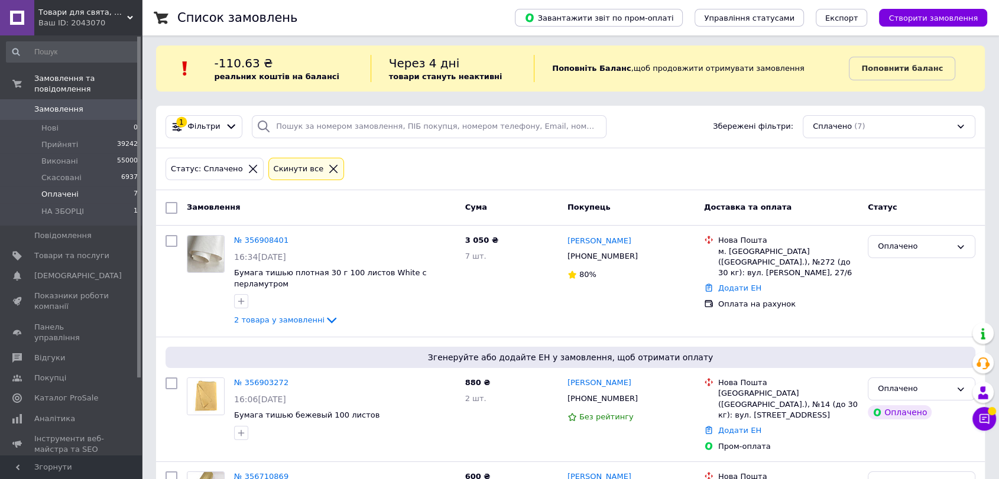
scroll to position [0, 0]
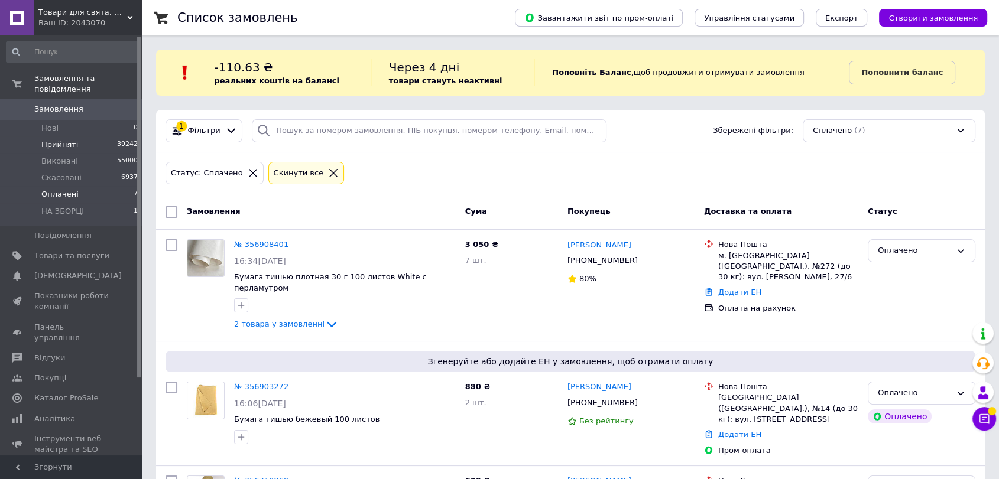
click at [66, 139] on span "Прийняті" at bounding box center [59, 144] width 37 height 11
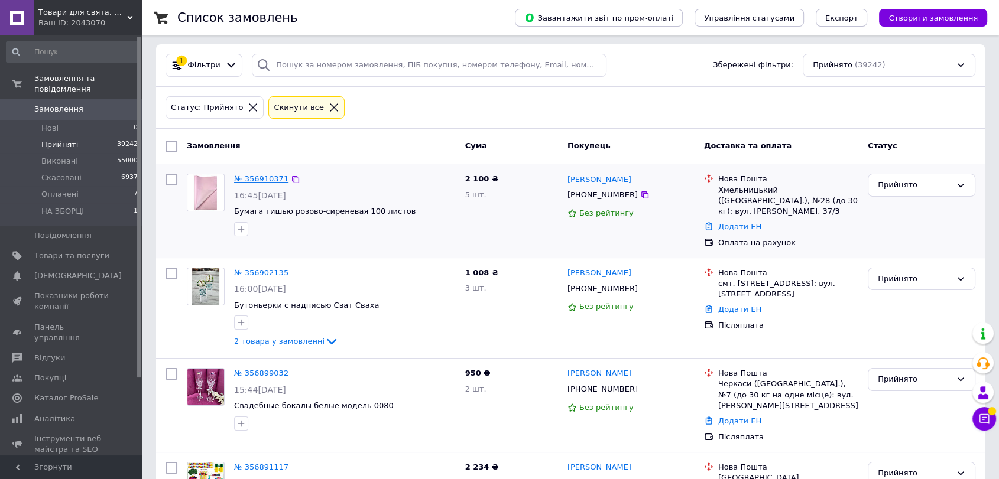
click at [268, 174] on link "№ 356910371" at bounding box center [261, 178] width 54 height 9
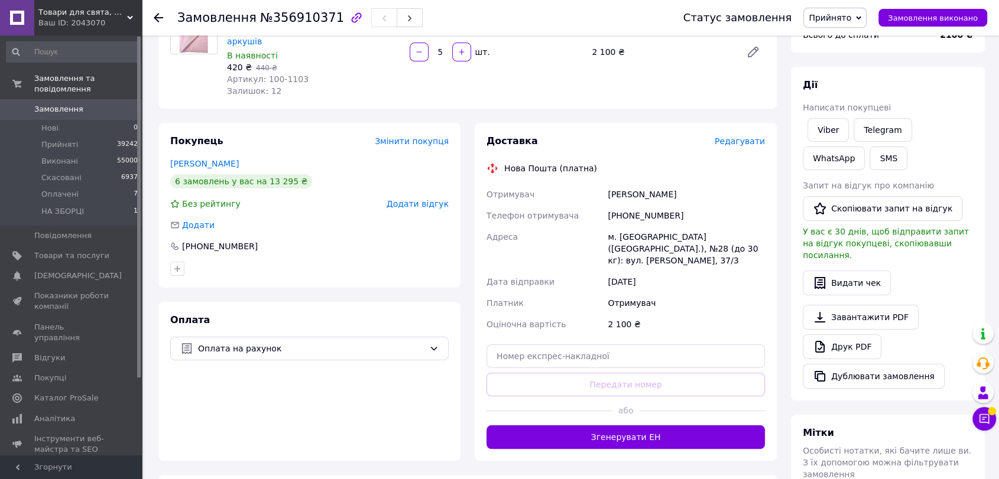
scroll to position [131, 0]
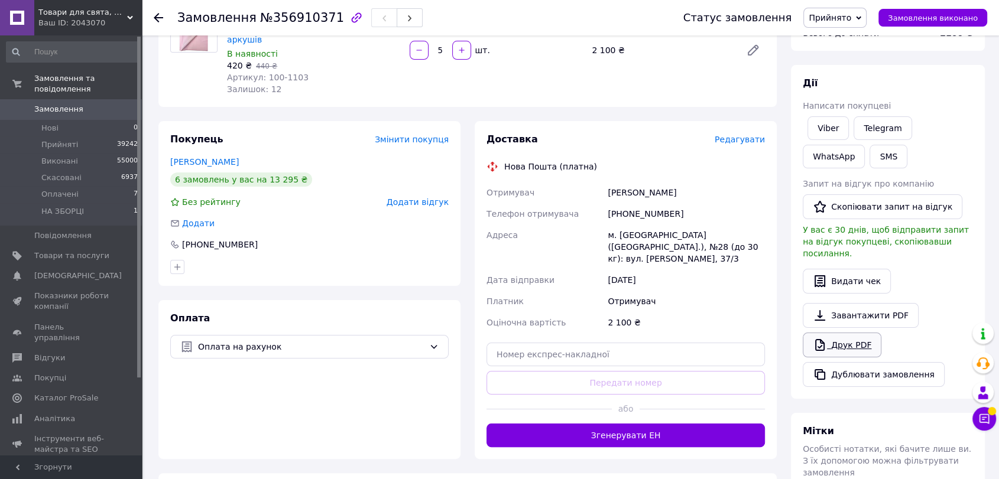
click at [838, 333] on link "Друк PDF" at bounding box center [841, 345] width 79 height 25
click at [160, 13] on icon at bounding box center [158, 17] width 9 height 9
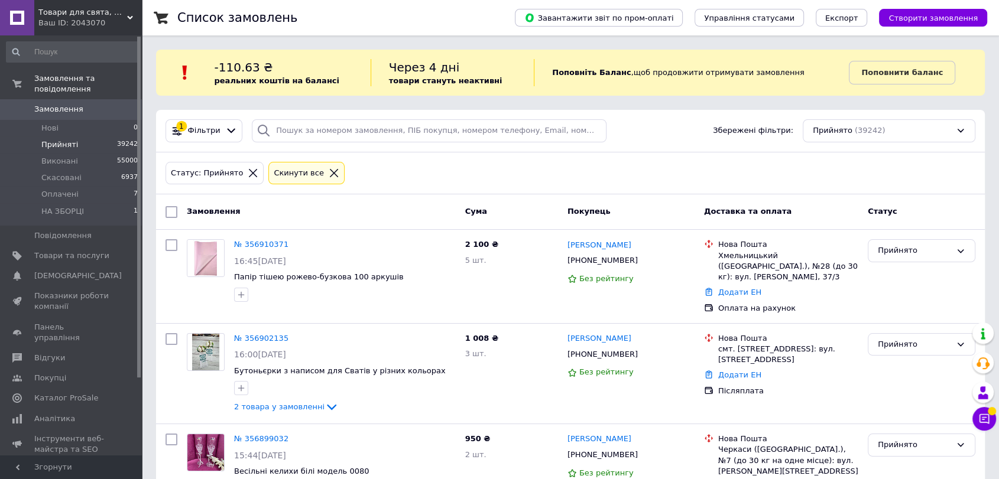
click at [248, 171] on icon at bounding box center [253, 173] width 11 height 11
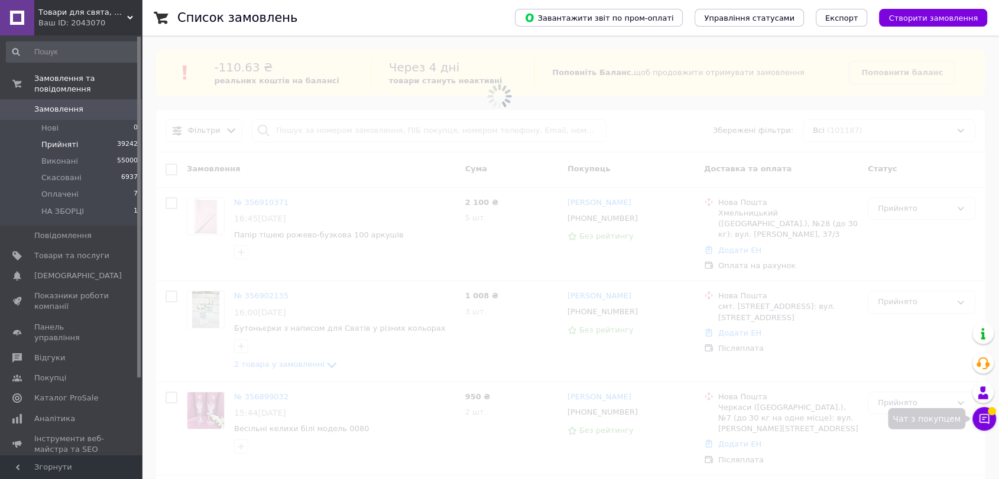
click at [981, 410] on button "Чат з покупцем" at bounding box center [984, 419] width 24 height 24
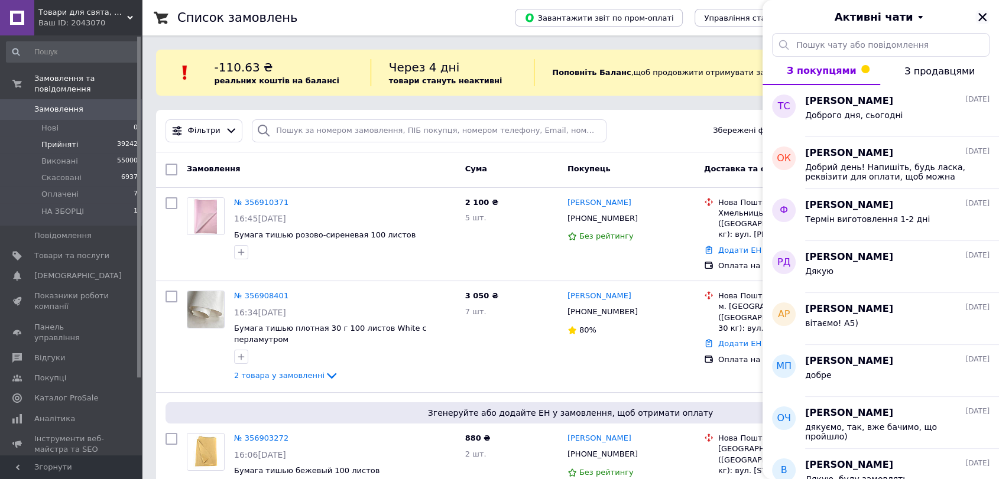
click at [981, 17] on icon "Закрити" at bounding box center [982, 17] width 8 height 8
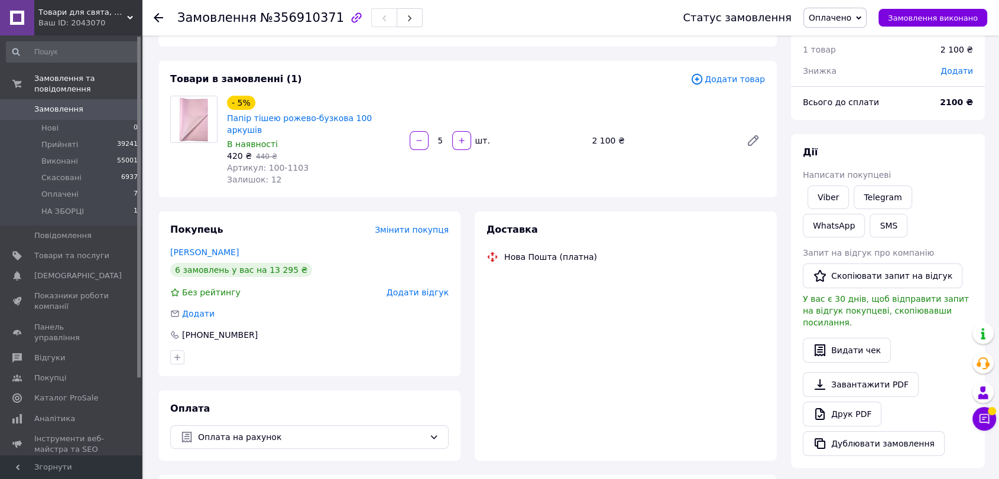
scroll to position [61, 0]
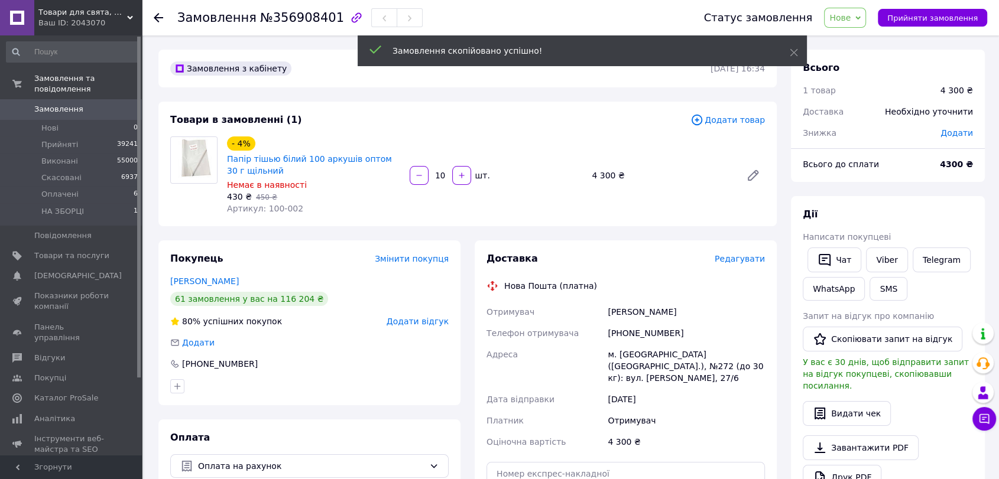
drag, startPoint x: 445, startPoint y: 174, endPoint x: 435, endPoint y: 174, distance: 9.5
click at [435, 174] on input "10" at bounding box center [440, 175] width 19 height 9
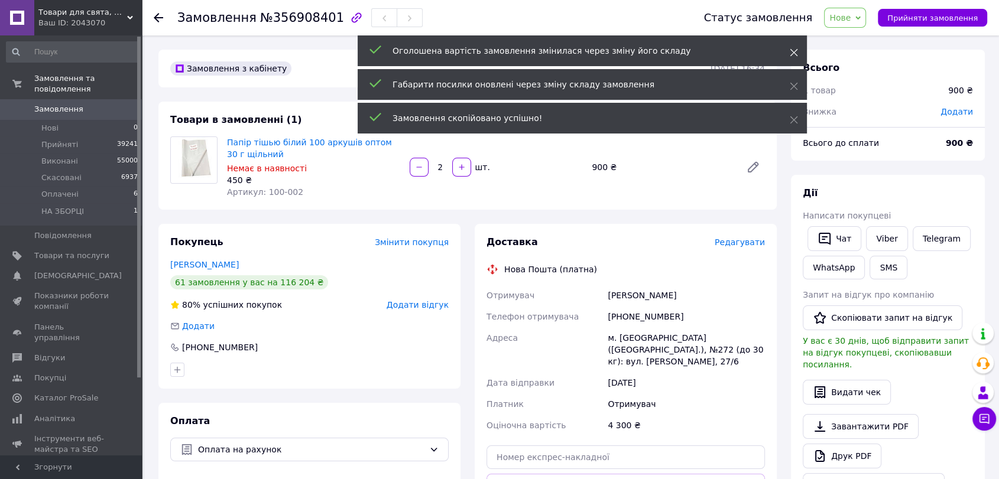
type input "2"
click at [797, 54] on icon at bounding box center [793, 52] width 8 height 8
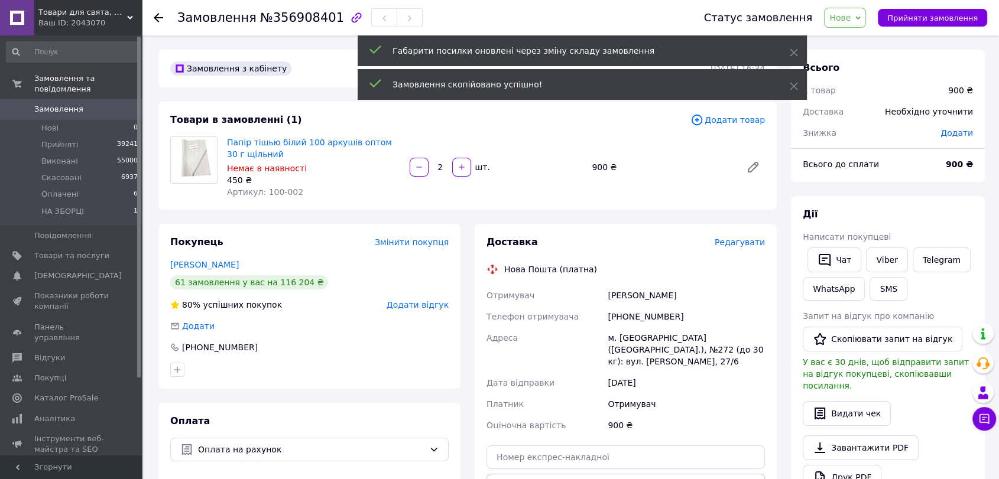
click at [730, 120] on span "Додати товар" at bounding box center [727, 119] width 74 height 13
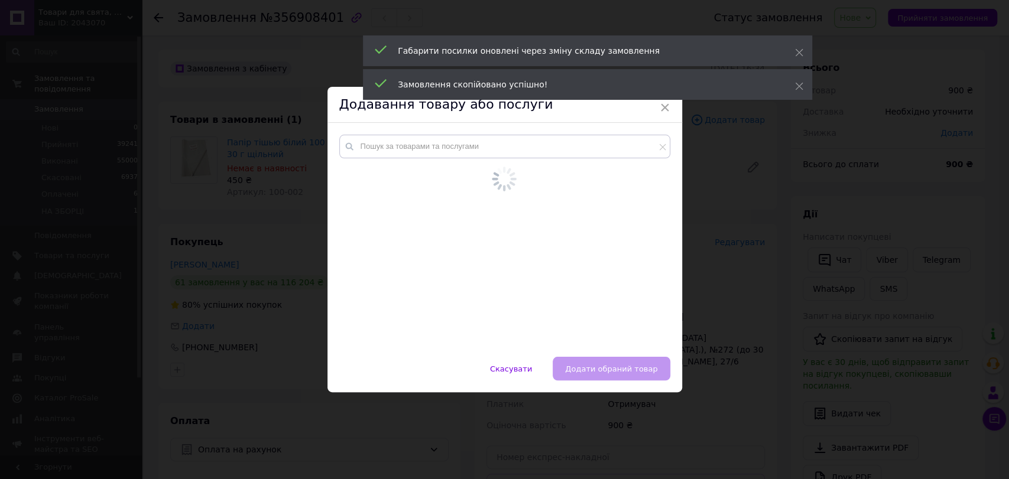
drag, startPoint x: 431, startPoint y: 165, endPoint x: 423, endPoint y: 149, distance: 17.2
click at [430, 162] on div at bounding box center [504, 228] width 331 height 186
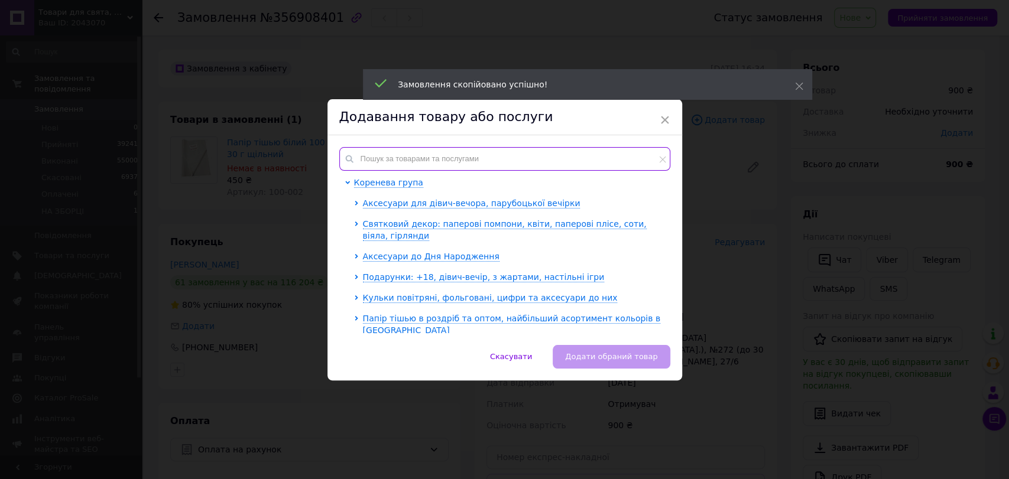
click at [423, 149] on input "text" at bounding box center [504, 159] width 331 height 24
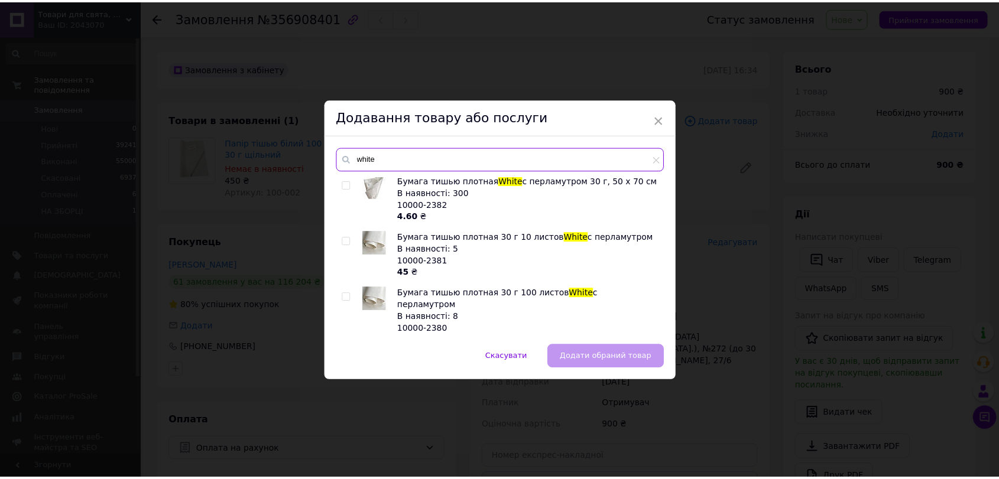
scroll to position [351, 0]
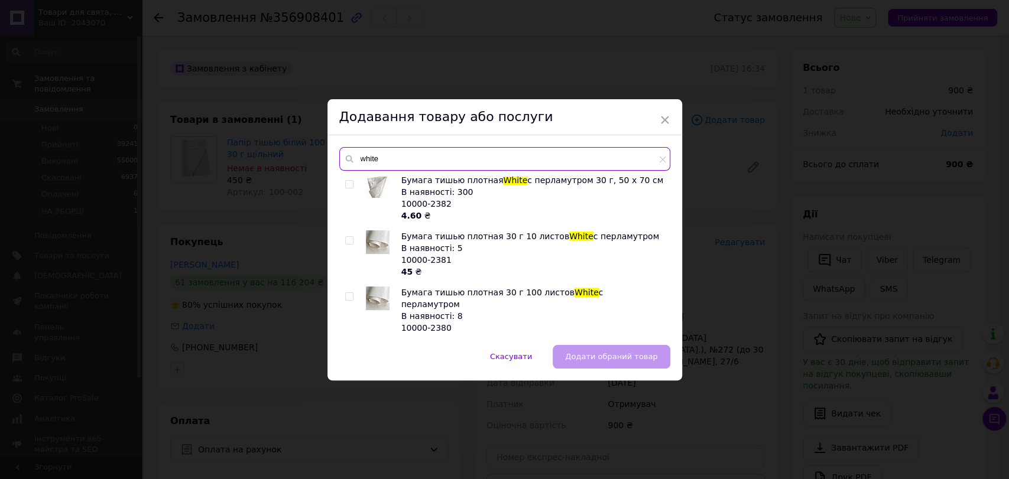
type input "white"
click at [350, 298] on input "checkbox" at bounding box center [349, 297] width 8 height 8
checkbox input "true"
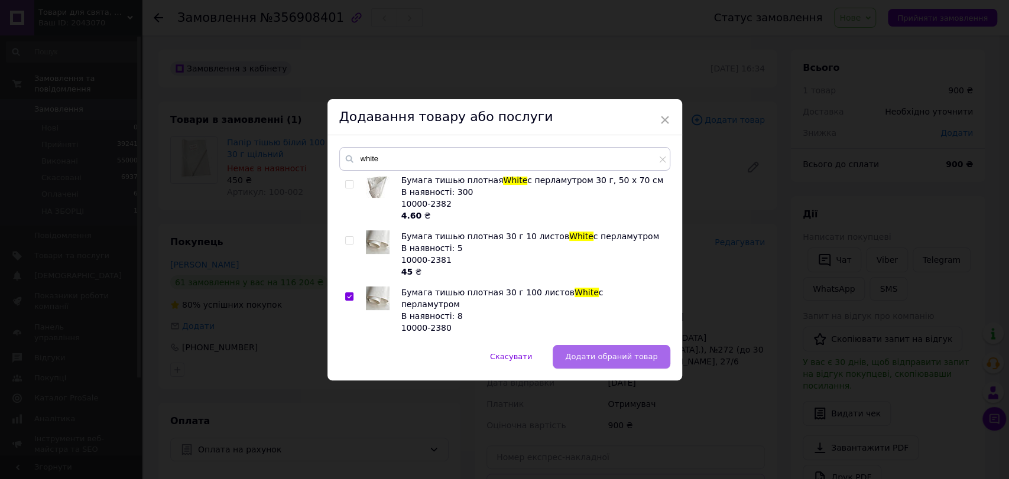
click at [607, 360] on span "Додати обраний товар" at bounding box center [611, 356] width 92 height 9
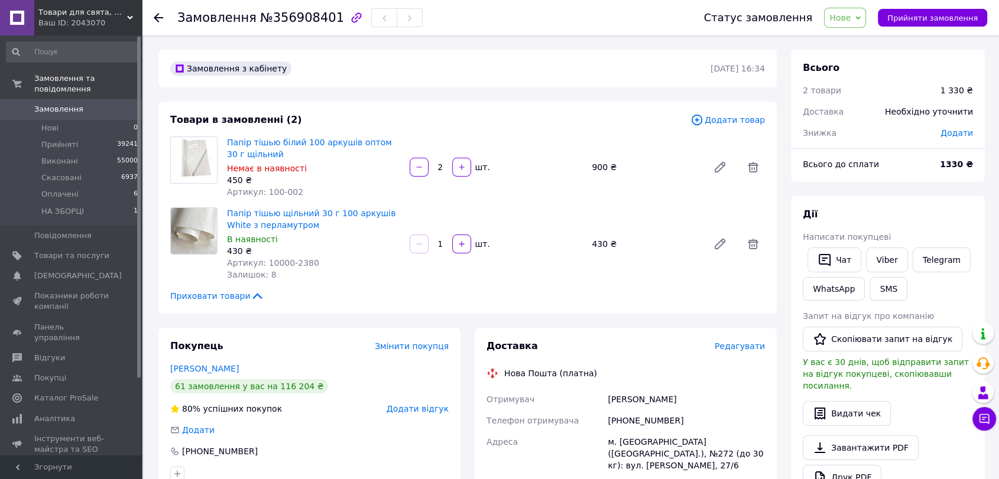
click at [435, 246] on input "1" at bounding box center [440, 244] width 19 height 9
type input "5"
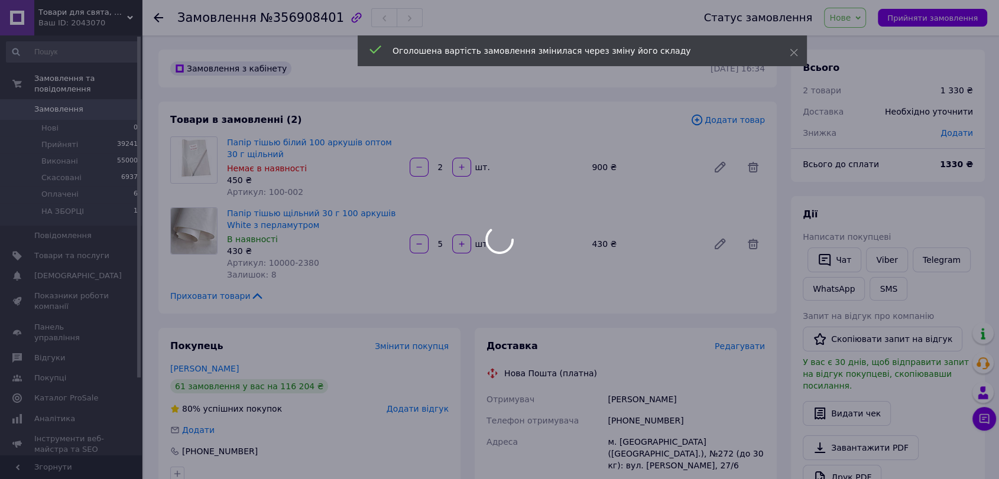
type input "5"
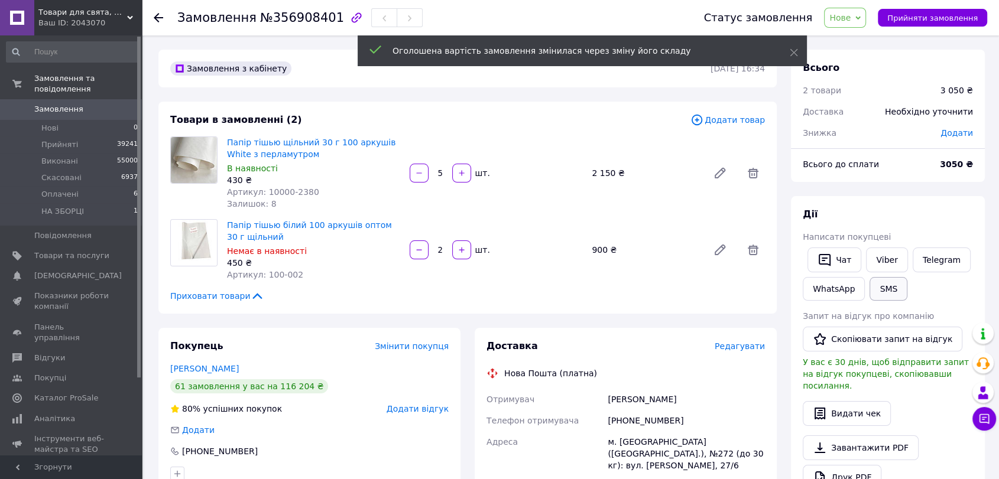
click at [878, 283] on button "SMS" at bounding box center [888, 289] width 38 height 24
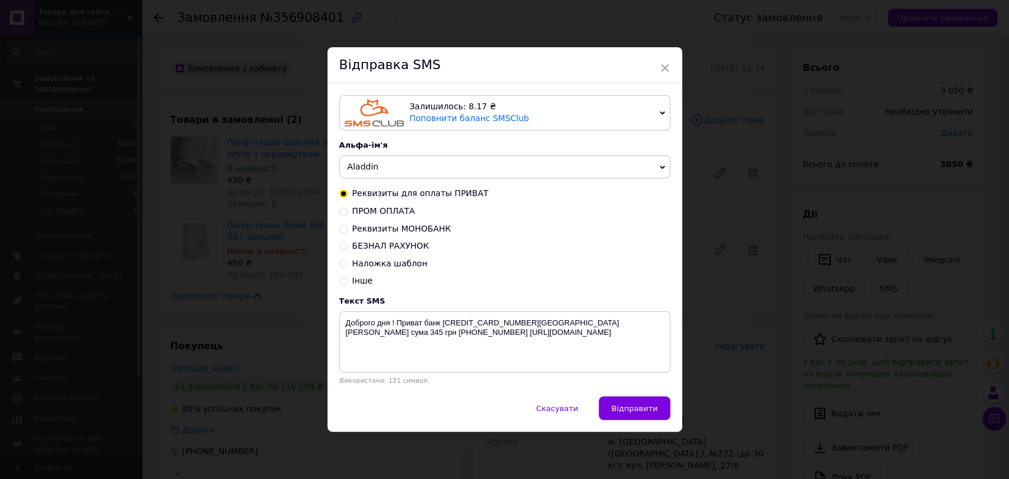
click at [376, 245] on span "БЕЗНАЛ РАХУНОК" at bounding box center [390, 245] width 77 height 9
click at [347, 245] on input "БЕЗНАЛ РАХУНОК" at bounding box center [343, 245] width 8 height 8
radio input "true"
radio input "false"
type textarea "Доброго дня! Сума грн ФОП [PERSON_NAME]. Р/р [FINANCIAL_ID] в ПАТ КБ "ПриватБан…"
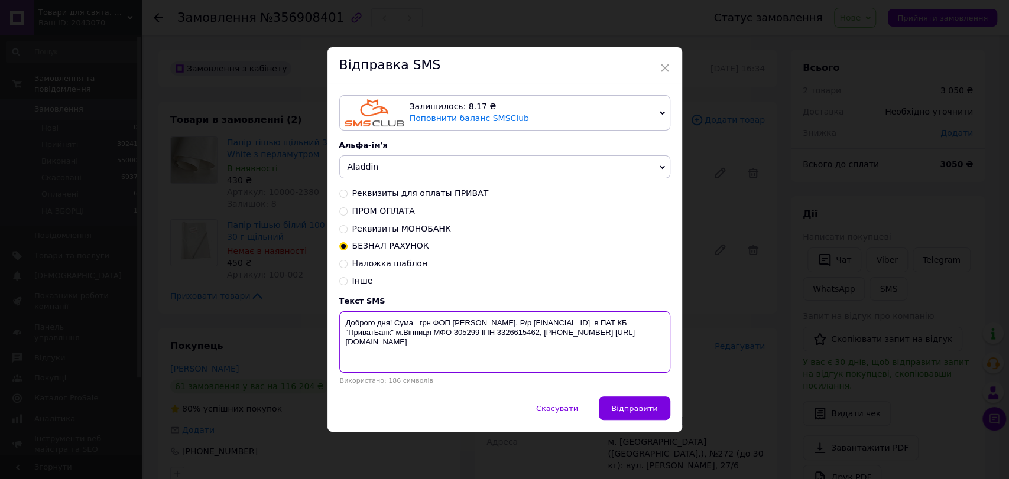
drag, startPoint x: 395, startPoint y: 320, endPoint x: 491, endPoint y: 360, distance: 104.4
click at [491, 360] on textarea "Доброго дня! Сума грн ФОП [PERSON_NAME]. Р/р [FINANCIAL_ID] в ПАТ КБ "ПриватБан…" at bounding box center [504, 341] width 331 height 61
click at [713, 256] on div "× Відправка SMS Залишилось: 8.17 ₴ Поповнити баланс SMSClub Підключити LetsAds …" at bounding box center [504, 239] width 1009 height 479
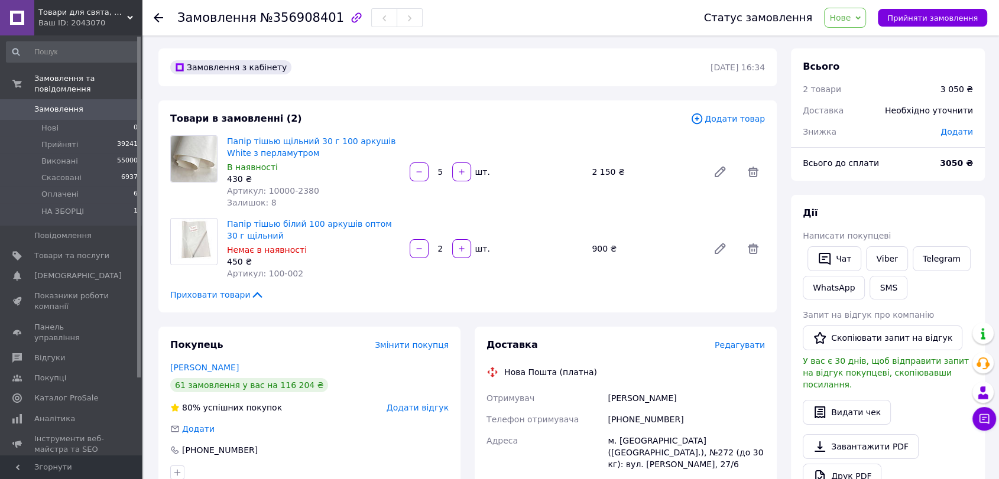
scroll to position [0, 0]
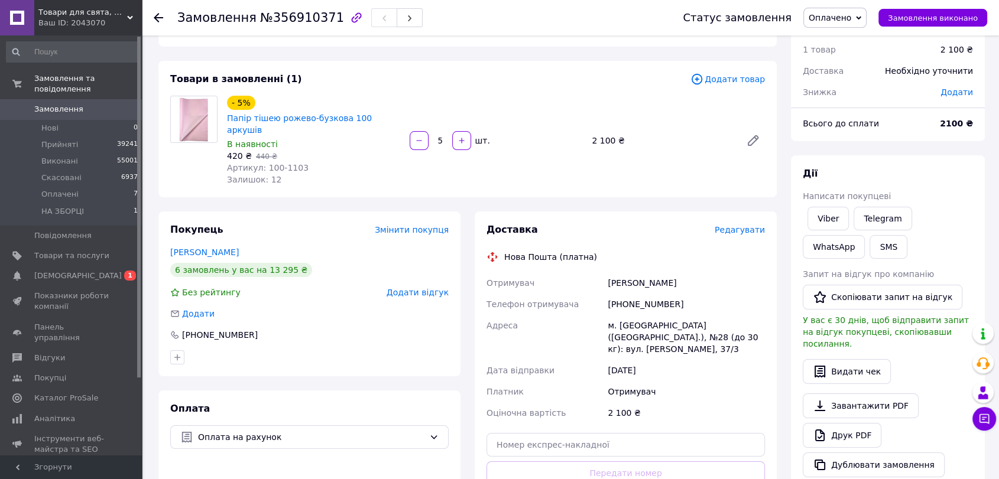
scroll to position [61, 0]
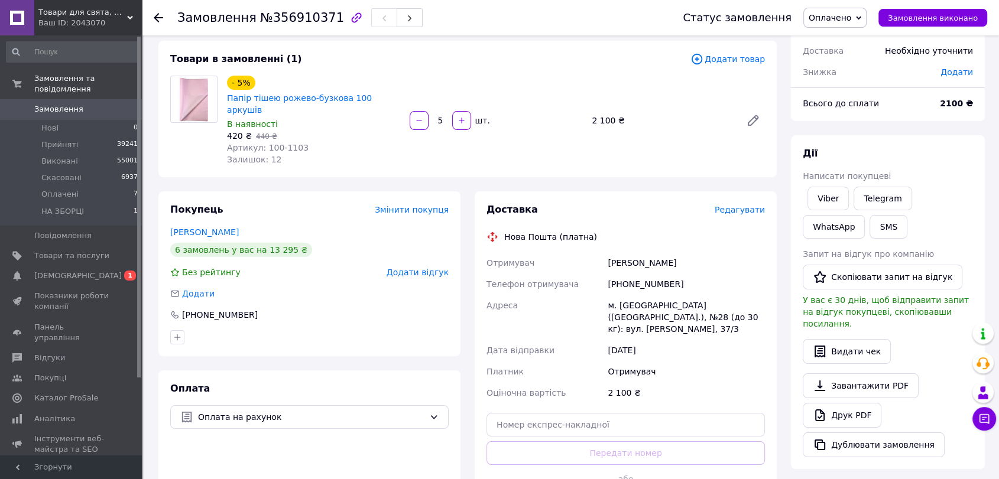
click at [60, 104] on span "Замовлення" at bounding box center [58, 109] width 49 height 11
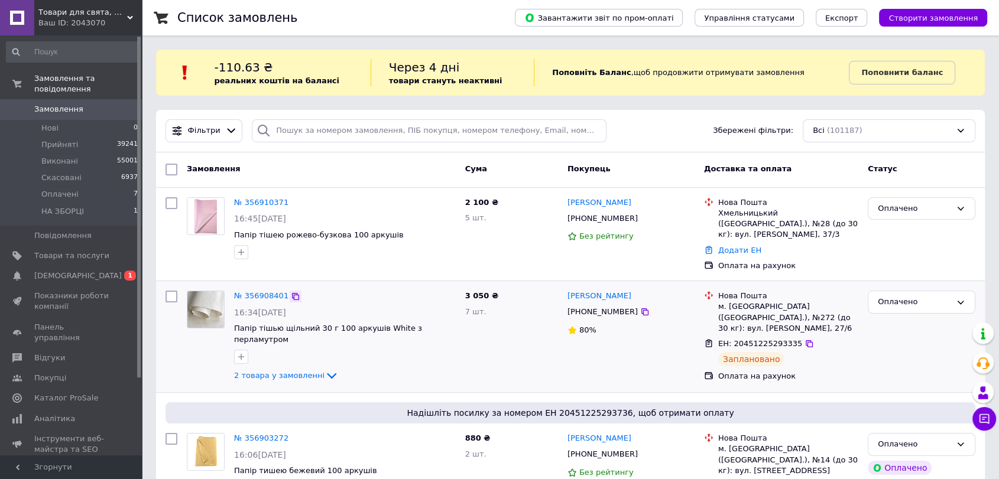
click at [291, 298] on icon at bounding box center [295, 296] width 9 height 9
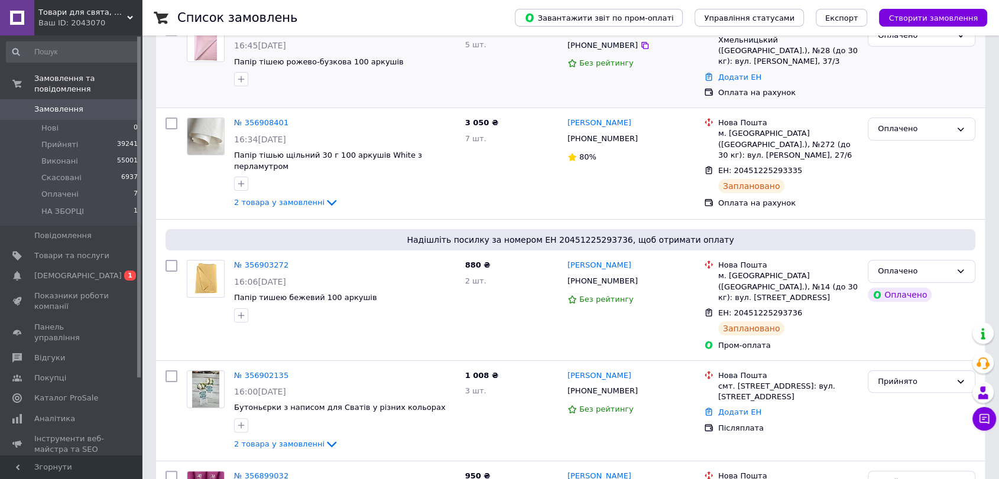
scroll to position [197, 0]
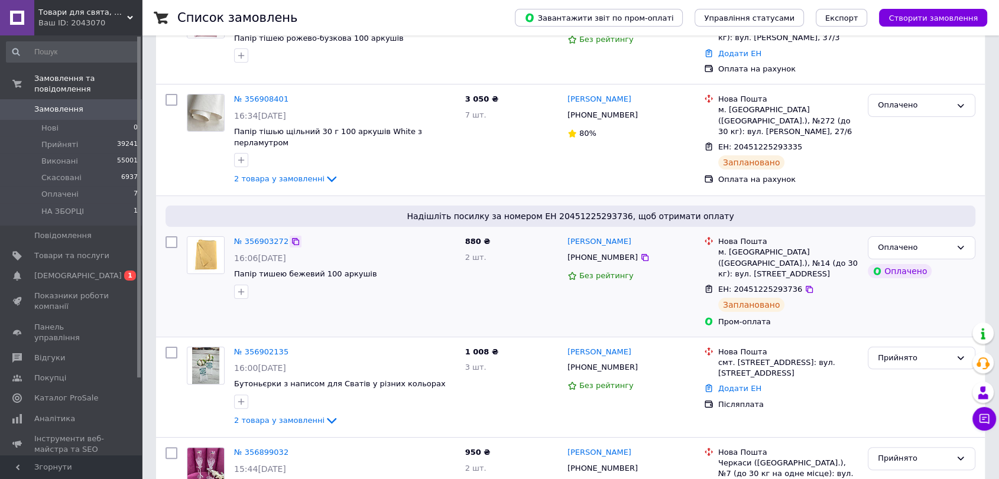
click at [290, 236] on div at bounding box center [296, 242] width 12 height 12
click at [291, 237] on icon at bounding box center [295, 241] width 9 height 9
click at [104, 186] on li "Оплачені 7" at bounding box center [72, 194] width 145 height 17
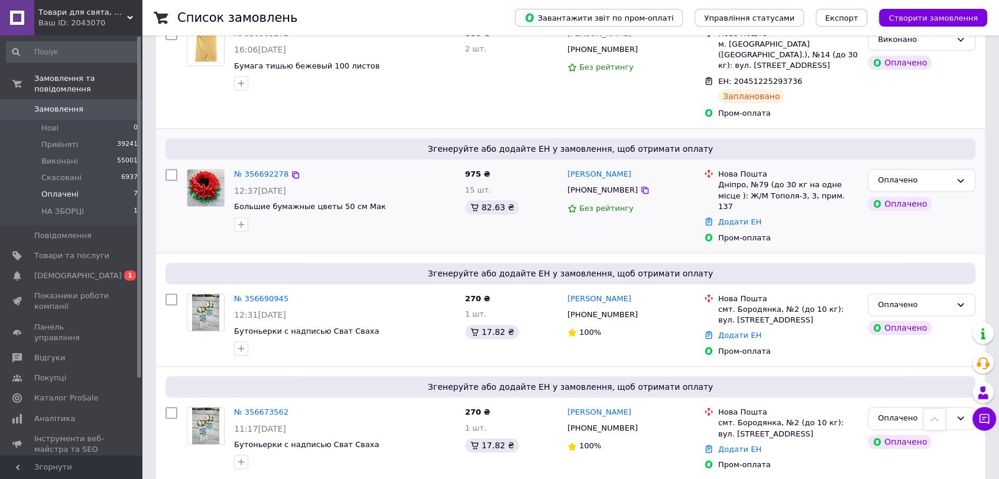
scroll to position [446, 0]
click at [87, 136] on li "Прийняті 39241" at bounding box center [72, 144] width 145 height 17
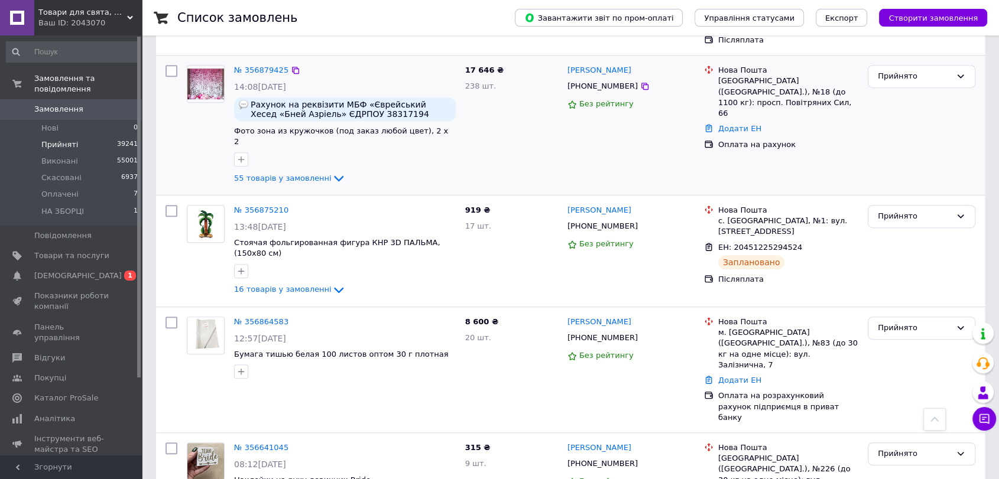
scroll to position [656, 0]
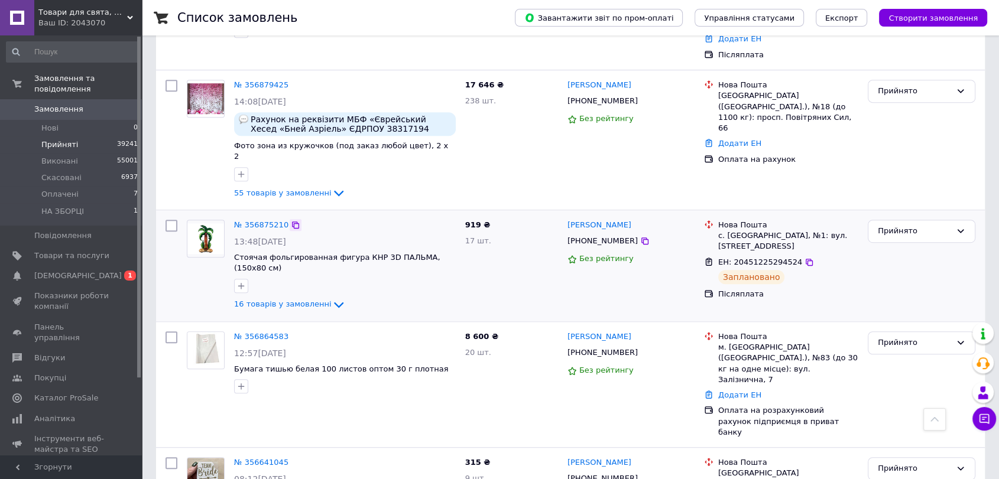
click at [291, 220] on icon at bounding box center [295, 224] width 9 height 9
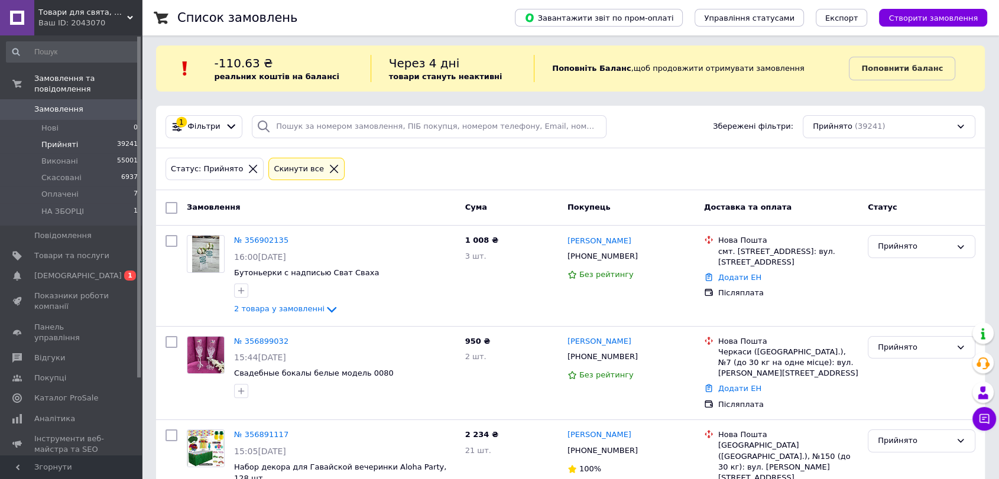
scroll to position [0, 0]
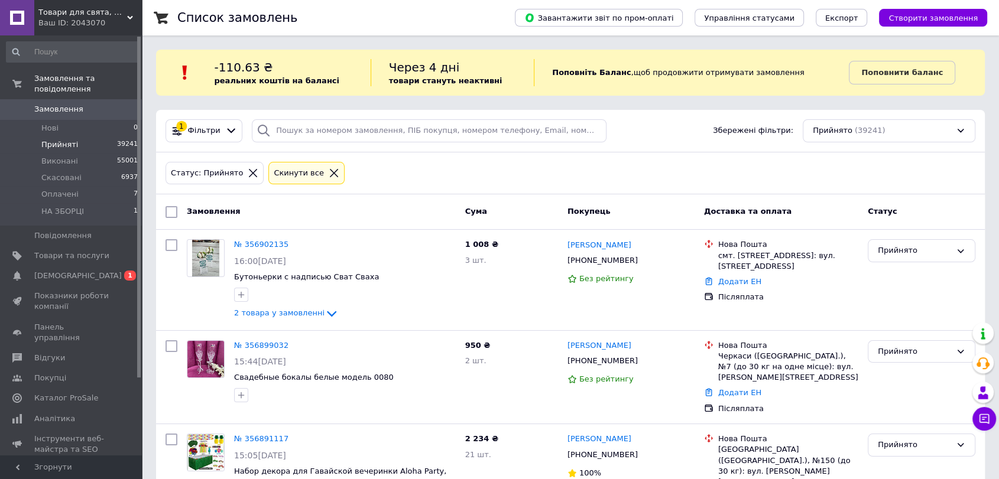
click at [249, 173] on icon at bounding box center [253, 173] width 8 height 8
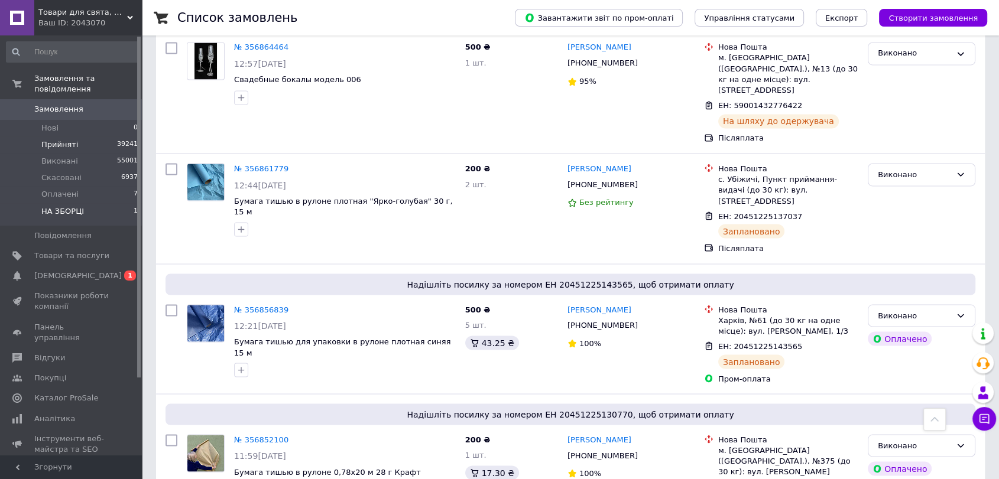
click at [76, 206] on span "НА ЗБОРЦІ" at bounding box center [62, 211] width 43 height 11
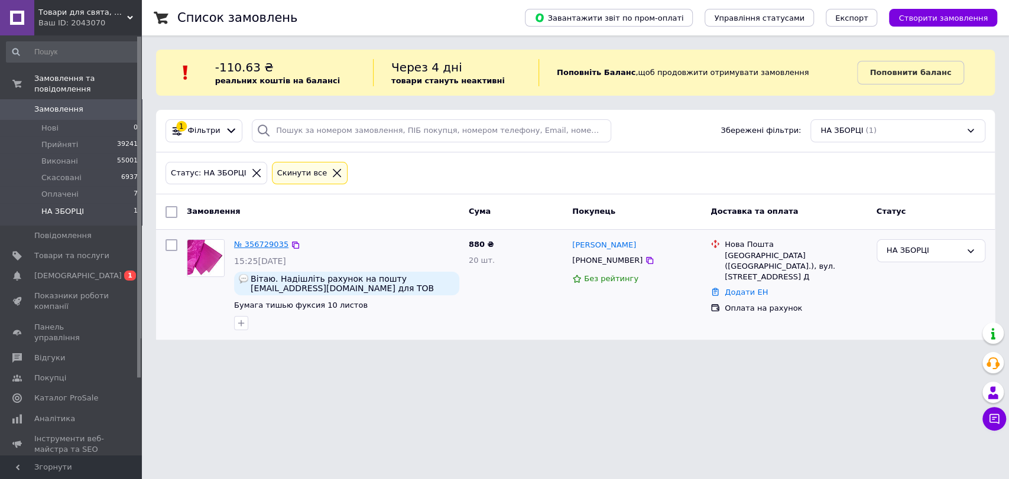
click at [265, 242] on link "№ 356729035" at bounding box center [261, 244] width 54 height 9
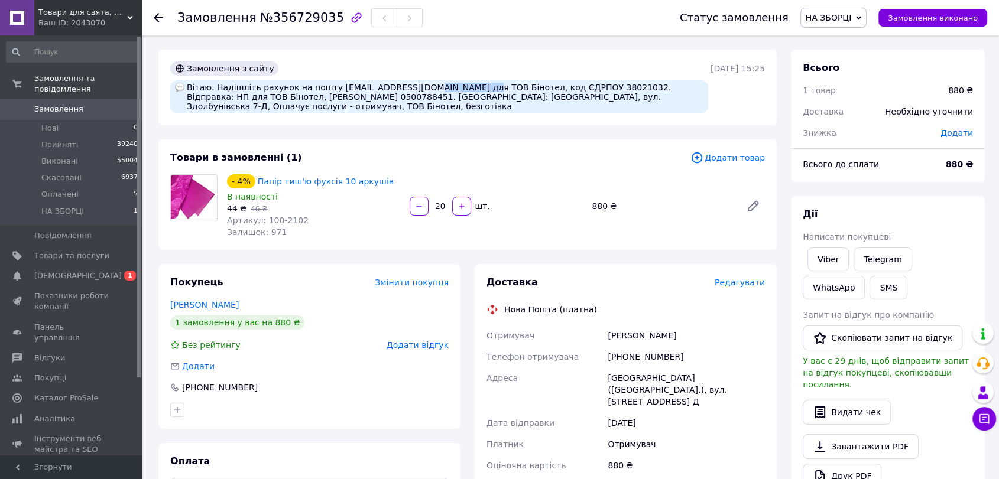
drag, startPoint x: 392, startPoint y: 87, endPoint x: 441, endPoint y: 87, distance: 48.5
click at [441, 87] on div "Вітаю. Надішліть рахунок на пошту [EMAIL_ADDRESS][DOMAIN_NAME] для ТОВ Бінотел,…" at bounding box center [439, 96] width 538 height 33
copy div "ТОВ Бінотел,"
click at [516, 151] on div "Товари в замовленні (1)" at bounding box center [430, 158] width 520 height 14
drag, startPoint x: 321, startPoint y: 87, endPoint x: 376, endPoint y: 85, distance: 55.0
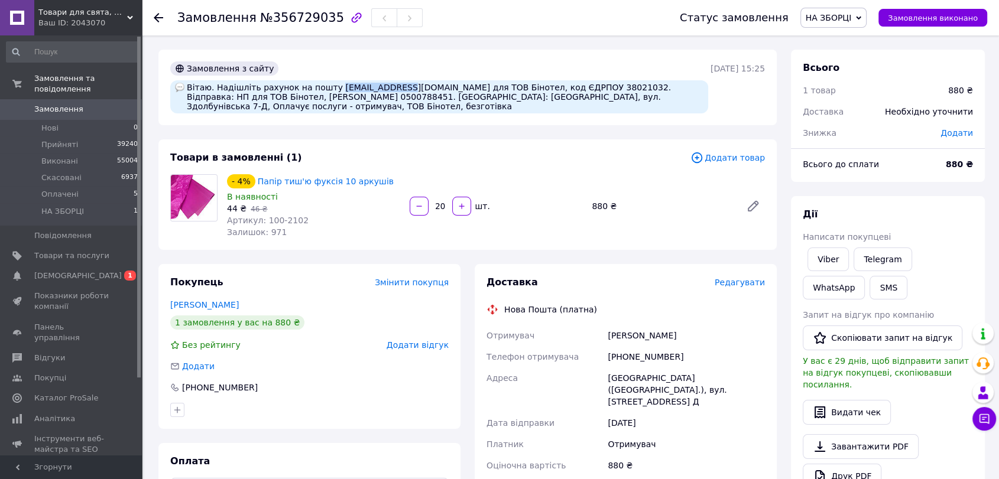
click at [376, 85] on div "Вітаю. Надішліть рахунок на пошту [EMAIL_ADDRESS][DOMAIN_NAME] для ТОВ Бінотел,…" at bounding box center [439, 96] width 538 height 33
copy div "vin@binotel.ua"
click at [865, 22] on span "НА ЗБОРЦІ" at bounding box center [833, 18] width 67 height 20
click at [740, 35] on div "Статус замовлення НА ЗБОРЦІ Прийнято Виконано Скасовано Оплачено Замовлення вик…" at bounding box center [821, 17] width 331 height 35
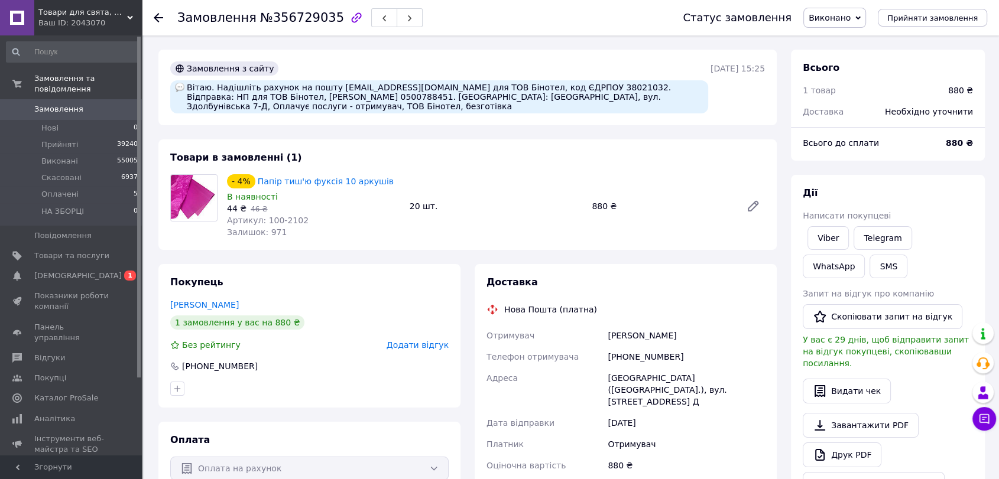
click at [160, 20] on icon at bounding box center [158, 17] width 9 height 9
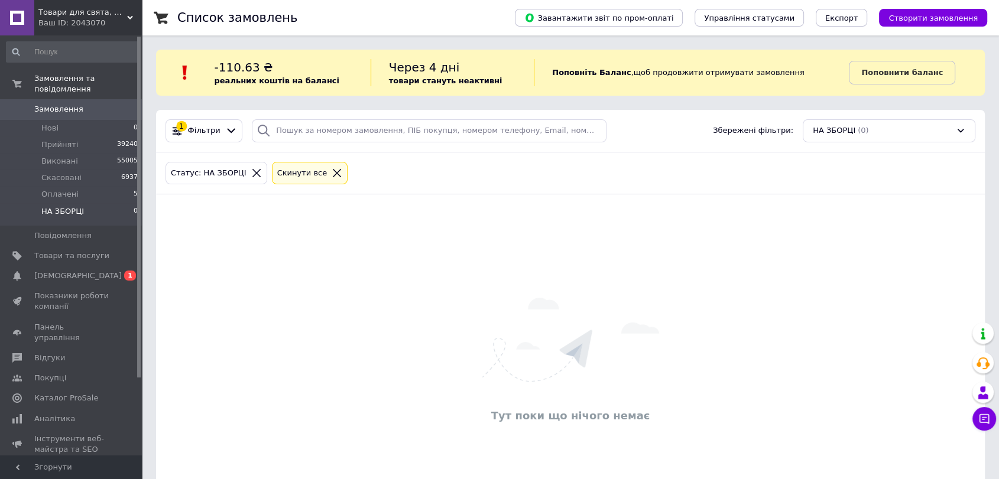
click at [251, 175] on icon at bounding box center [256, 173] width 11 height 11
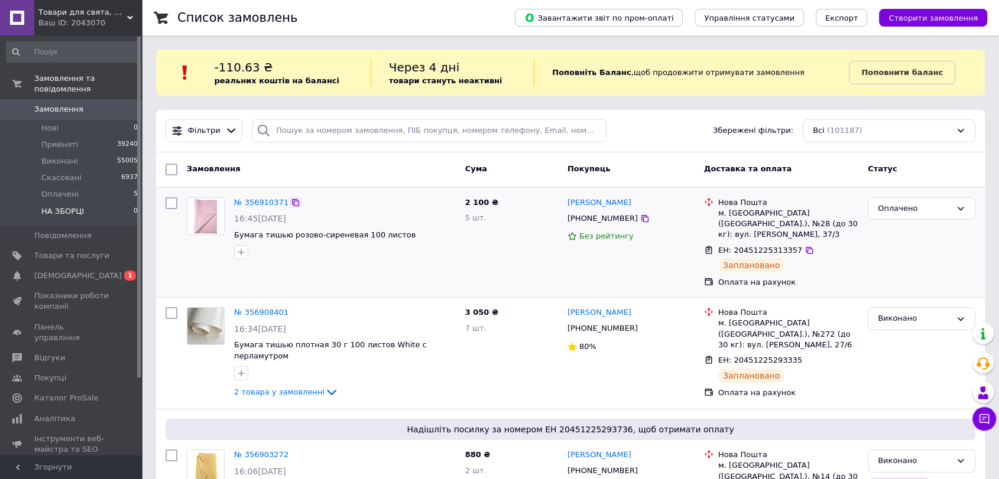
click at [291, 199] on icon at bounding box center [295, 202] width 9 height 9
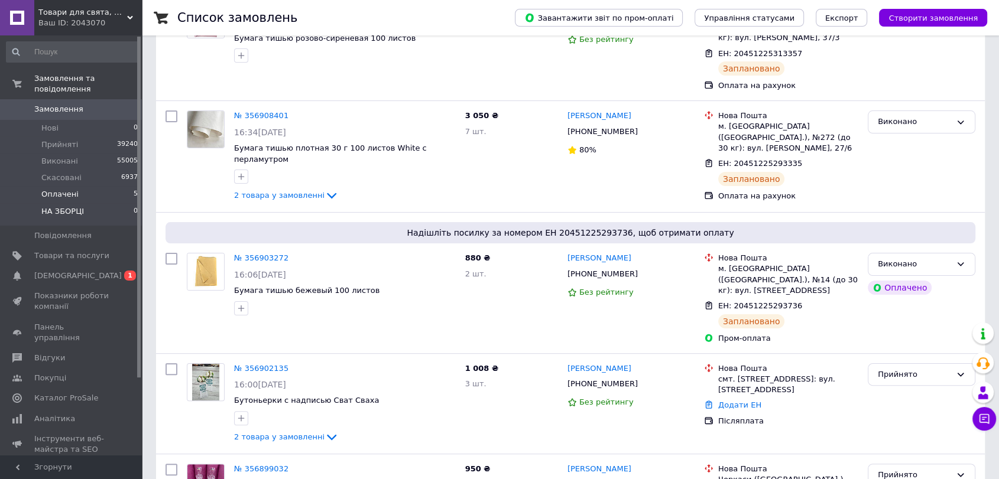
click at [68, 189] on span "Оплачені" at bounding box center [59, 194] width 37 height 11
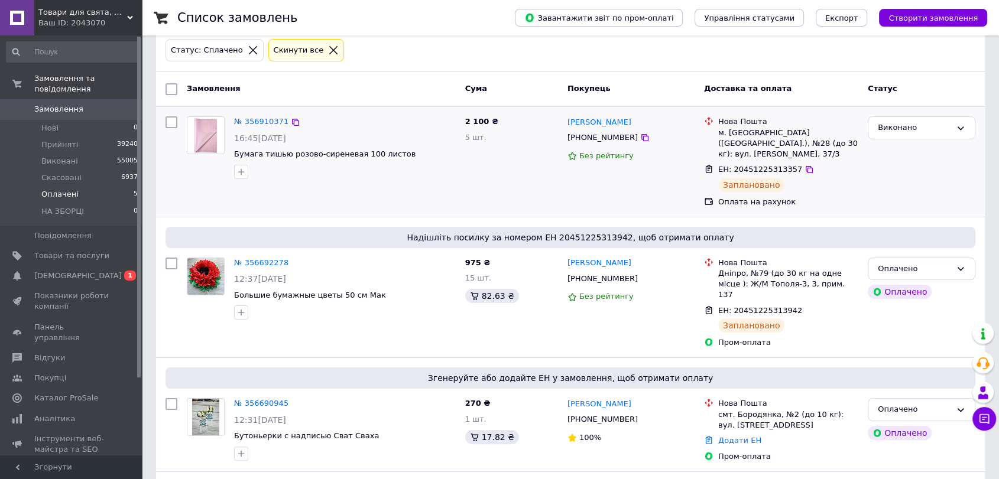
scroll to position [131, 0]
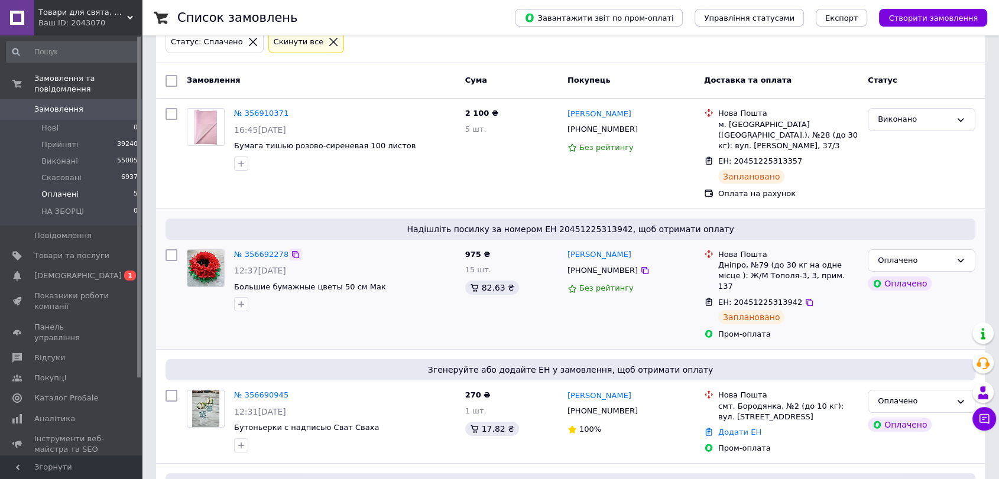
click at [291, 258] on icon at bounding box center [295, 254] width 9 height 9
click at [48, 189] on span "Оплачені" at bounding box center [59, 194] width 37 height 11
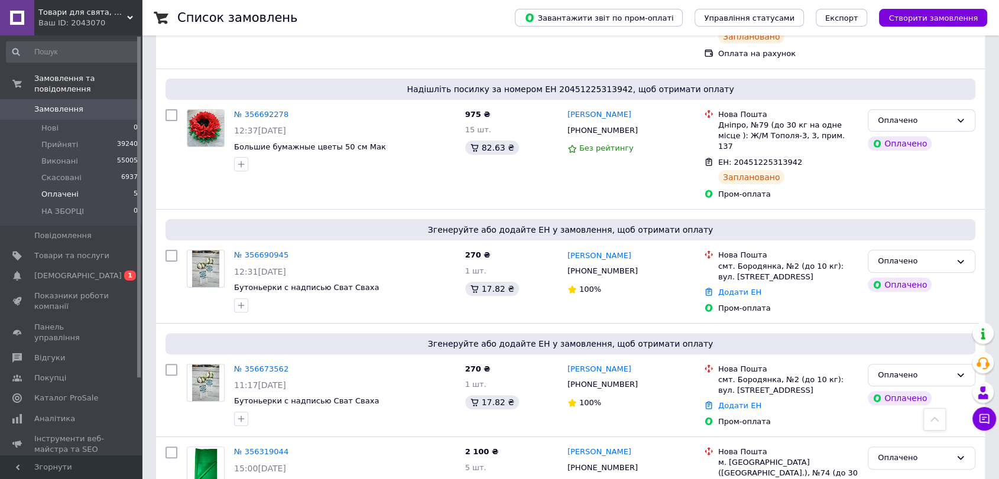
scroll to position [52, 0]
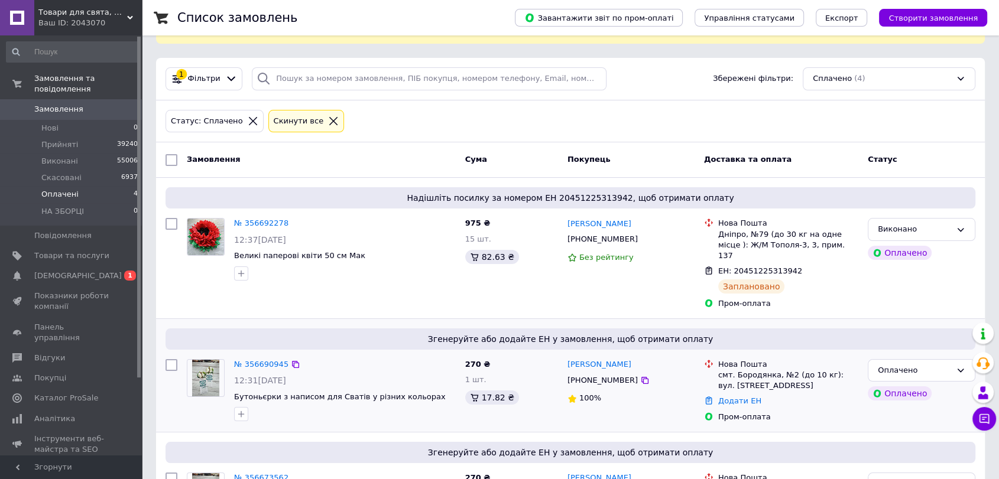
scroll to position [197, 0]
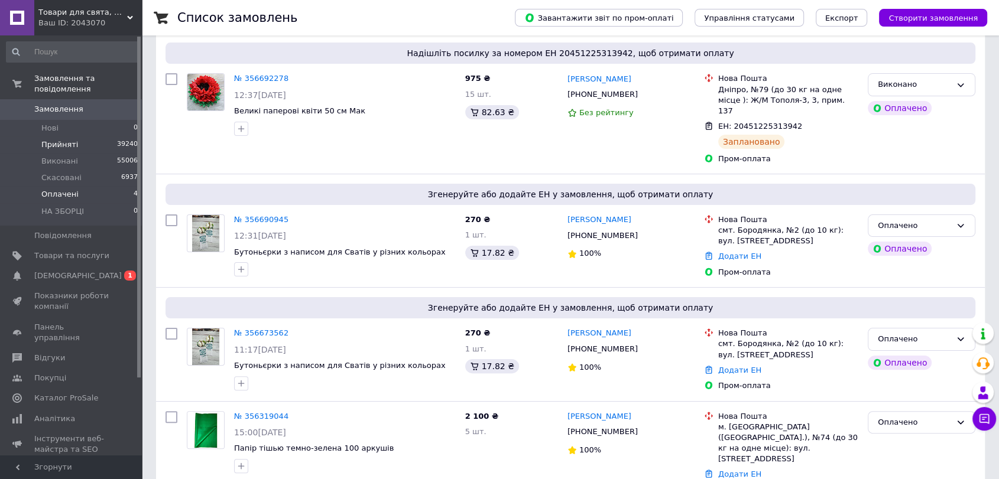
click at [86, 136] on li "Прийняті 39240" at bounding box center [72, 144] width 145 height 17
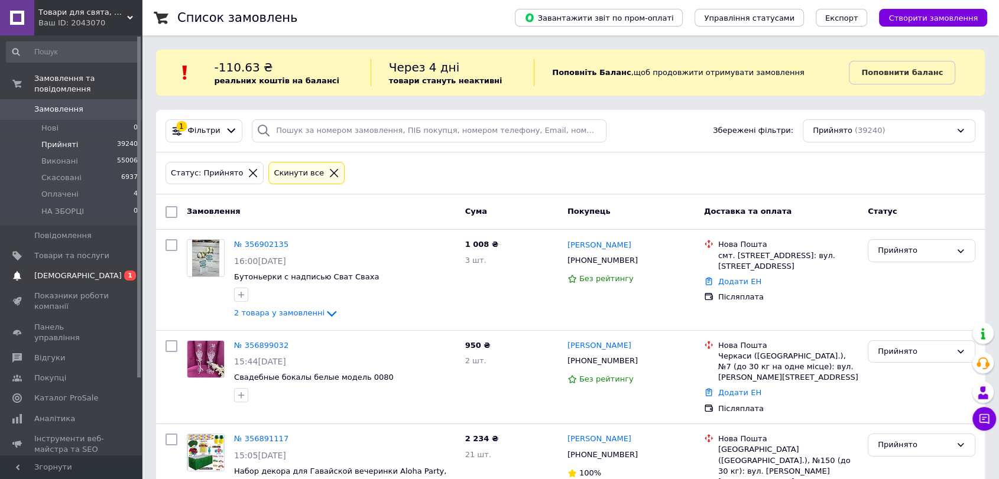
click at [76, 271] on span "[DEMOGRAPHIC_DATA]" at bounding box center [77, 276] width 87 height 11
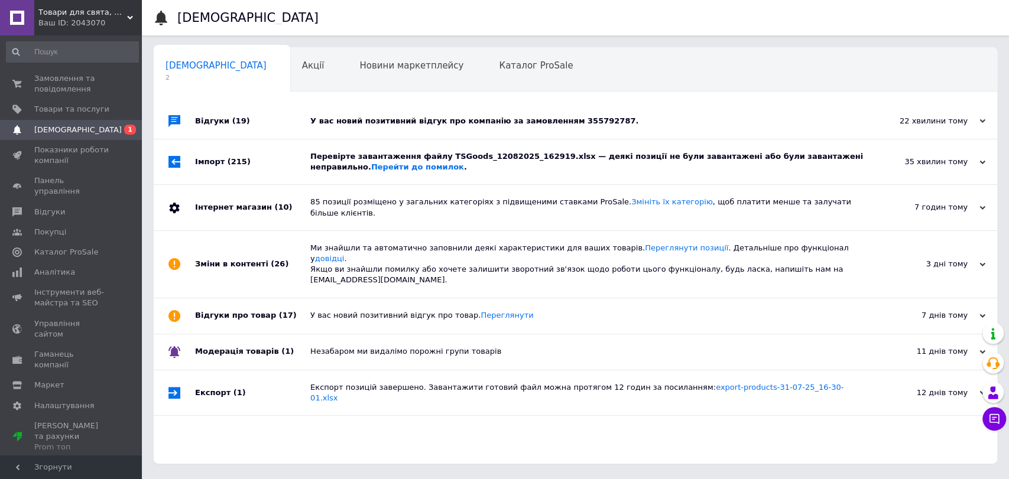
click at [271, 119] on div "Відгуки (19)" at bounding box center [252, 120] width 115 height 35
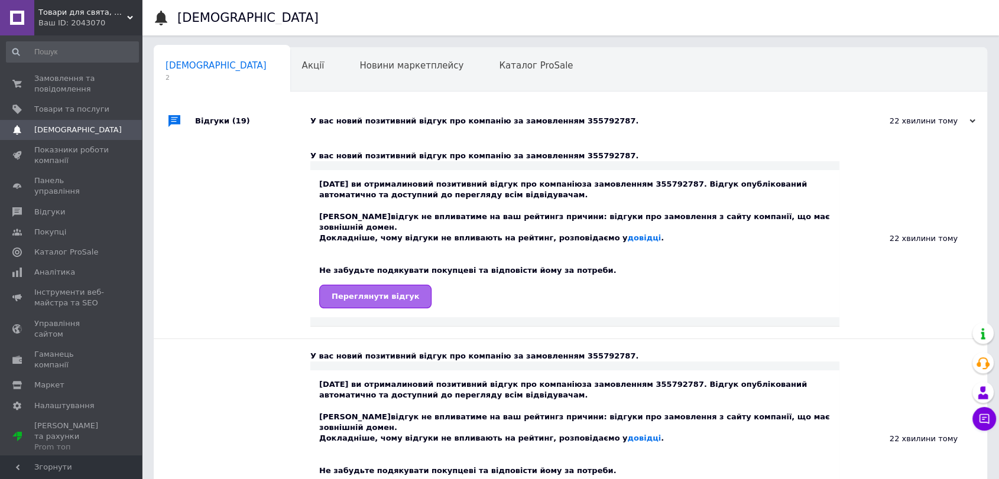
click at [369, 292] on span "Переглянути відгук" at bounding box center [374, 296] width 87 height 9
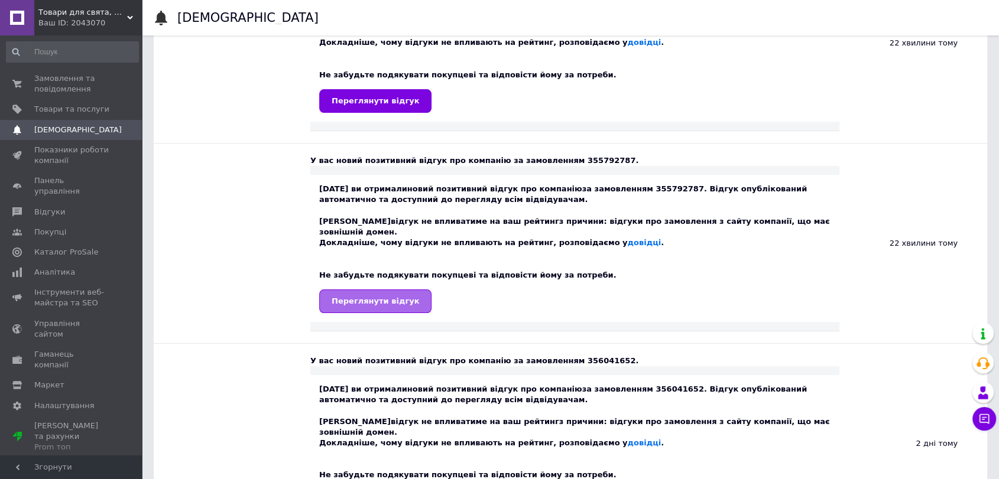
scroll to position [197, 0]
click at [395, 295] on span "Переглянути відгук" at bounding box center [374, 299] width 87 height 9
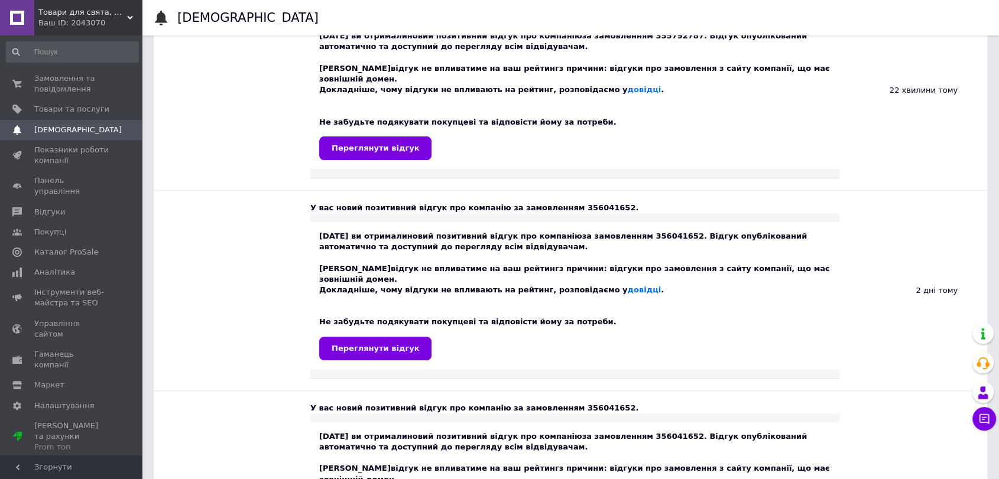
scroll to position [394, 0]
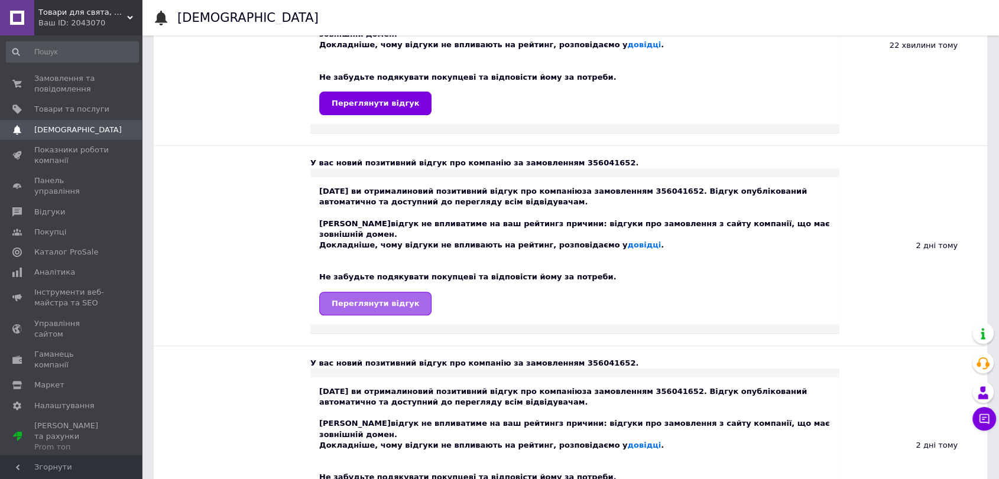
click at [376, 292] on link "Переглянути відгук" at bounding box center [375, 304] width 112 height 24
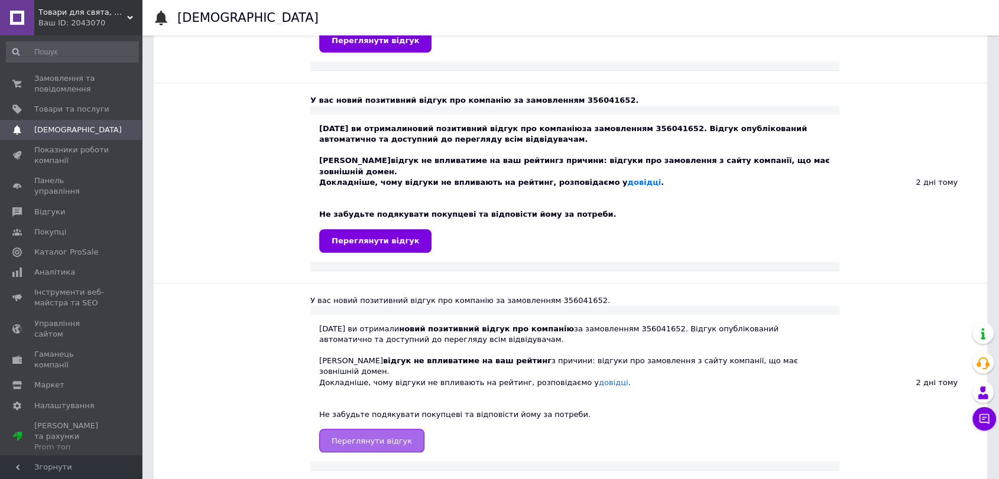
click at [373, 429] on link "Переглянути відгук" at bounding box center [371, 441] width 105 height 24
click at [48, 82] on span "Замовлення та повідомлення" at bounding box center [71, 83] width 75 height 21
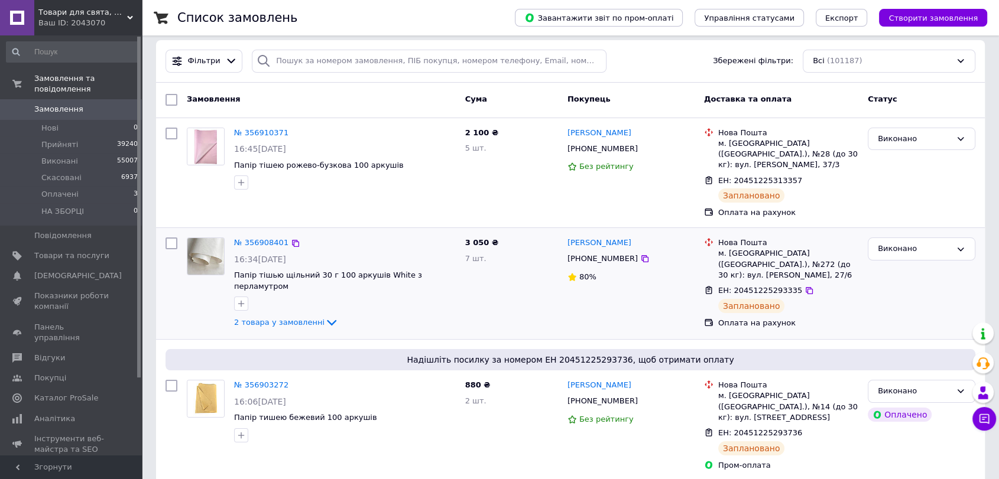
scroll to position [131, 0]
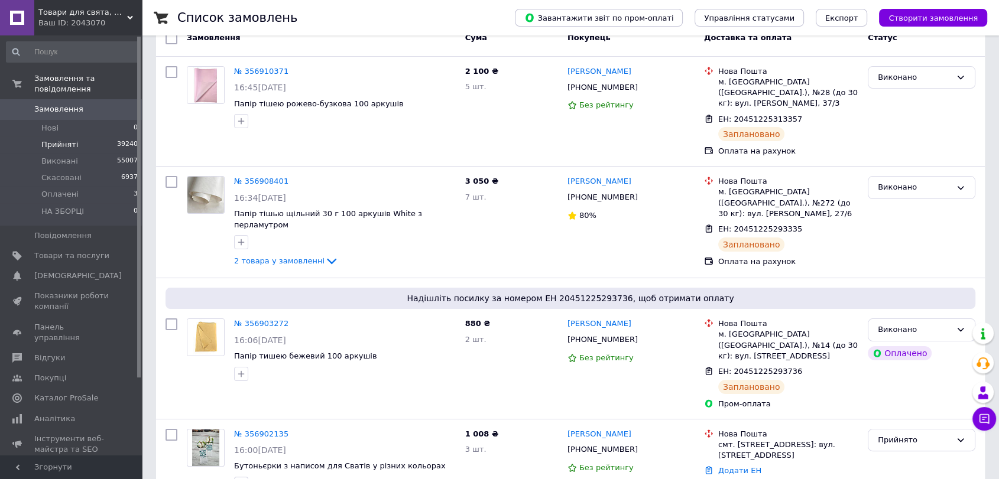
click at [46, 139] on span "Прийняті" at bounding box center [59, 144] width 37 height 11
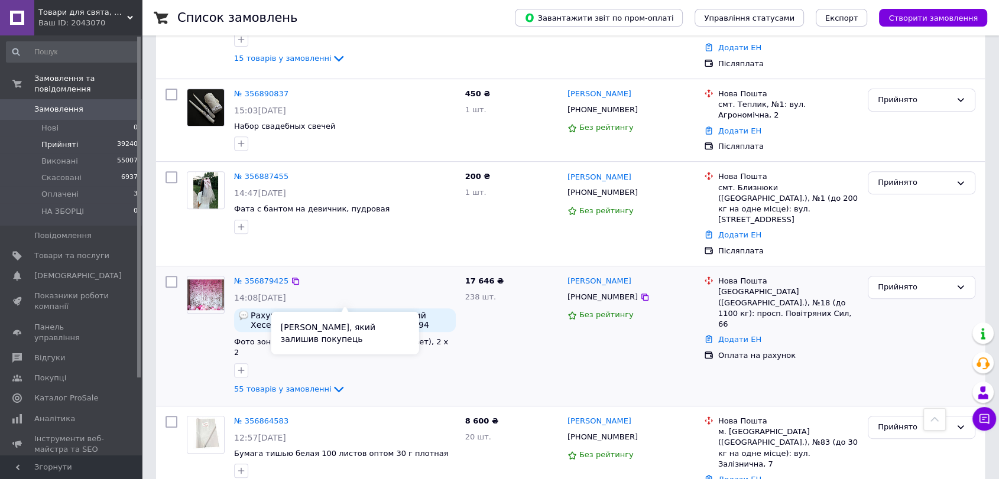
scroll to position [459, 0]
